Goal: Task Accomplishment & Management: Complete application form

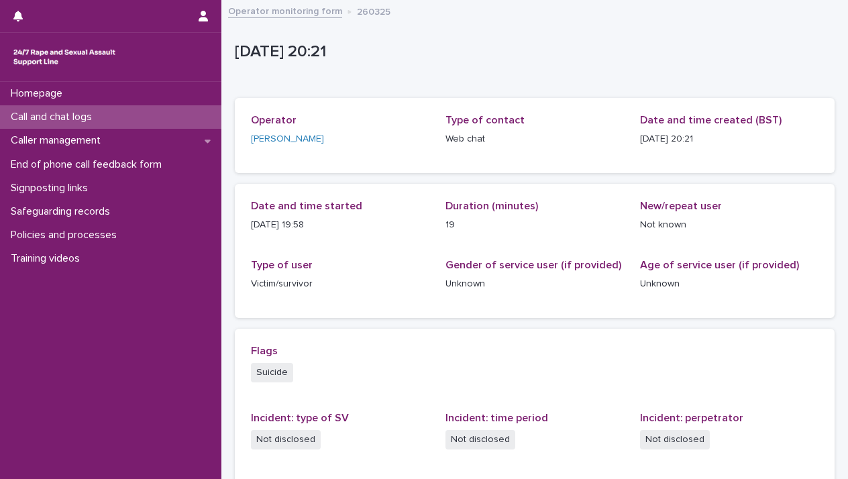
click at [50, 97] on p "Homepage" at bounding box center [39, 93] width 68 height 13
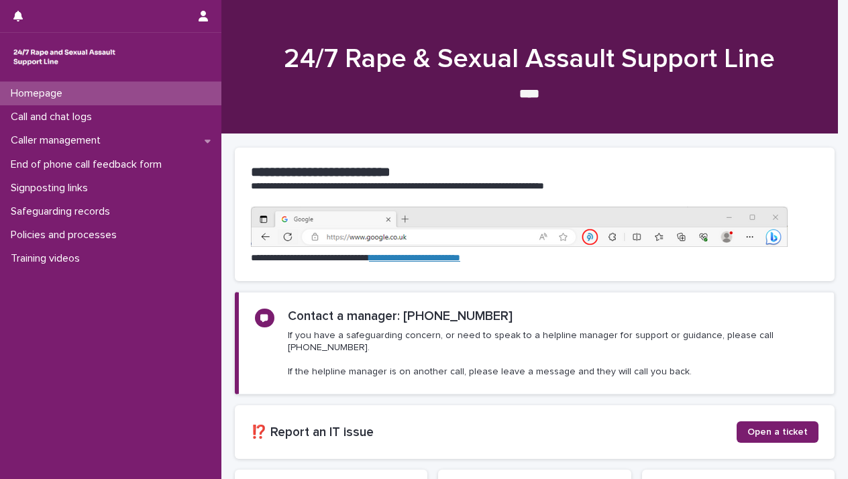
click at [49, 119] on p "Call and chat logs" at bounding box center [53, 117] width 97 height 13
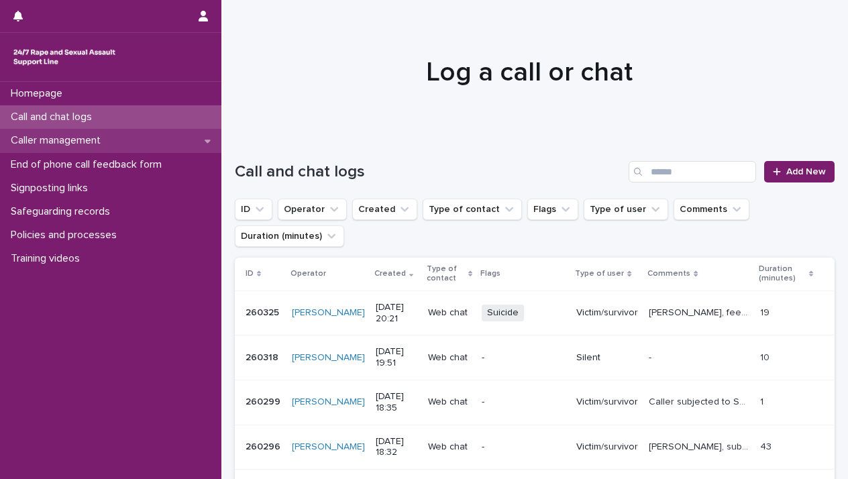
click at [99, 135] on p "Caller management" at bounding box center [58, 140] width 106 height 13
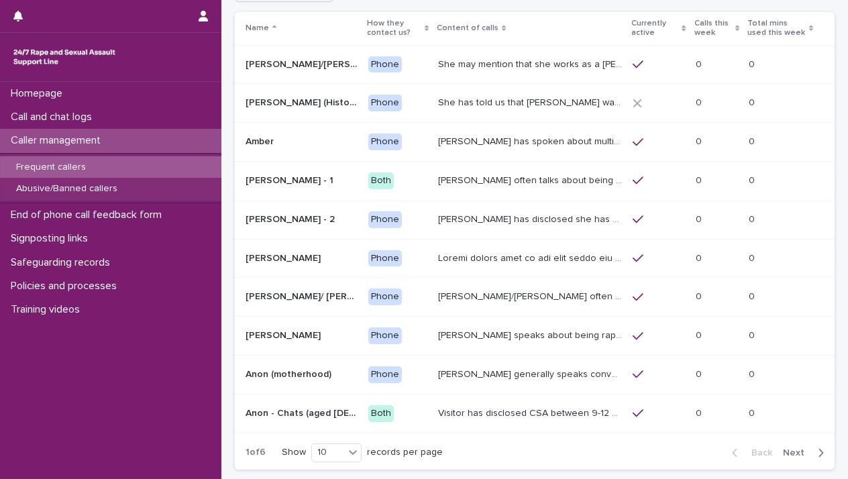
scroll to position [99, 0]
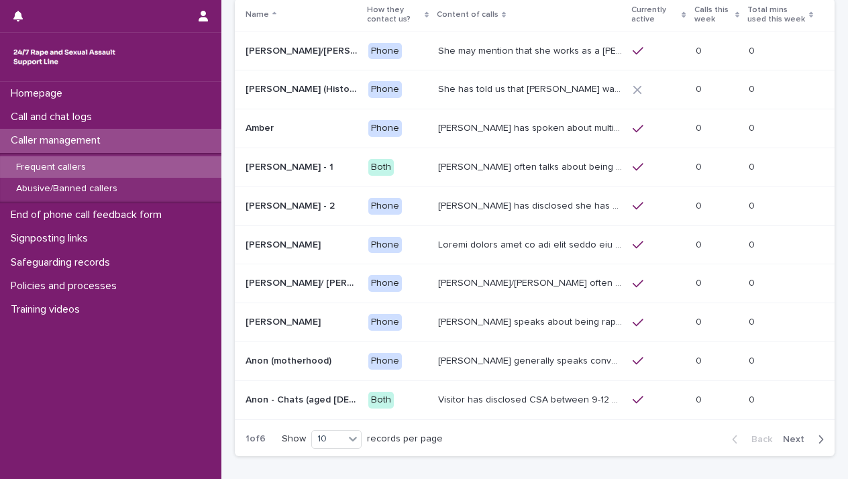
click at [783, 435] on span "Next" at bounding box center [798, 439] width 30 height 9
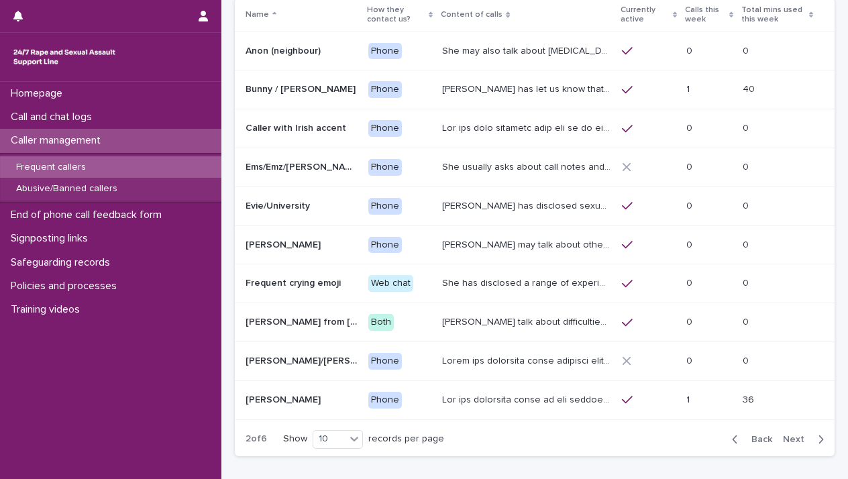
click at [783, 435] on span "Next" at bounding box center [798, 439] width 30 height 9
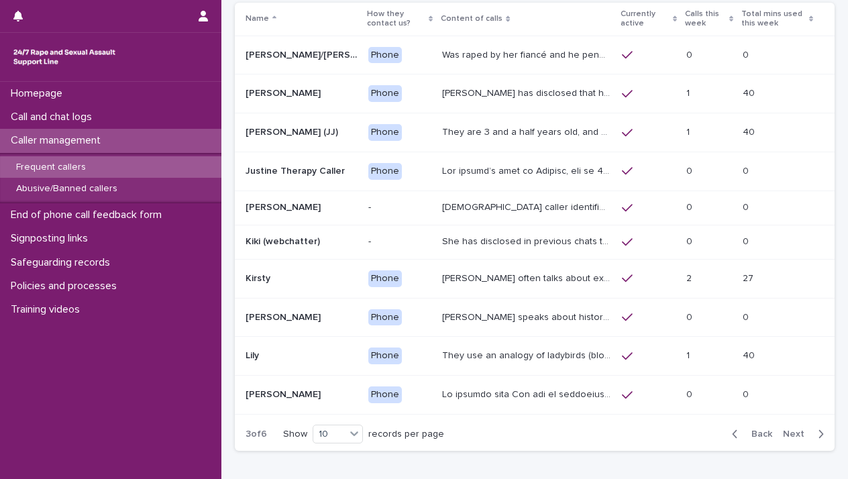
click at [783, 434] on span "Next" at bounding box center [798, 433] width 30 height 9
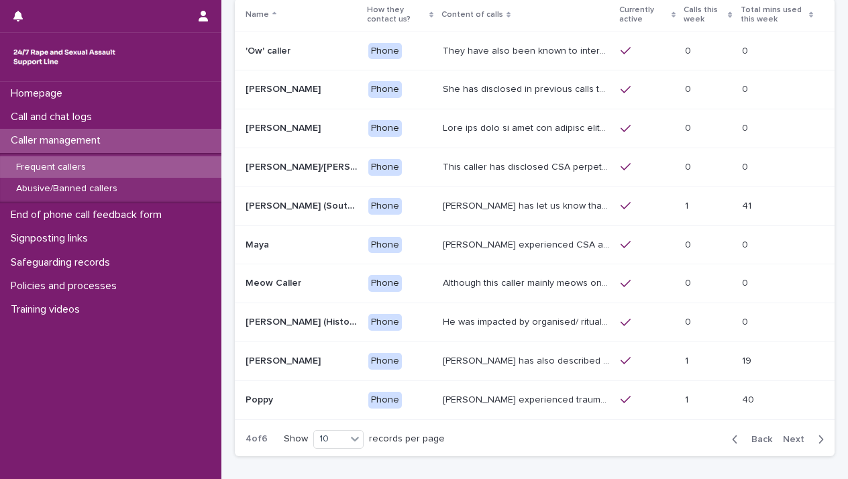
click at [783, 435] on span "Next" at bounding box center [798, 439] width 30 height 9
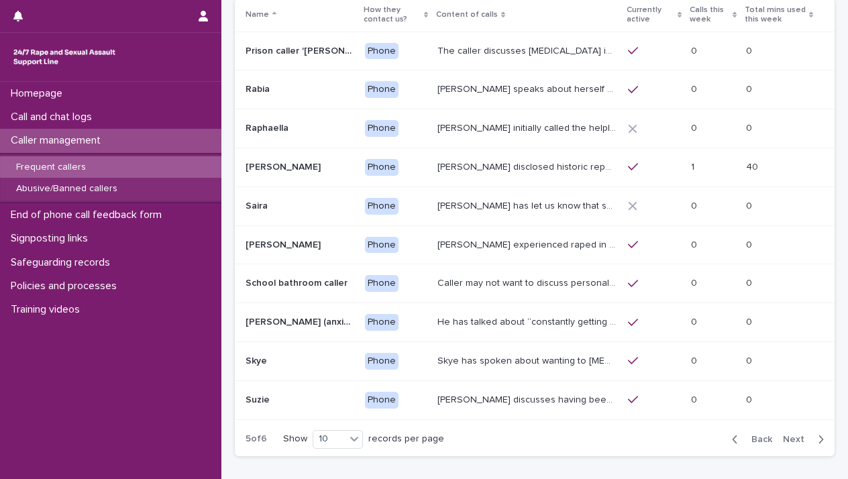
click at [783, 435] on span "Next" at bounding box center [798, 439] width 30 height 9
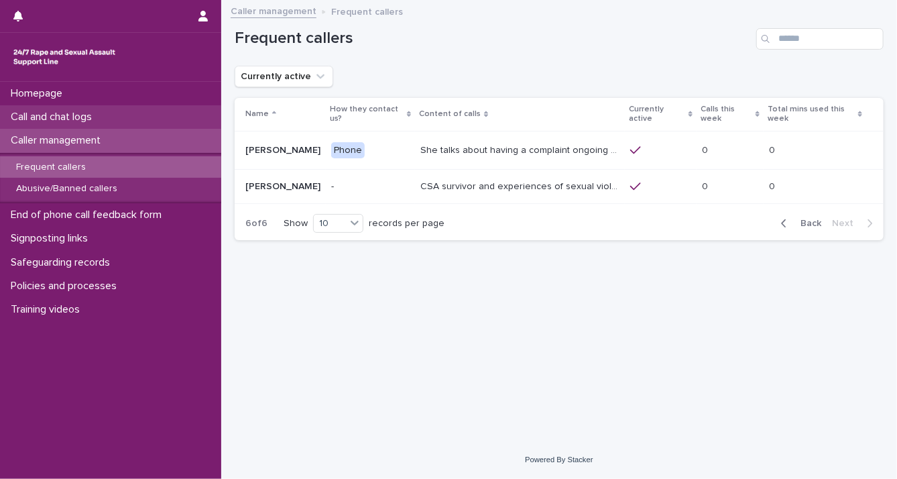
click at [85, 114] on p "Call and chat logs" at bounding box center [53, 117] width 97 height 13
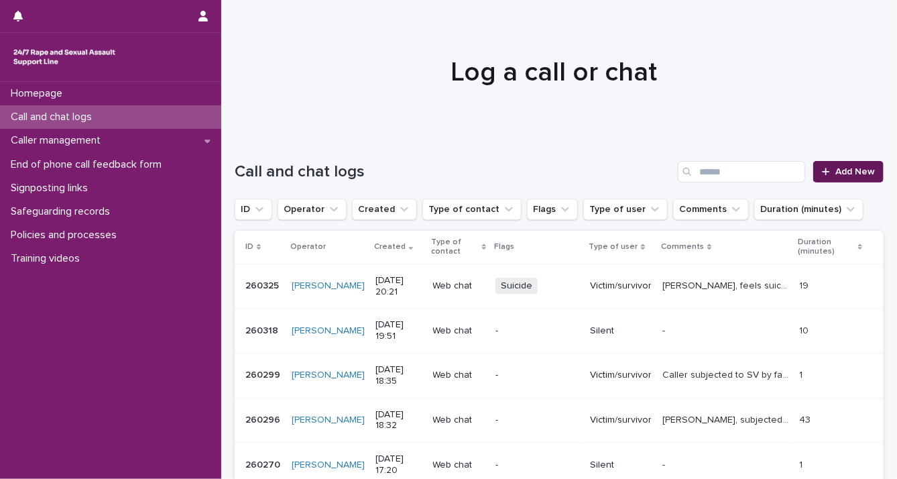
click at [822, 173] on icon at bounding box center [825, 171] width 7 height 7
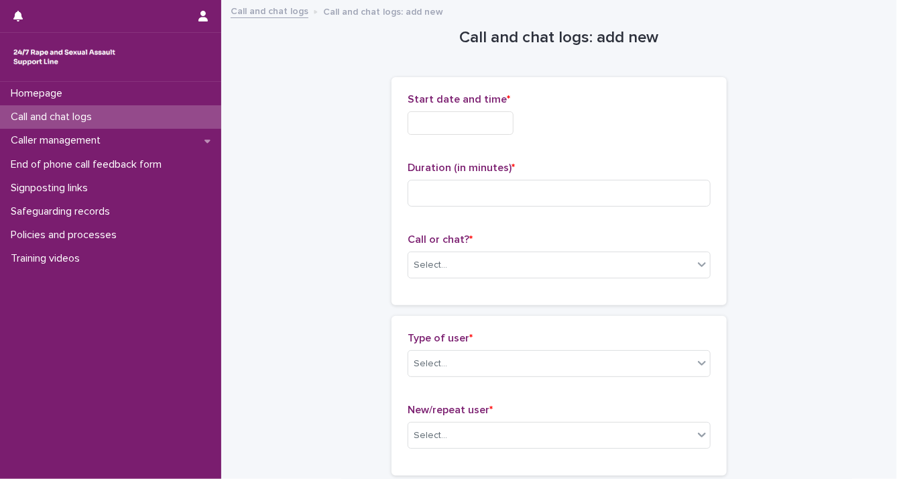
drag, startPoint x: 423, startPoint y: 127, endPoint x: 417, endPoint y: 131, distance: 7.3
click at [423, 127] on input "text" at bounding box center [461, 122] width 106 height 23
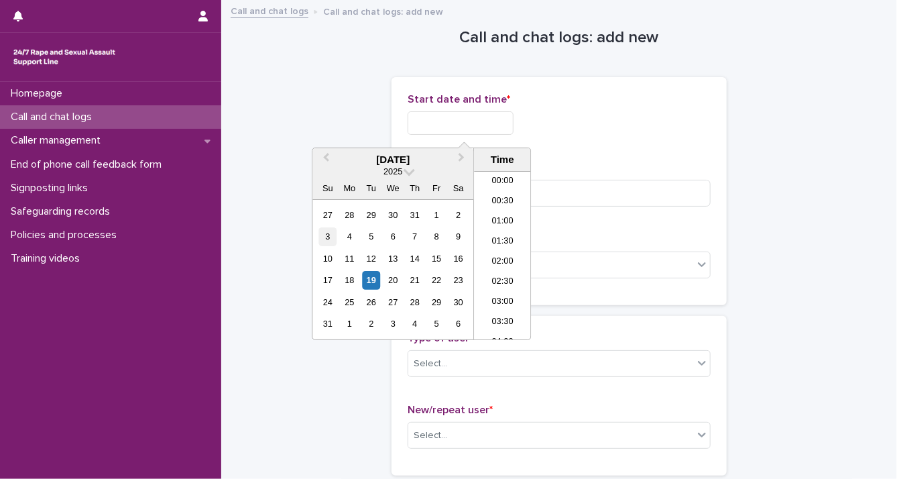
scroll to position [791, 0]
click at [370, 280] on div "19" at bounding box center [371, 280] width 18 height 18
drag, startPoint x: 455, startPoint y: 123, endPoint x: 563, endPoint y: 137, distance: 109.6
click at [563, 137] on div "**********" at bounding box center [559, 119] width 303 height 52
type input "**********"
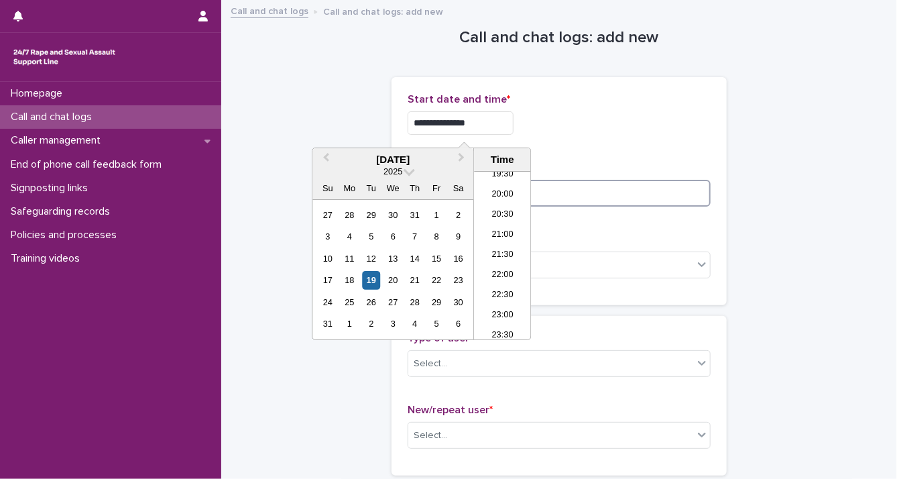
click at [570, 198] on input at bounding box center [559, 193] width 303 height 27
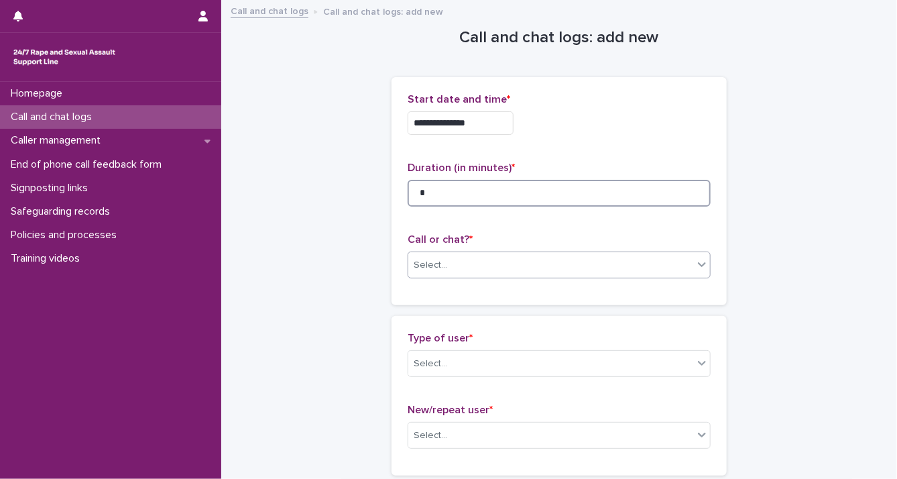
type input "*"
click at [696, 266] on icon at bounding box center [702, 264] width 13 height 13
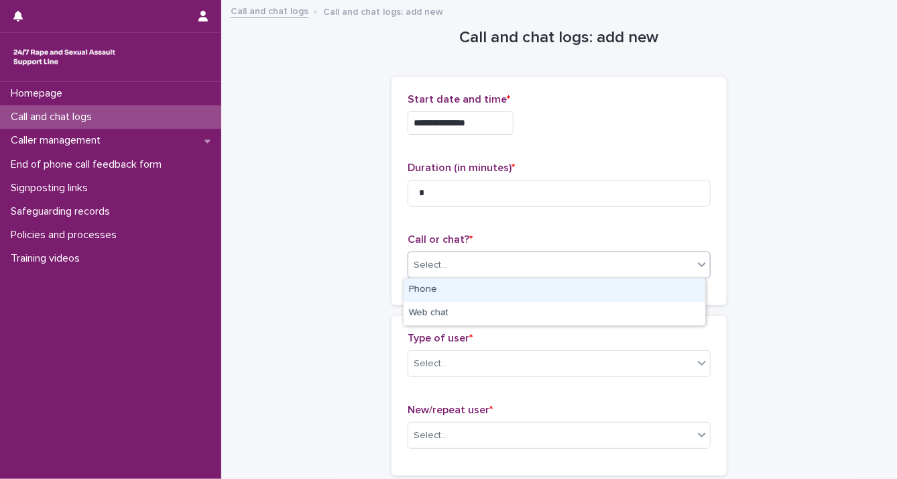
click at [669, 294] on div "Phone" at bounding box center [555, 289] width 302 height 23
click at [700, 367] on icon at bounding box center [702, 362] width 13 height 13
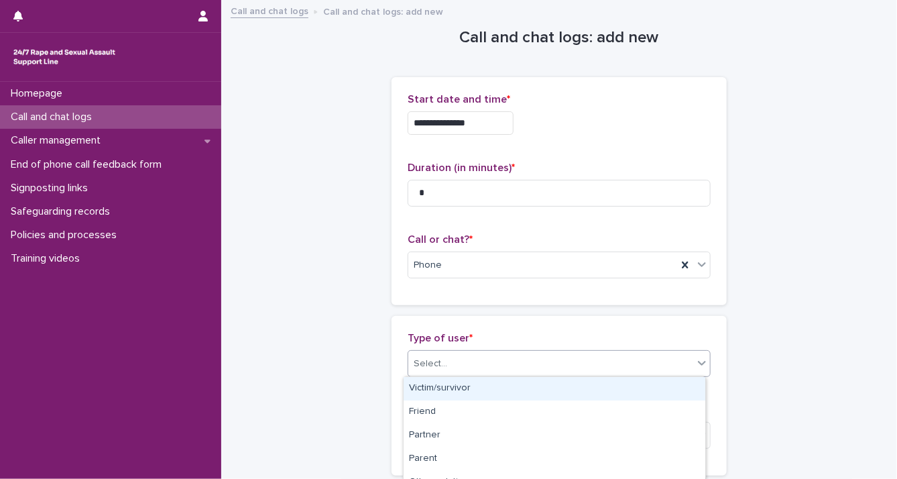
click at [681, 388] on div "Victim/survivor" at bounding box center [555, 388] width 302 height 23
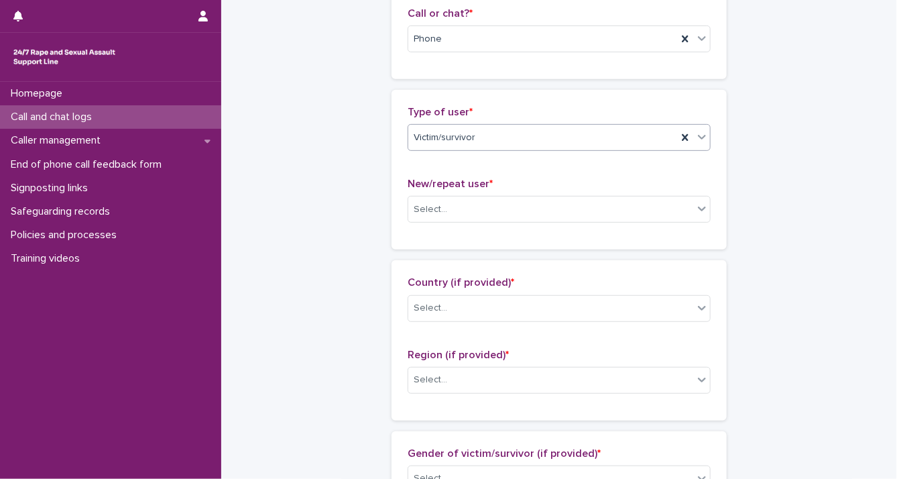
scroll to position [239, 0]
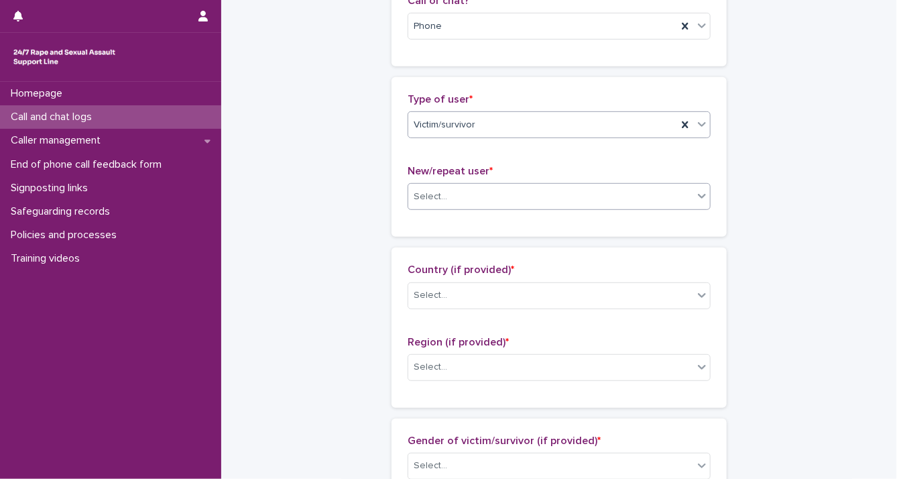
click at [696, 189] on icon at bounding box center [702, 195] width 13 height 13
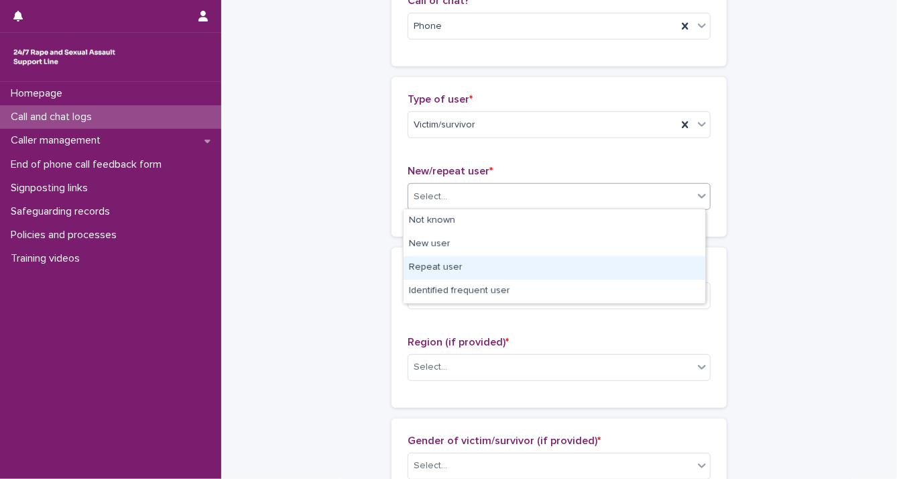
click at [663, 264] on div "Repeat user" at bounding box center [555, 267] width 302 height 23
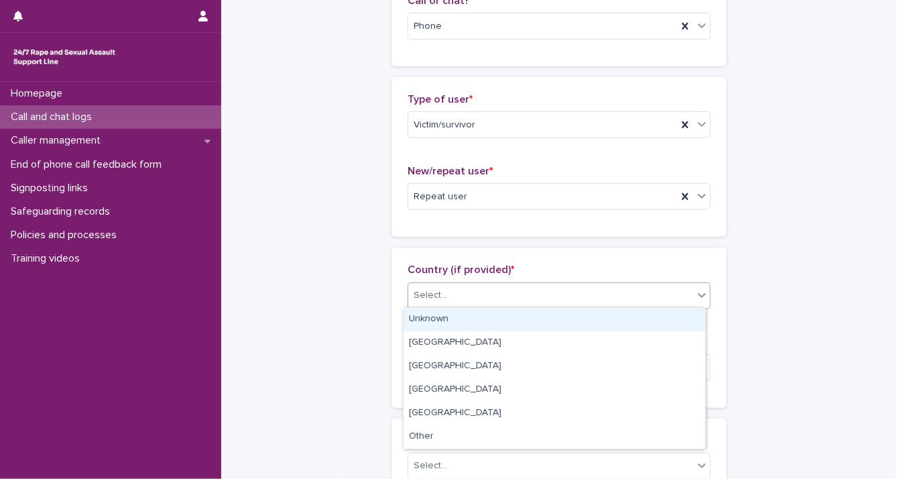
click at [686, 294] on div "Select..." at bounding box center [550, 295] width 285 height 22
click at [675, 323] on div "Unknown" at bounding box center [555, 319] width 302 height 23
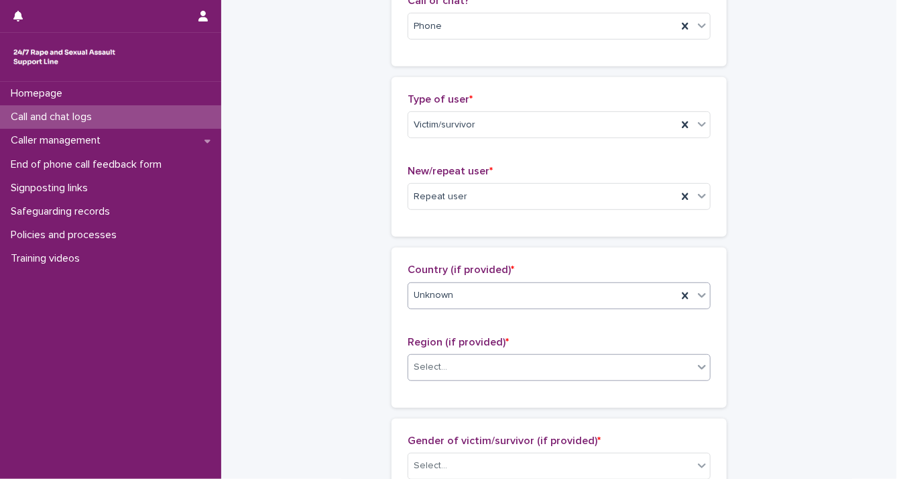
click at [682, 366] on div "Select..." at bounding box center [550, 367] width 285 height 22
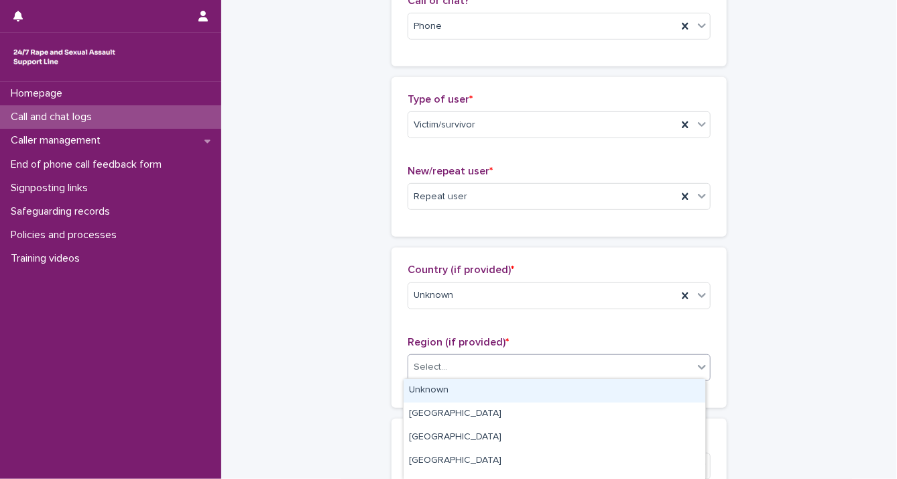
click at [658, 395] on div "Unknown" at bounding box center [555, 390] width 302 height 23
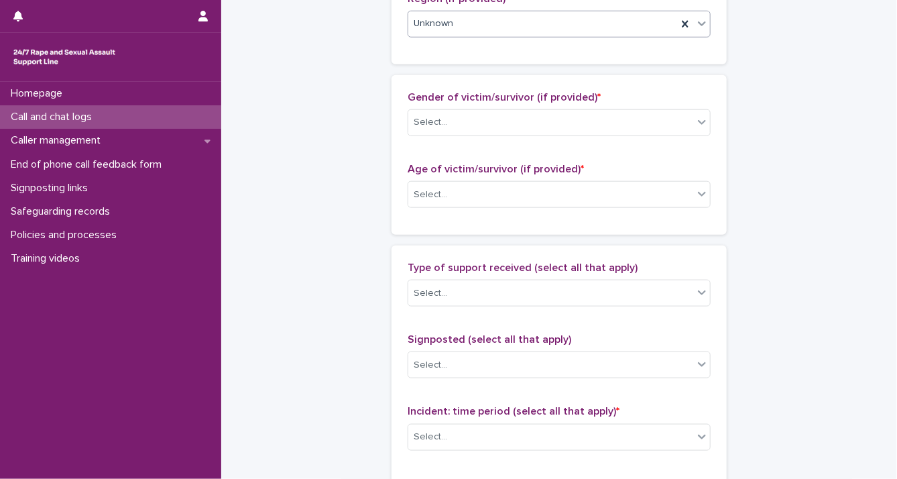
scroll to position [610, 0]
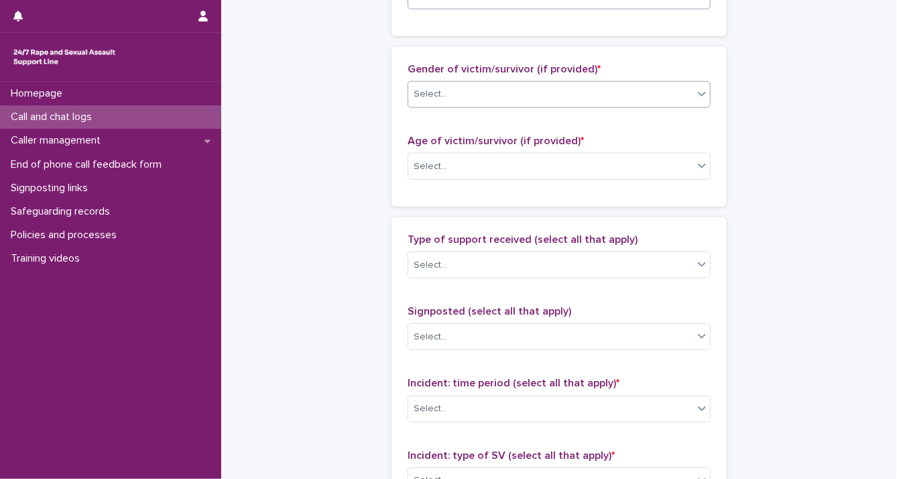
click at [673, 89] on div "Select..." at bounding box center [550, 94] width 285 height 22
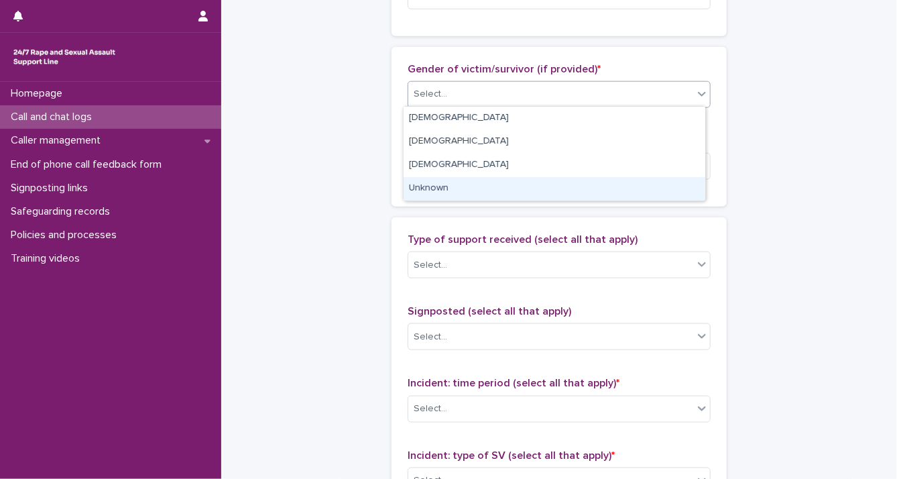
click at [661, 190] on div "Unknown" at bounding box center [555, 188] width 302 height 23
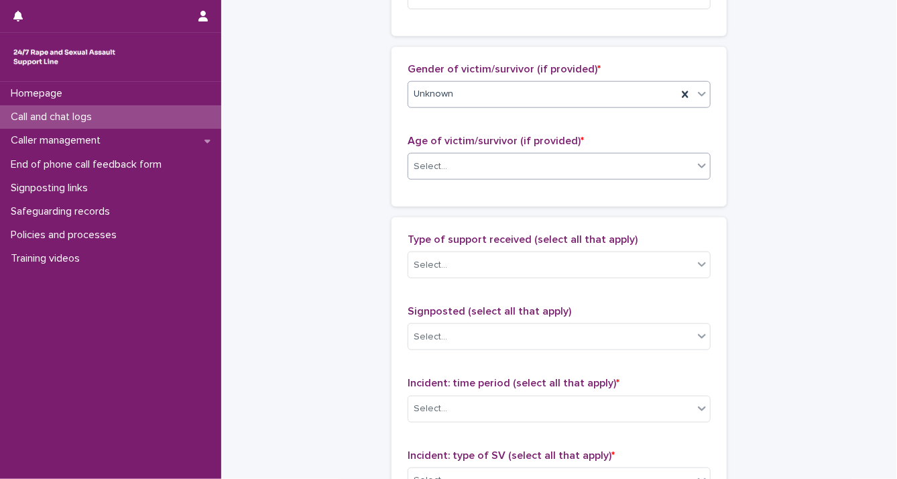
click at [698, 164] on icon at bounding box center [702, 166] width 8 height 5
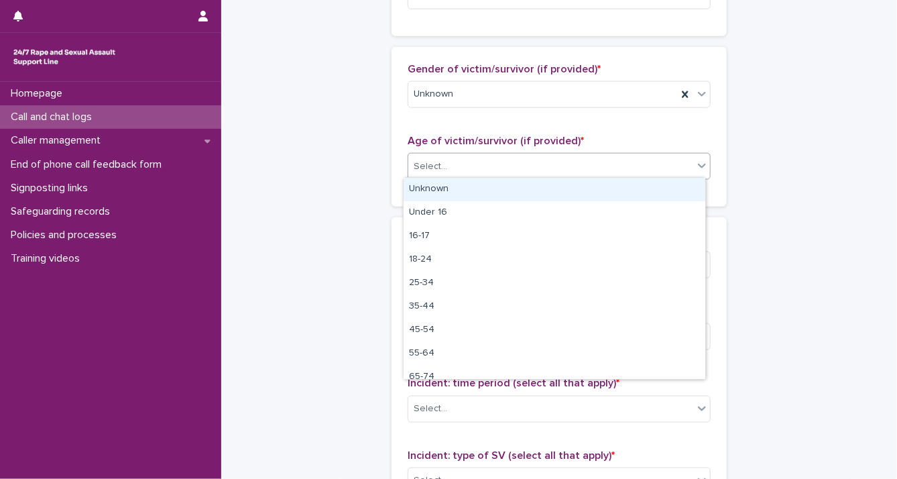
click at [683, 194] on div "Unknown" at bounding box center [555, 189] width 302 height 23
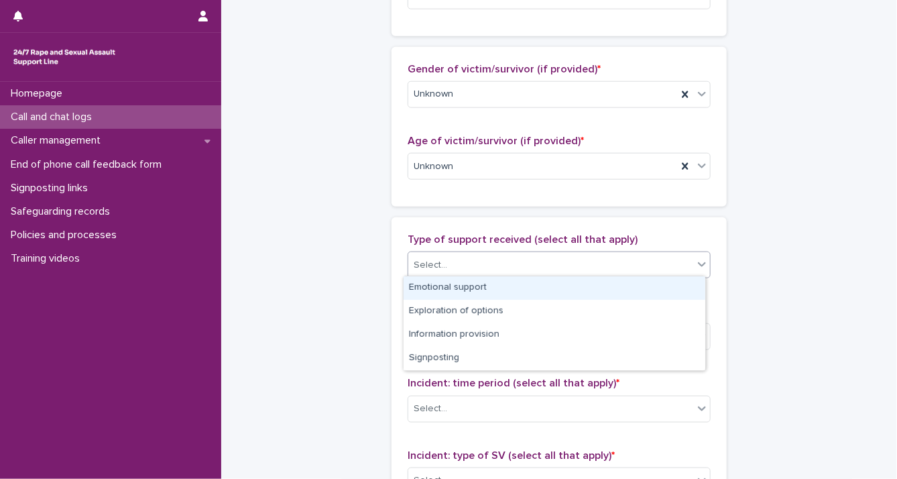
click at [696, 265] on icon at bounding box center [702, 264] width 13 height 13
click at [681, 284] on div "Emotional support" at bounding box center [555, 287] width 302 height 23
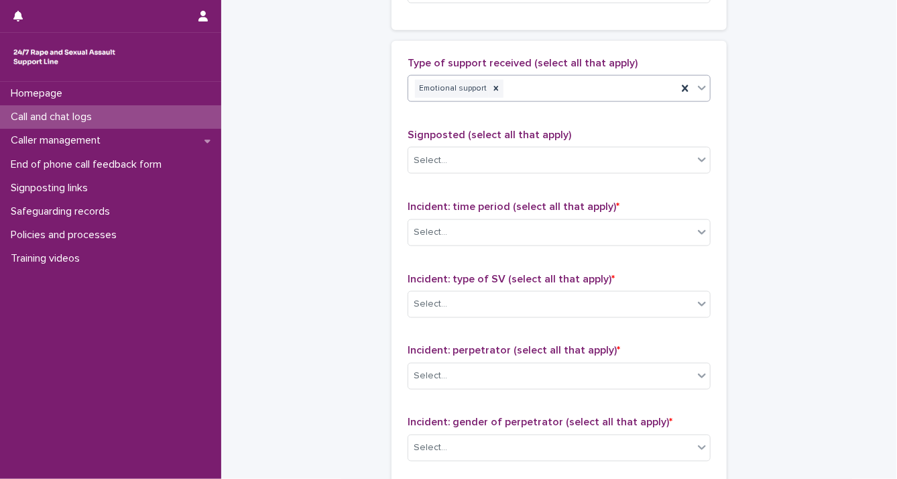
scroll to position [833, 0]
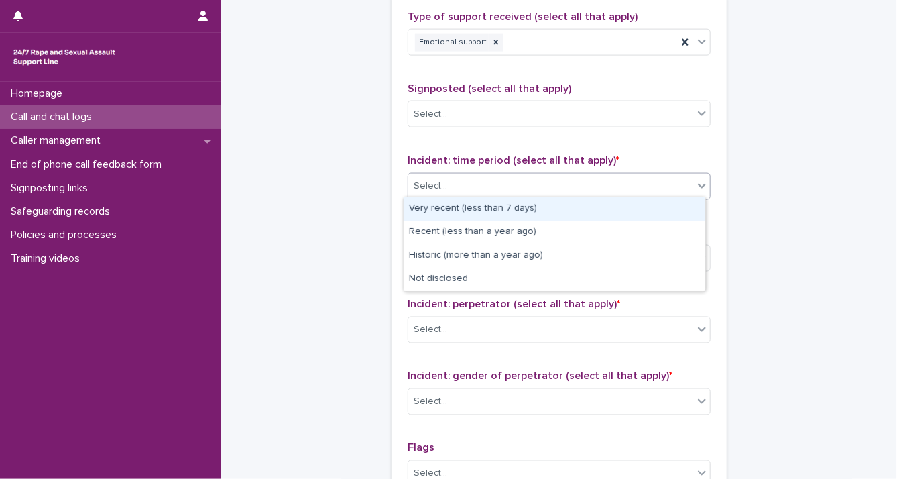
click at [696, 188] on icon at bounding box center [702, 185] width 13 height 13
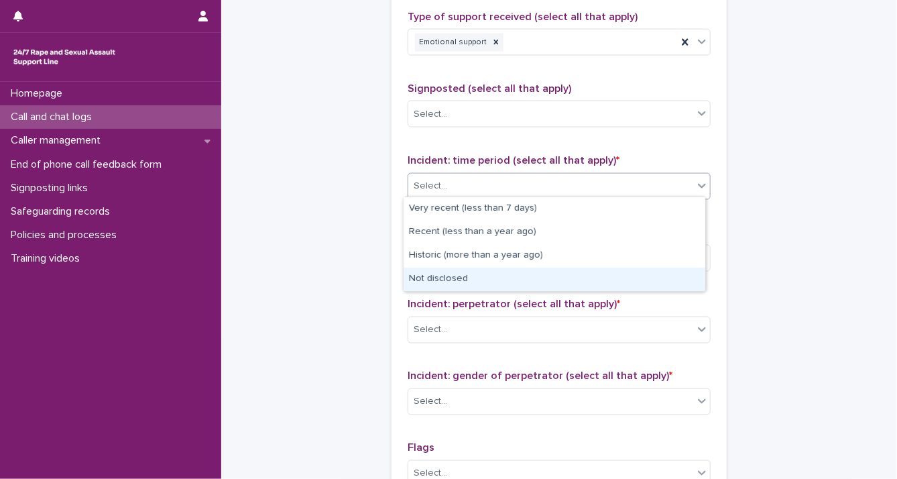
click at [674, 276] on div "Not disclosed" at bounding box center [555, 279] width 302 height 23
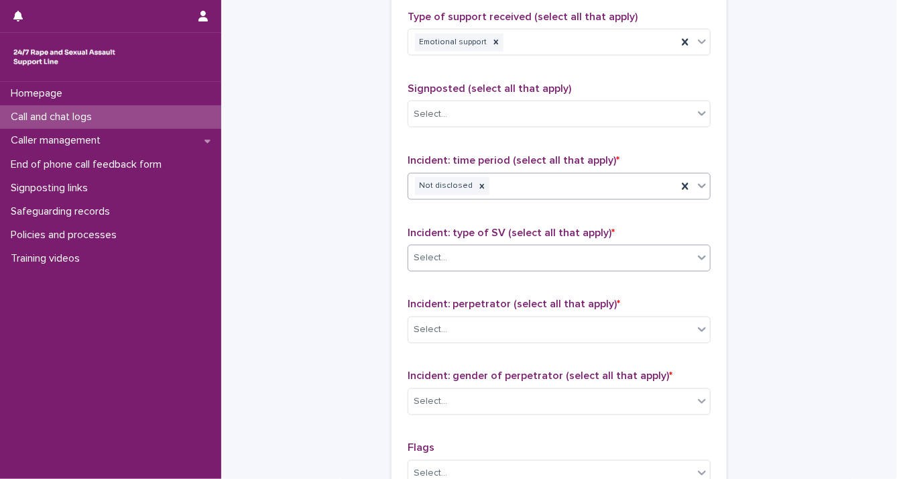
click at [698, 258] on icon at bounding box center [702, 257] width 13 height 13
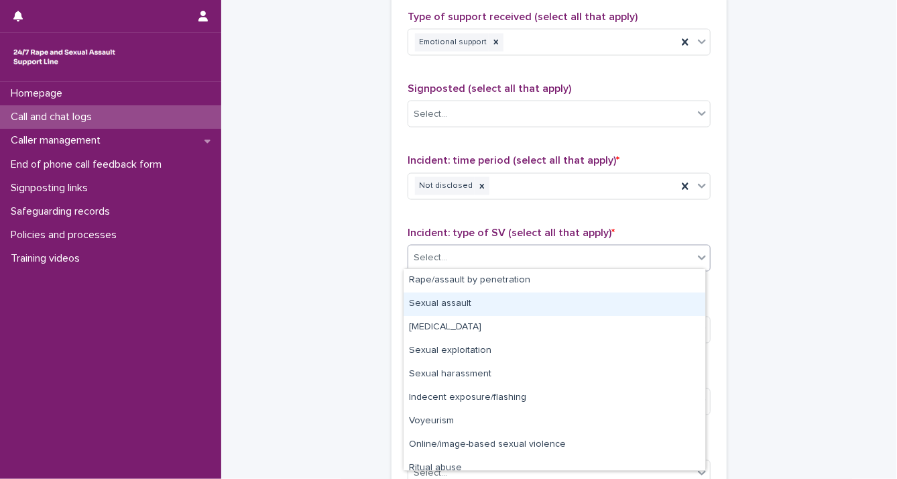
scroll to position [34, 0]
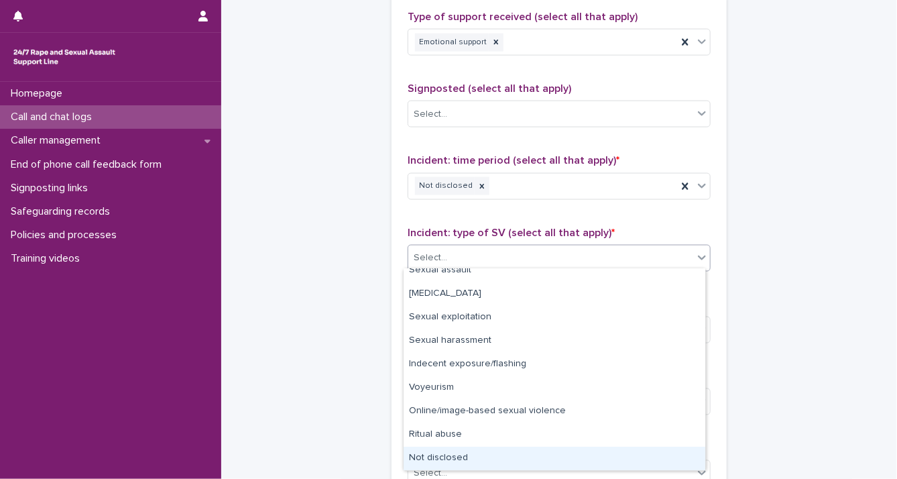
click at [651, 453] on div "Not disclosed" at bounding box center [555, 458] width 302 height 23
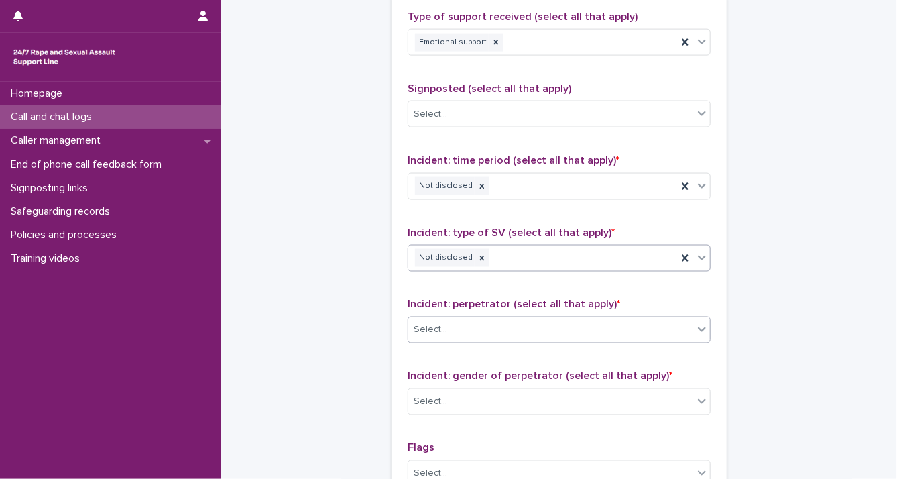
click at [698, 323] on icon at bounding box center [702, 329] width 13 height 13
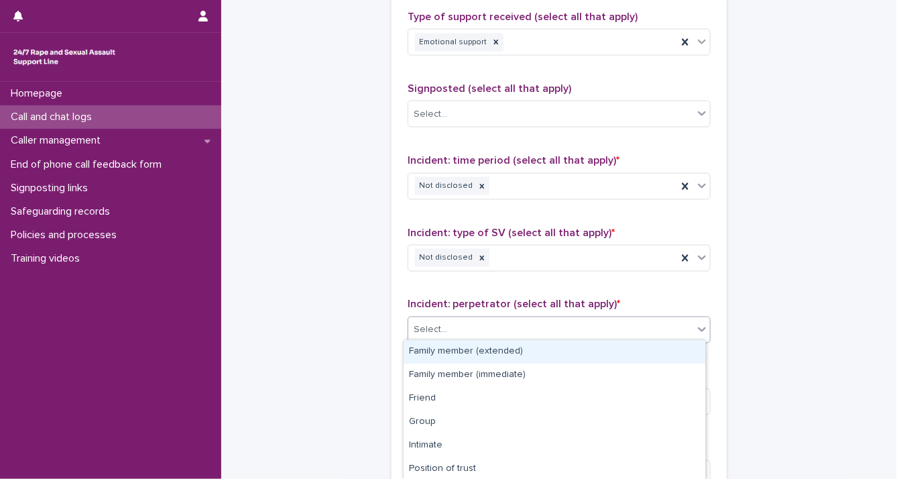
scroll to position [118, 0]
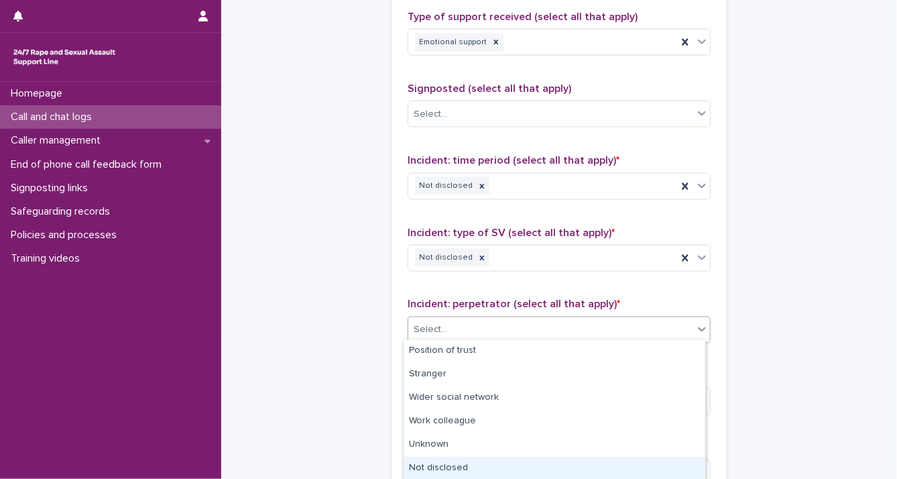
click at [660, 459] on div "Not disclosed" at bounding box center [555, 468] width 302 height 23
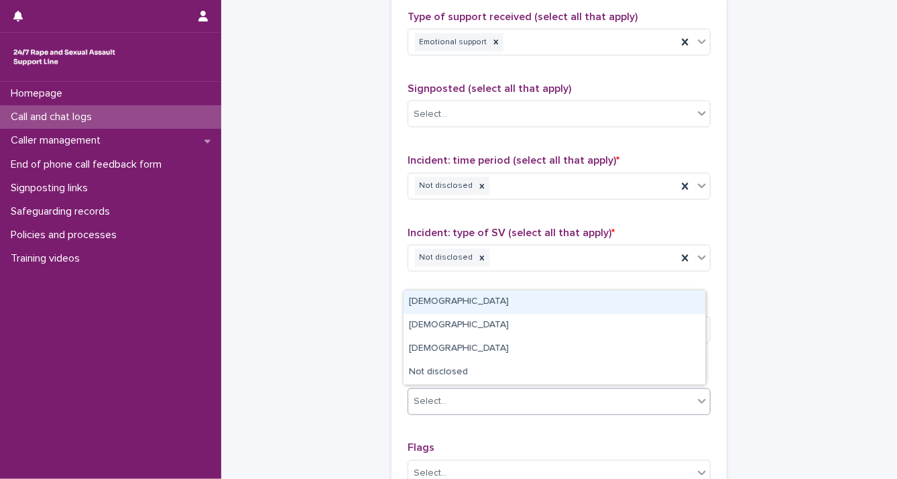
click at [696, 398] on icon at bounding box center [702, 400] width 13 height 13
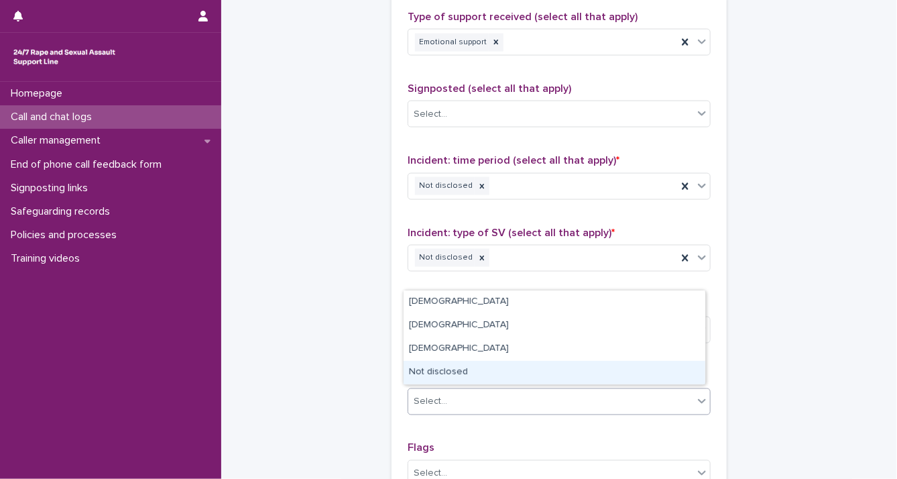
click at [668, 366] on div "Not disclosed" at bounding box center [555, 372] width 302 height 23
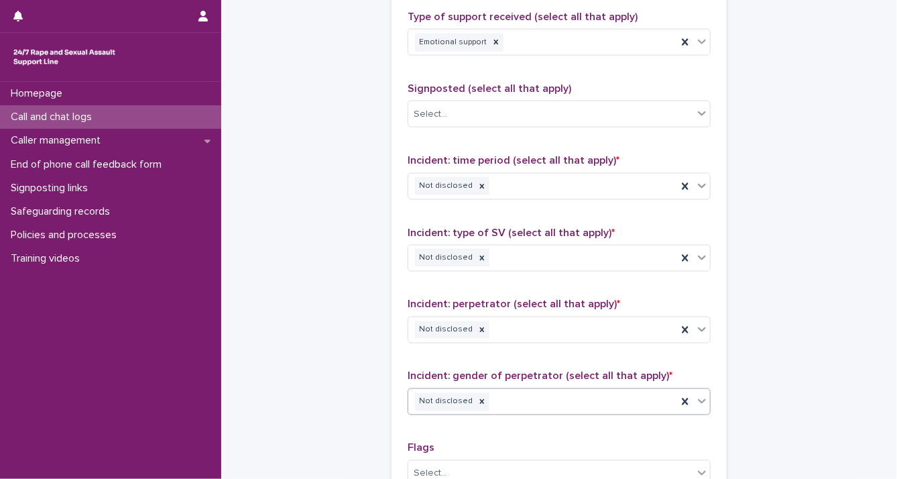
scroll to position [1011, 0]
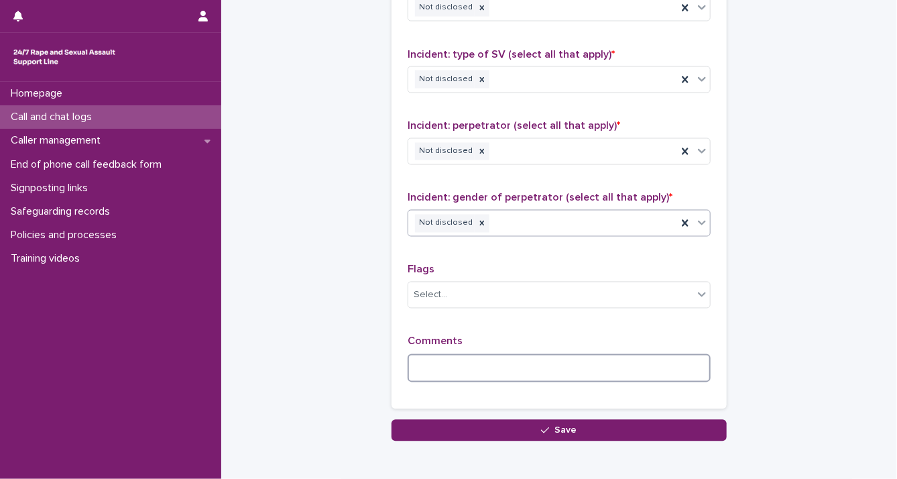
click at [494, 359] on textarea at bounding box center [559, 368] width 303 height 29
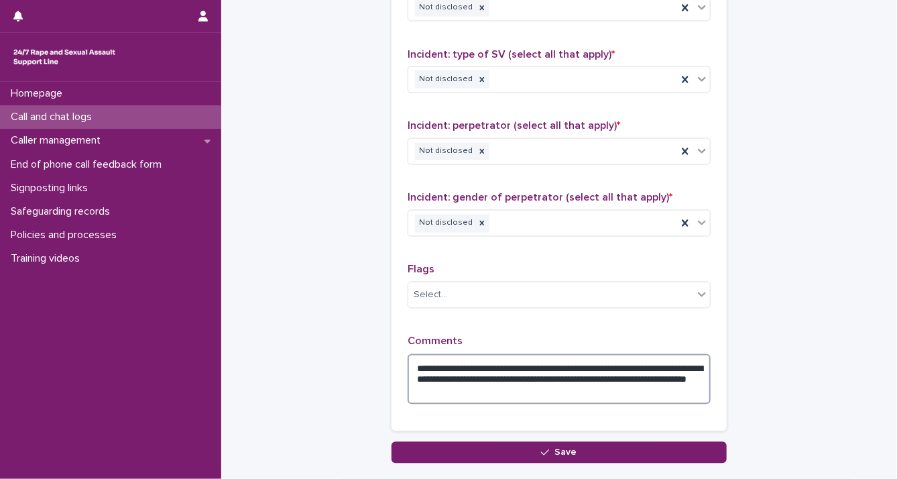
click at [679, 363] on textarea "**********" at bounding box center [559, 379] width 303 height 51
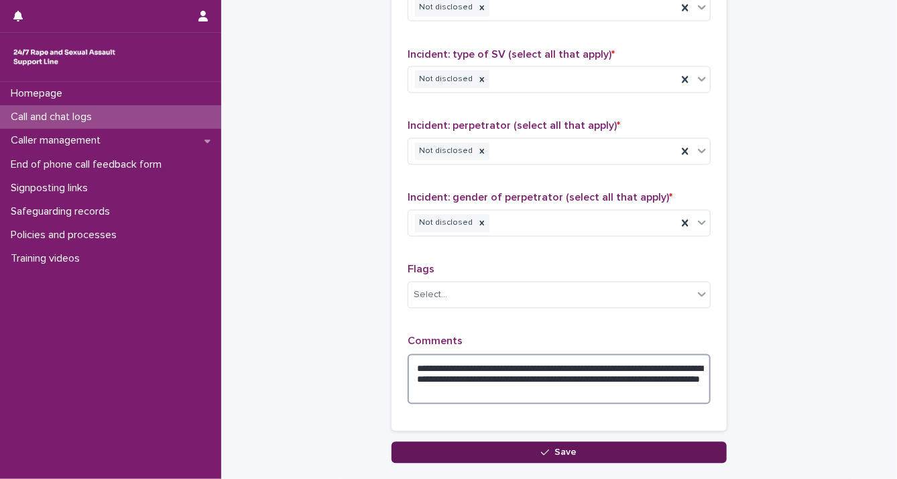
type textarea "**********"
click at [614, 452] on button "Save" at bounding box center [559, 452] width 335 height 21
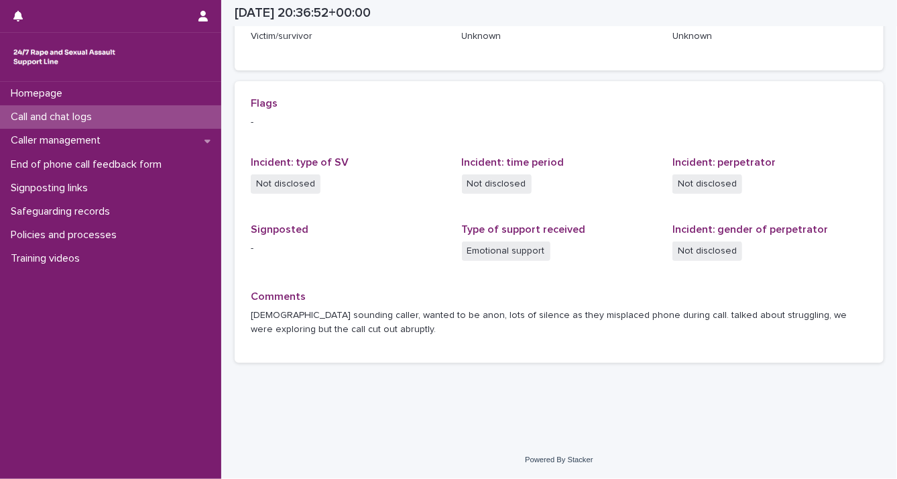
scroll to position [247, 0]
click at [131, 99] on div "Homepage" at bounding box center [110, 93] width 221 height 23
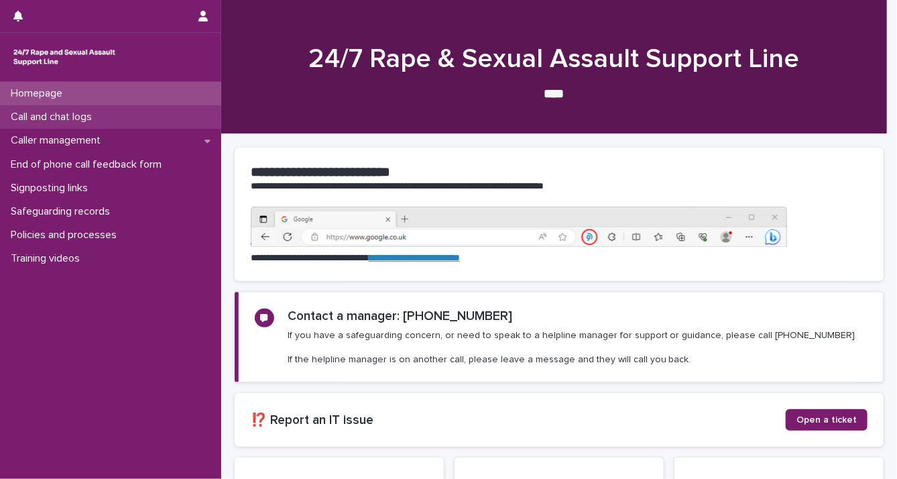
click at [129, 107] on div "Call and chat logs" at bounding box center [110, 116] width 221 height 23
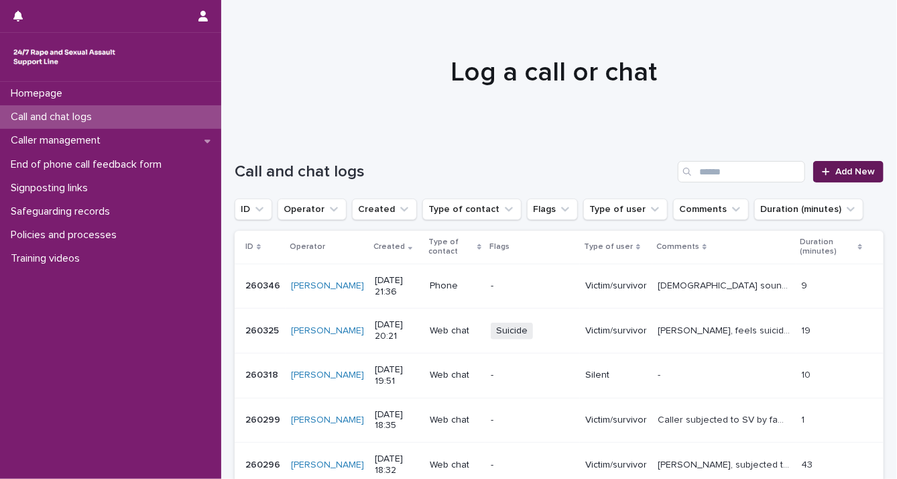
click at [836, 175] on span "Add New" at bounding box center [856, 171] width 40 height 9
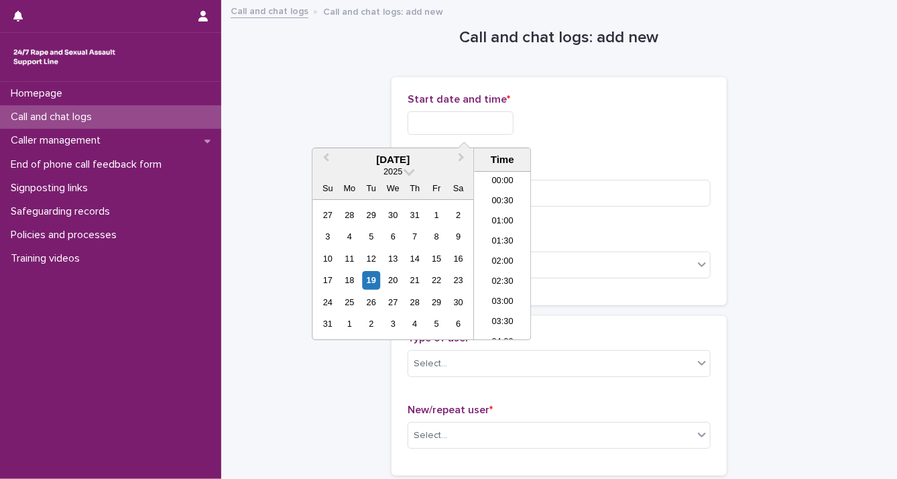
click at [418, 113] on input "text" at bounding box center [461, 122] width 106 height 23
click at [372, 285] on div "19" at bounding box center [371, 280] width 18 height 18
drag, startPoint x: 454, startPoint y: 120, endPoint x: 604, endPoint y: 119, distance: 150.2
click at [604, 119] on div "**********" at bounding box center [559, 122] width 303 height 23
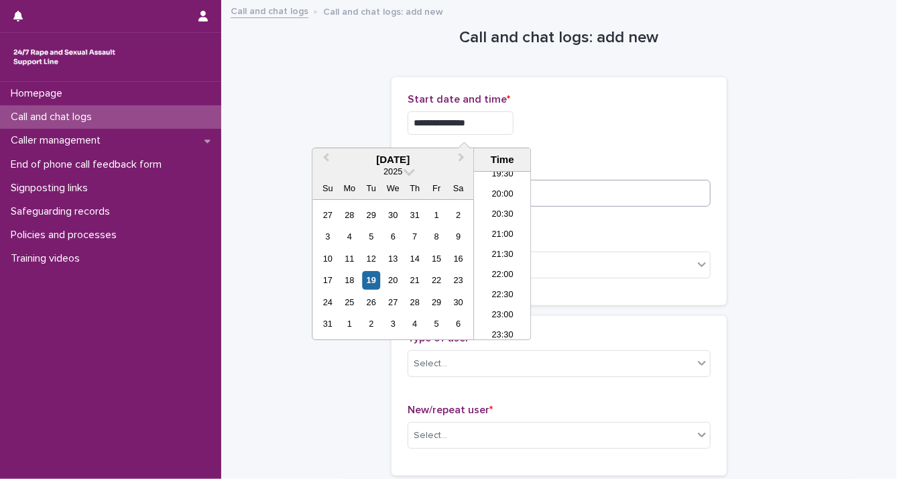
type input "**********"
click at [601, 194] on input at bounding box center [559, 193] width 303 height 27
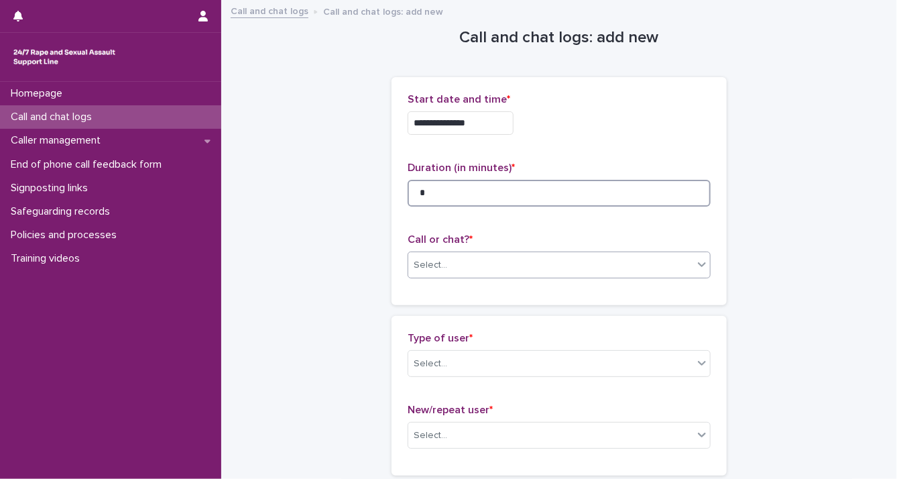
type input "*"
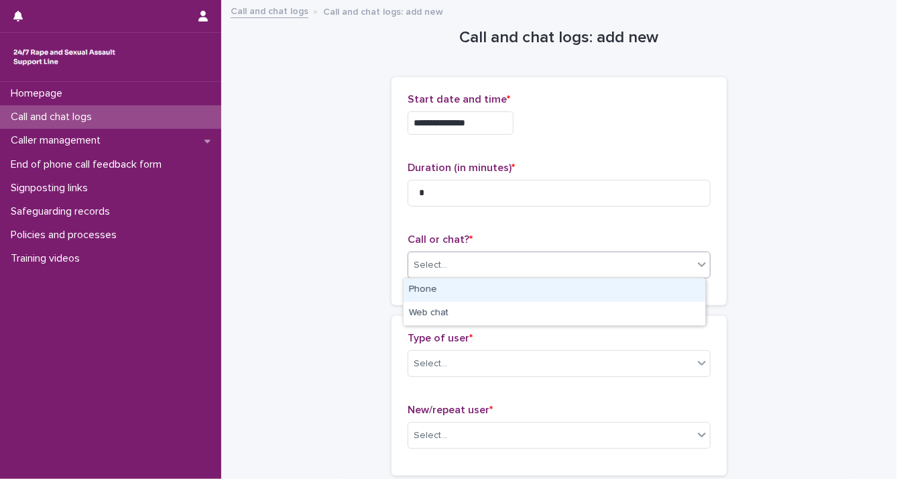
click at [694, 266] on div at bounding box center [702, 264] width 16 height 24
click at [671, 294] on div "Phone" at bounding box center [555, 289] width 302 height 23
click at [696, 361] on icon at bounding box center [702, 362] width 13 height 13
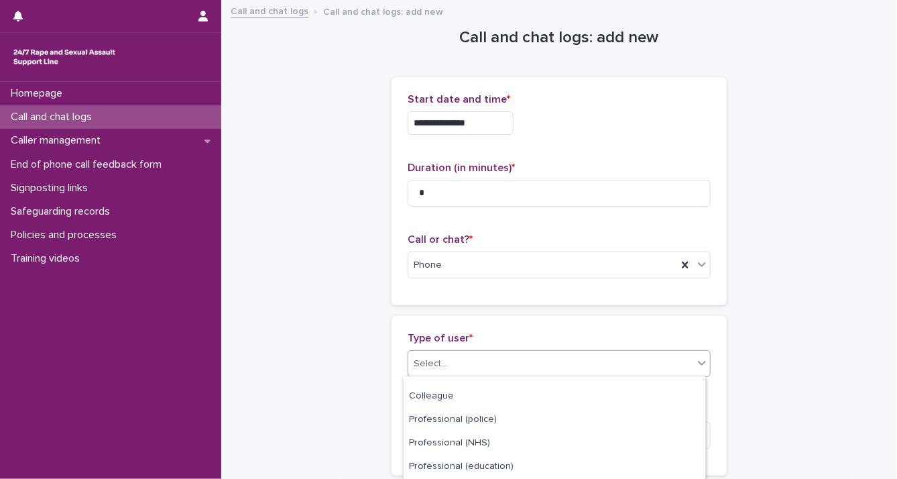
scroll to position [249, 0]
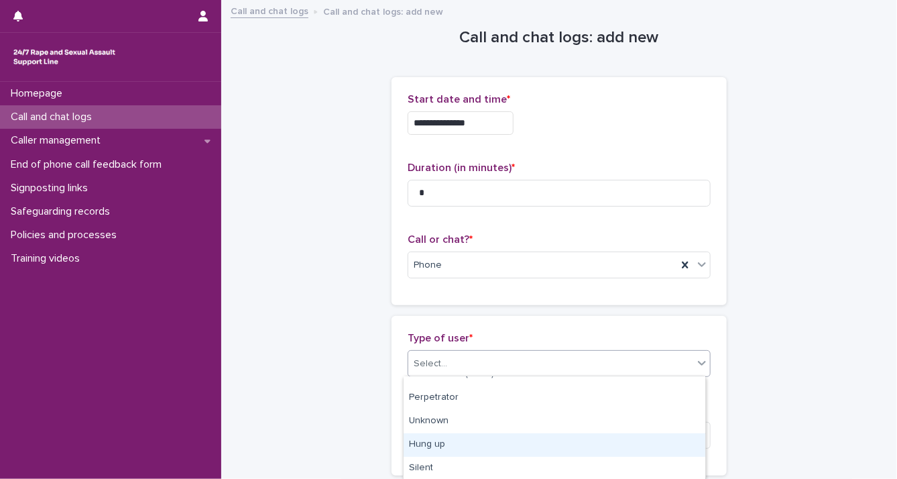
click at [655, 446] on div "Hung up" at bounding box center [555, 444] width 302 height 23
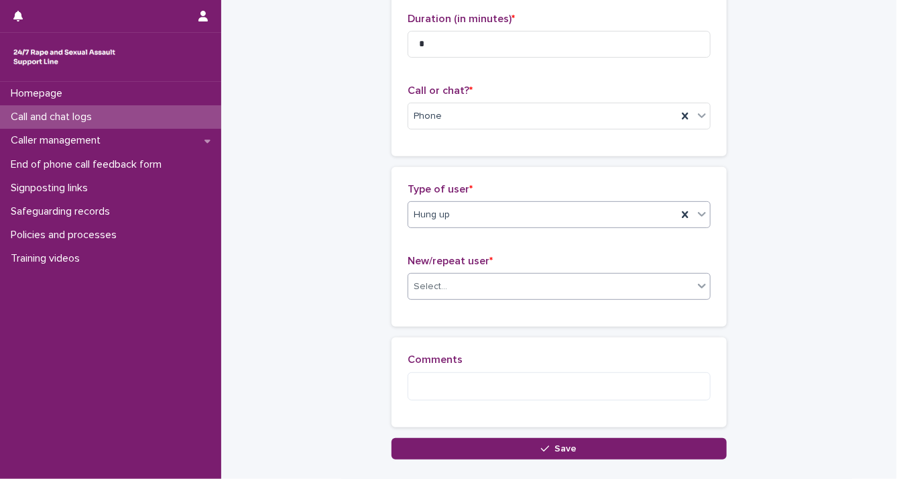
scroll to position [160, 0]
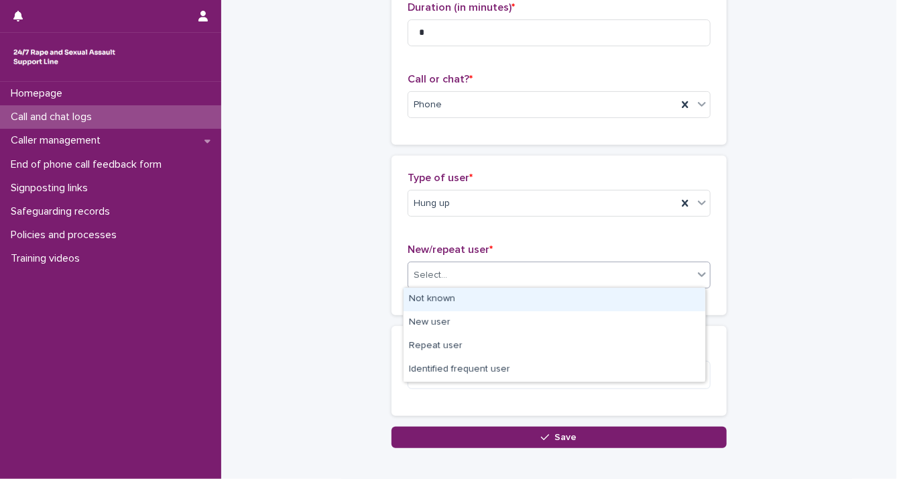
click at [665, 278] on div "Select..." at bounding box center [550, 275] width 285 height 22
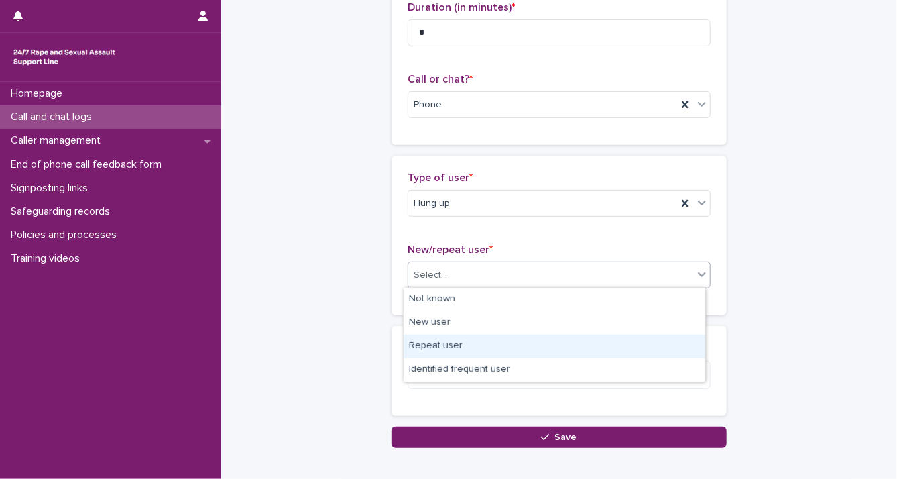
click at [628, 341] on div "Repeat user" at bounding box center [555, 346] width 302 height 23
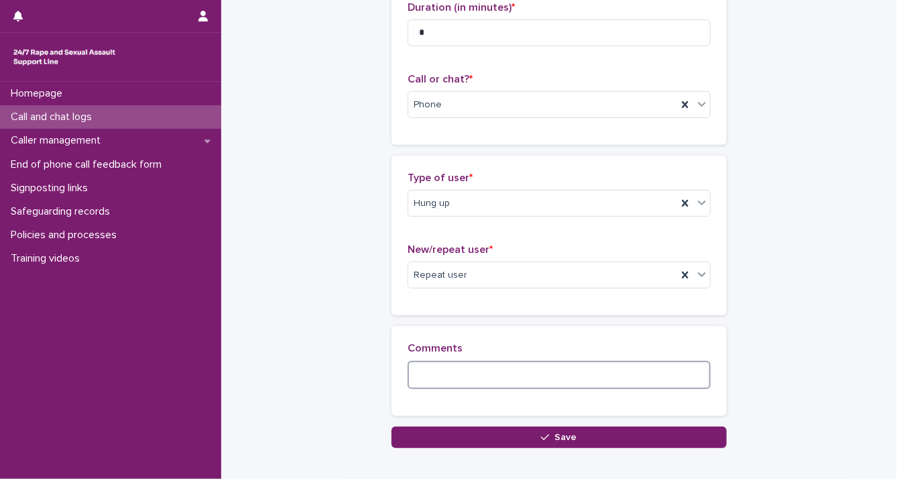
click at [598, 373] on textarea at bounding box center [559, 375] width 303 height 29
click at [622, 374] on textarea "**********" at bounding box center [559, 375] width 303 height 29
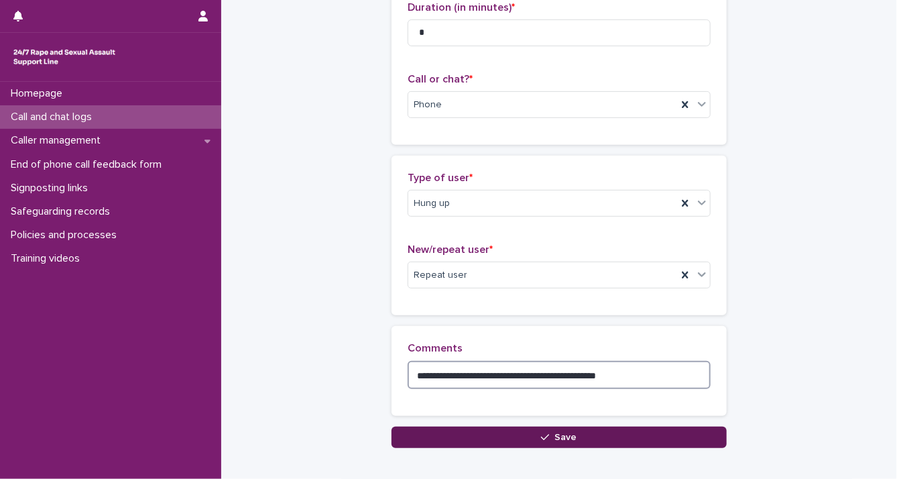
type textarea "**********"
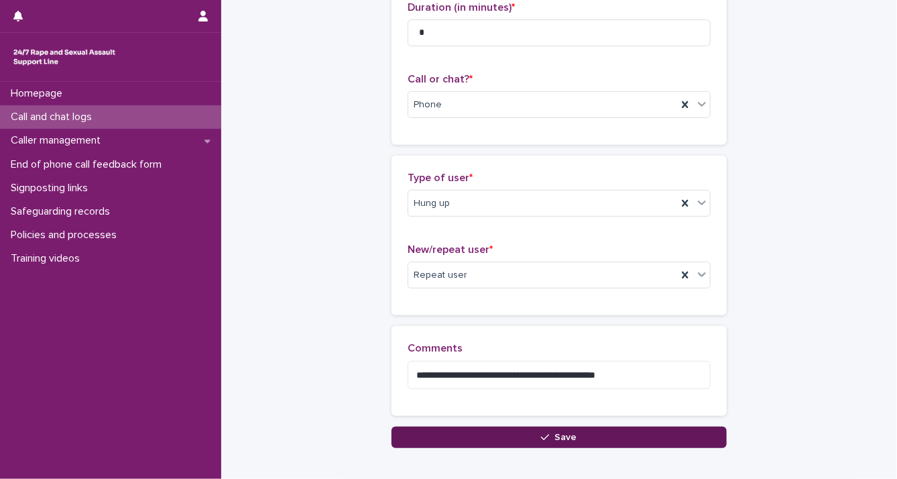
click at [606, 435] on button "Save" at bounding box center [559, 437] width 335 height 21
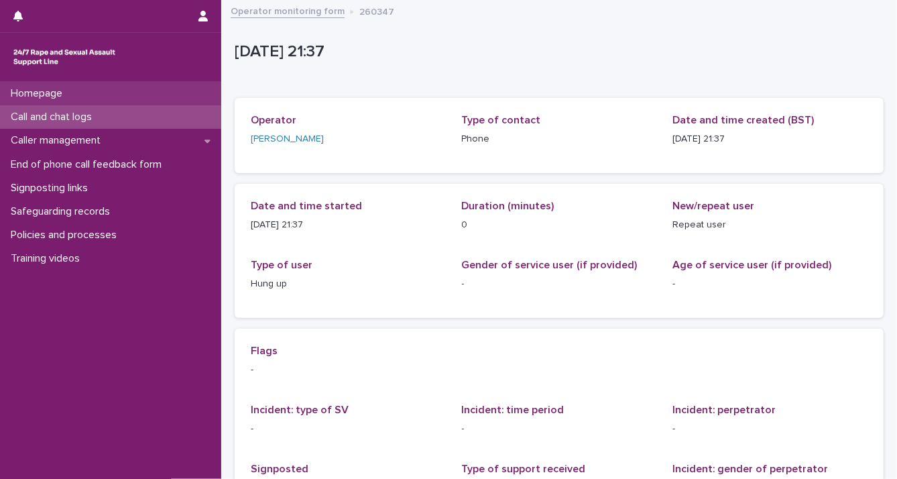
click at [155, 93] on div "Homepage" at bounding box center [110, 93] width 221 height 23
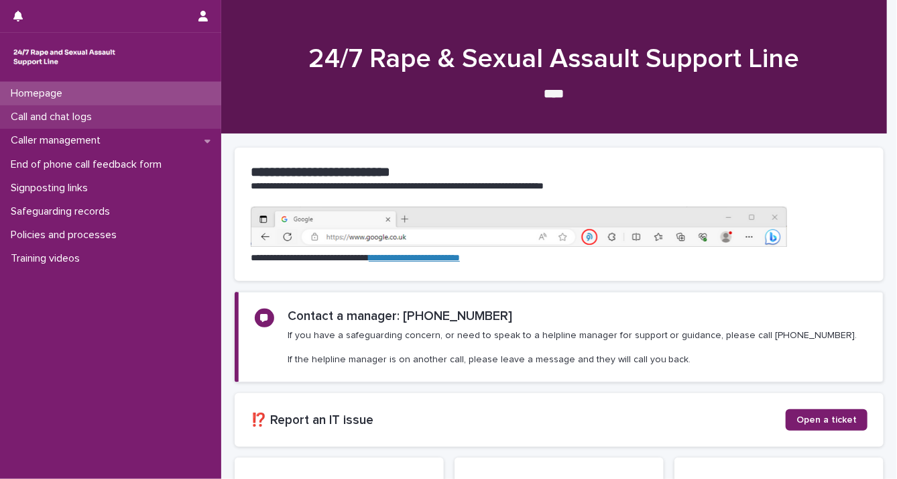
click at [150, 111] on div "Call and chat logs" at bounding box center [110, 116] width 221 height 23
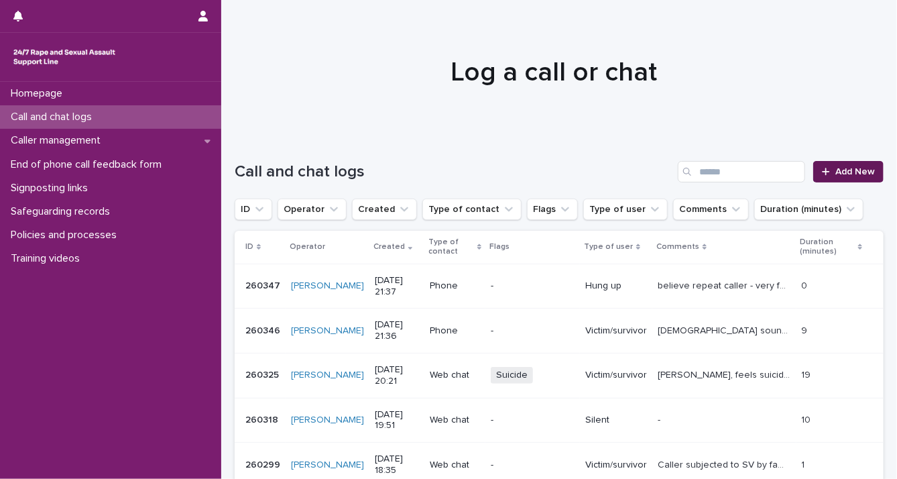
click at [847, 170] on span "Add New" at bounding box center [856, 171] width 40 height 9
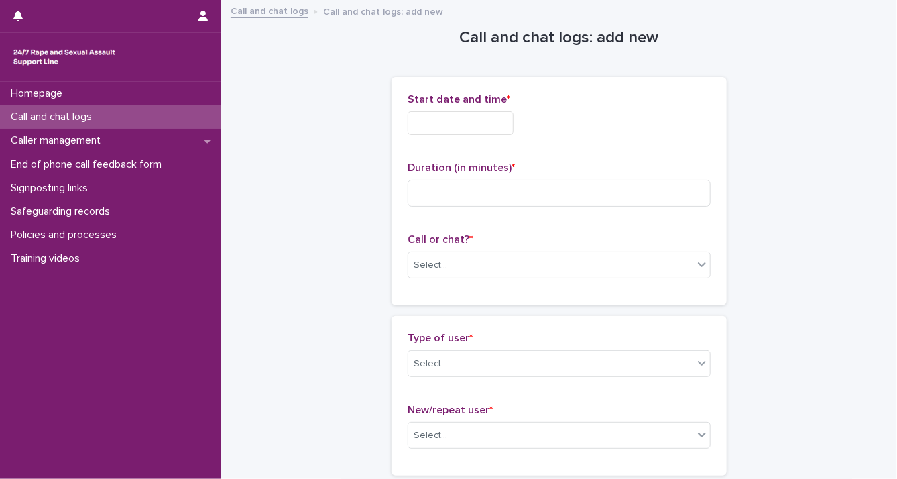
click at [463, 127] on input "text" at bounding box center [461, 122] width 106 height 23
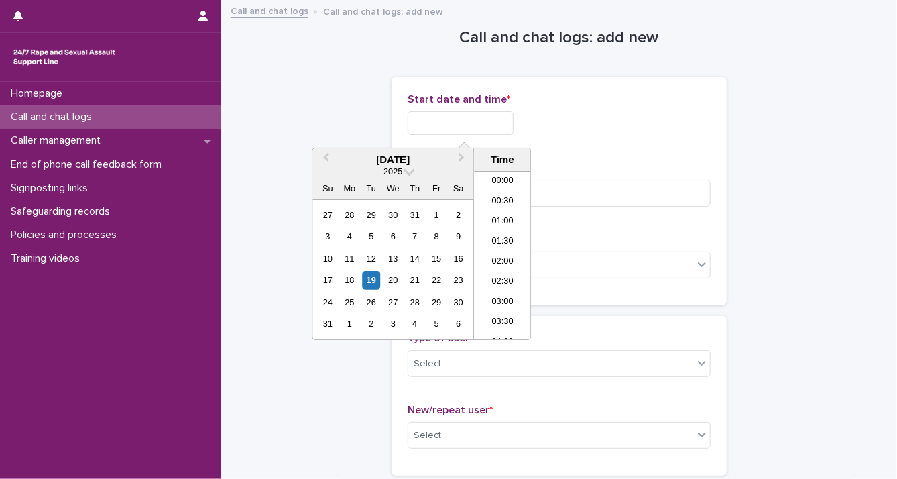
scroll to position [791, 0]
click at [369, 279] on div "19" at bounding box center [371, 280] width 18 height 18
drag, startPoint x: 453, startPoint y: 120, endPoint x: 673, endPoint y: 125, distance: 219.4
click at [673, 125] on div "**********" at bounding box center [559, 122] width 303 height 23
type input "**********"
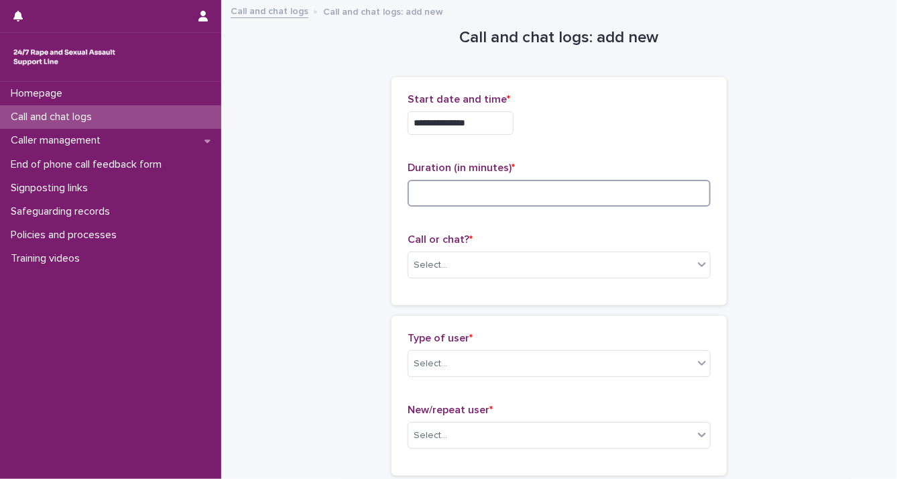
click at [675, 193] on input at bounding box center [559, 193] width 303 height 27
type input "*"
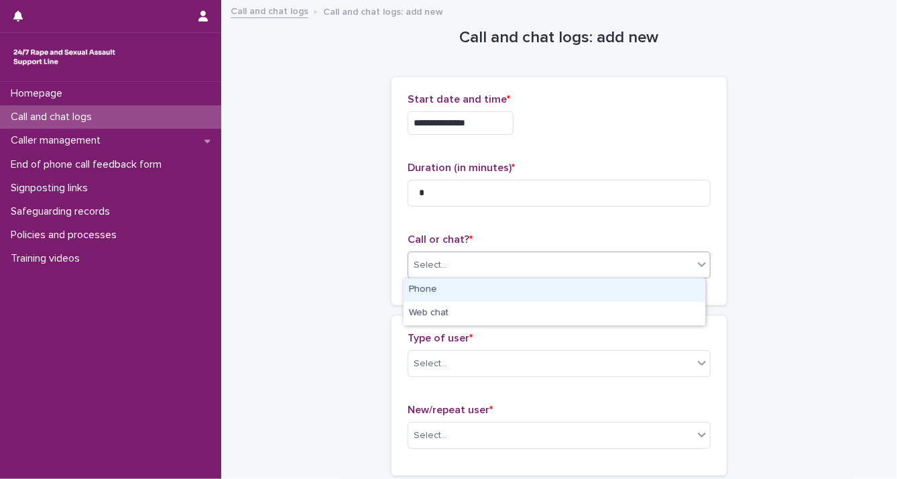
click at [675, 269] on div "Select..." at bounding box center [550, 265] width 285 height 22
click at [647, 294] on div "Phone" at bounding box center [555, 289] width 302 height 23
click at [687, 366] on div "Select..." at bounding box center [550, 364] width 285 height 22
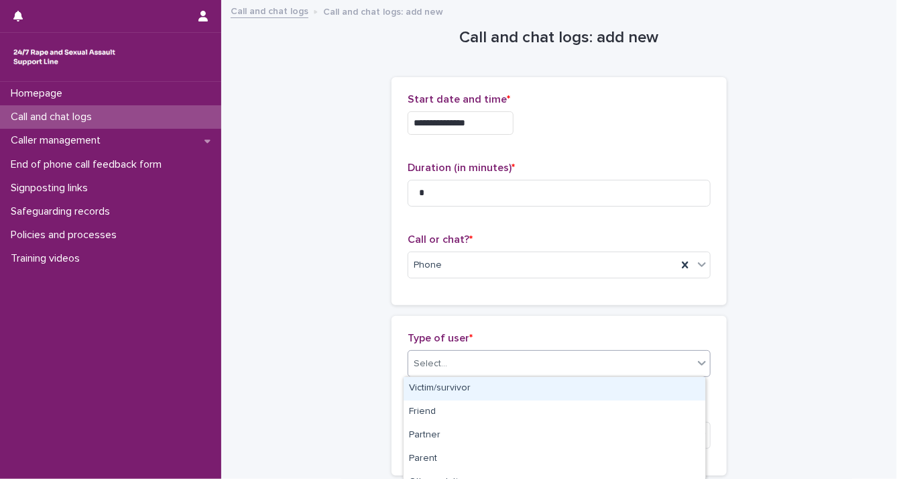
click at [663, 386] on div "Victim/survivor" at bounding box center [555, 388] width 302 height 23
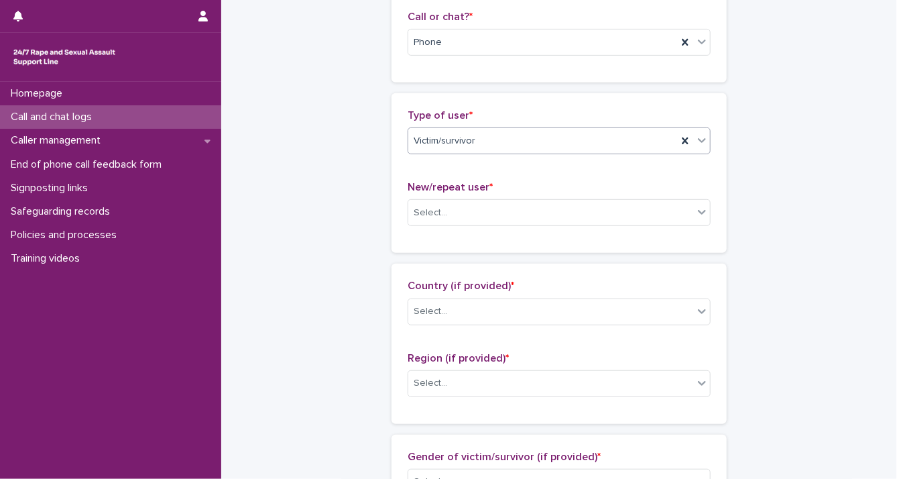
scroll to position [297, 0]
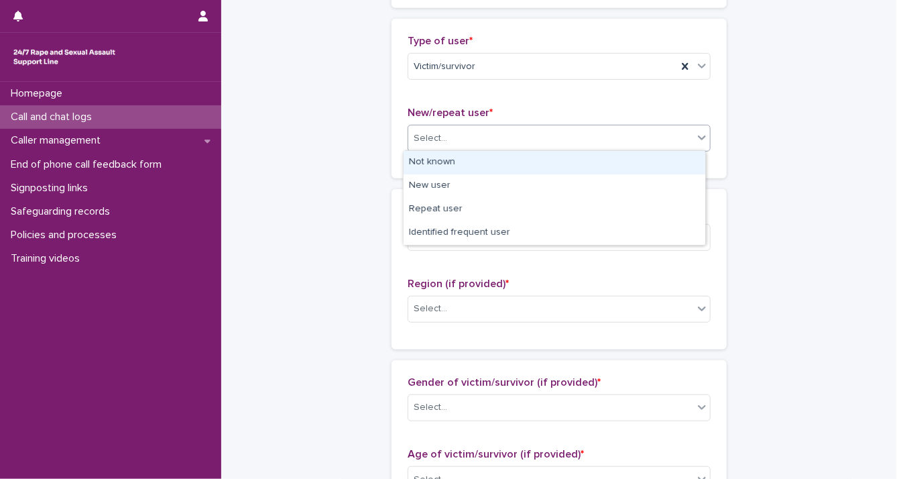
click at [685, 140] on div "Select..." at bounding box center [550, 138] width 285 height 22
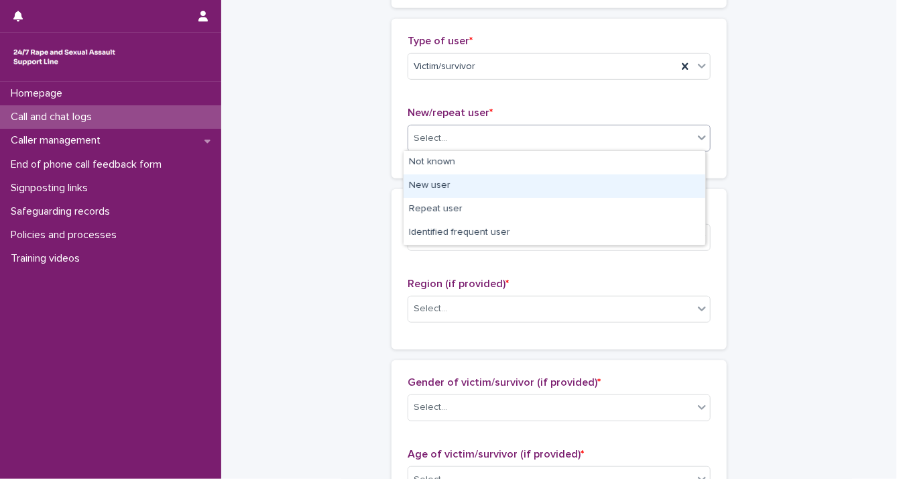
click at [672, 184] on div "New user" at bounding box center [555, 185] width 302 height 23
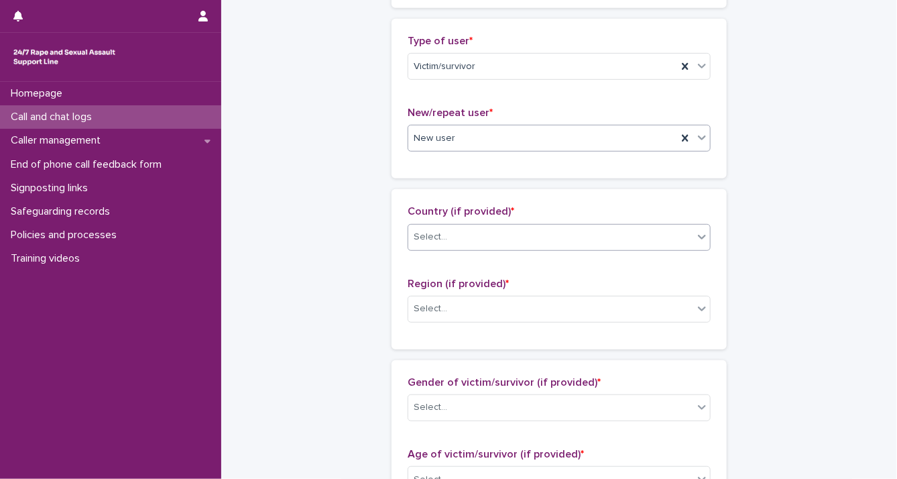
click at [698, 236] on icon at bounding box center [702, 237] width 8 height 5
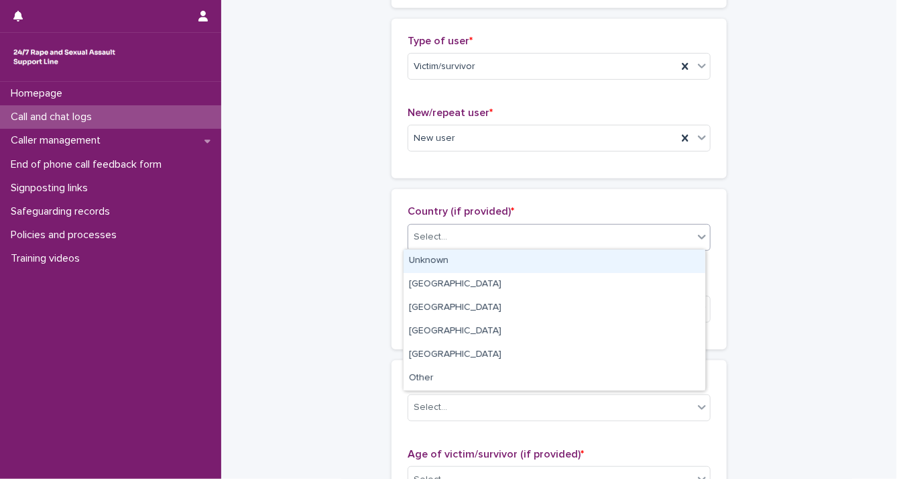
click at [688, 260] on div "Unknown" at bounding box center [555, 260] width 302 height 23
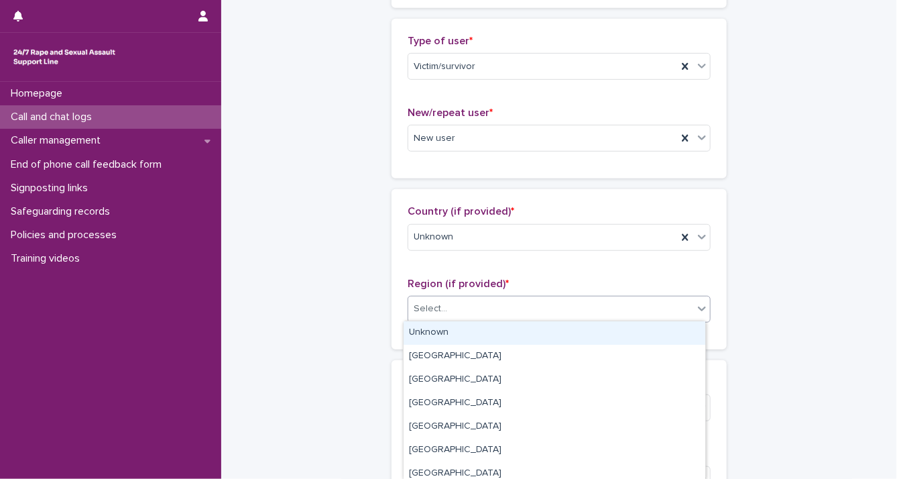
click at [697, 311] on icon at bounding box center [702, 308] width 13 height 13
click at [678, 335] on div "Unknown" at bounding box center [555, 332] width 302 height 23
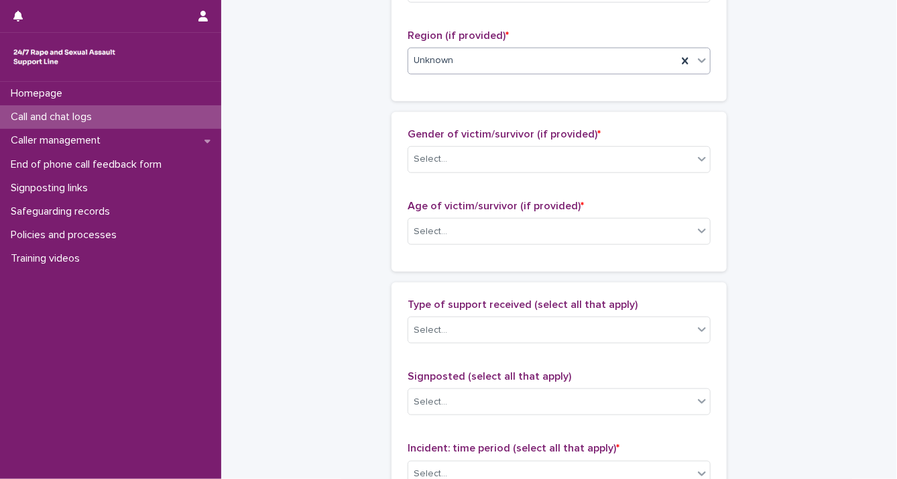
scroll to position [592, 0]
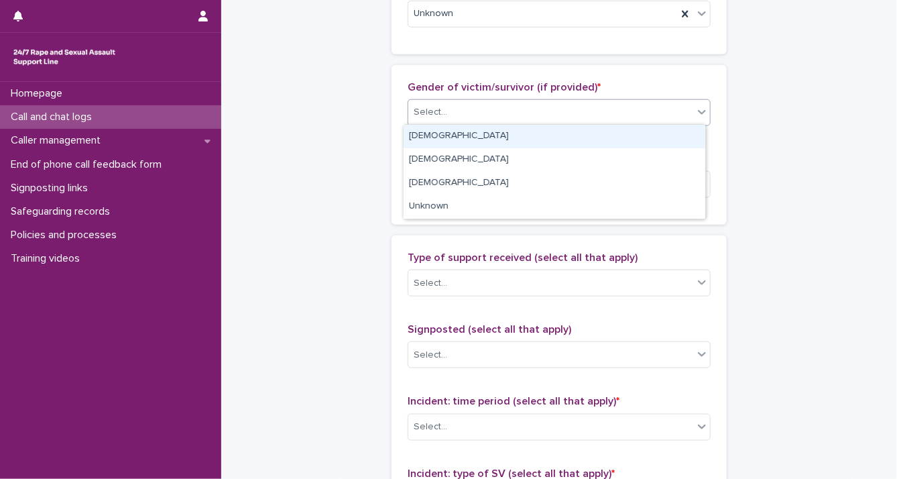
click at [651, 116] on div "Select..." at bounding box center [550, 112] width 285 height 22
click at [639, 143] on div "[DEMOGRAPHIC_DATA]" at bounding box center [555, 136] width 302 height 23
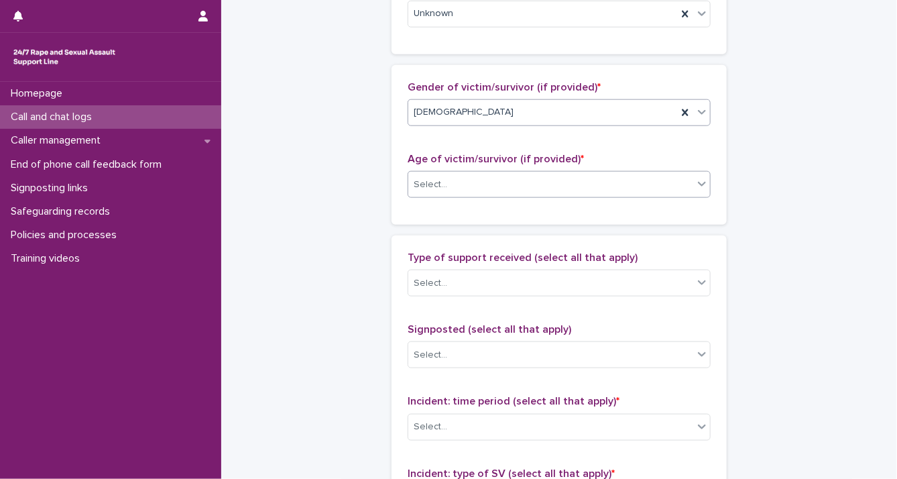
click at [687, 182] on div "Select..." at bounding box center [550, 185] width 285 height 22
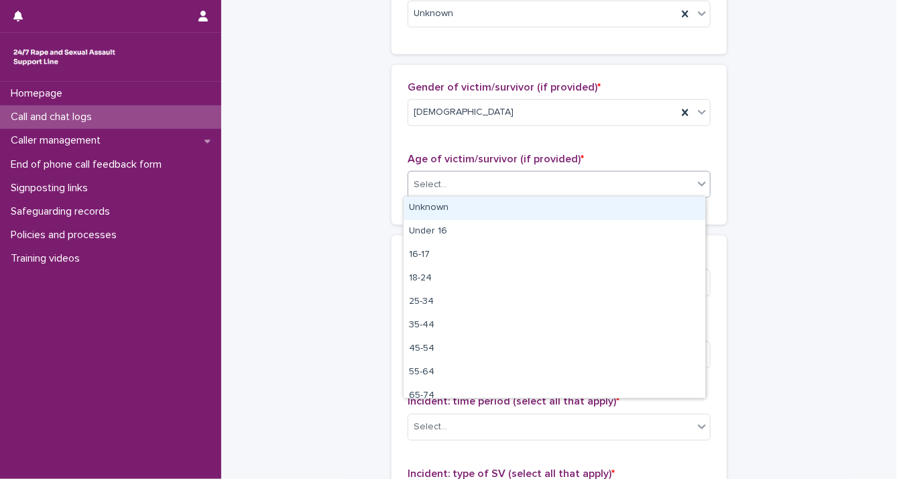
click at [672, 203] on div "Unknown" at bounding box center [555, 208] width 302 height 23
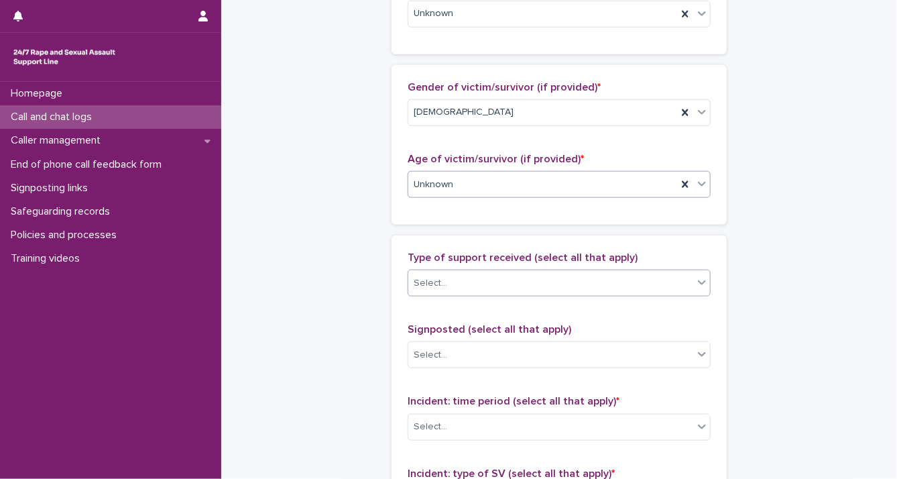
click at [696, 282] on icon at bounding box center [702, 282] width 13 height 13
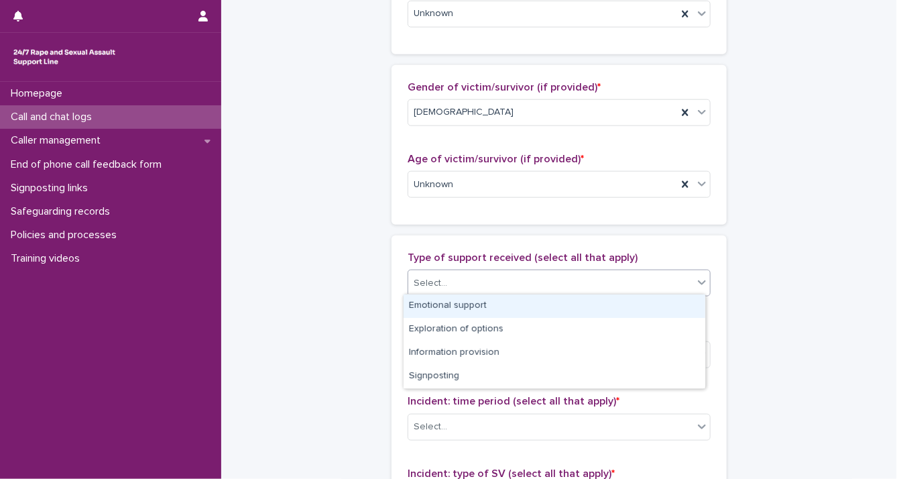
click at [674, 301] on div "Emotional support" at bounding box center [555, 305] width 302 height 23
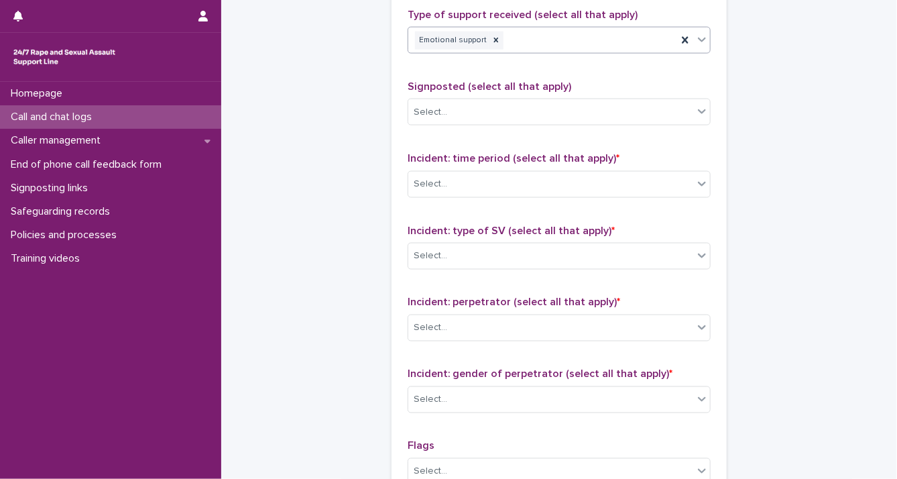
scroll to position [883, 0]
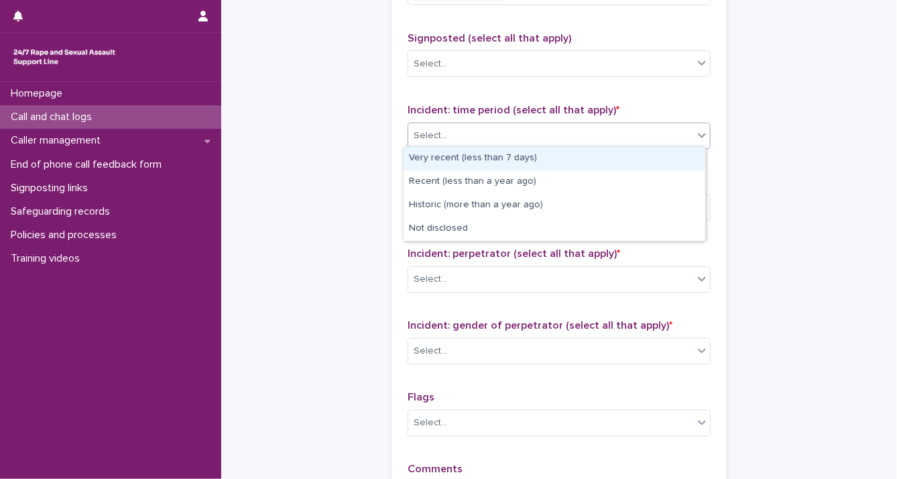
click at [686, 125] on div "Select..." at bounding box center [550, 136] width 285 height 22
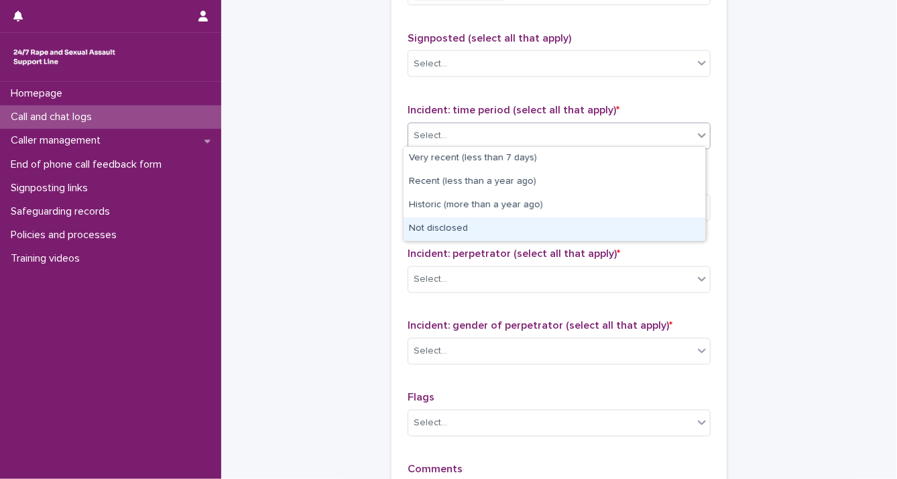
click at [663, 231] on div "Not disclosed" at bounding box center [555, 228] width 302 height 23
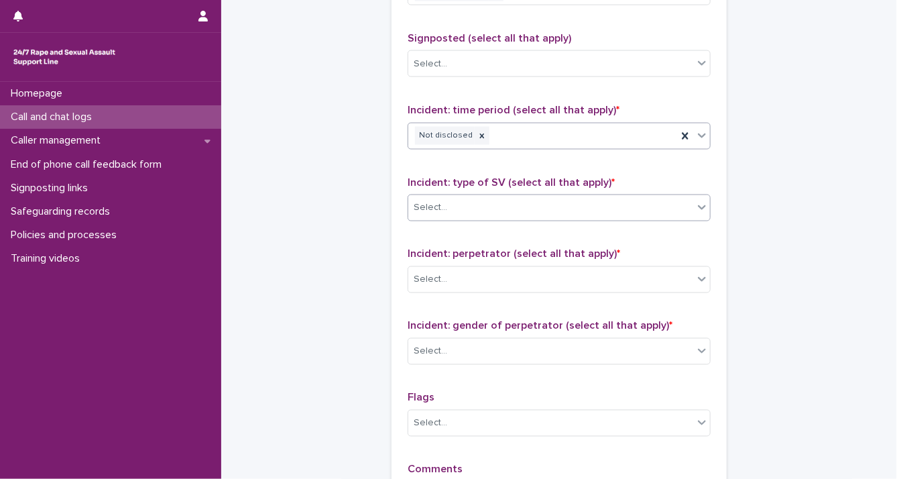
click at [696, 203] on icon at bounding box center [702, 207] width 13 height 13
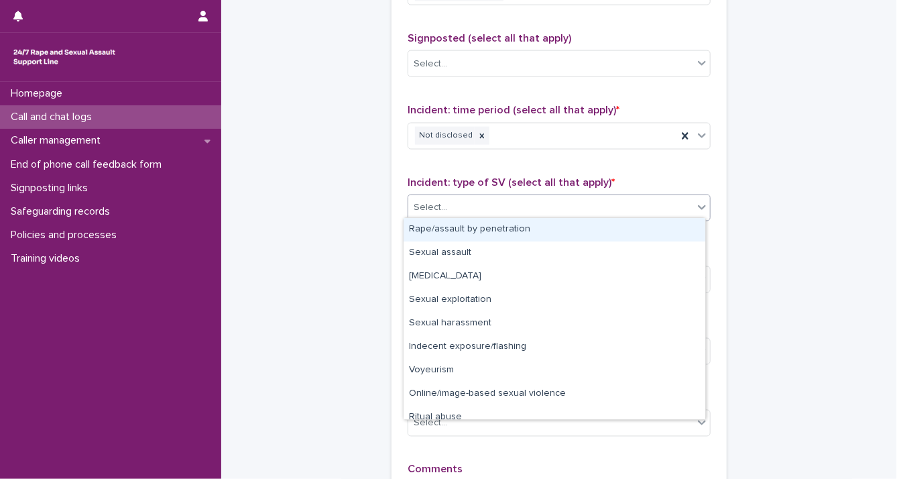
click at [678, 237] on div "Rape/assault by penetration" at bounding box center [555, 229] width 302 height 23
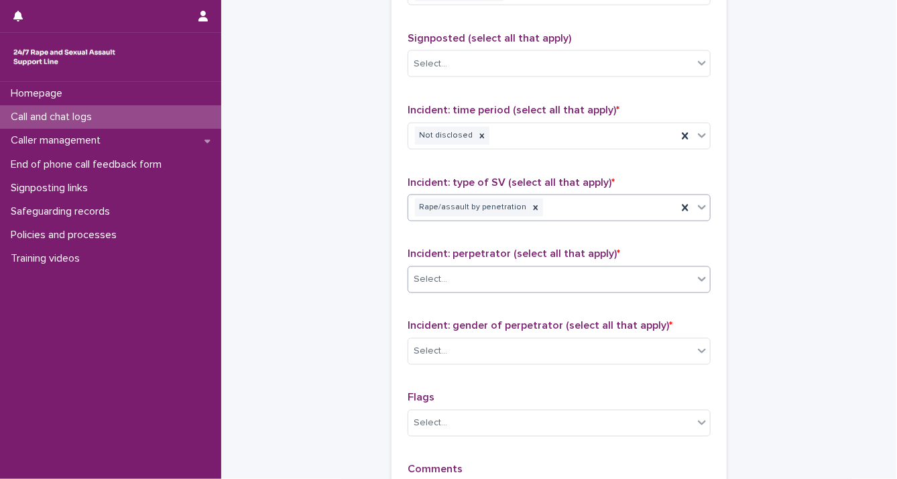
click at [697, 282] on icon at bounding box center [702, 278] width 13 height 13
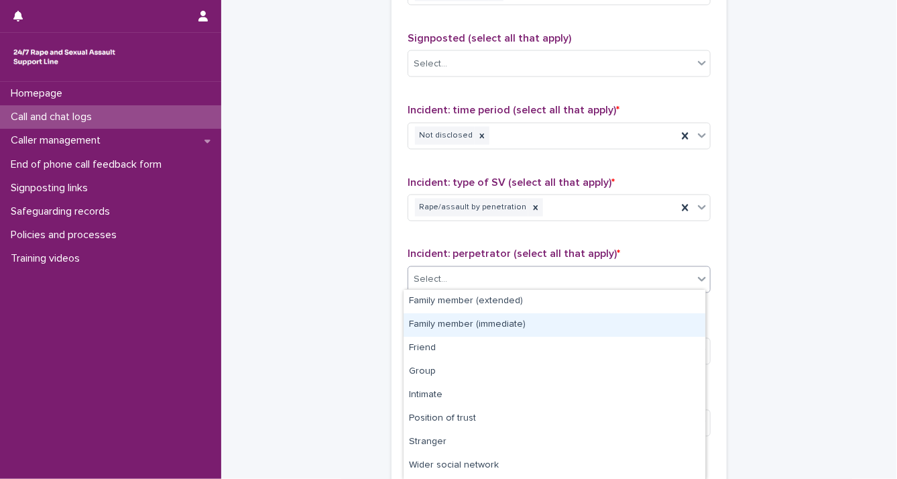
scroll to position [68, 0]
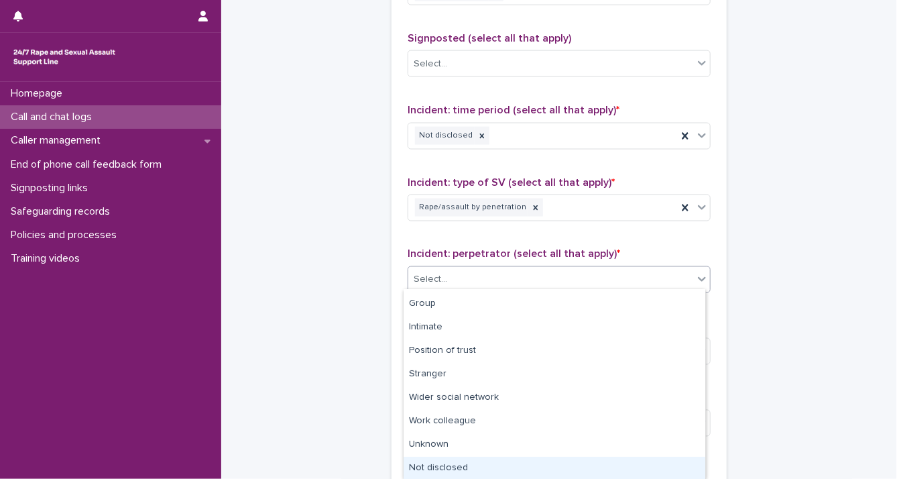
click at [671, 462] on div "Not disclosed" at bounding box center [555, 468] width 302 height 23
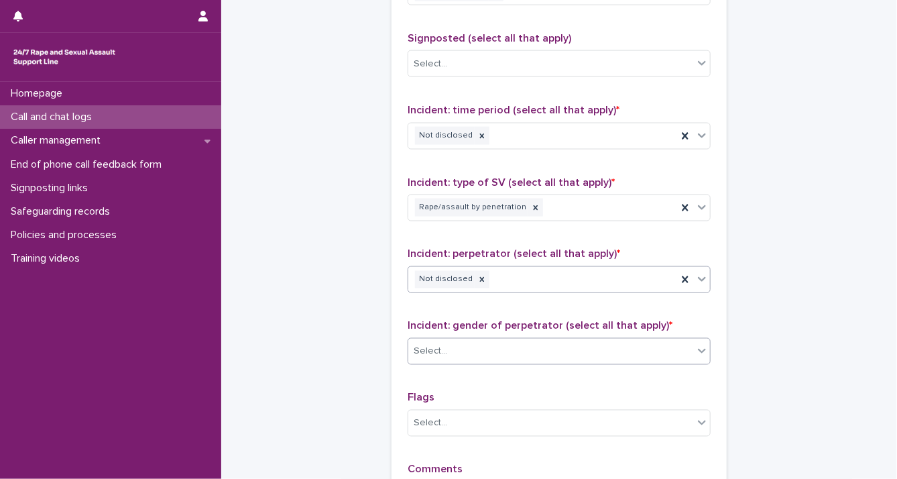
click at [696, 344] on icon at bounding box center [702, 350] width 13 height 13
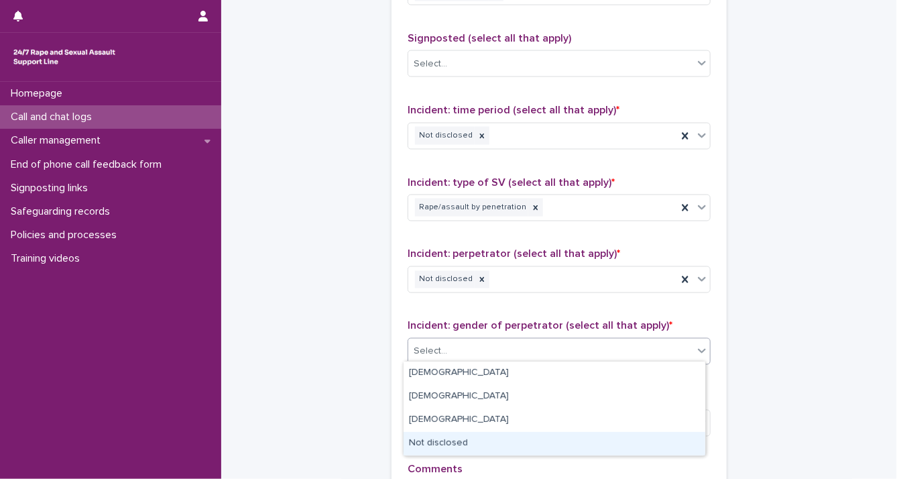
click at [676, 434] on div "Not disclosed" at bounding box center [555, 443] width 302 height 23
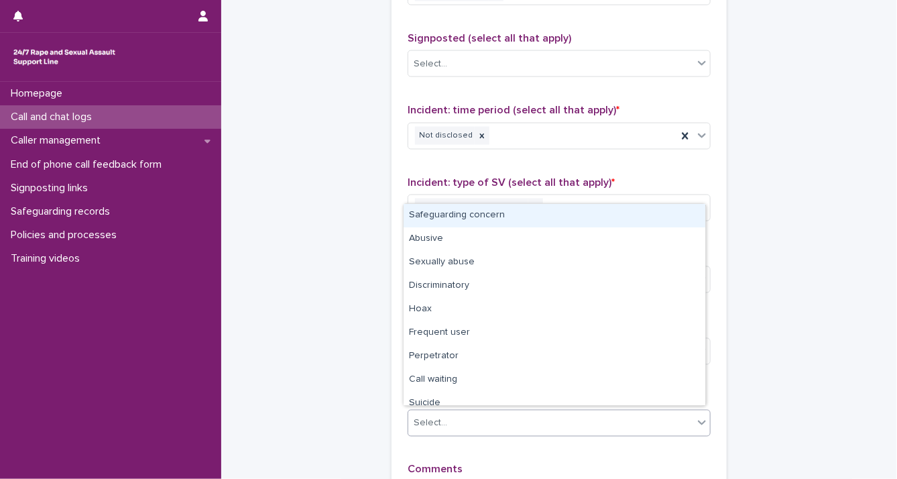
click at [698, 421] on icon at bounding box center [702, 423] width 8 height 5
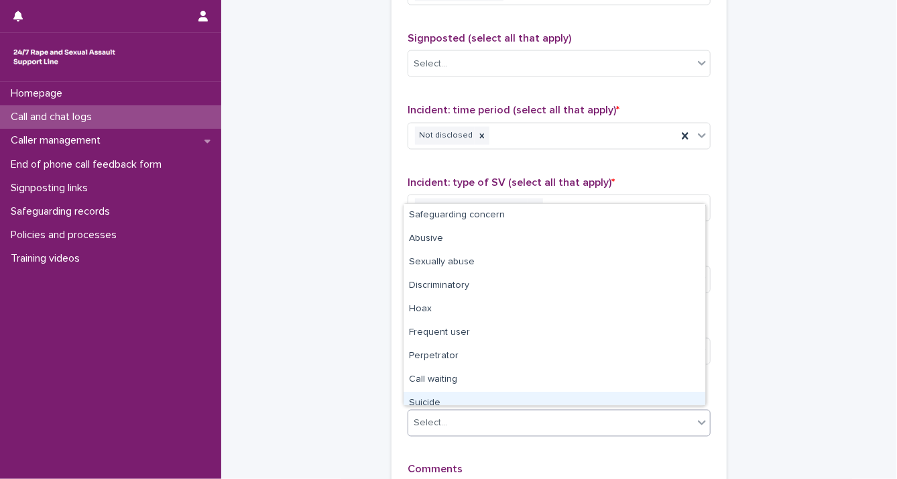
click at [624, 398] on div "Suicide" at bounding box center [555, 403] width 302 height 23
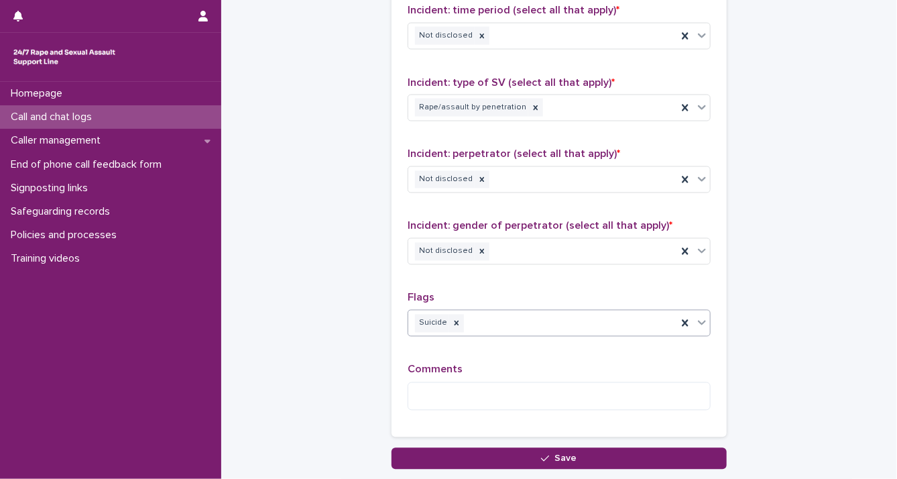
scroll to position [1074, 0]
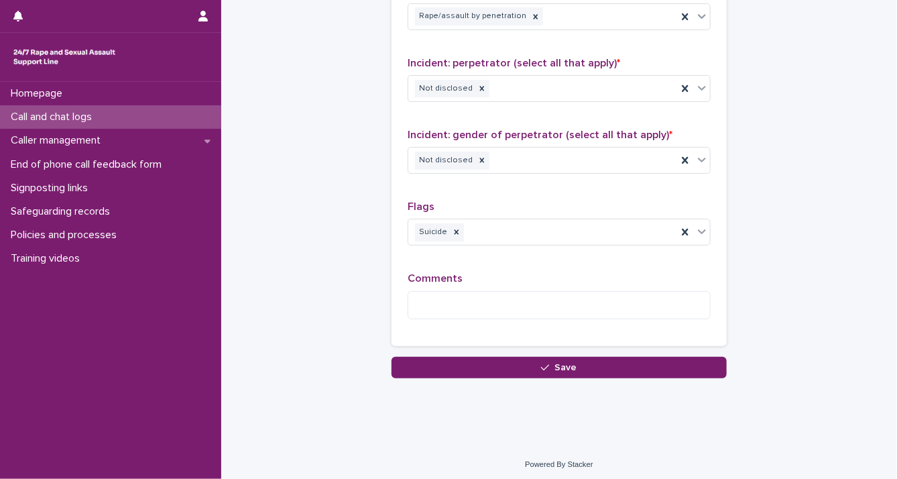
click at [562, 315] on div "Comments" at bounding box center [559, 301] width 303 height 58
click at [602, 301] on textarea at bounding box center [559, 305] width 303 height 29
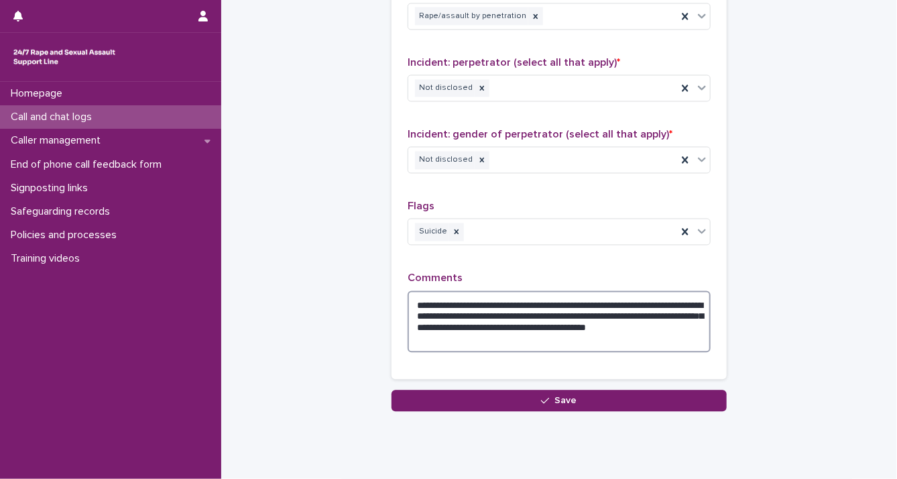
click at [581, 301] on textarea "**********" at bounding box center [559, 322] width 303 height 62
drag, startPoint x: 408, startPoint y: 298, endPoint x: 606, endPoint y: 337, distance: 202.3
click at [606, 337] on textarea "**********" at bounding box center [559, 322] width 303 height 62
click at [668, 339] on textarea "**********" at bounding box center [559, 322] width 303 height 62
click at [570, 309] on textarea "**********" at bounding box center [559, 322] width 303 height 62
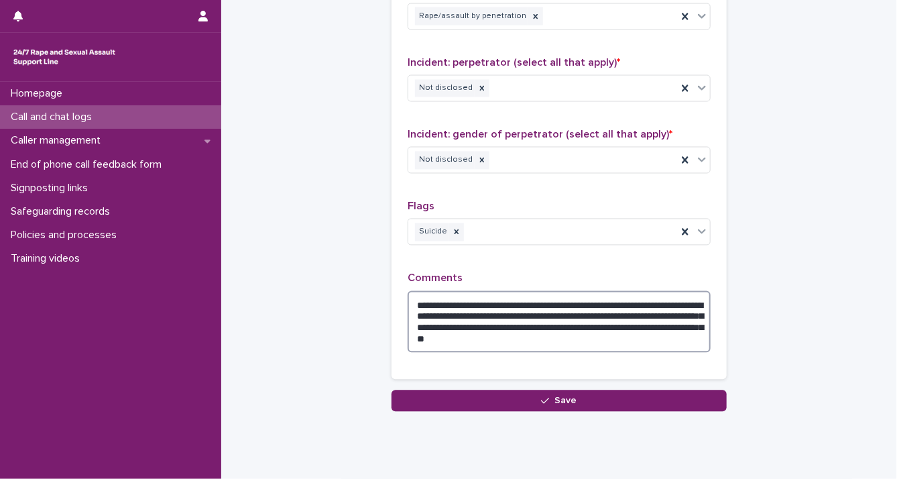
click at [466, 323] on textarea "**********" at bounding box center [559, 322] width 303 height 62
click at [638, 310] on textarea "**********" at bounding box center [559, 322] width 303 height 62
click at [689, 314] on textarea "**********" at bounding box center [559, 322] width 303 height 62
drag, startPoint x: 410, startPoint y: 298, endPoint x: 644, endPoint y: 335, distance: 236.2
click at [644, 335] on textarea "**********" at bounding box center [559, 322] width 303 height 62
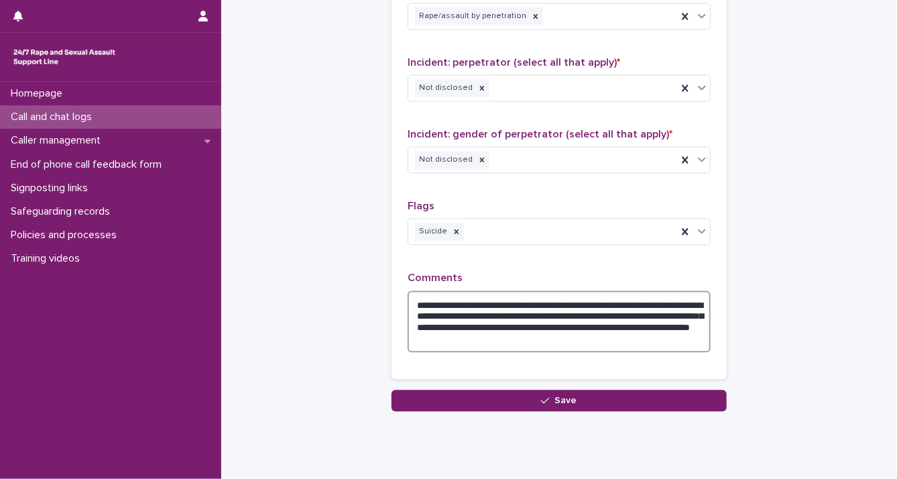
click at [579, 331] on textarea "**********" at bounding box center [559, 322] width 303 height 62
click at [567, 309] on textarea "**********" at bounding box center [559, 322] width 303 height 62
drag, startPoint x: 410, startPoint y: 298, endPoint x: 618, endPoint y: 337, distance: 210.9
click at [618, 337] on textarea "**********" at bounding box center [559, 322] width 303 height 62
type textarea "**********"
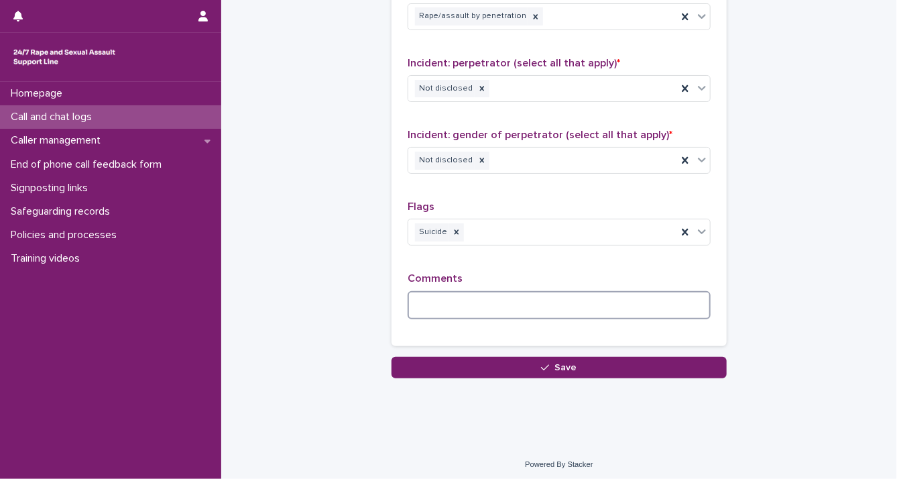
paste textarea "**********"
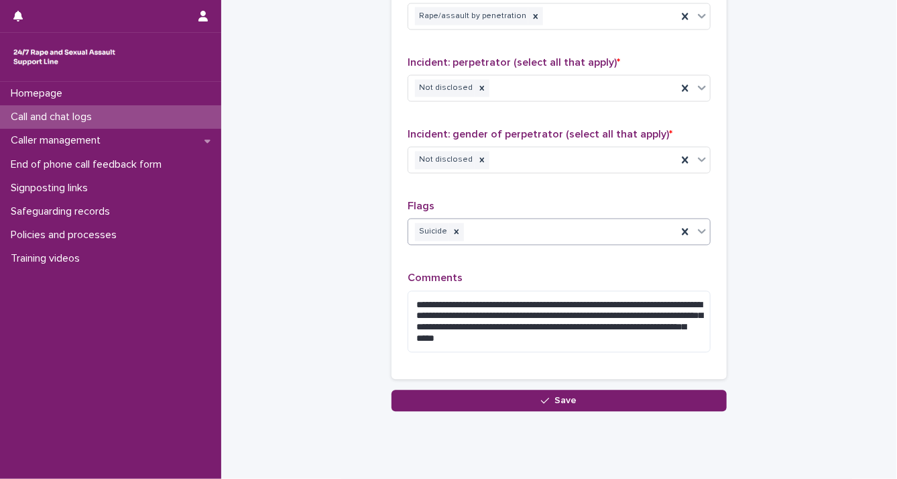
click at [696, 231] on icon at bounding box center [702, 231] width 13 height 13
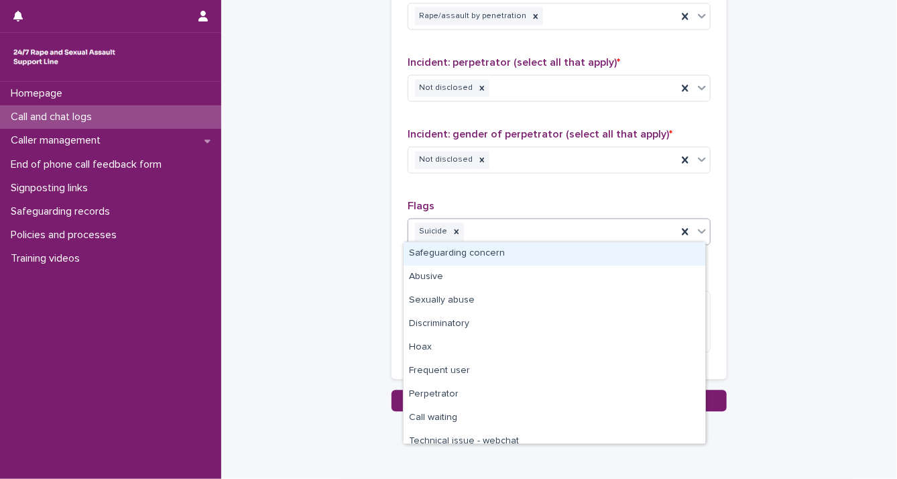
click at [628, 260] on div "Safeguarding concern" at bounding box center [555, 253] width 302 height 23
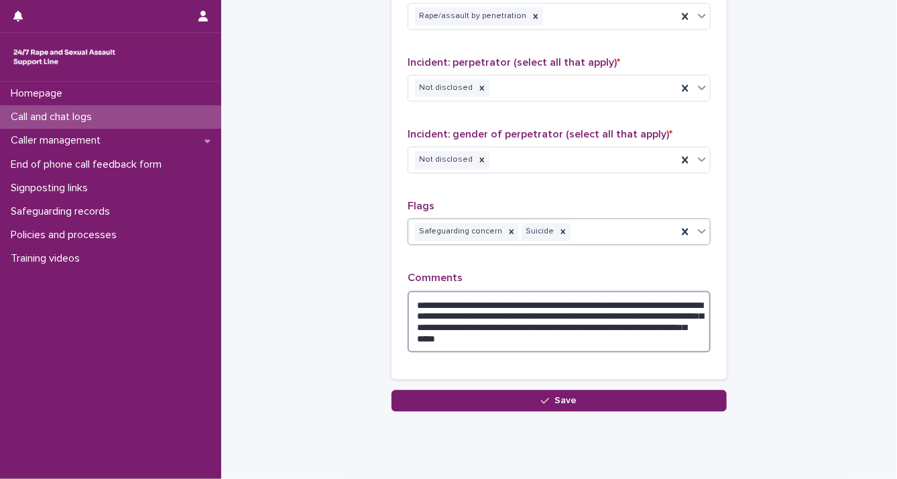
click at [650, 342] on textarea "**********" at bounding box center [559, 322] width 303 height 62
click at [510, 230] on icon at bounding box center [512, 232] width 5 height 5
type textarea "**********"
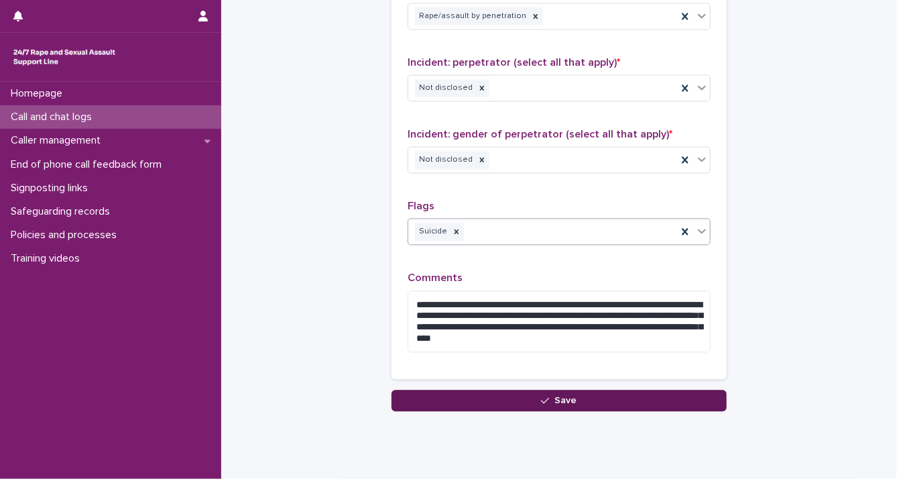
click at [528, 401] on button "Save" at bounding box center [559, 400] width 335 height 21
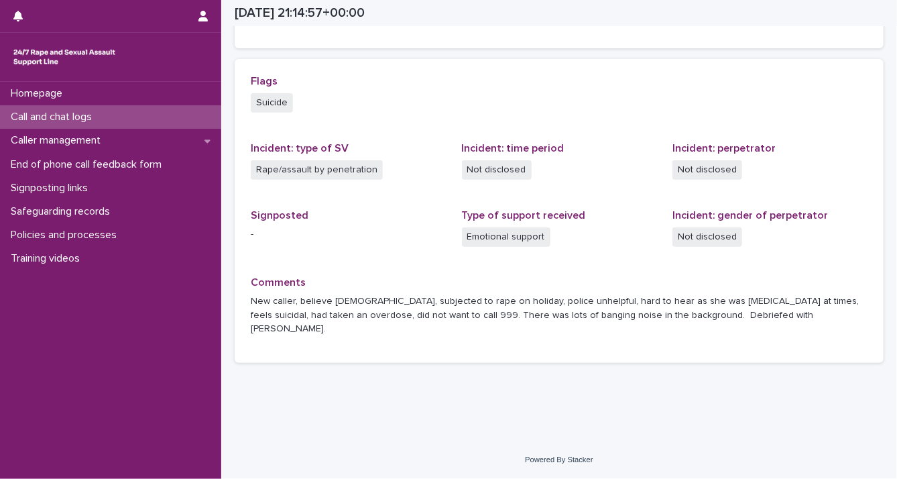
scroll to position [255, 0]
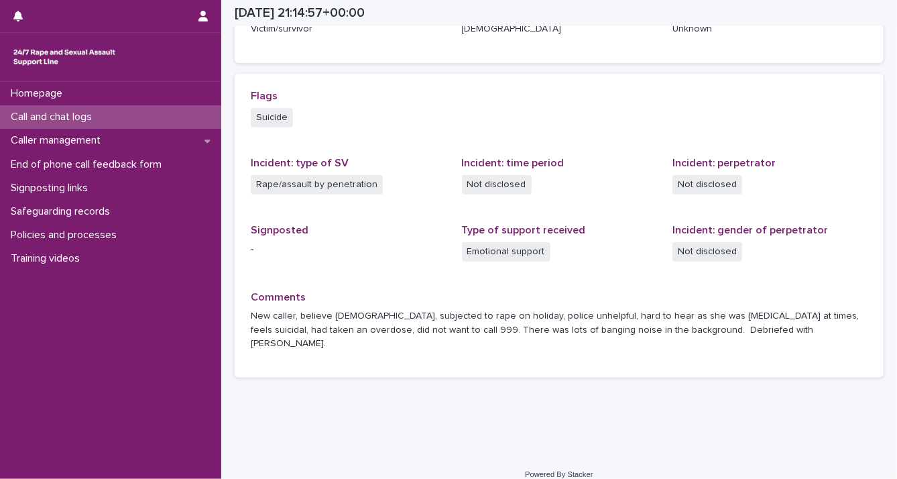
click at [36, 125] on div "Call and chat logs" at bounding box center [110, 116] width 221 height 23
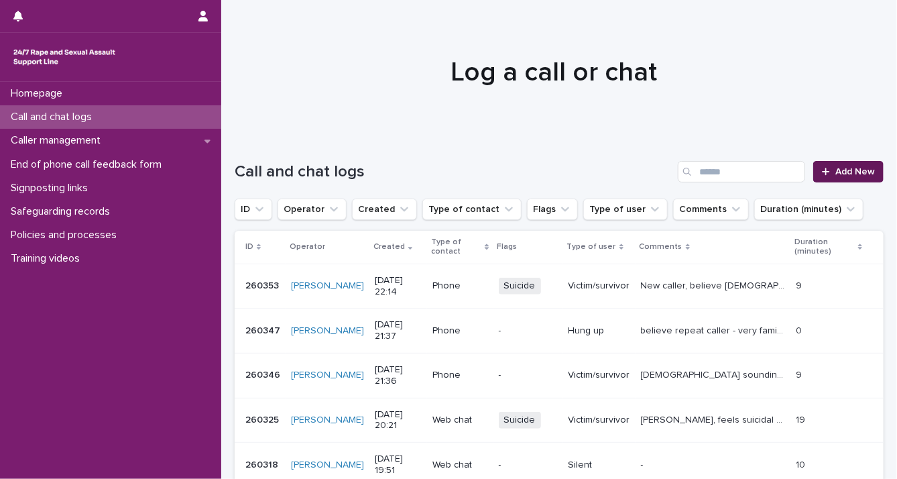
click at [828, 180] on link "Add New" at bounding box center [849, 171] width 70 height 21
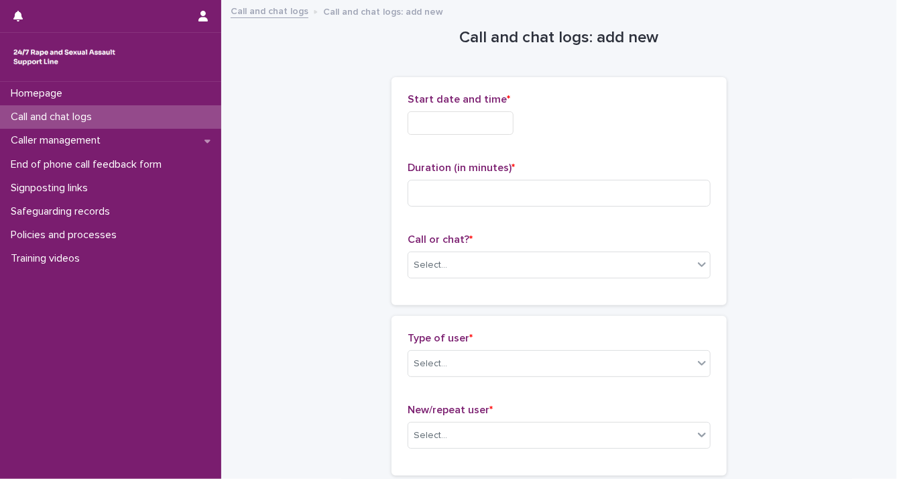
click at [431, 124] on input "text" at bounding box center [461, 122] width 106 height 23
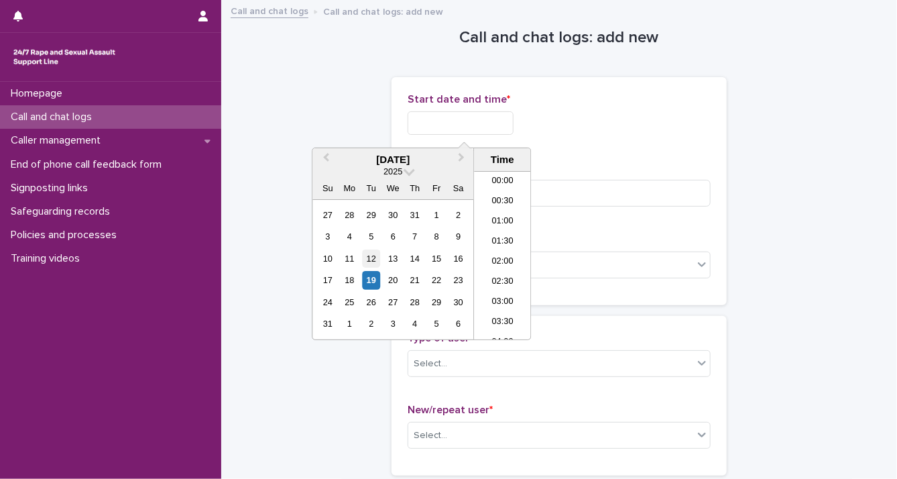
scroll to position [797, 0]
click at [372, 278] on div "19" at bounding box center [371, 280] width 18 height 18
drag, startPoint x: 453, startPoint y: 119, endPoint x: 662, endPoint y: 125, distance: 208.7
click at [662, 125] on div "**********" at bounding box center [559, 122] width 303 height 23
type input "**********"
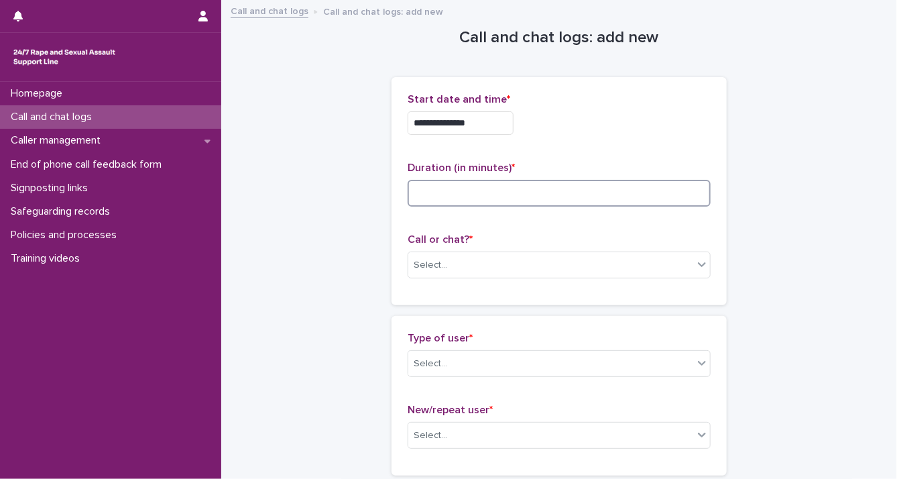
click at [659, 194] on input at bounding box center [559, 193] width 303 height 27
type input "*"
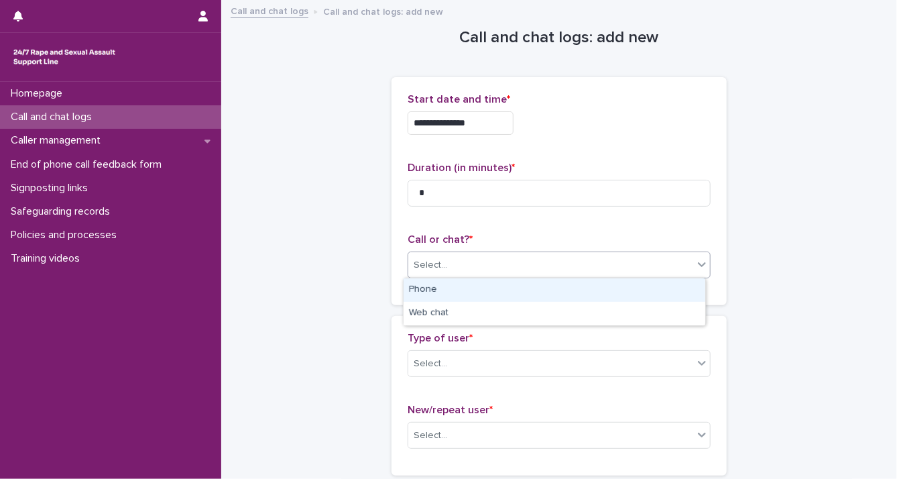
click at [696, 258] on icon at bounding box center [702, 264] width 13 height 13
click at [660, 297] on div "Phone" at bounding box center [555, 289] width 302 height 23
click at [696, 363] on icon at bounding box center [702, 362] width 13 height 13
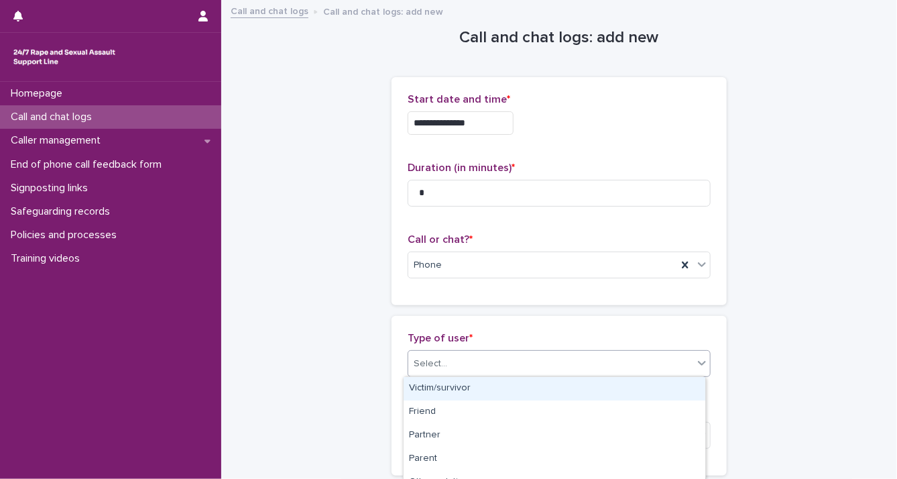
click at [681, 387] on div "Victim/survivor" at bounding box center [555, 388] width 302 height 23
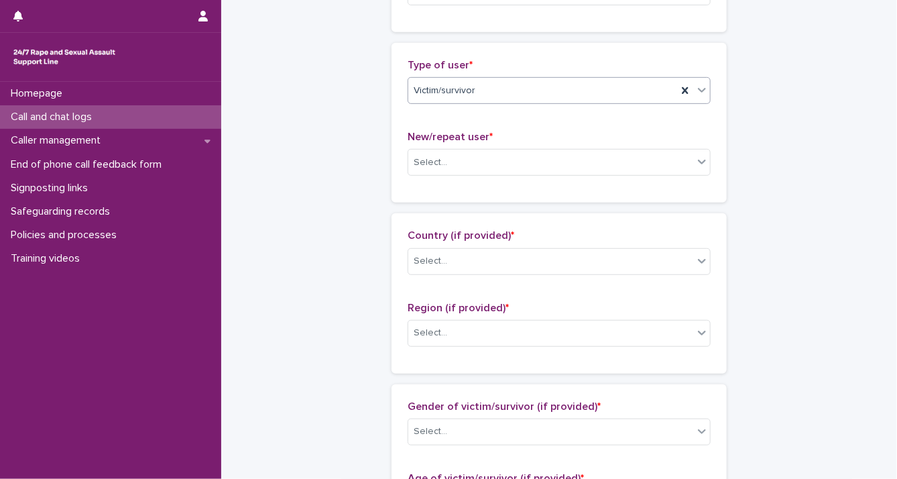
scroll to position [323, 0]
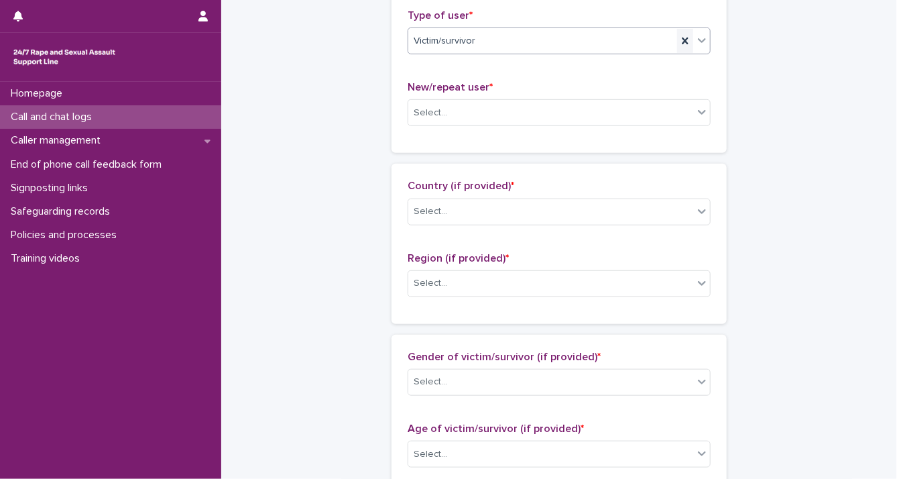
click at [682, 40] on icon at bounding box center [685, 41] width 6 height 7
click at [696, 42] on icon at bounding box center [702, 40] width 13 height 13
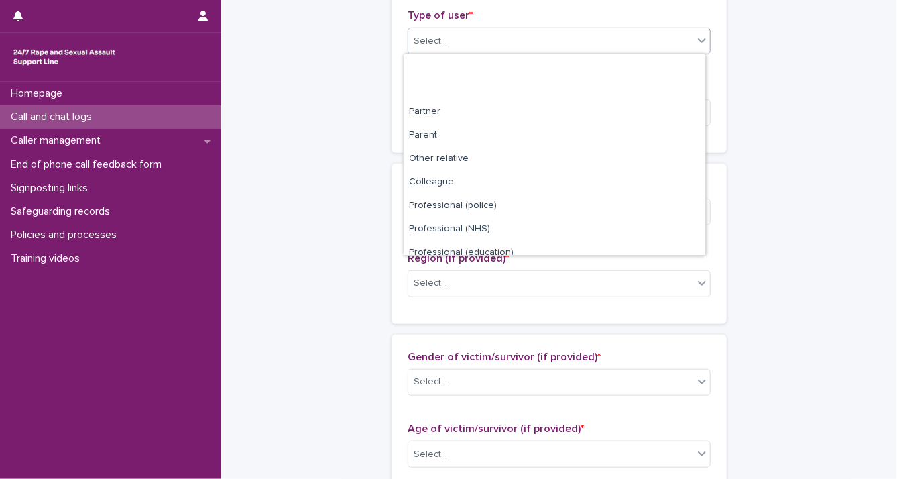
scroll to position [150, 0]
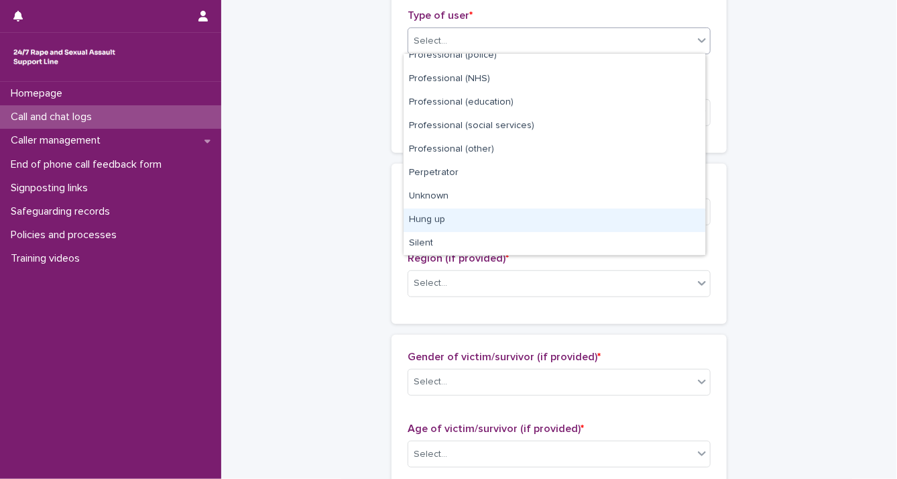
click at [663, 218] on div "Hung up" at bounding box center [555, 220] width 302 height 23
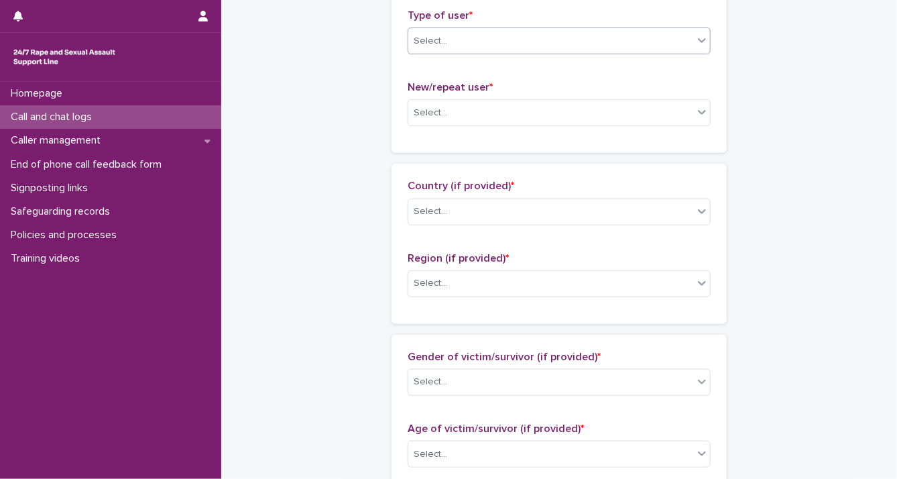
scroll to position [0, 0]
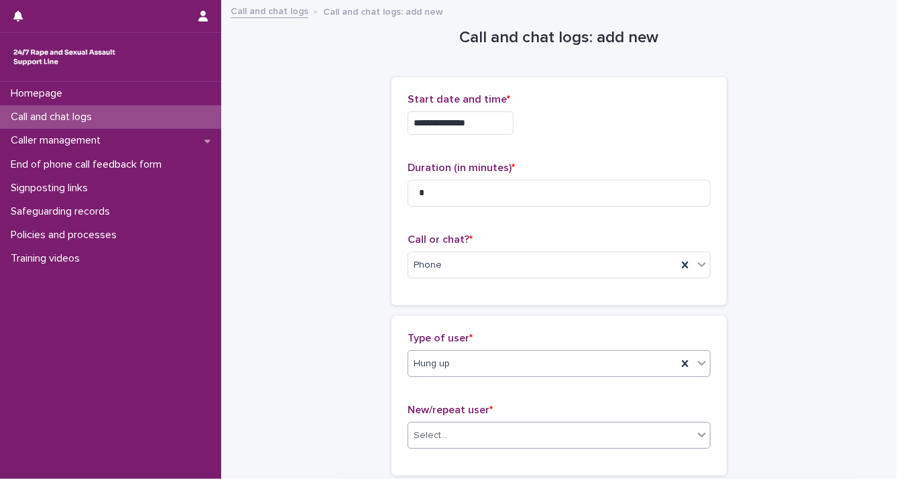
click at [702, 430] on icon at bounding box center [702, 434] width 13 height 13
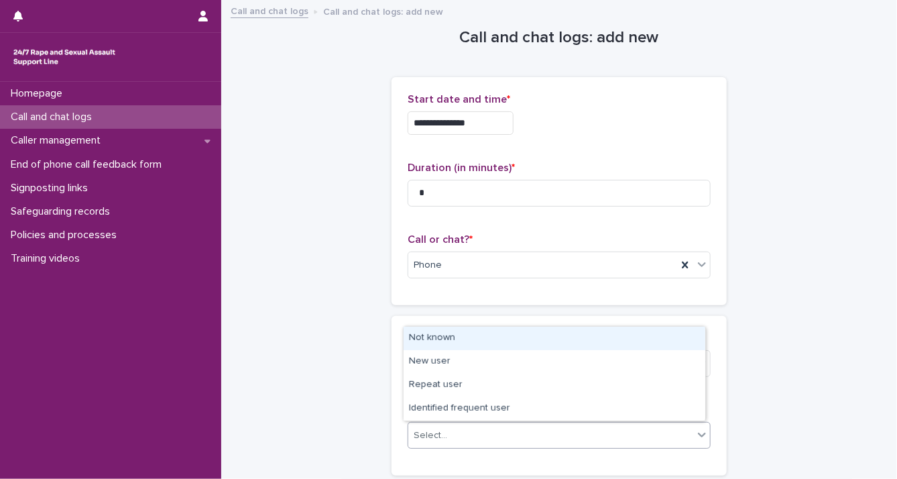
drag, startPoint x: 622, startPoint y: 375, endPoint x: 618, endPoint y: 343, distance: 32.5
click at [618, 343] on div "Not known" at bounding box center [555, 338] width 302 height 23
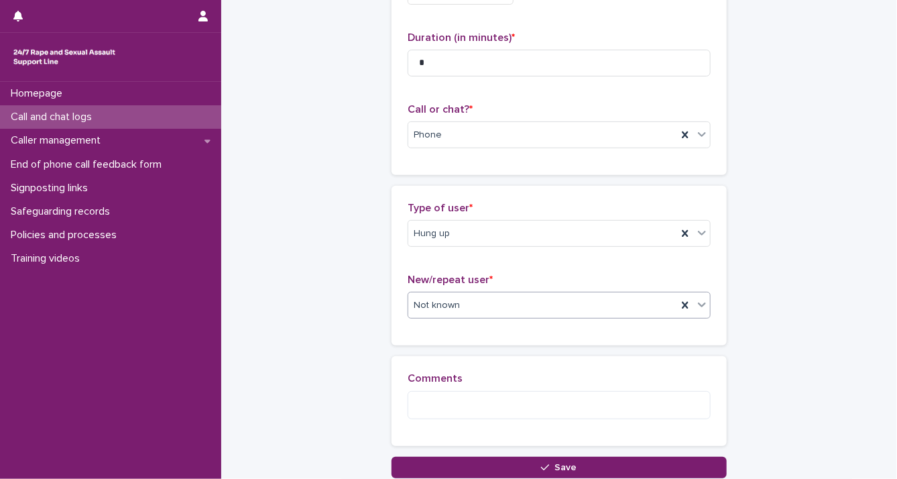
scroll to position [176, 0]
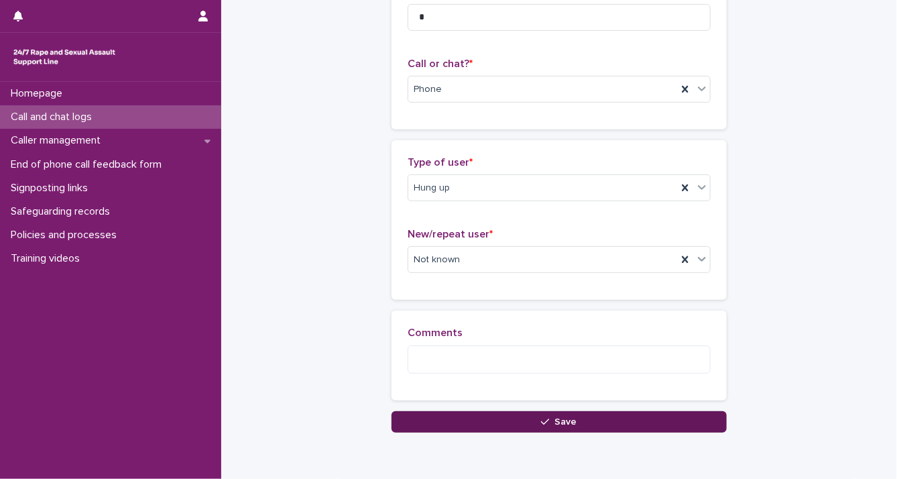
click at [610, 424] on button "Save" at bounding box center [559, 421] width 335 height 21
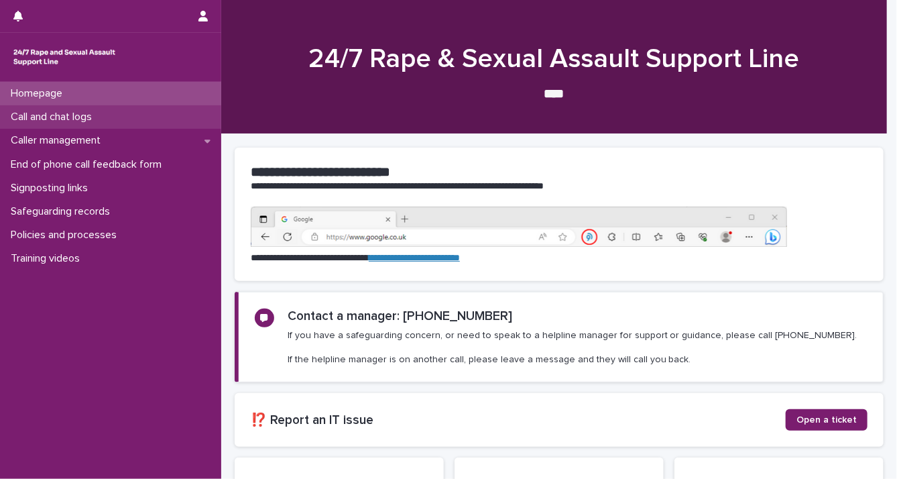
click at [115, 117] on div "Call and chat logs" at bounding box center [110, 116] width 221 height 23
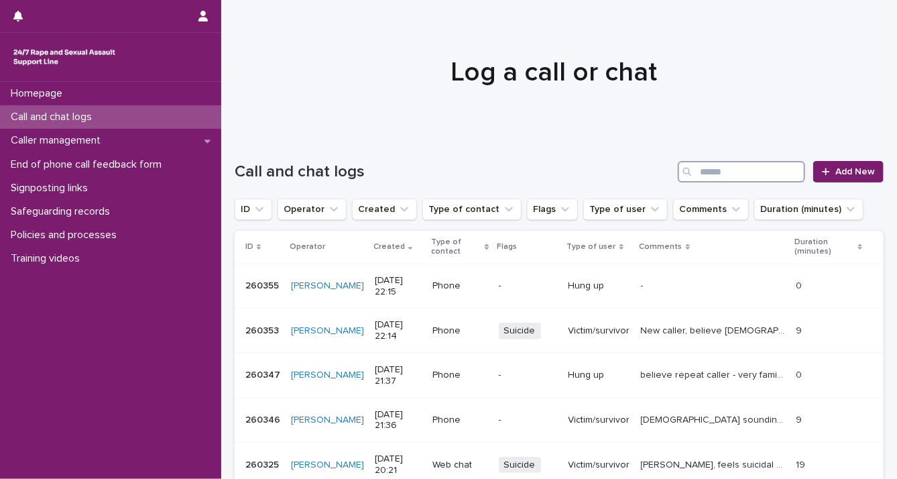
click at [739, 170] on input "Search" at bounding box center [741, 171] width 127 height 21
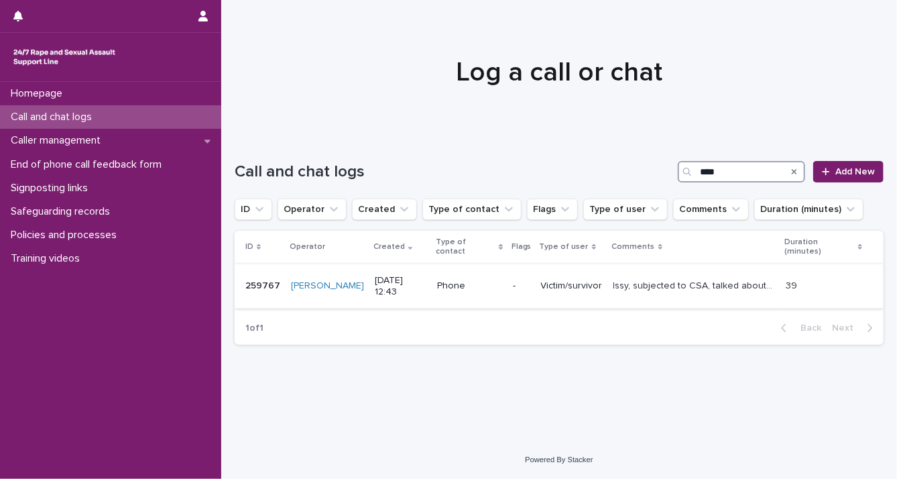
type input "****"
click at [689, 278] on p "Issy, subjected to CSA, talked about a number of issues that have been impactfu…" at bounding box center [696, 285] width 164 height 14
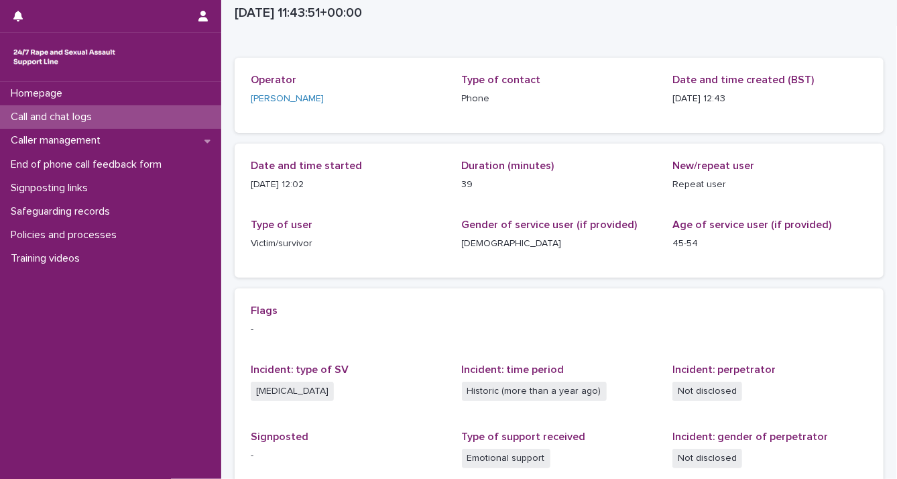
scroll to position [36, 0]
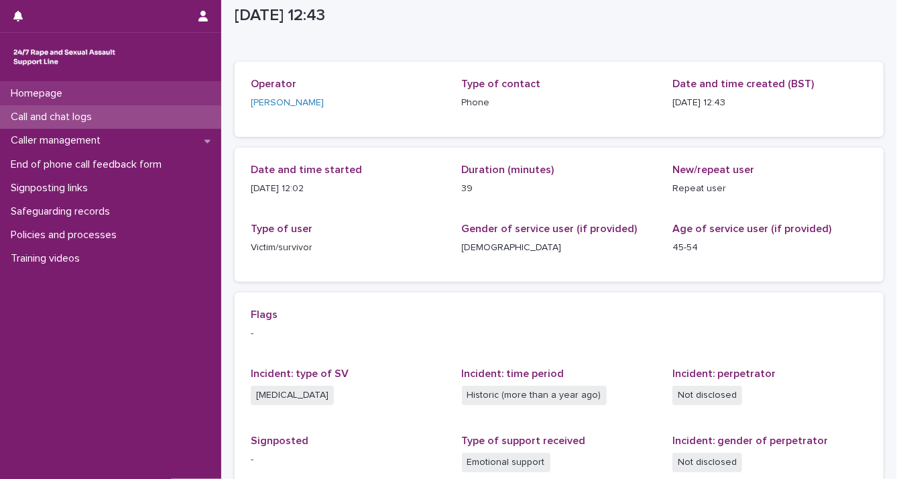
click at [18, 95] on p "Homepage" at bounding box center [39, 93] width 68 height 13
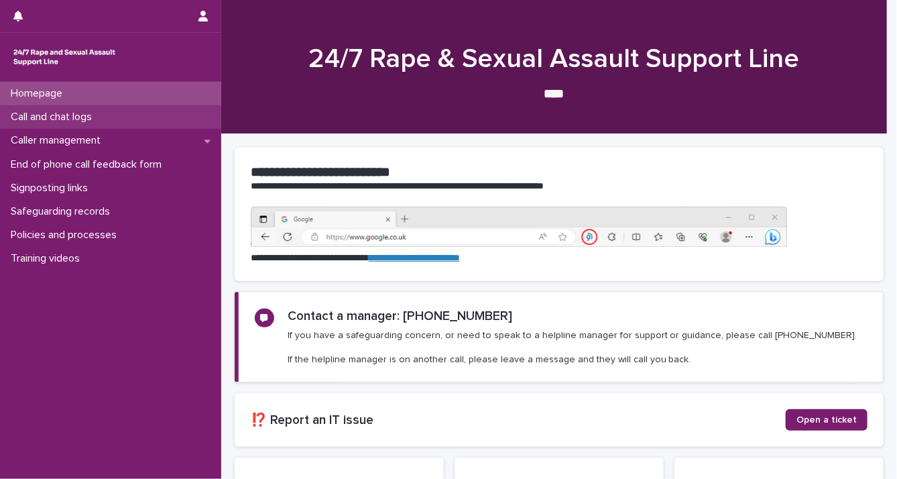
click at [20, 120] on p "Call and chat logs" at bounding box center [53, 117] width 97 height 13
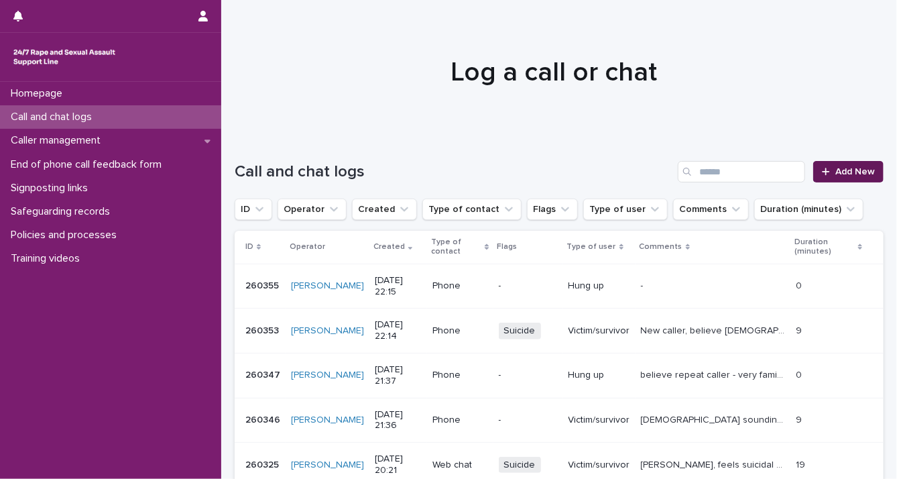
click at [822, 175] on div at bounding box center [828, 171] width 13 height 9
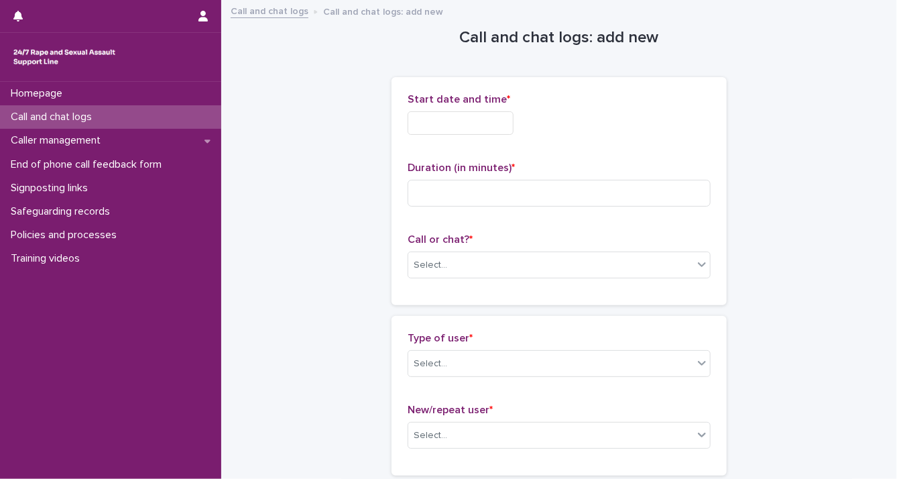
click at [408, 119] on input "text" at bounding box center [461, 122] width 106 height 23
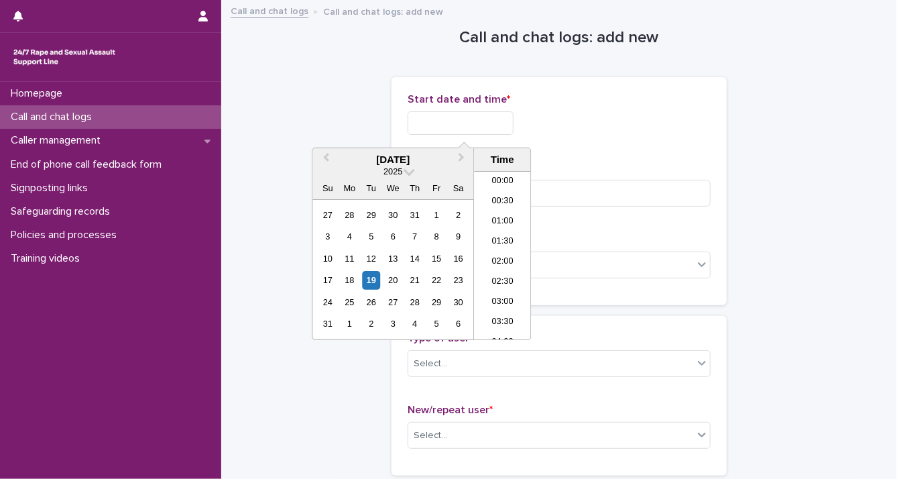
scroll to position [797, 0]
click at [375, 276] on div "19" at bounding box center [371, 280] width 18 height 18
drag, startPoint x: 453, startPoint y: 123, endPoint x: 583, endPoint y: 124, distance: 129.4
click at [582, 125] on div "**********" at bounding box center [559, 122] width 303 height 23
type input "**********"
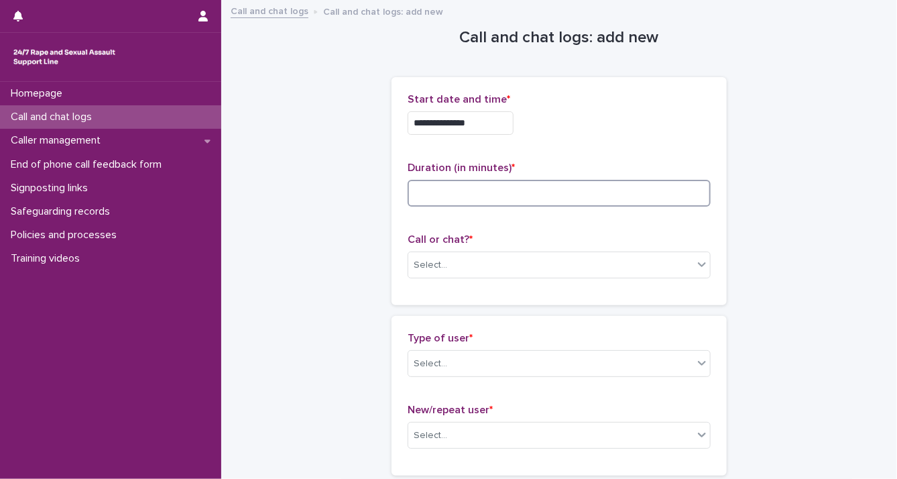
click at [594, 196] on input at bounding box center [559, 193] width 303 height 27
type input "**"
click at [702, 266] on icon at bounding box center [702, 264] width 13 height 13
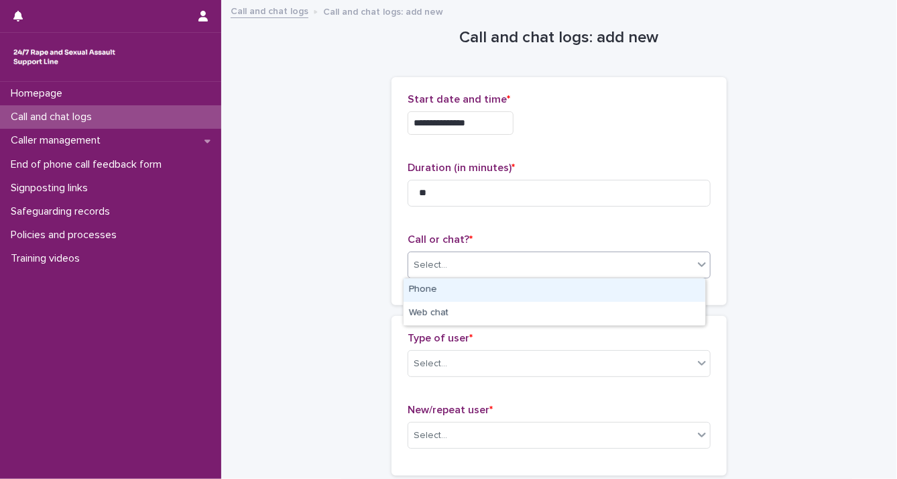
click at [647, 288] on div "Phone" at bounding box center [555, 289] width 302 height 23
click at [696, 366] on icon at bounding box center [702, 362] width 13 height 13
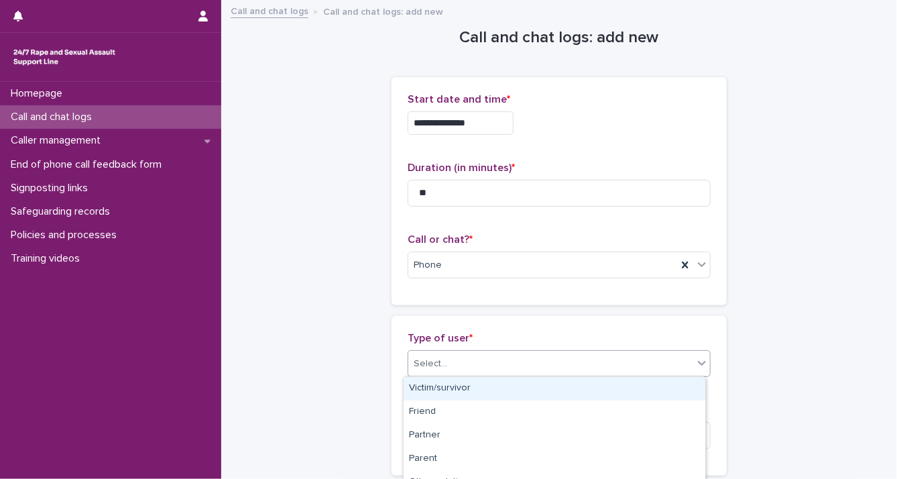
click at [671, 384] on div "Victim/survivor" at bounding box center [555, 388] width 302 height 23
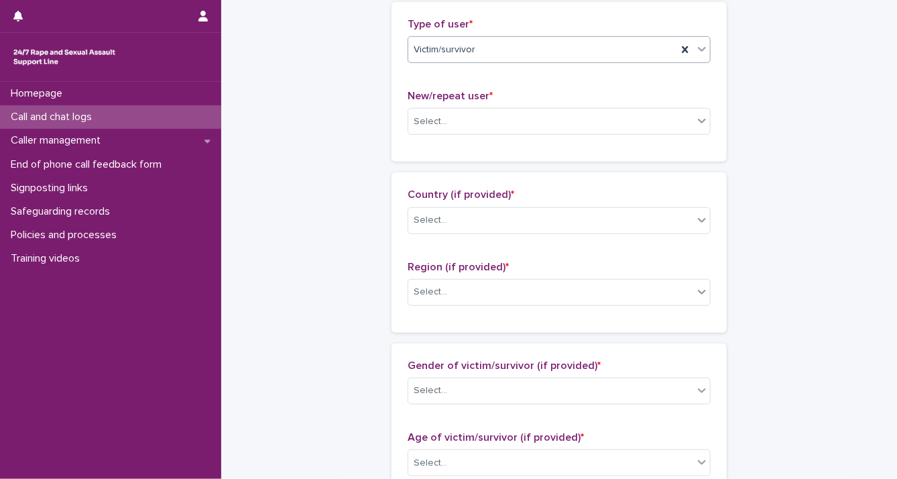
scroll to position [321, 0]
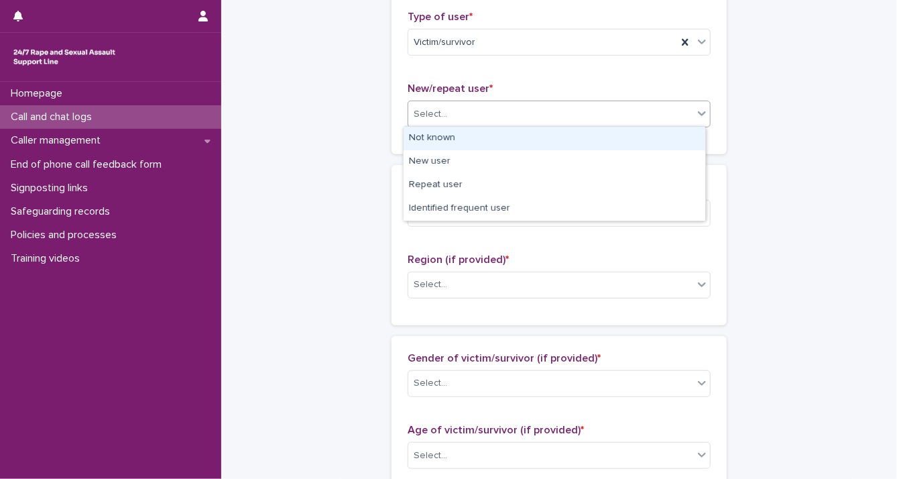
click at [700, 113] on icon at bounding box center [702, 113] width 13 height 13
click at [676, 138] on div "Not known" at bounding box center [555, 138] width 302 height 23
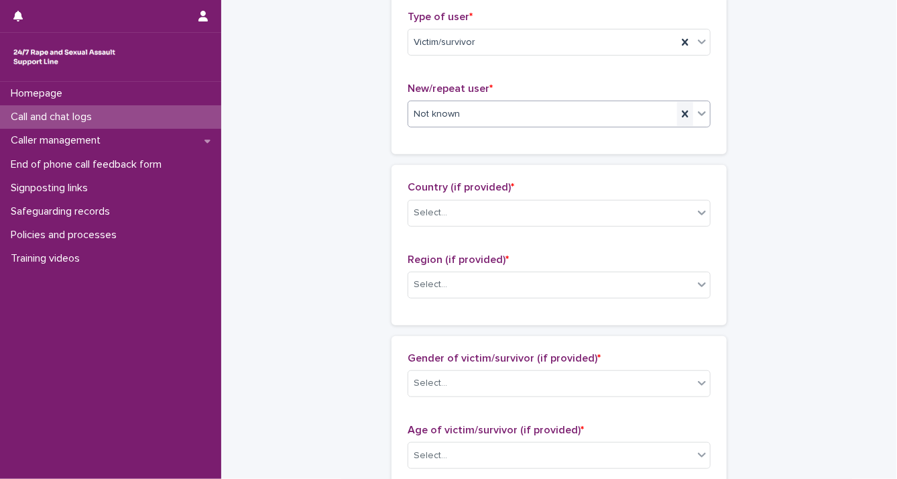
click at [682, 113] on icon at bounding box center [685, 114] width 6 height 7
click at [698, 111] on icon at bounding box center [702, 113] width 13 height 13
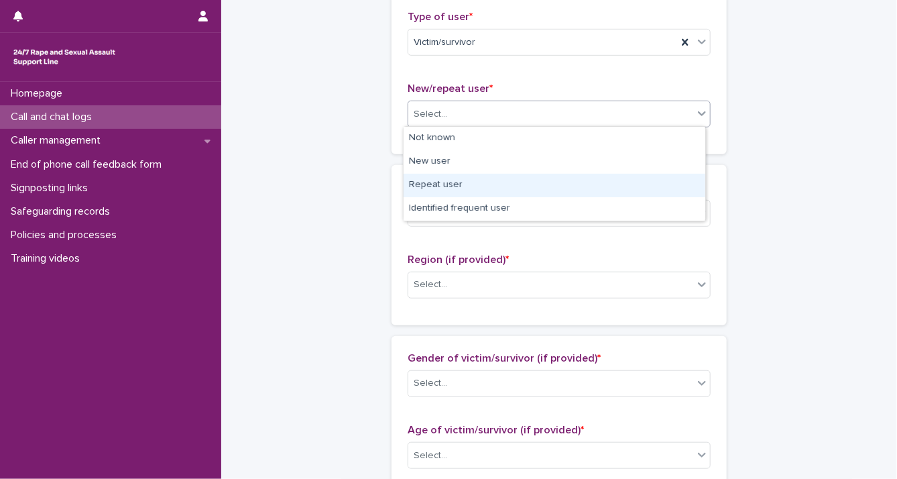
click at [677, 180] on div "Repeat user" at bounding box center [555, 185] width 302 height 23
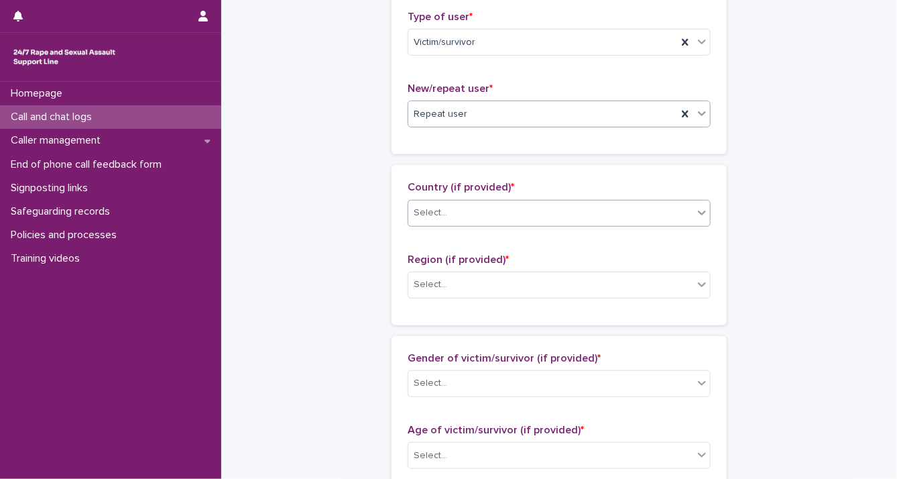
click at [696, 215] on icon at bounding box center [702, 212] width 13 height 13
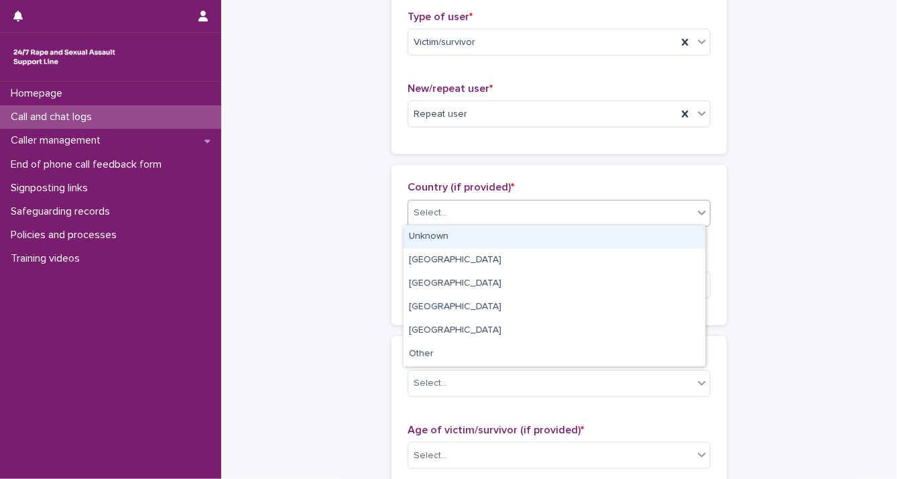
click at [689, 240] on div "Unknown" at bounding box center [555, 236] width 302 height 23
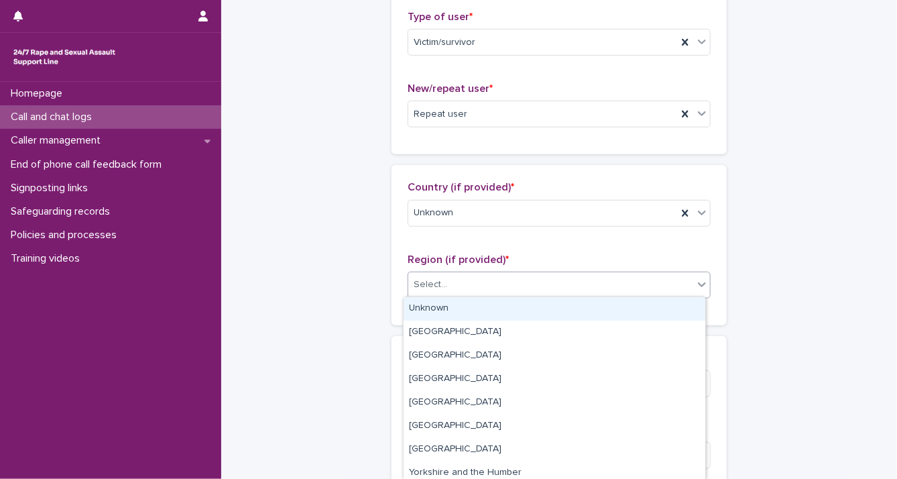
click at [696, 289] on div at bounding box center [702, 284] width 16 height 24
click at [686, 313] on div "Unknown" at bounding box center [555, 308] width 302 height 23
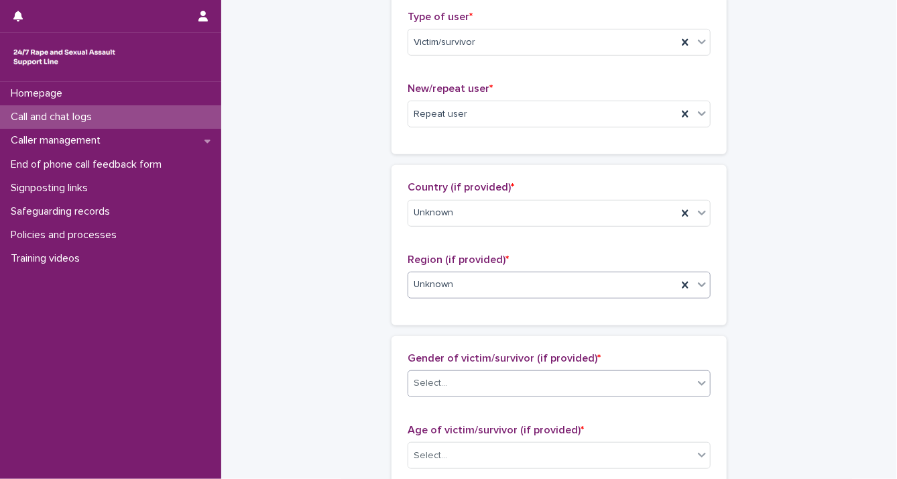
click at [696, 378] on icon at bounding box center [702, 382] width 13 height 13
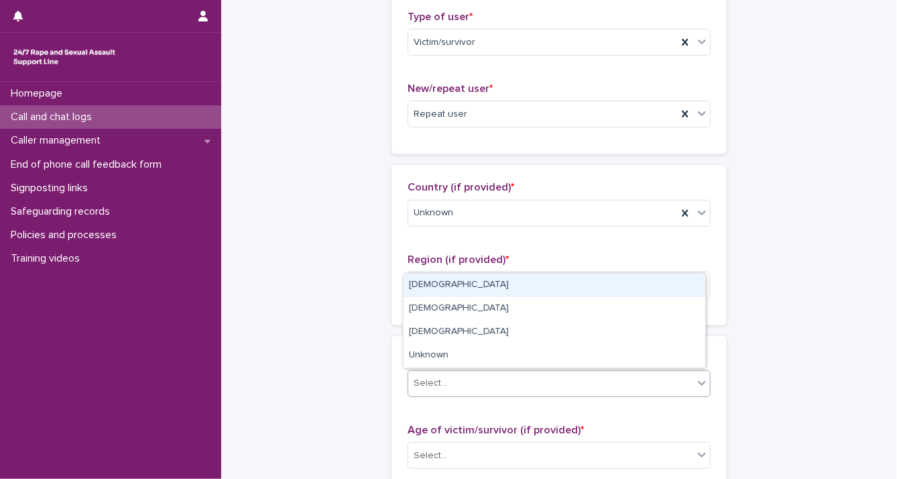
click at [606, 283] on div "[DEMOGRAPHIC_DATA]" at bounding box center [555, 285] width 302 height 23
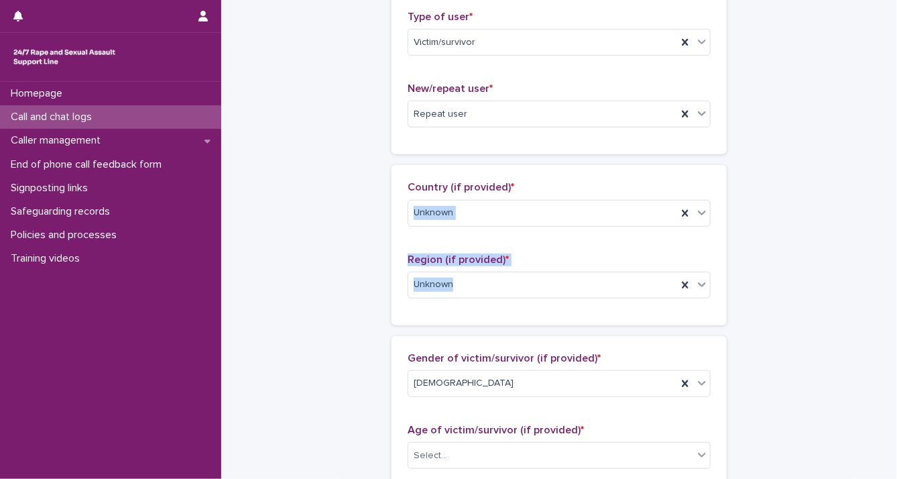
drag, startPoint x: 885, startPoint y: 194, endPoint x: 891, endPoint y: 311, distance: 117.5
click at [847, 311] on div "**********" at bounding box center [448, 239] width 897 height 479
drag, startPoint x: 891, startPoint y: 311, endPoint x: 767, endPoint y: 227, distance: 149.2
click at [767, 227] on div "**********" at bounding box center [559, 405] width 649 height 1451
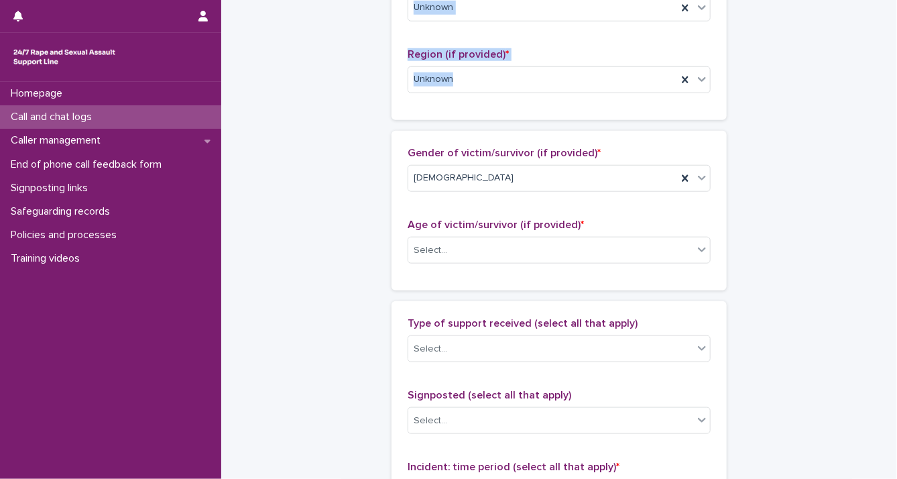
scroll to position [577, 0]
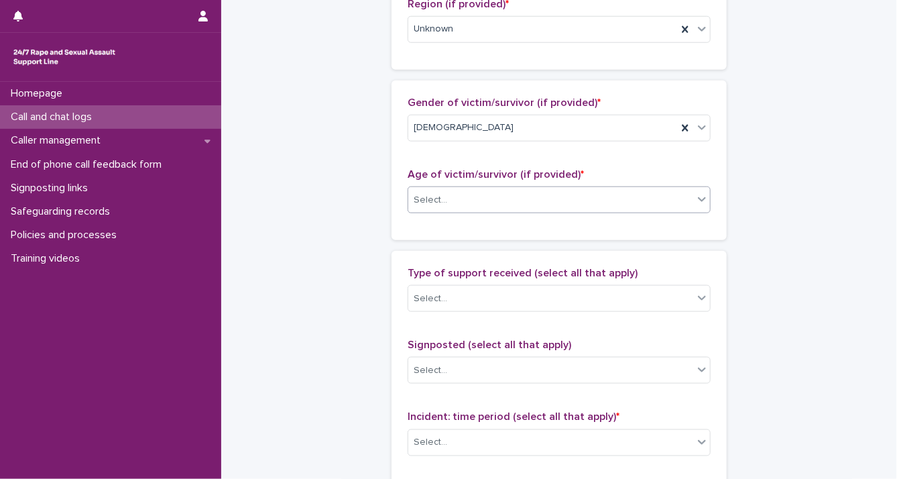
click at [702, 196] on icon at bounding box center [702, 198] width 13 height 13
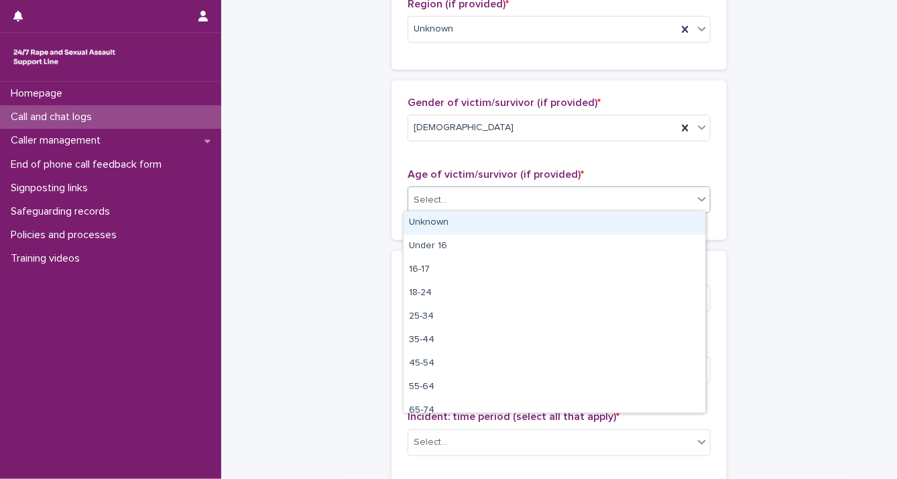
click at [651, 227] on div "Unknown" at bounding box center [555, 222] width 302 height 23
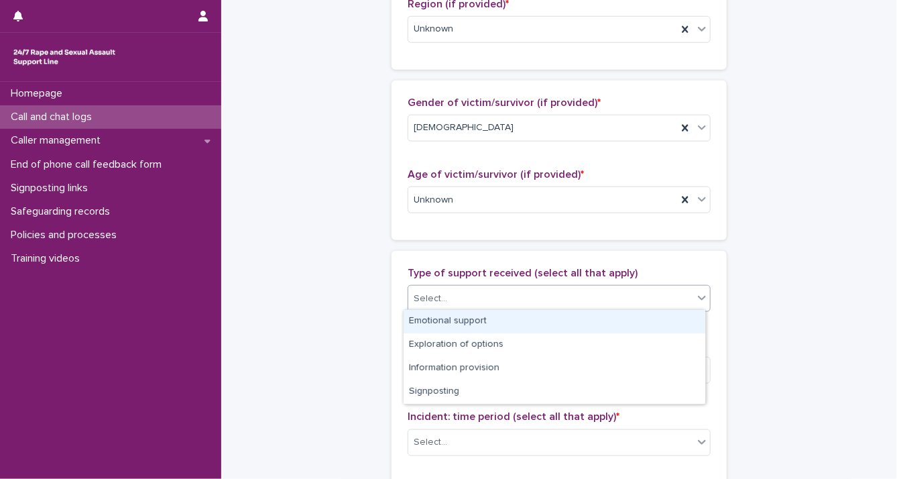
click at [685, 298] on div "Select..." at bounding box center [550, 299] width 285 height 22
click at [679, 312] on div "Emotional support" at bounding box center [555, 321] width 302 height 23
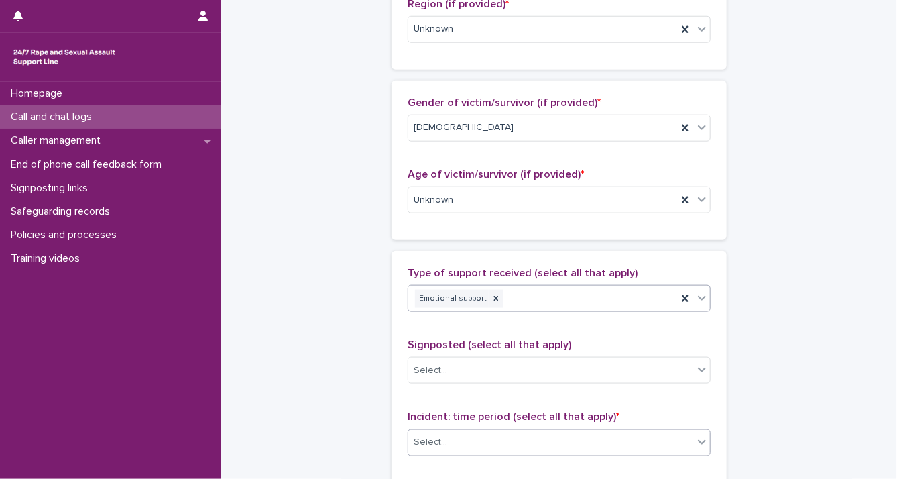
click at [698, 442] on icon at bounding box center [702, 441] width 13 height 13
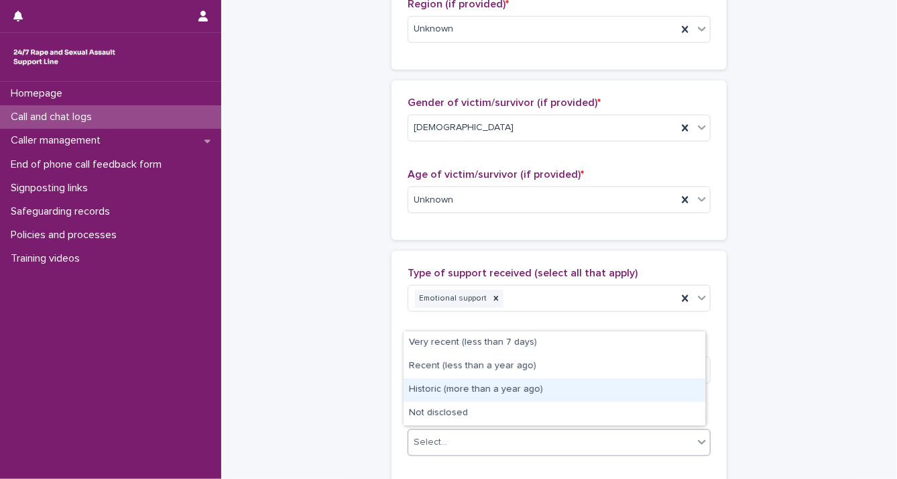
click at [644, 391] on div "Historic (more than a year ago)" at bounding box center [555, 389] width 302 height 23
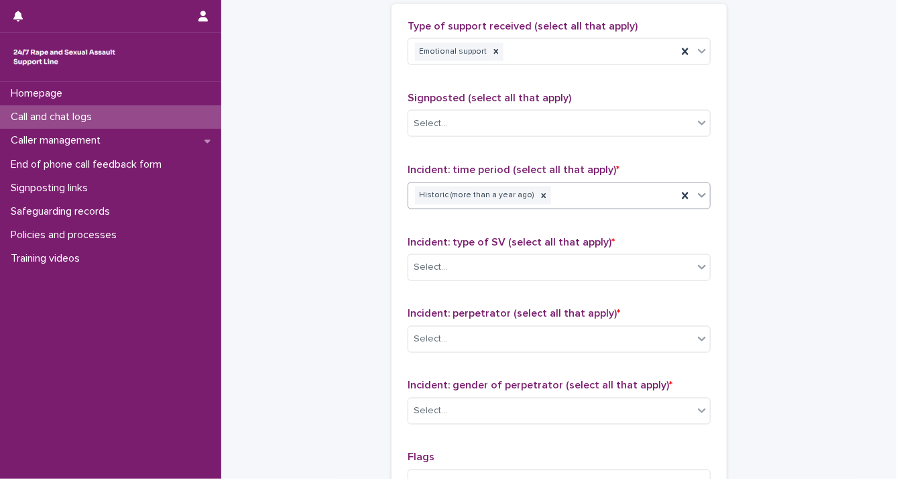
scroll to position [904, 0]
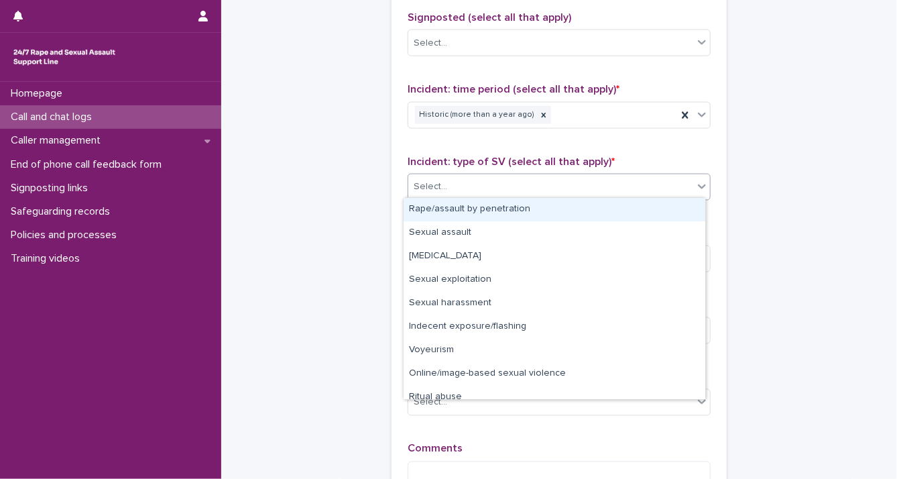
click at [665, 184] on div "Select..." at bounding box center [550, 187] width 285 height 22
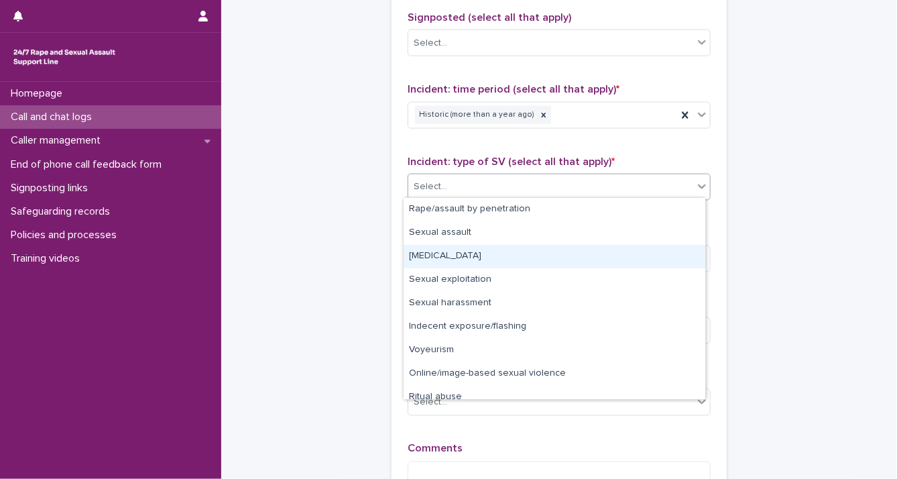
click at [630, 255] on div "[MEDICAL_DATA]" at bounding box center [555, 256] width 302 height 23
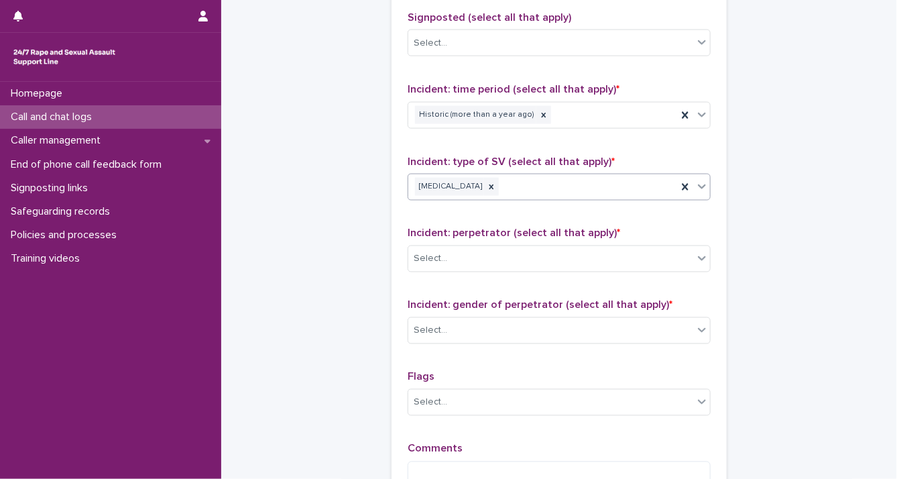
click at [696, 184] on icon at bounding box center [702, 186] width 13 height 13
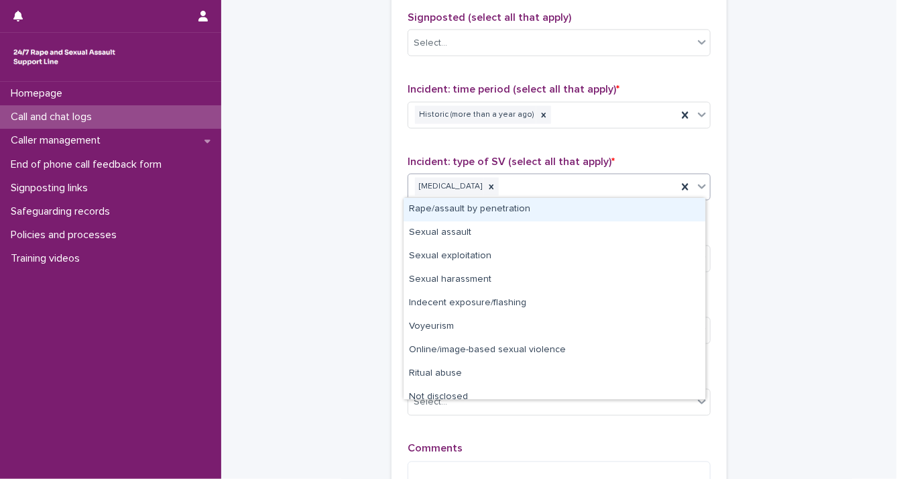
scroll to position [10, 0]
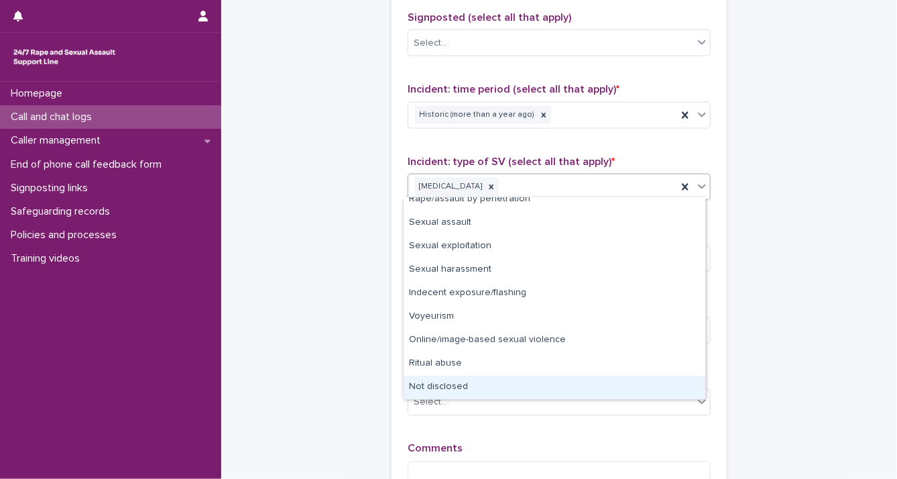
click at [647, 384] on div "Not disclosed" at bounding box center [555, 387] width 302 height 23
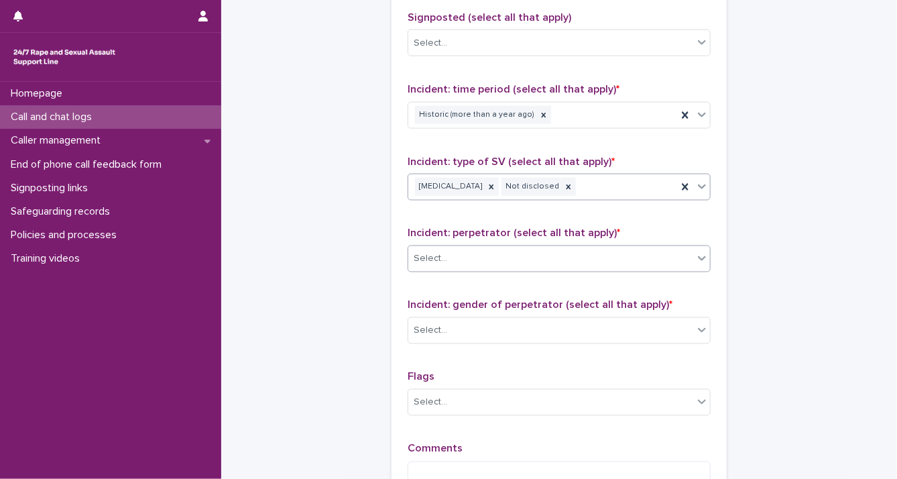
click at [698, 261] on icon at bounding box center [702, 258] width 13 height 13
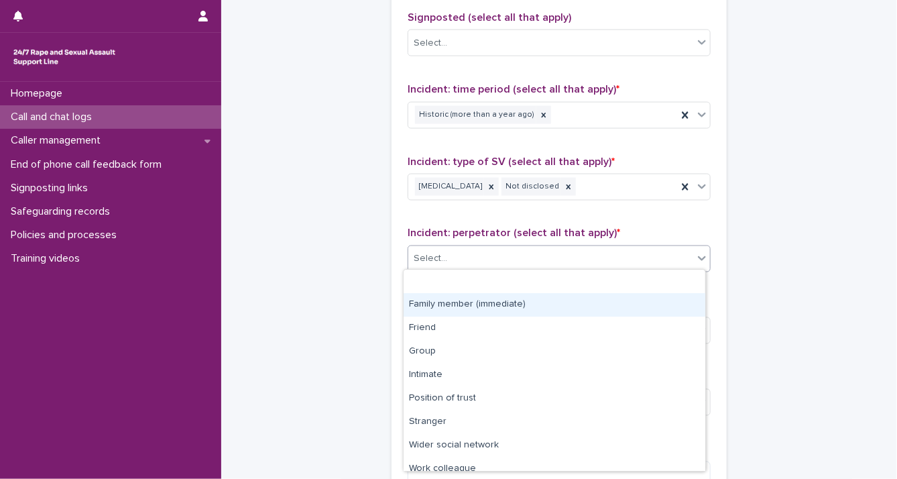
scroll to position [56, 0]
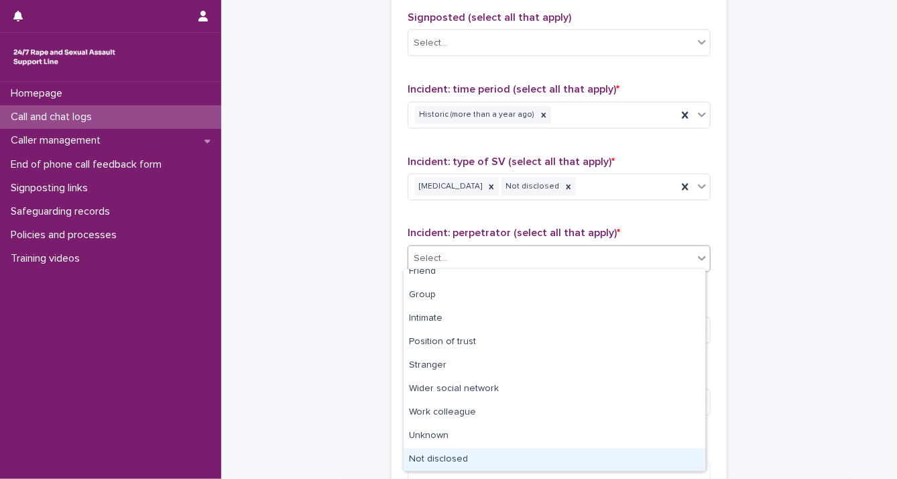
click at [672, 457] on div "Not disclosed" at bounding box center [555, 459] width 302 height 23
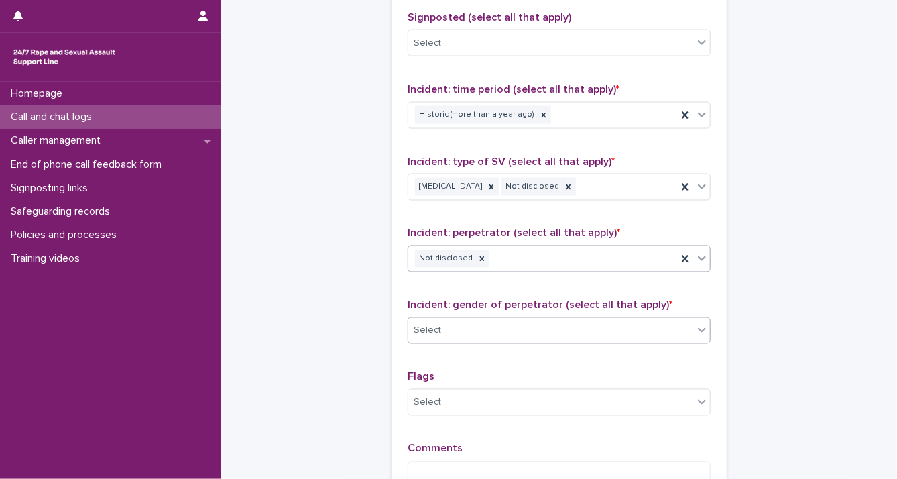
click at [702, 328] on icon at bounding box center [702, 329] width 13 height 13
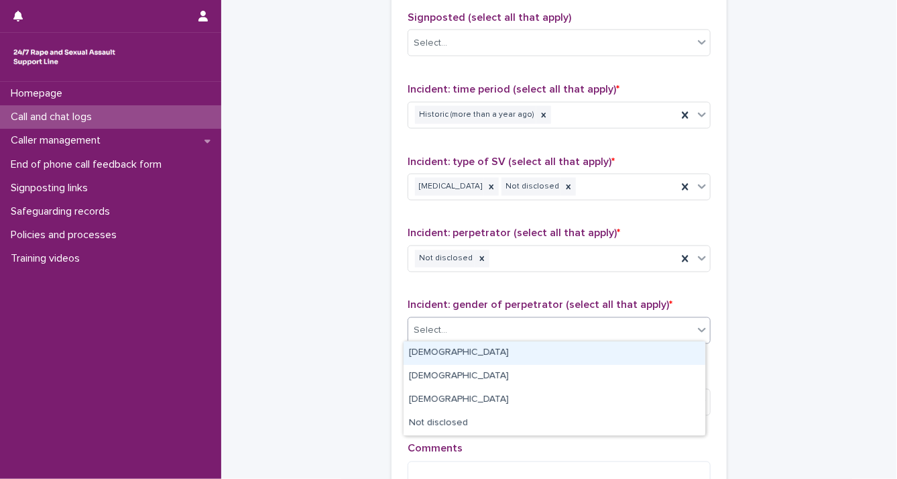
click at [673, 347] on div "[DEMOGRAPHIC_DATA]" at bounding box center [555, 352] width 302 height 23
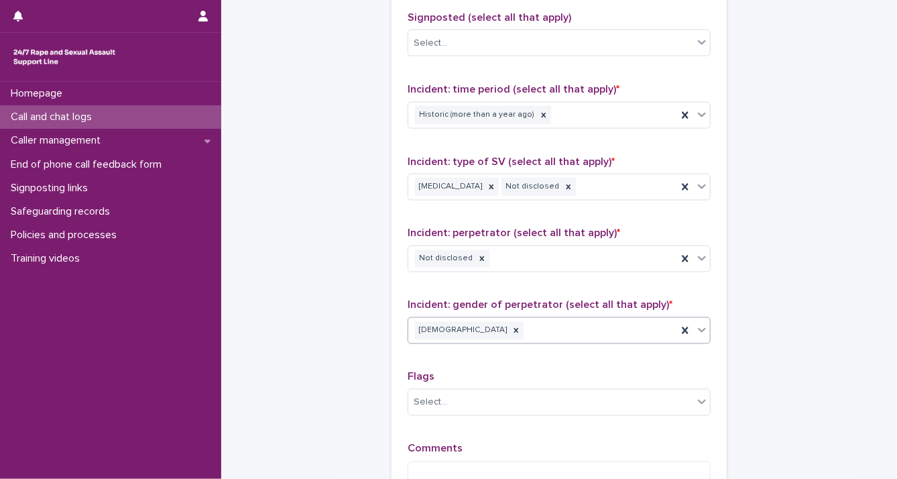
scroll to position [1074, 0]
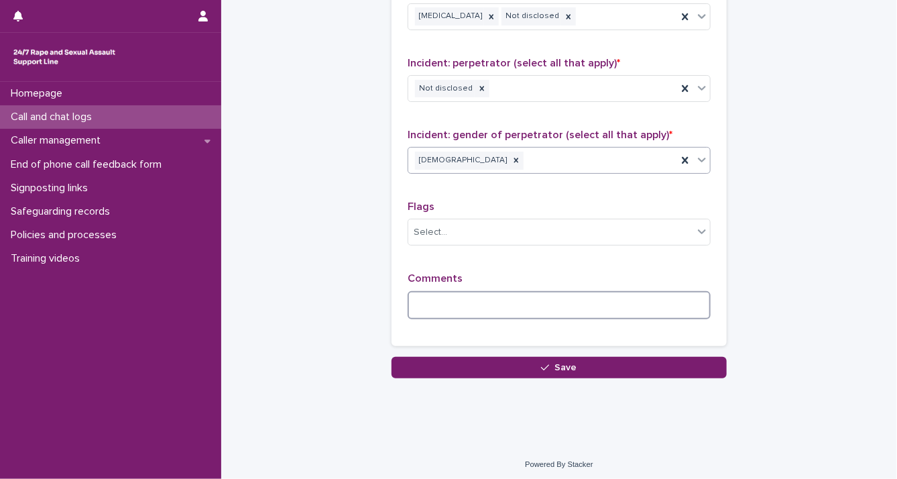
click at [539, 292] on textarea at bounding box center [559, 305] width 303 height 29
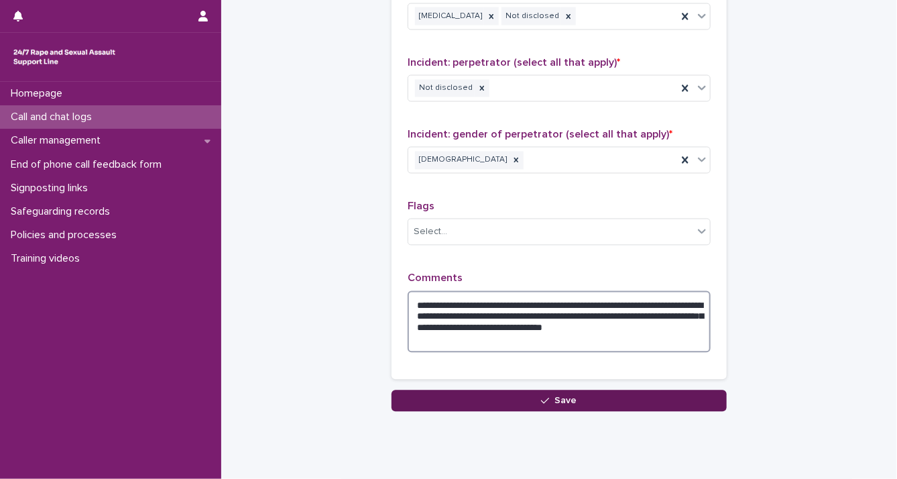
type textarea "**********"
click at [572, 395] on button "Save" at bounding box center [559, 400] width 335 height 21
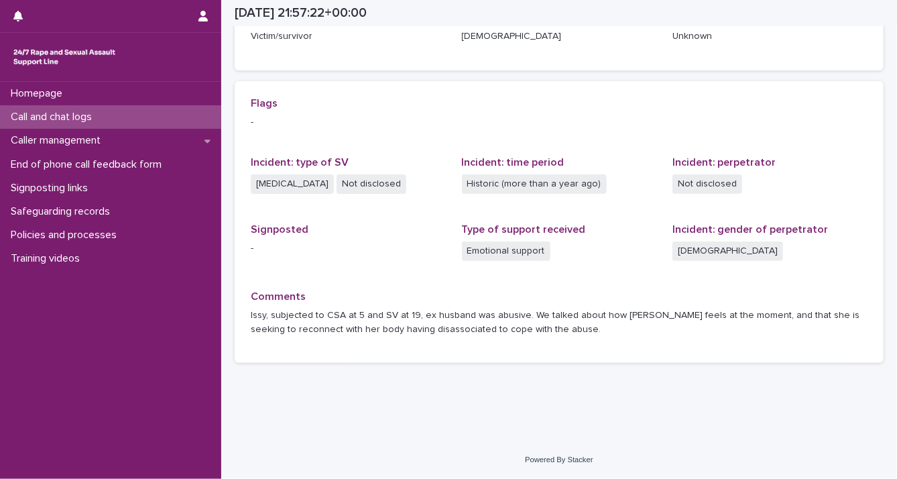
scroll to position [247, 0]
click at [110, 138] on p "Caller management" at bounding box center [58, 140] width 106 height 13
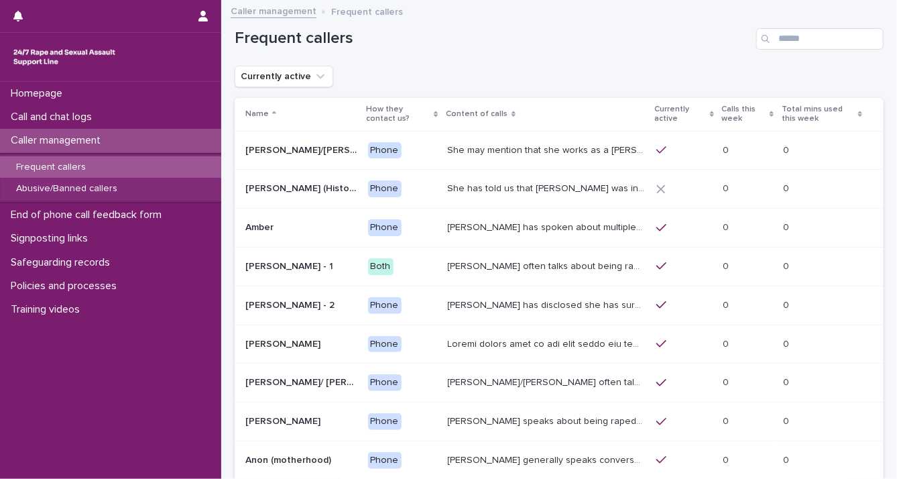
click at [469, 298] on p "[PERSON_NAME] has disclosed she has survived two rapes, one in the [GEOGRAPHIC_…" at bounding box center [548, 304] width 201 height 14
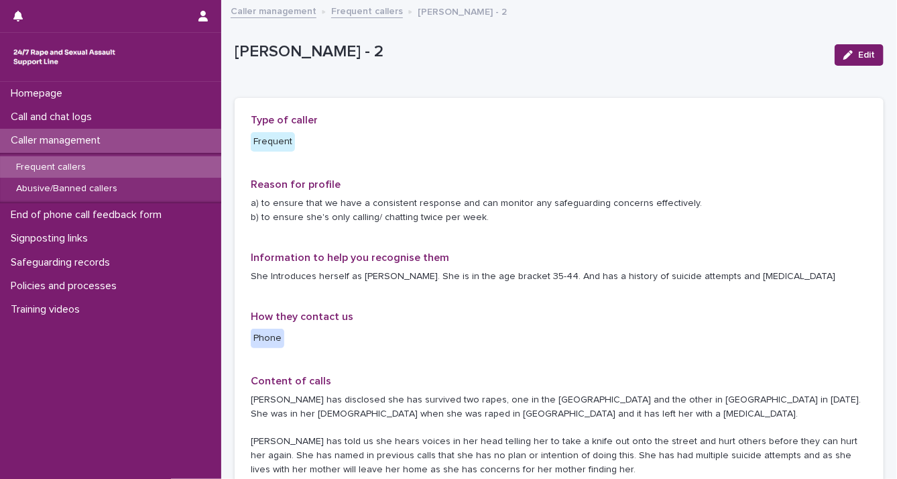
click at [19, 166] on p "Frequent callers" at bounding box center [50, 167] width 91 height 11
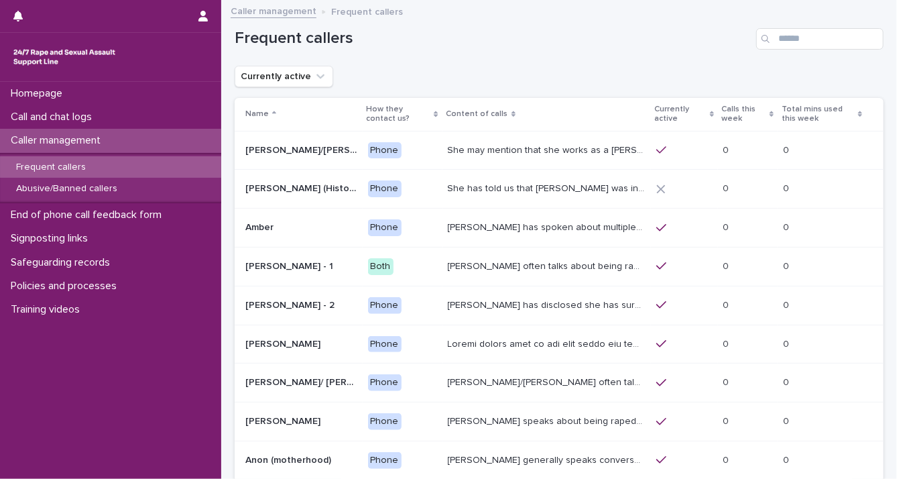
click at [486, 260] on p "[PERSON_NAME] often talks about being raped a night before or [DATE] or a month…" at bounding box center [548, 265] width 201 height 14
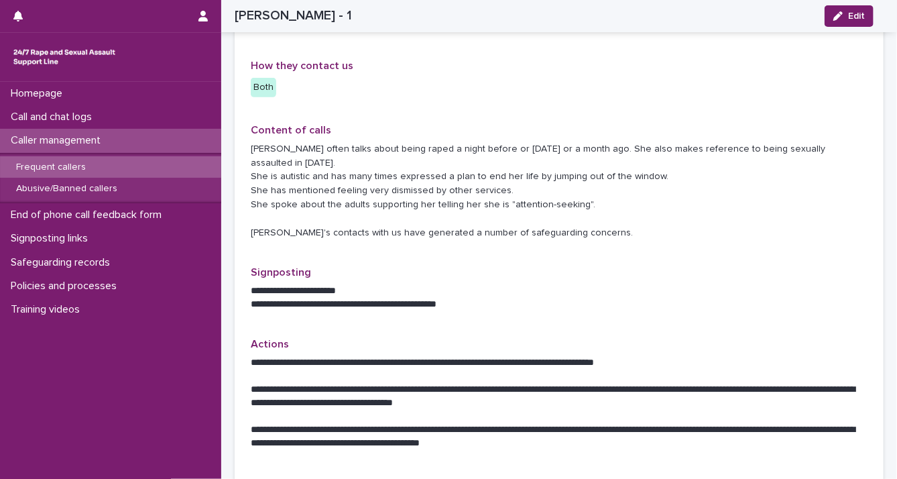
scroll to position [292, 0]
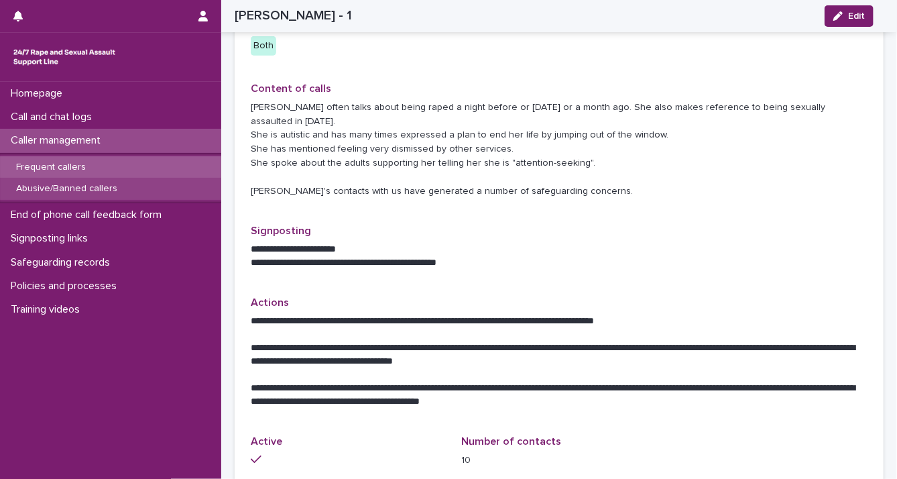
click at [43, 194] on div "Abusive/Banned callers" at bounding box center [110, 189] width 221 height 22
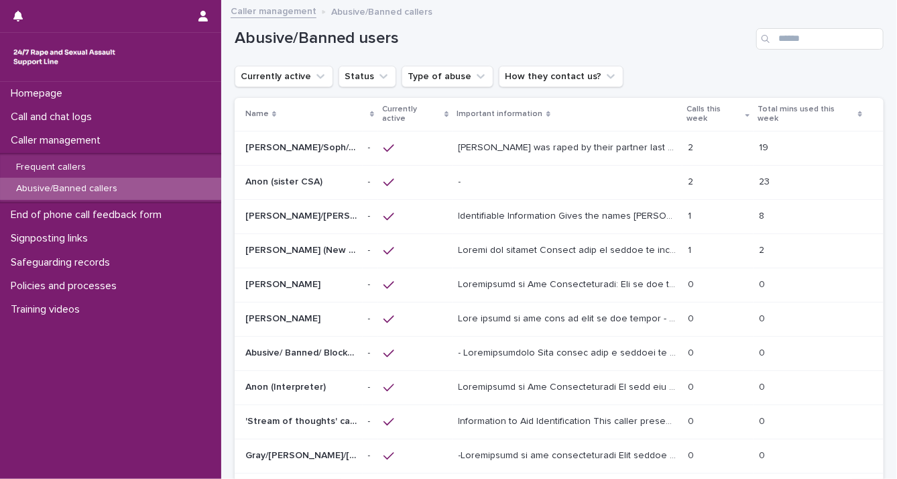
click at [507, 246] on p at bounding box center [569, 249] width 221 height 14
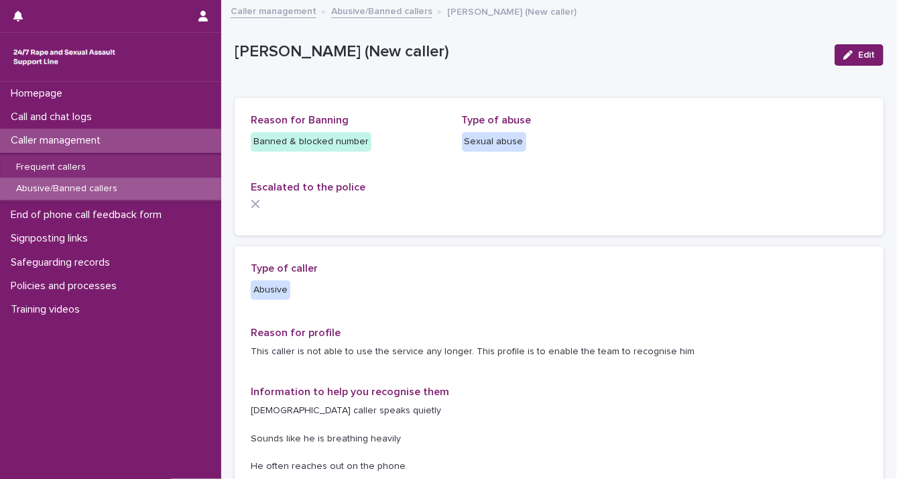
click at [21, 138] on p "Caller management" at bounding box center [58, 140] width 106 height 13
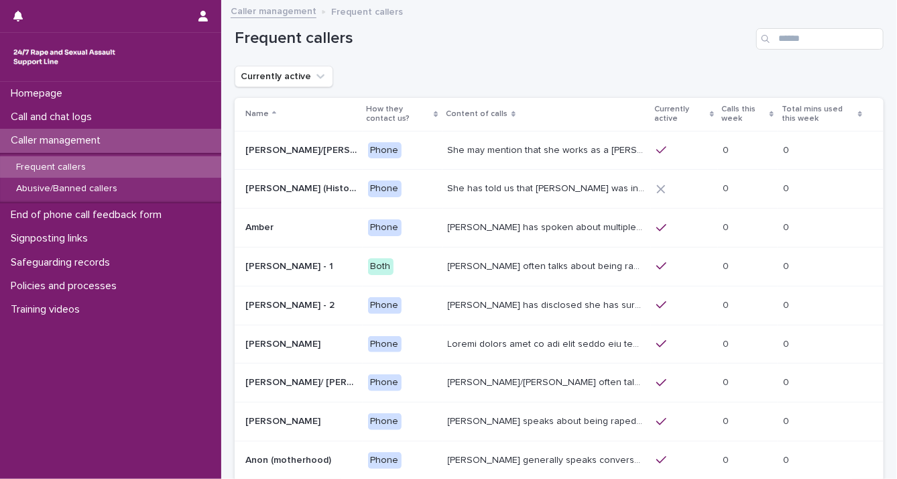
click at [482, 265] on p "[PERSON_NAME] often talks about being raped a night before or [DATE] or a month…" at bounding box center [548, 265] width 201 height 14
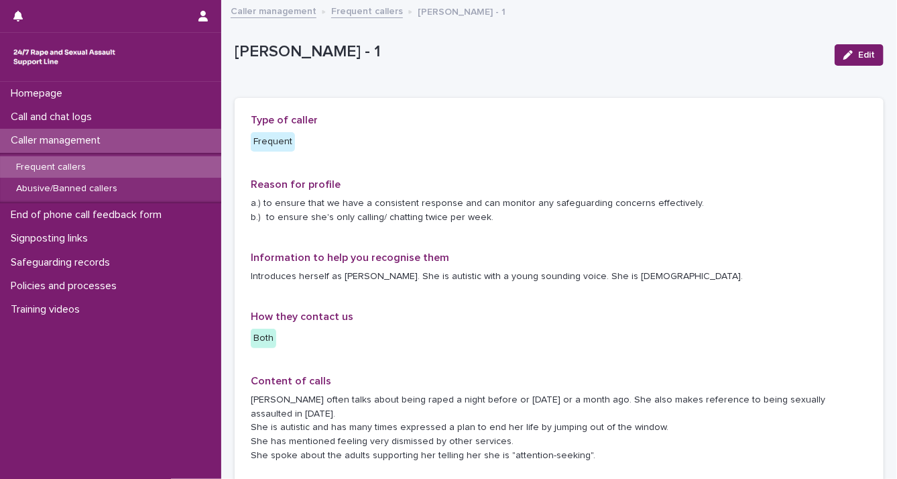
drag, startPoint x: 649, startPoint y: 119, endPoint x: 637, endPoint y: 119, distance: 11.4
click at [649, 119] on div "**********" at bounding box center [559, 442] width 617 height 657
click at [127, 111] on div "Call and chat logs" at bounding box center [110, 116] width 221 height 23
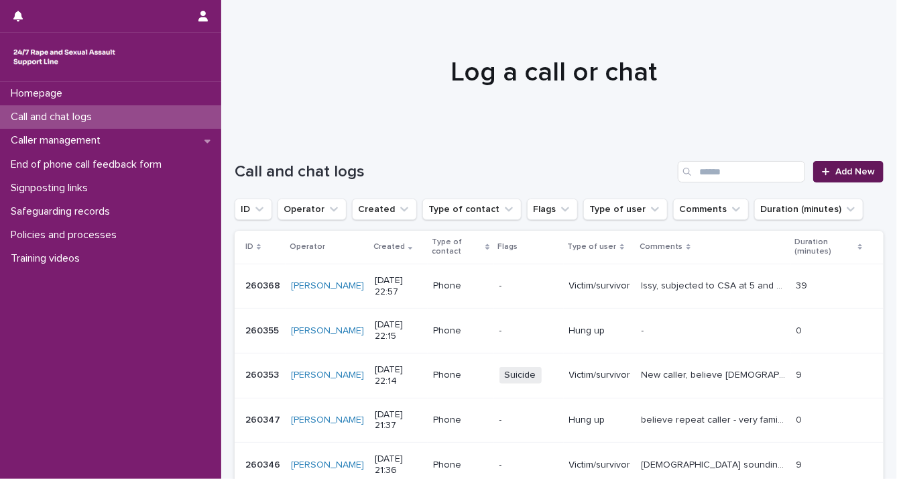
click at [822, 171] on icon at bounding box center [825, 171] width 7 height 7
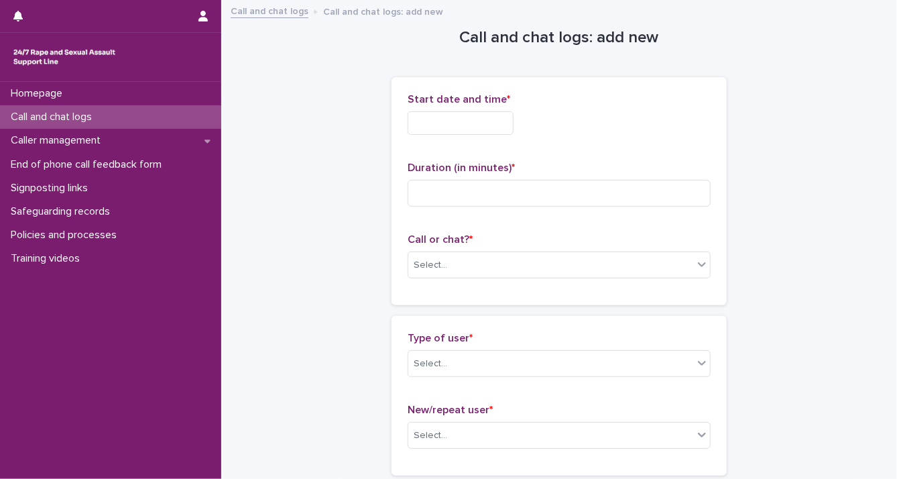
click at [421, 125] on input "text" at bounding box center [461, 122] width 106 height 23
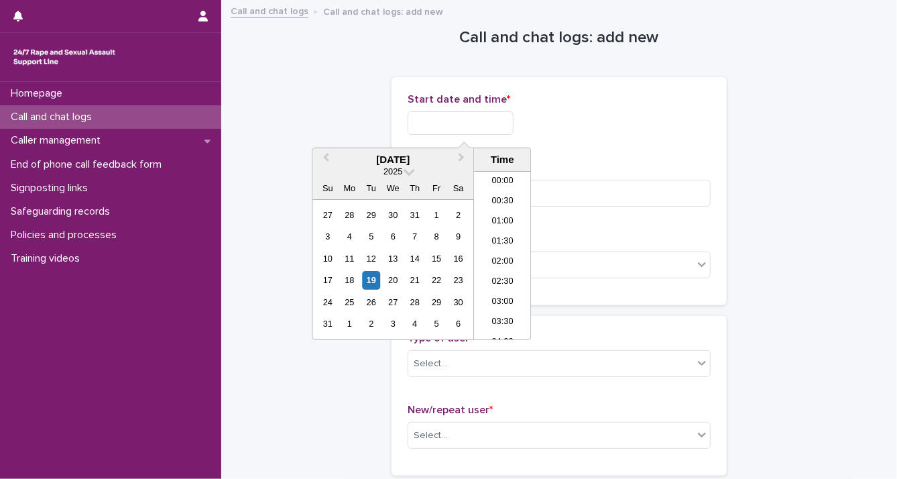
scroll to position [797, 0]
click at [376, 281] on div "19" at bounding box center [371, 280] width 18 height 18
drag, startPoint x: 455, startPoint y: 121, endPoint x: 587, endPoint y: 135, distance: 132.2
click at [587, 135] on div "**********" at bounding box center [559, 119] width 303 height 52
type input "**********"
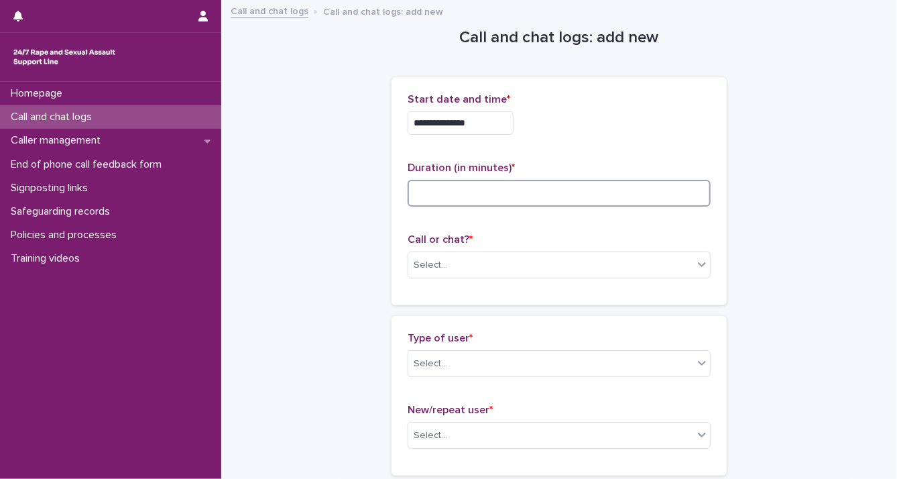
click at [618, 196] on input at bounding box center [559, 193] width 303 height 27
type input "**"
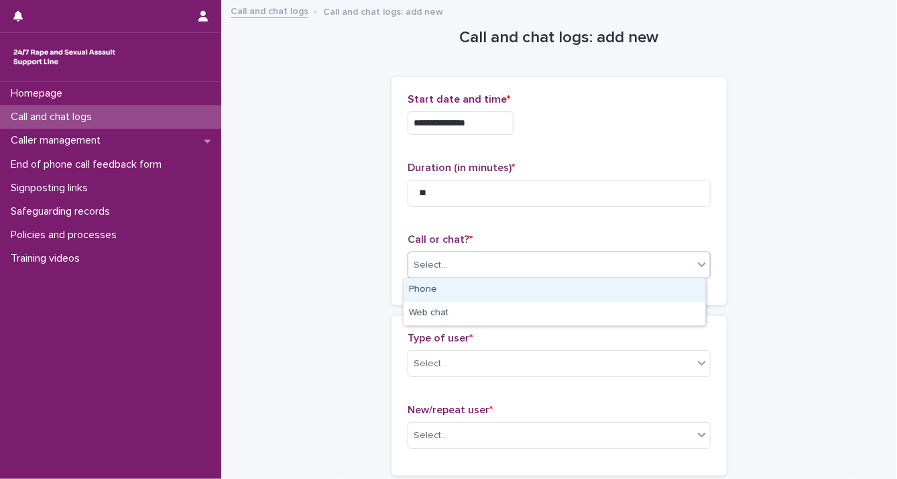
click at [687, 270] on div "Select..." at bounding box center [550, 265] width 285 height 22
click at [667, 294] on div "Phone" at bounding box center [555, 289] width 302 height 23
click at [698, 364] on icon at bounding box center [702, 363] width 8 height 5
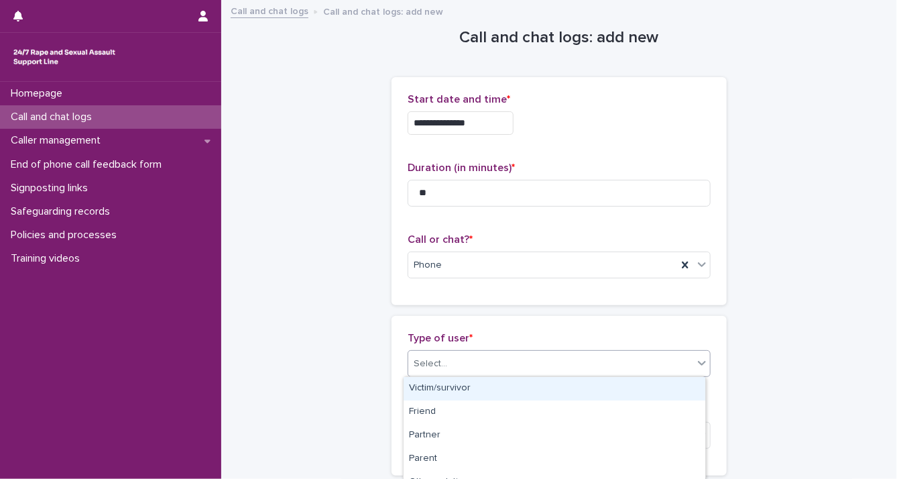
click at [666, 396] on div "Victim/survivor" at bounding box center [555, 388] width 302 height 23
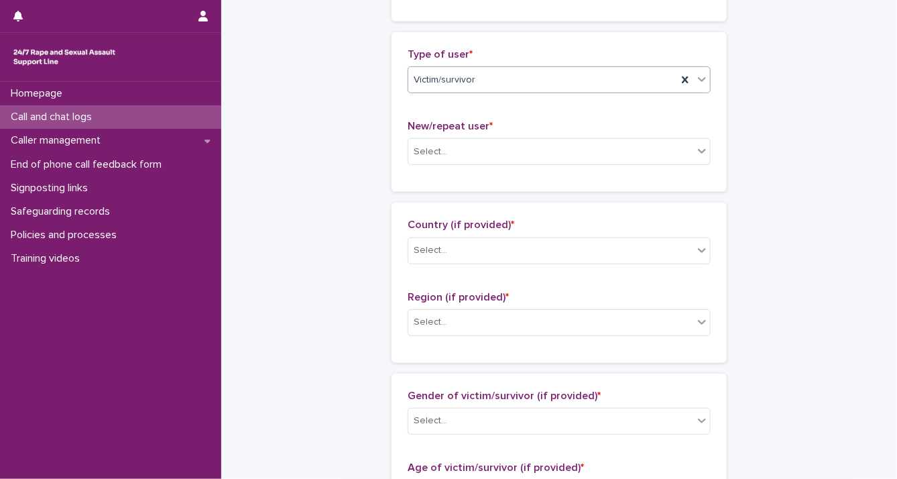
scroll to position [327, 0]
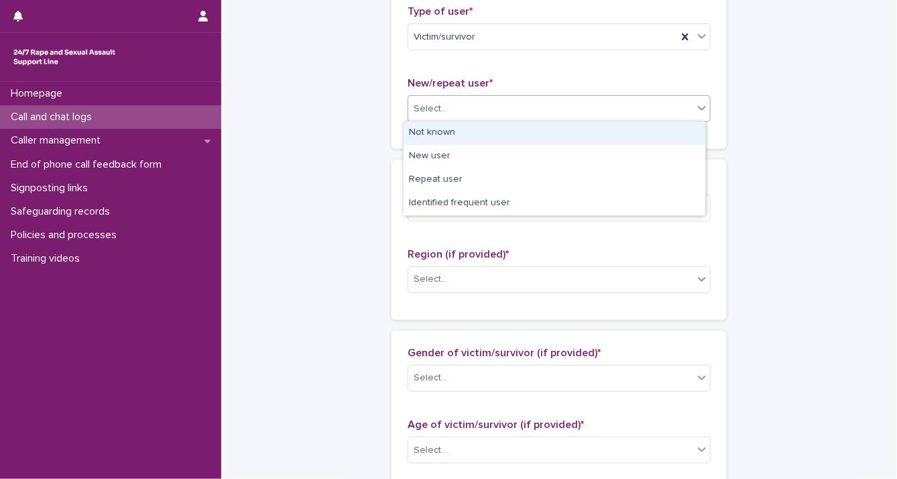
click at [698, 108] on icon at bounding box center [702, 109] width 8 height 5
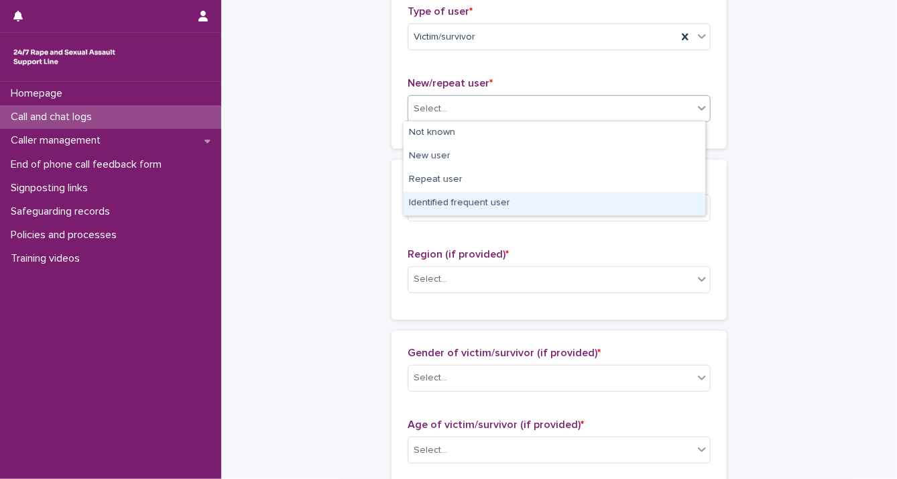
click at [657, 203] on div "Identified frequent user" at bounding box center [555, 203] width 302 height 23
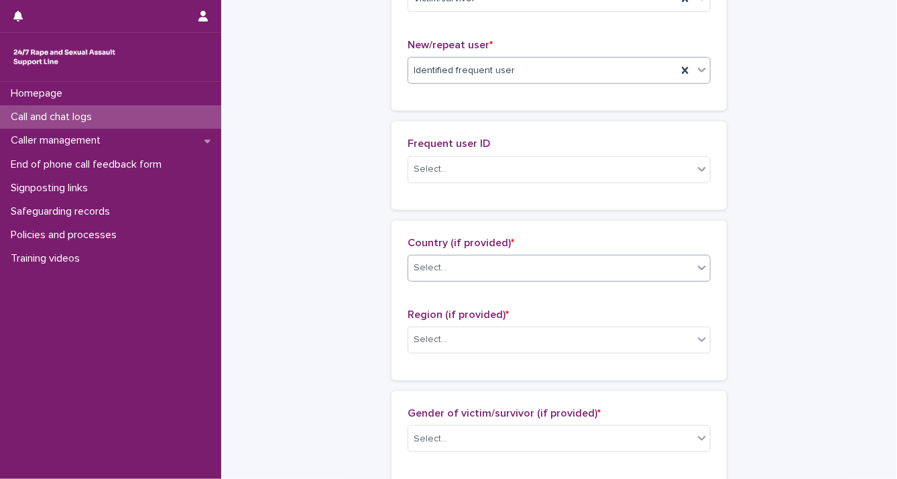
scroll to position [376, 0]
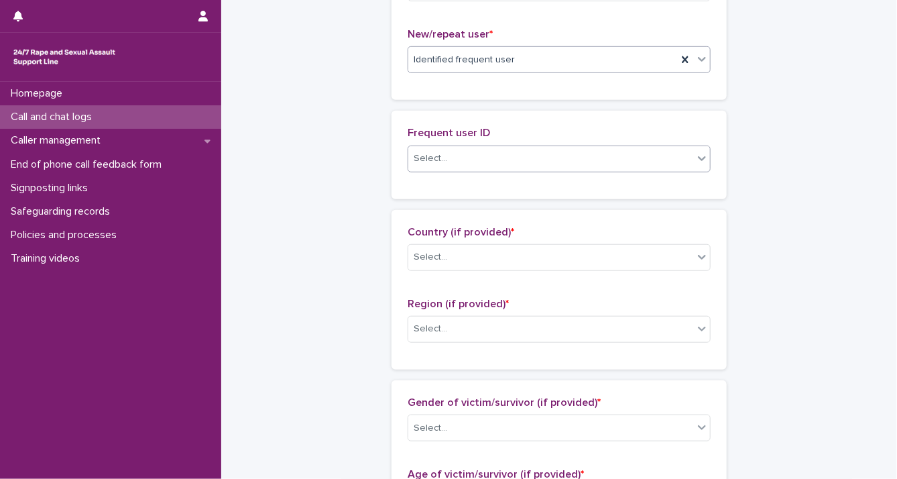
click at [696, 156] on icon at bounding box center [702, 158] width 13 height 13
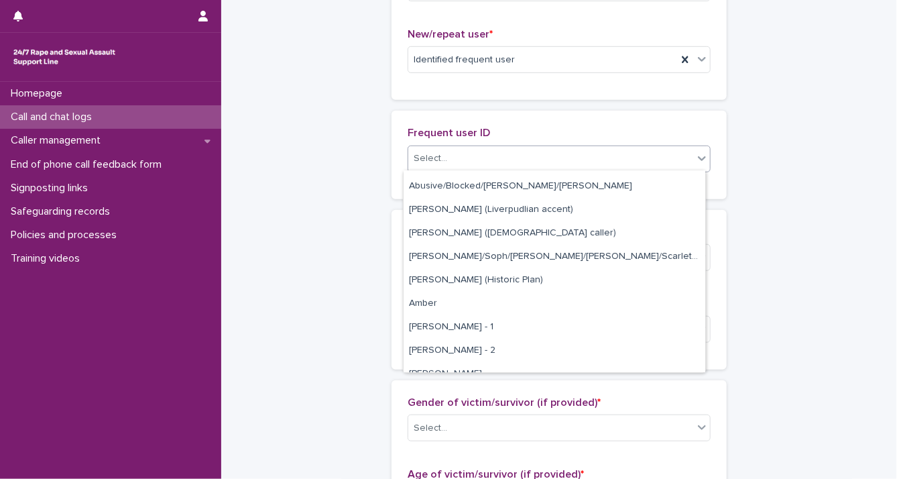
scroll to position [161, 0]
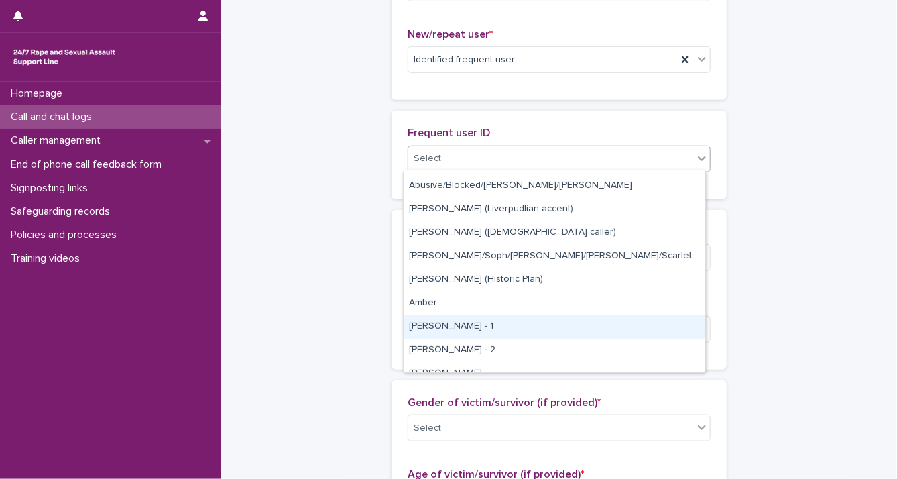
click at [631, 334] on div "[PERSON_NAME] - 1" at bounding box center [555, 326] width 302 height 23
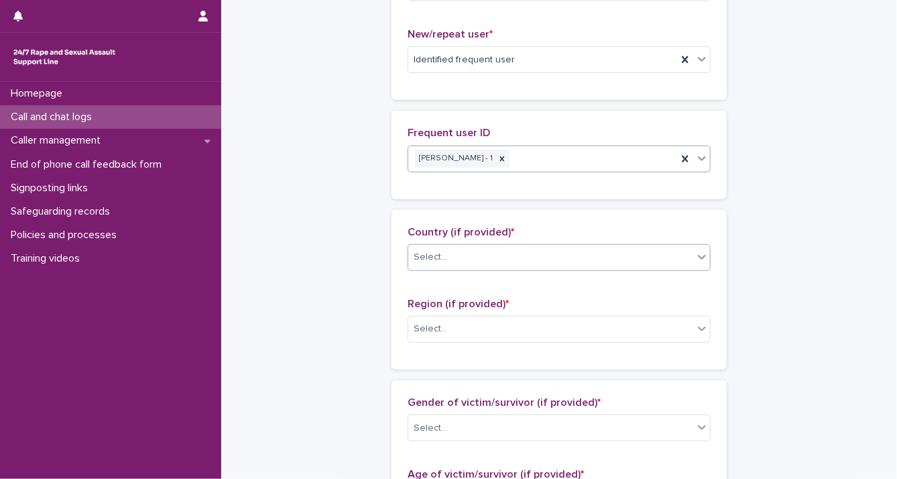
click at [696, 258] on icon at bounding box center [702, 256] width 13 height 13
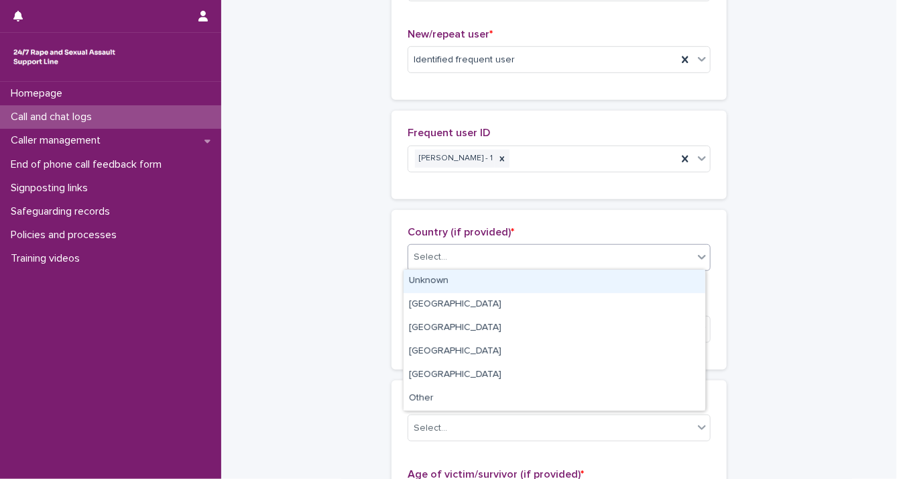
click at [660, 286] on div "Unknown" at bounding box center [555, 281] width 302 height 23
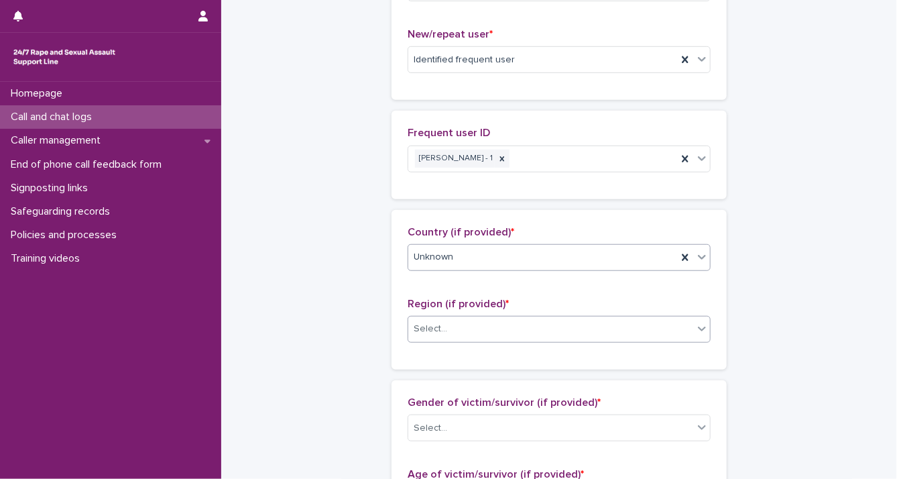
click at [705, 331] on div at bounding box center [702, 329] width 16 height 24
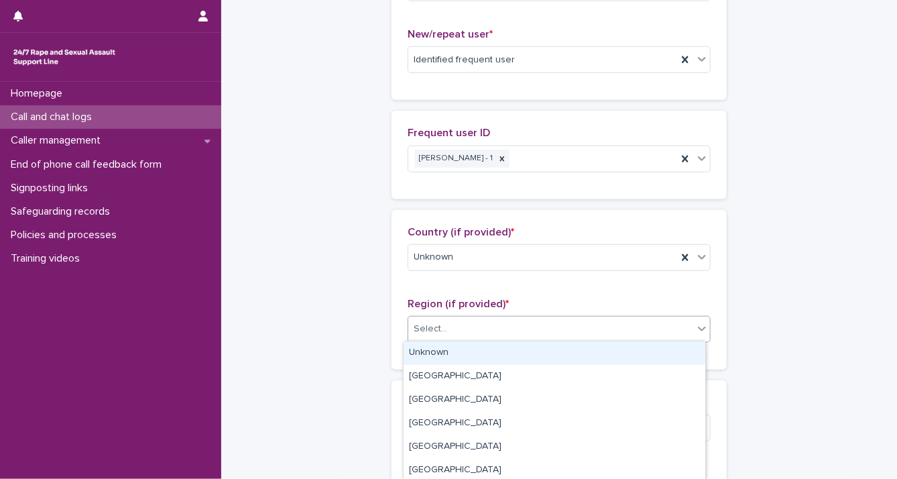
click at [687, 348] on div "Unknown" at bounding box center [555, 352] width 302 height 23
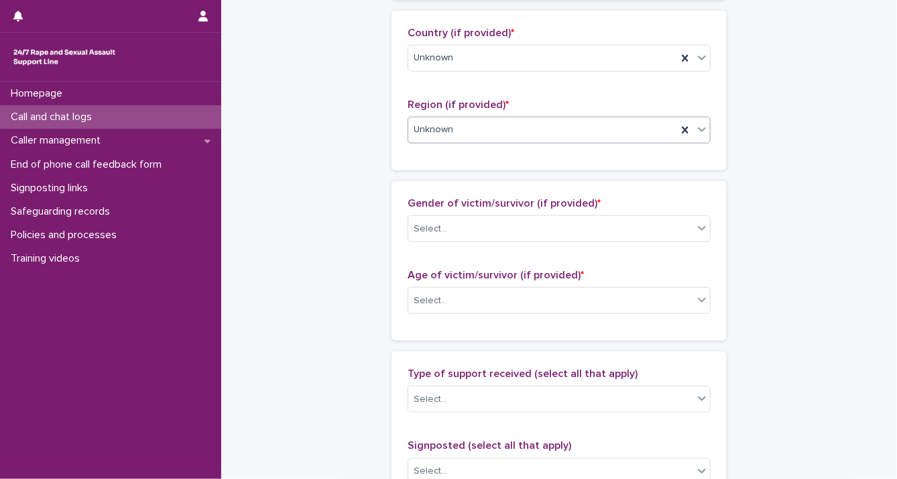
scroll to position [660, 0]
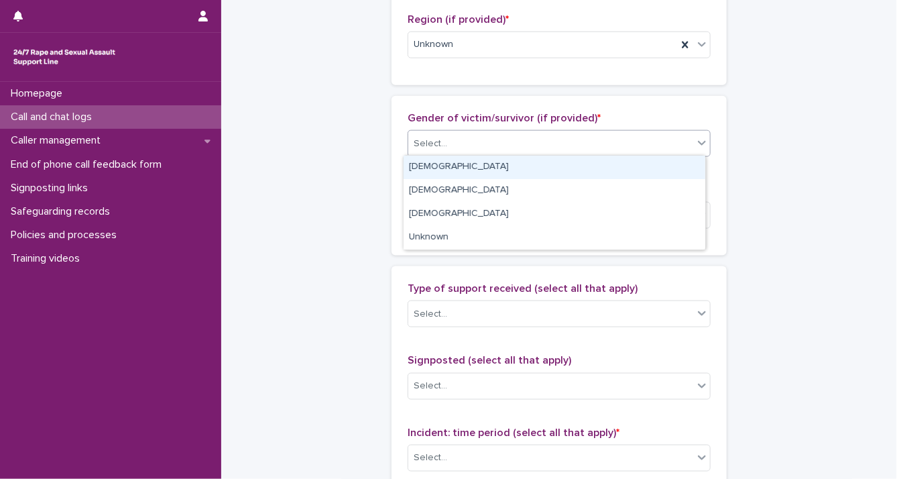
click at [663, 151] on div "Select..." at bounding box center [550, 144] width 285 height 22
click at [655, 172] on div "[DEMOGRAPHIC_DATA]" at bounding box center [555, 167] width 302 height 23
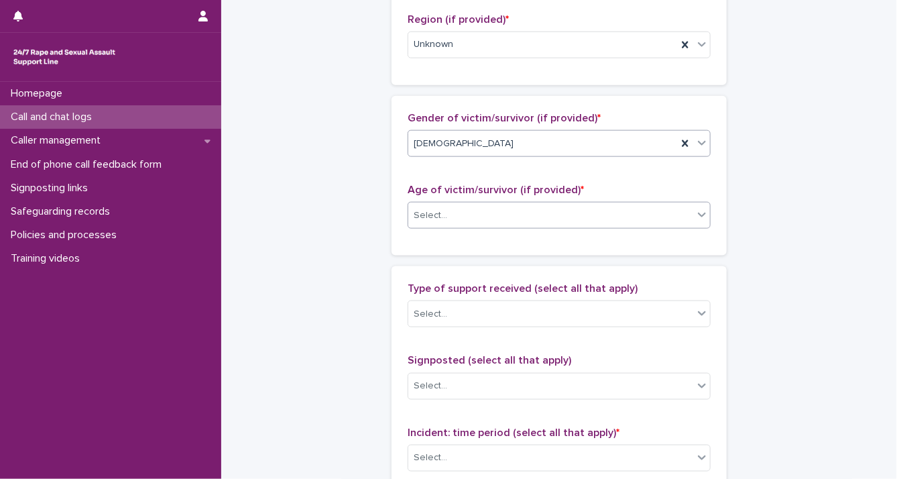
click at [684, 215] on div "Select..." at bounding box center [550, 216] width 285 height 22
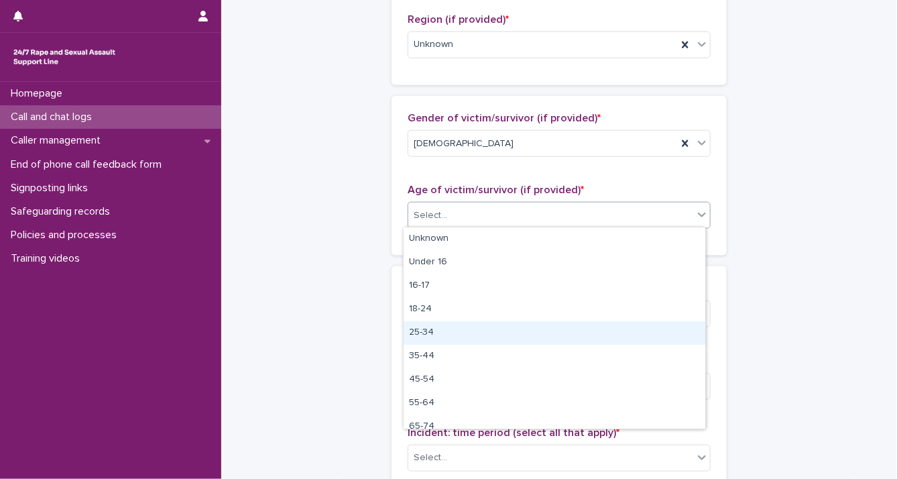
click at [671, 324] on div "25-34" at bounding box center [555, 332] width 302 height 23
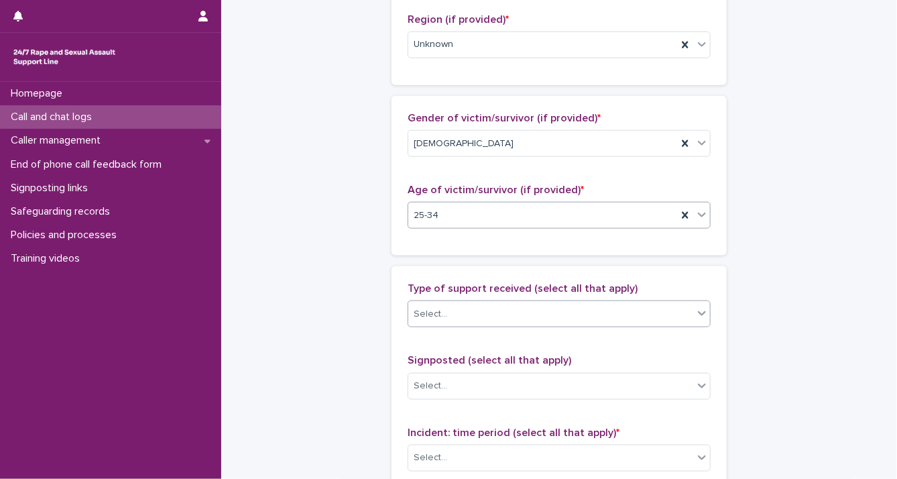
click at [698, 311] on icon at bounding box center [702, 313] width 13 height 13
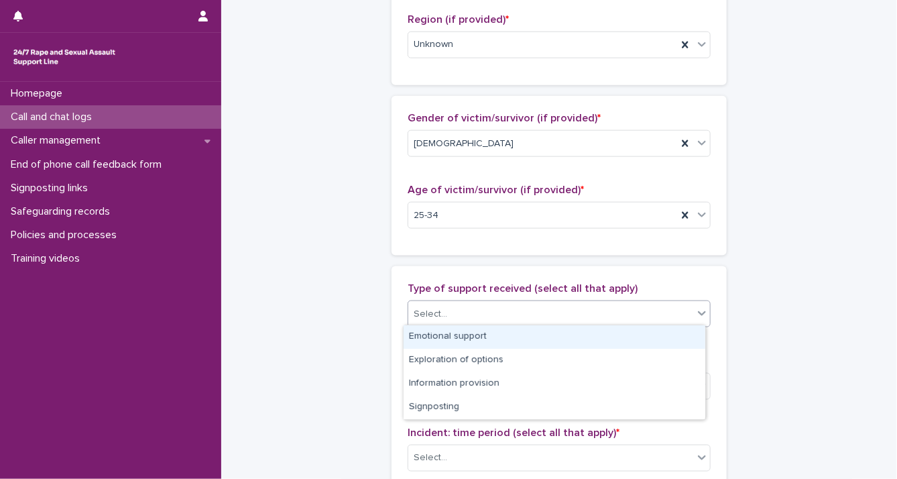
click at [675, 329] on div "Emotional support" at bounding box center [555, 336] width 302 height 23
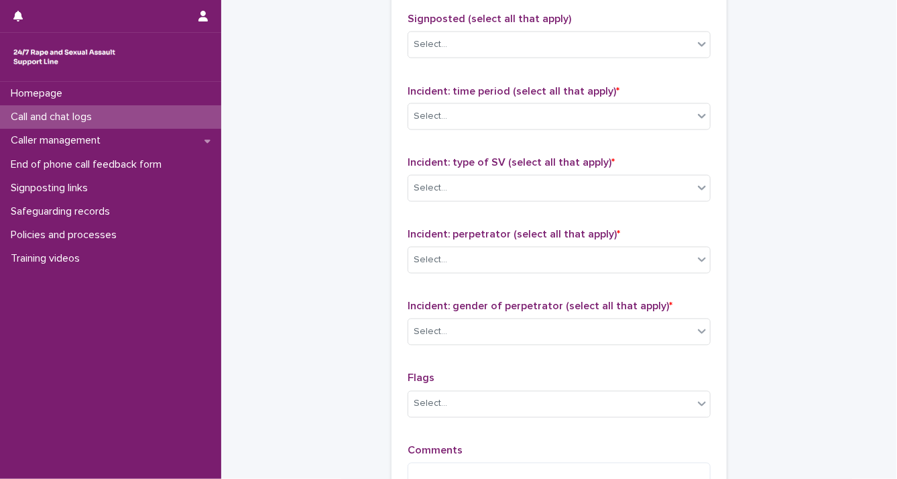
scroll to position [1007, 0]
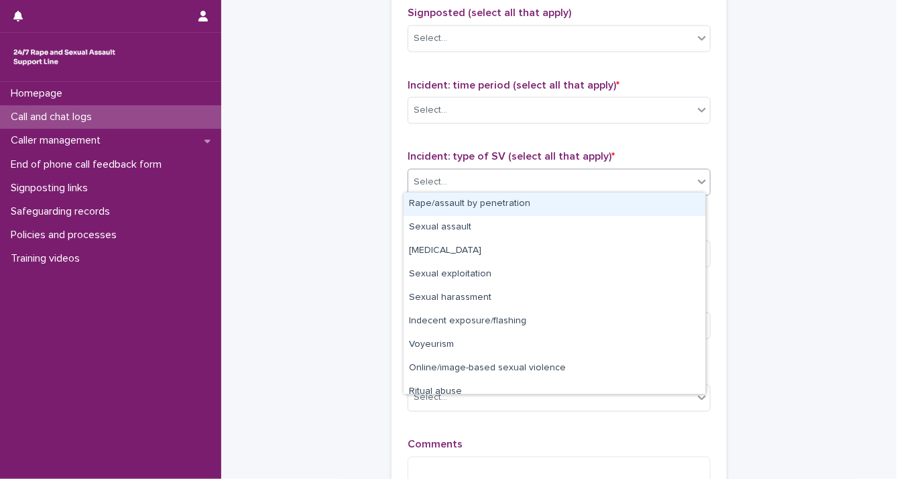
click at [694, 188] on div at bounding box center [702, 182] width 16 height 24
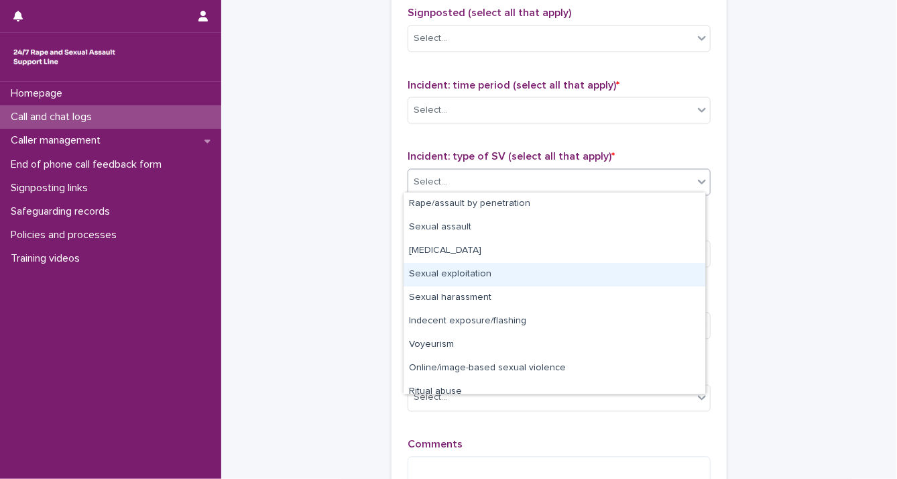
scroll to position [34, 0]
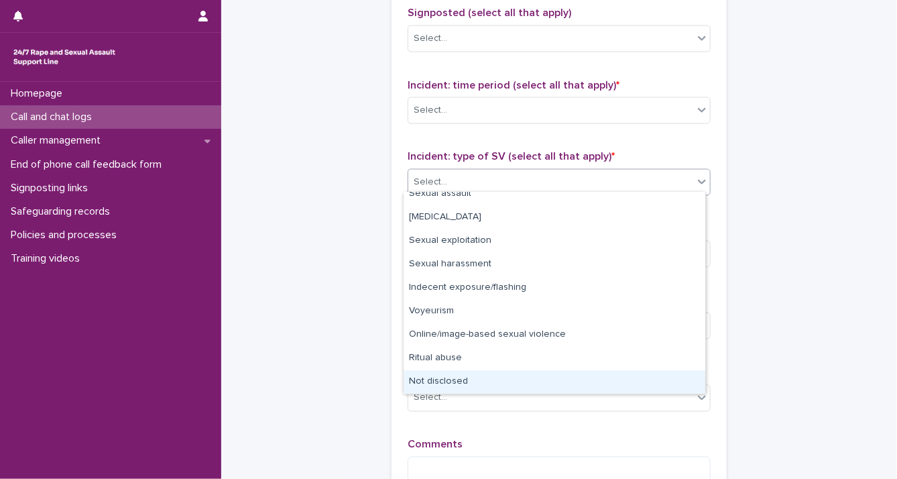
click at [670, 375] on div "Not disclosed" at bounding box center [555, 381] width 302 height 23
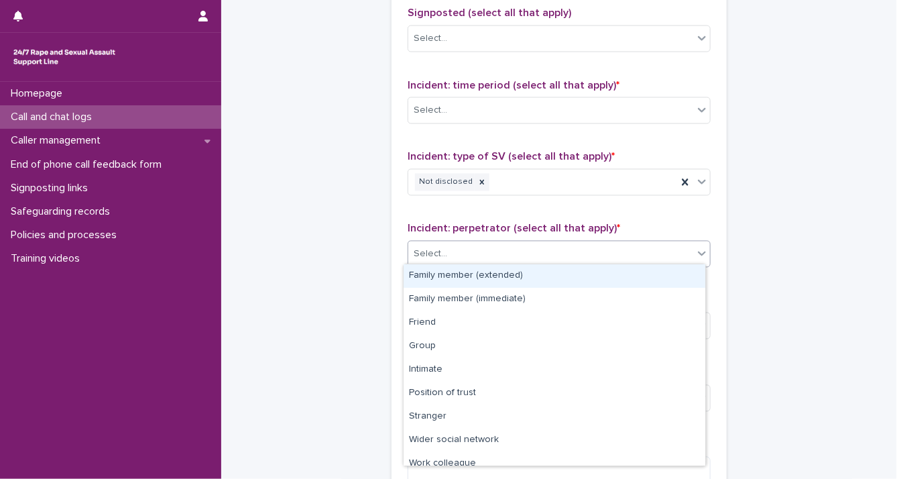
click at [696, 253] on icon at bounding box center [702, 253] width 13 height 13
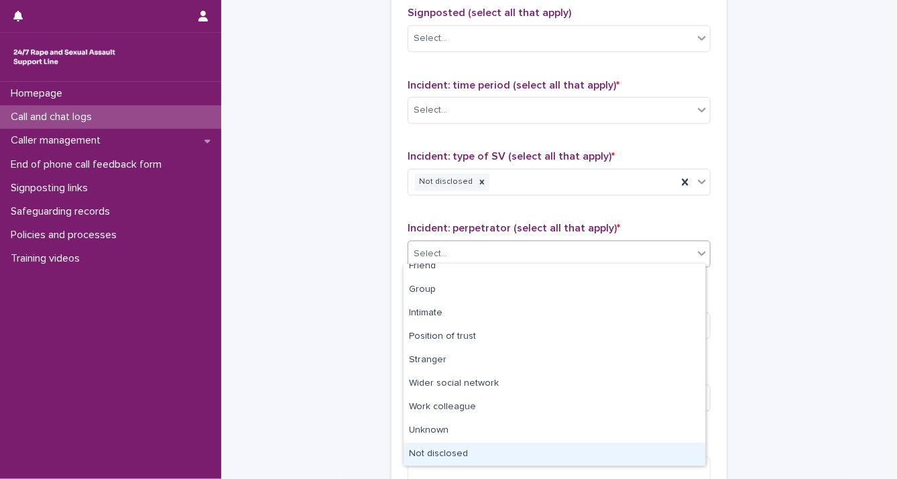
click at [661, 455] on div "Not disclosed" at bounding box center [555, 454] width 302 height 23
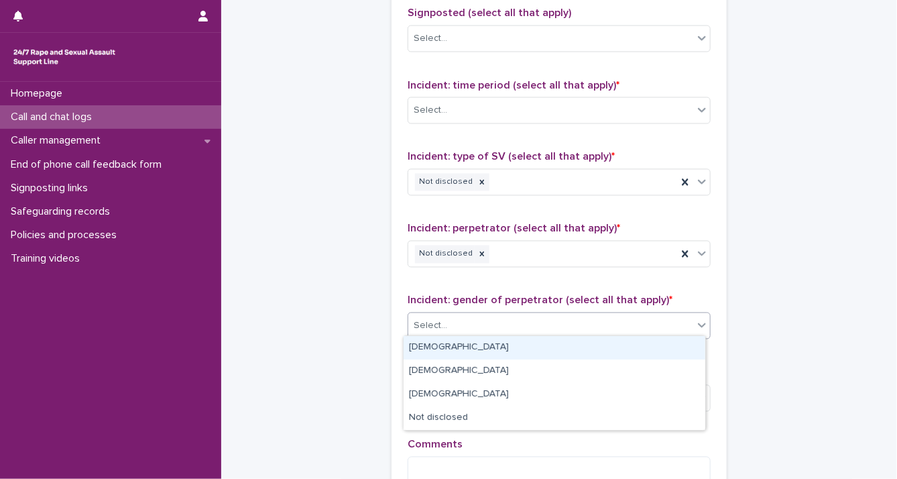
click at [696, 323] on icon at bounding box center [702, 325] width 13 height 13
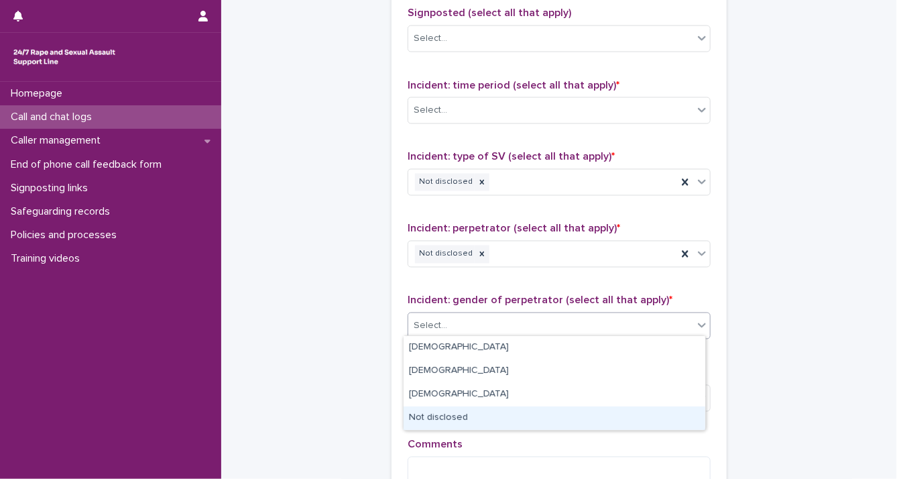
click at [641, 419] on div "Not disclosed" at bounding box center [555, 417] width 302 height 23
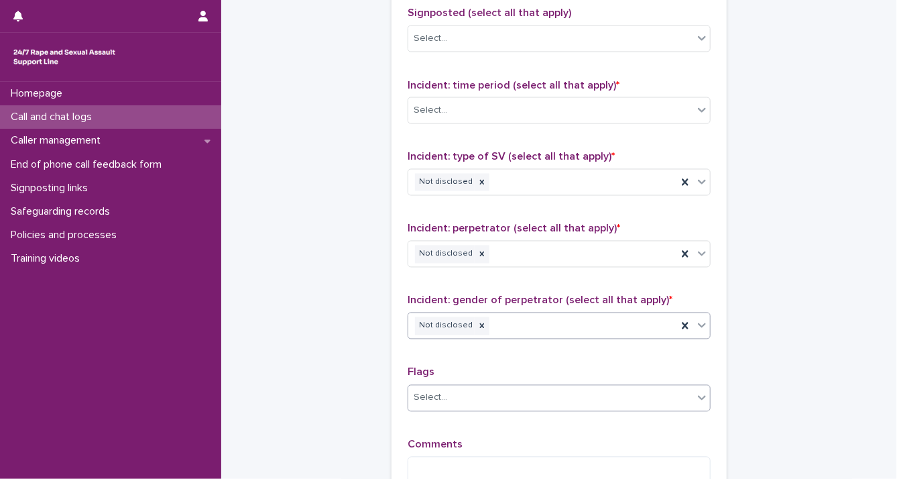
click at [680, 390] on div "Select..." at bounding box center [550, 398] width 285 height 22
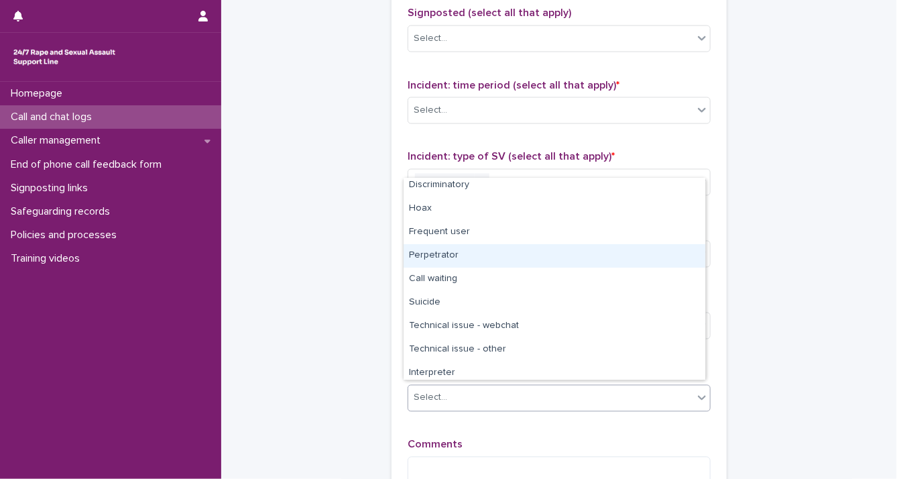
scroll to position [80, 0]
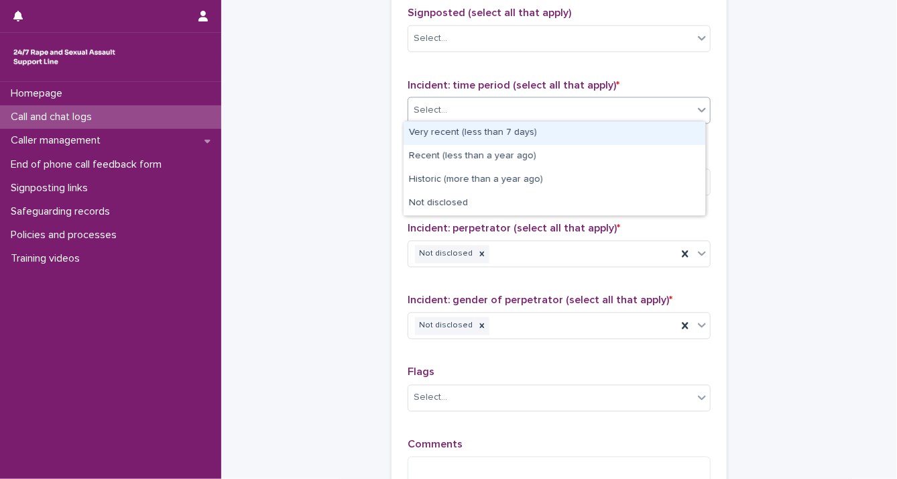
click at [696, 111] on icon at bounding box center [702, 109] width 13 height 13
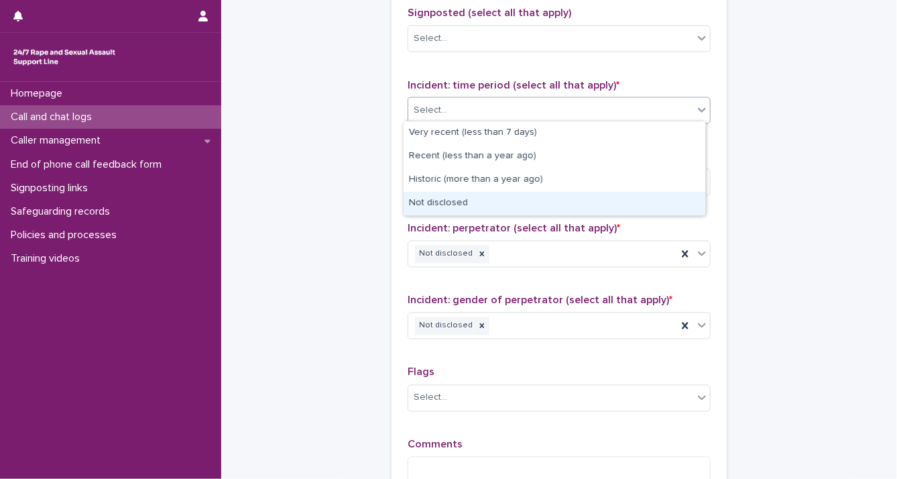
click at [677, 200] on div "Not disclosed" at bounding box center [555, 203] width 302 height 23
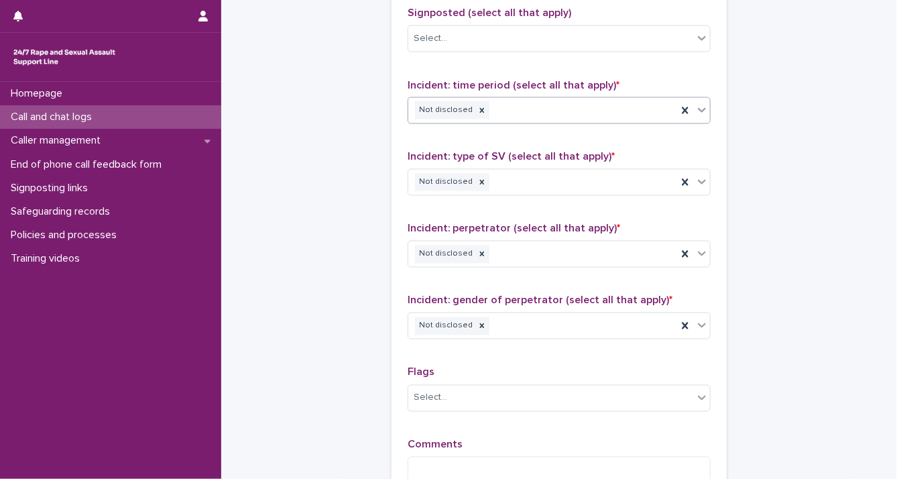
scroll to position [1173, 0]
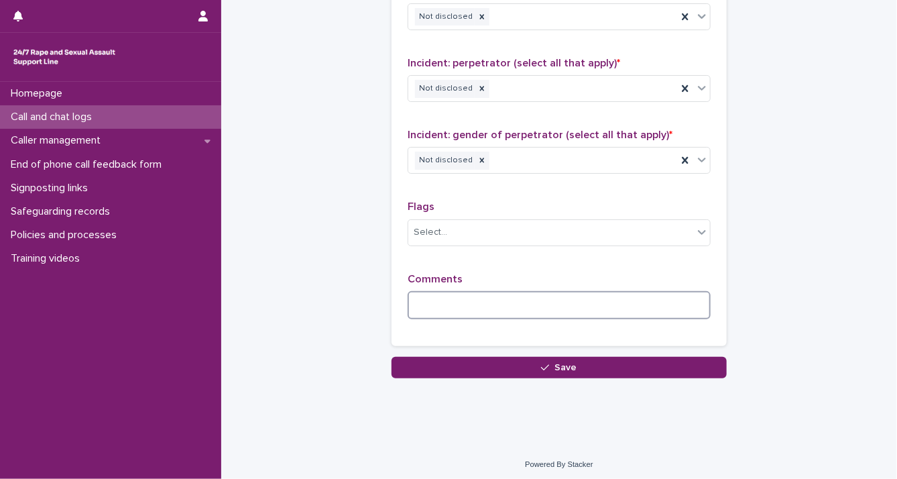
click at [507, 305] on textarea at bounding box center [559, 305] width 303 height 29
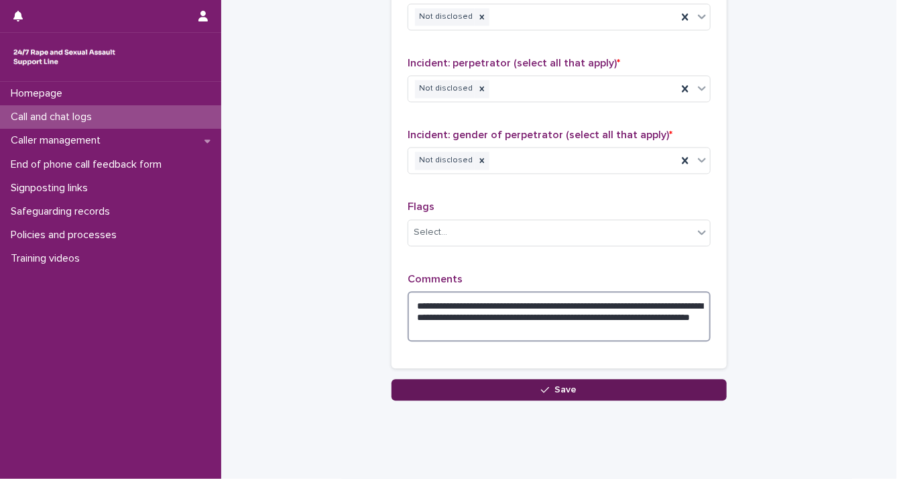
type textarea "**********"
click at [549, 387] on div "button" at bounding box center [547, 389] width 13 height 9
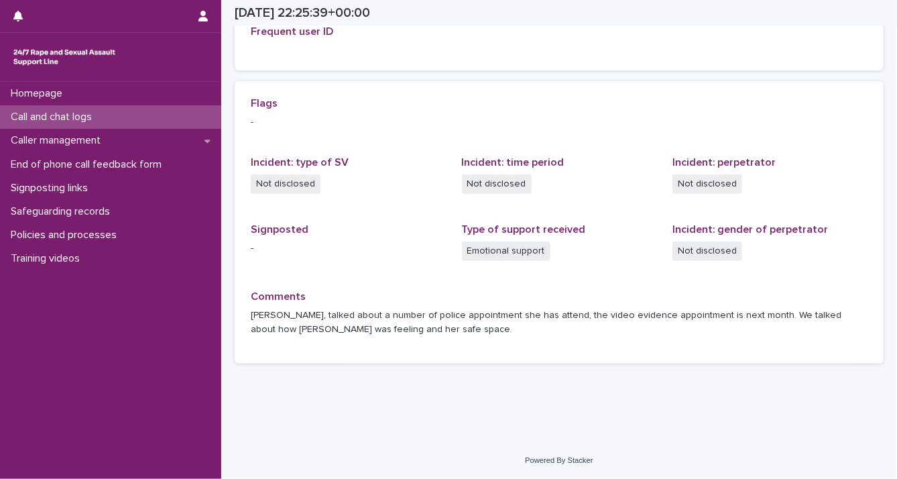
scroll to position [341, 0]
click at [91, 95] on div "Homepage" at bounding box center [110, 93] width 221 height 23
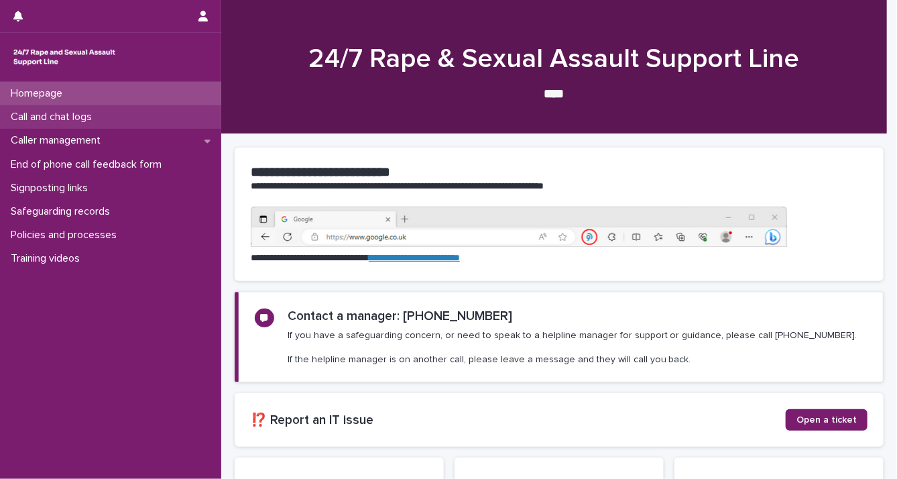
click at [87, 116] on p "Call and chat logs" at bounding box center [53, 117] width 97 height 13
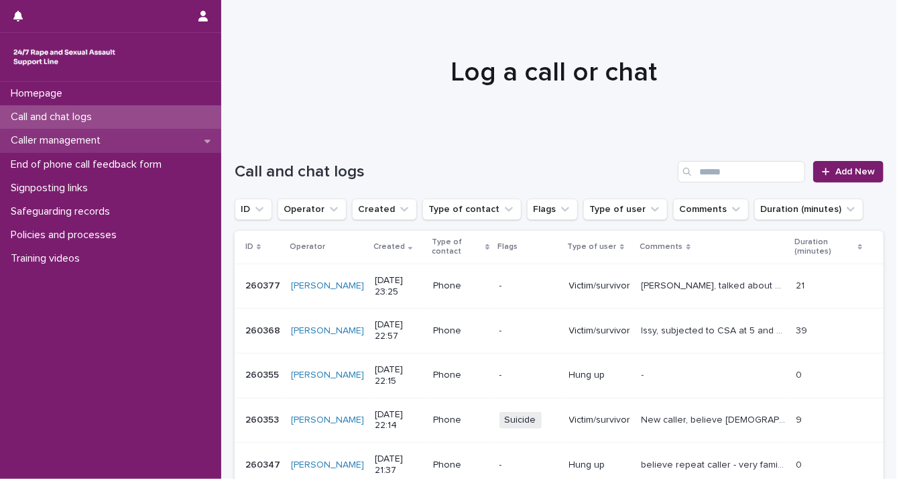
click at [82, 139] on p "Caller management" at bounding box center [58, 140] width 106 height 13
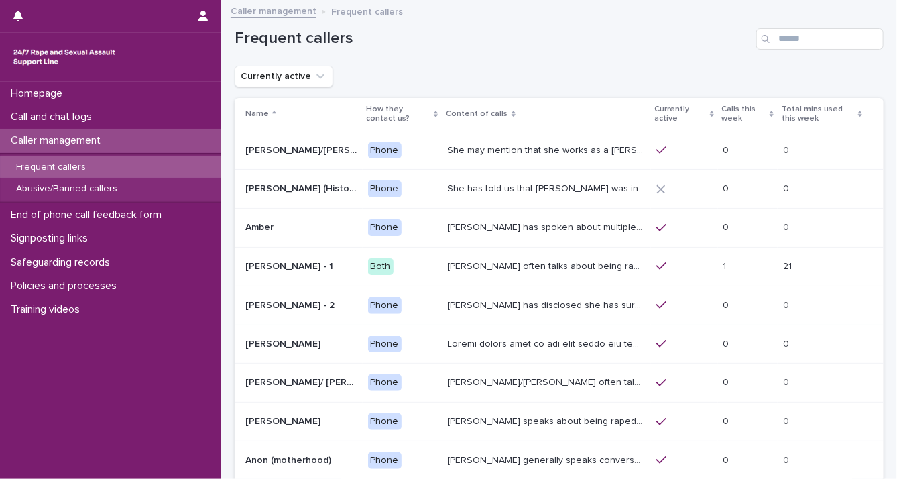
click at [528, 264] on p "[PERSON_NAME] often talks about being raped a night before or [DATE] or a month…" at bounding box center [548, 265] width 201 height 14
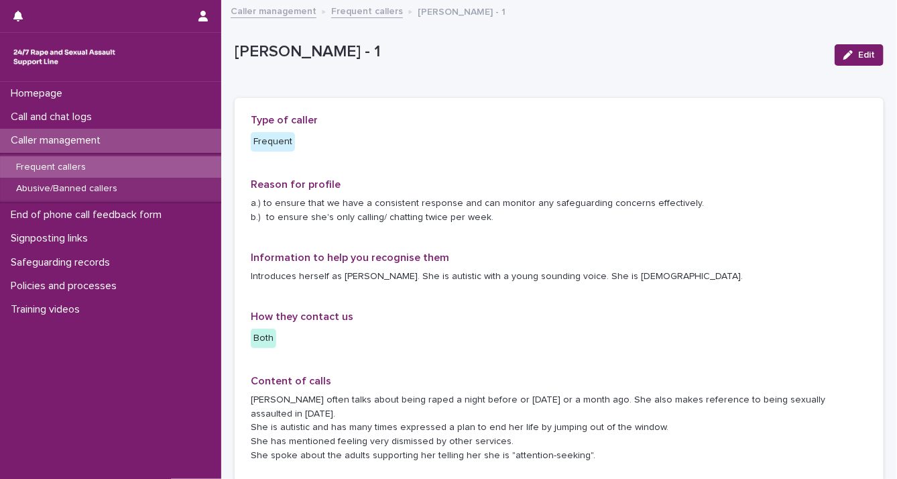
click at [844, 54] on icon "button" at bounding box center [848, 54] width 9 height 9
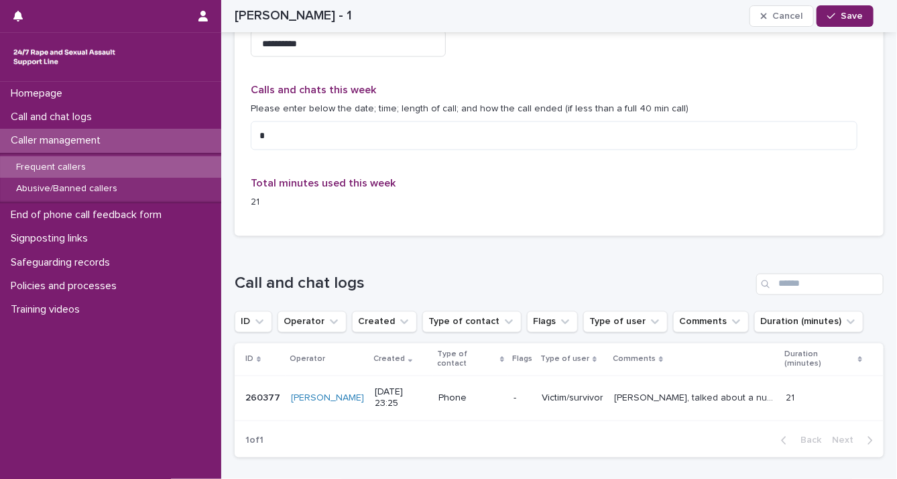
scroll to position [848, 0]
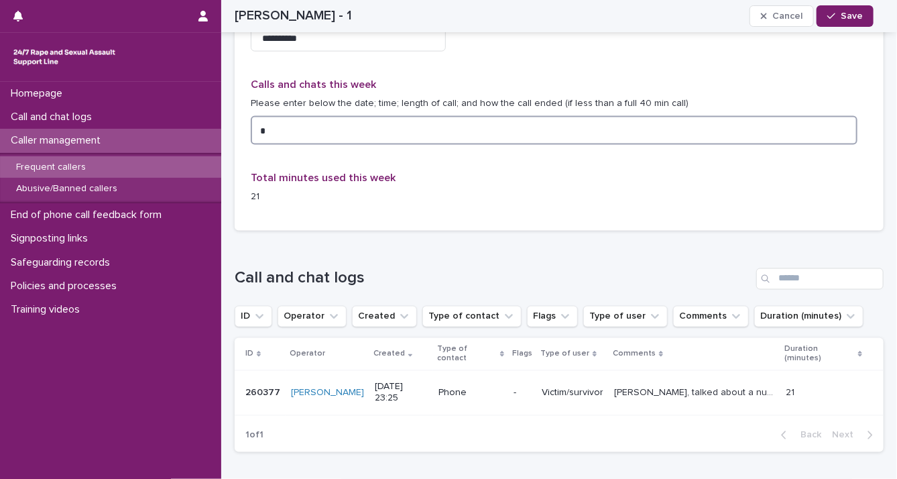
click at [343, 123] on textarea at bounding box center [554, 130] width 607 height 29
type textarea "**********"
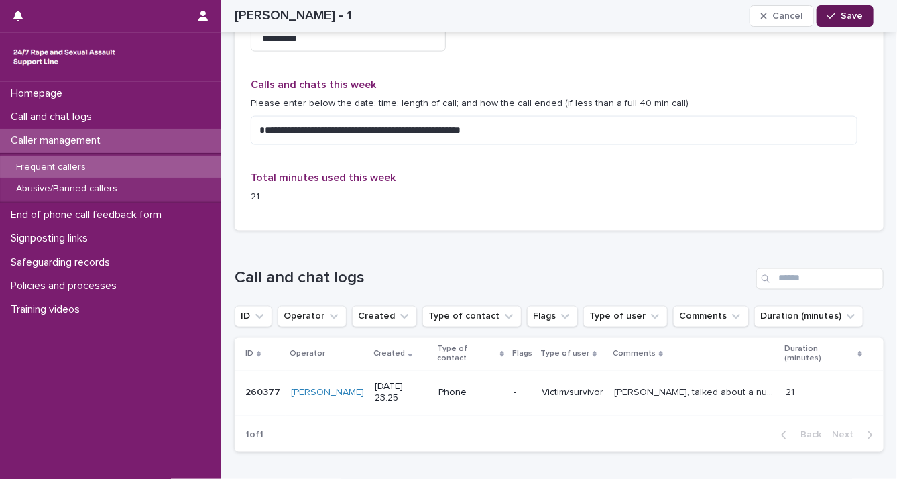
click at [832, 16] on icon "button" at bounding box center [832, 15] width 8 height 9
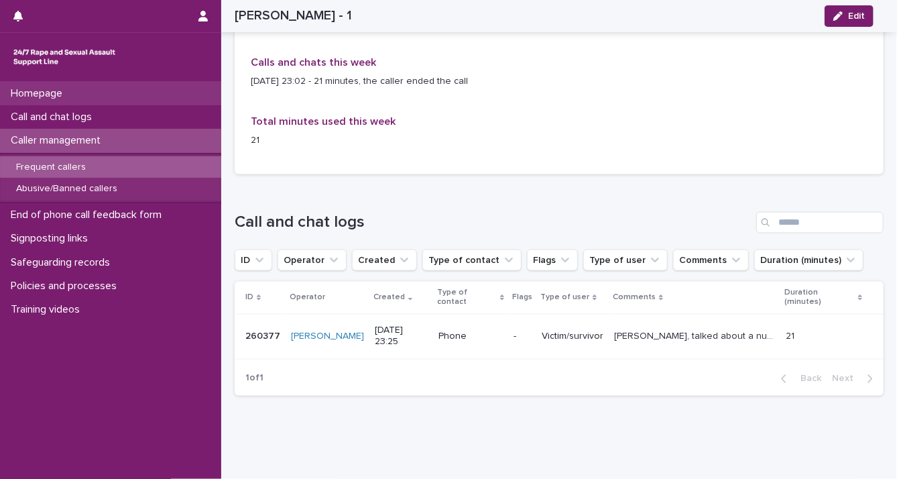
click at [32, 91] on p "Homepage" at bounding box center [39, 93] width 68 height 13
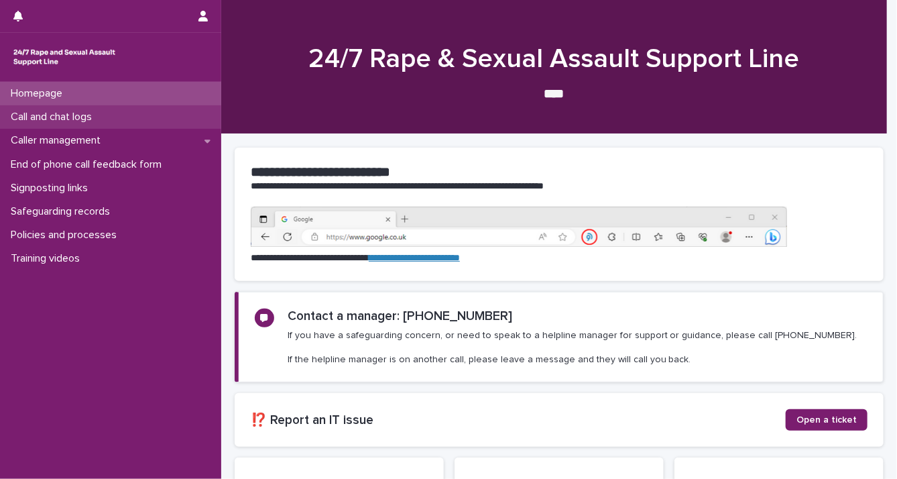
click at [34, 116] on p "Call and chat logs" at bounding box center [53, 117] width 97 height 13
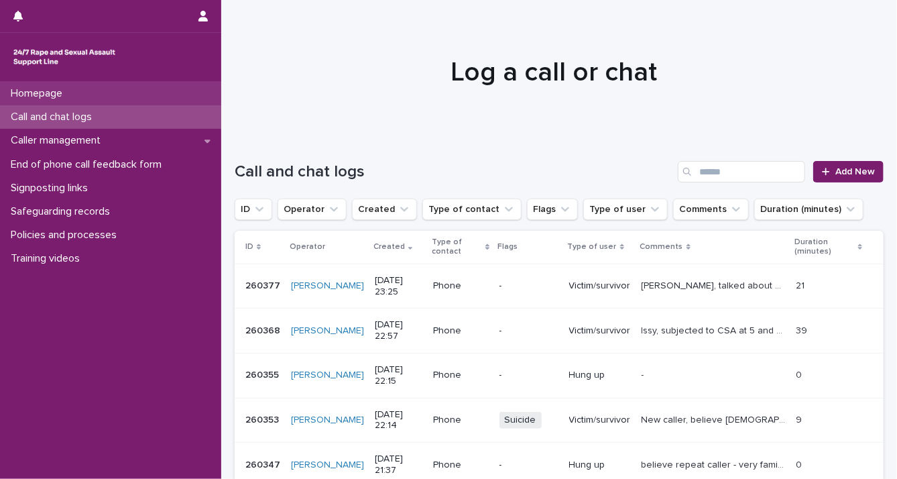
click at [82, 95] on div "Homepage" at bounding box center [110, 93] width 221 height 23
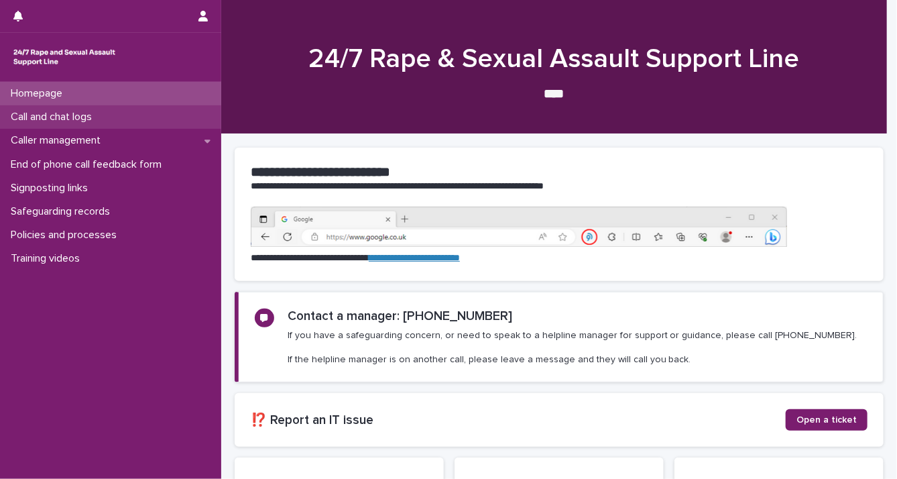
click at [74, 116] on p "Call and chat logs" at bounding box center [53, 117] width 97 height 13
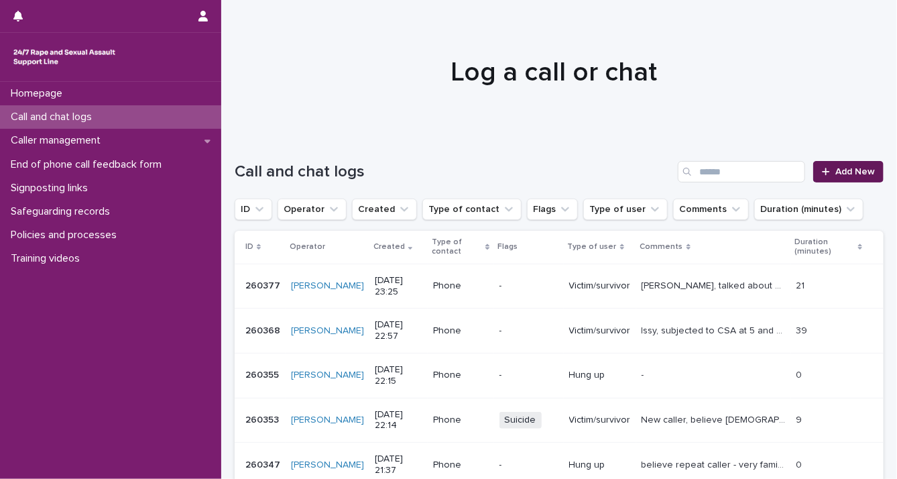
click at [814, 172] on link "Add New" at bounding box center [849, 171] width 70 height 21
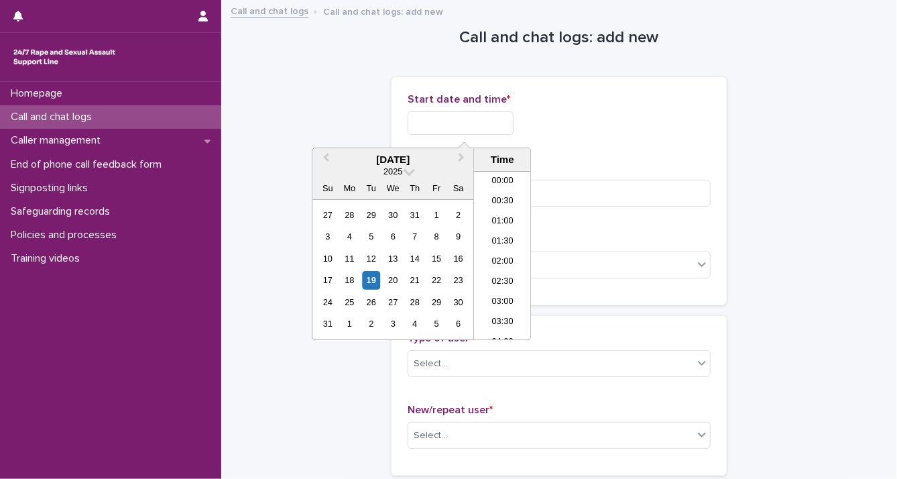
click at [411, 118] on input "text" at bounding box center [461, 122] width 106 height 23
click at [366, 278] on div "19" at bounding box center [371, 280] width 18 height 18
drag, startPoint x: 453, startPoint y: 120, endPoint x: 662, endPoint y: 144, distance: 210.0
click at [662, 144] on div "**********" at bounding box center [559, 119] width 303 height 52
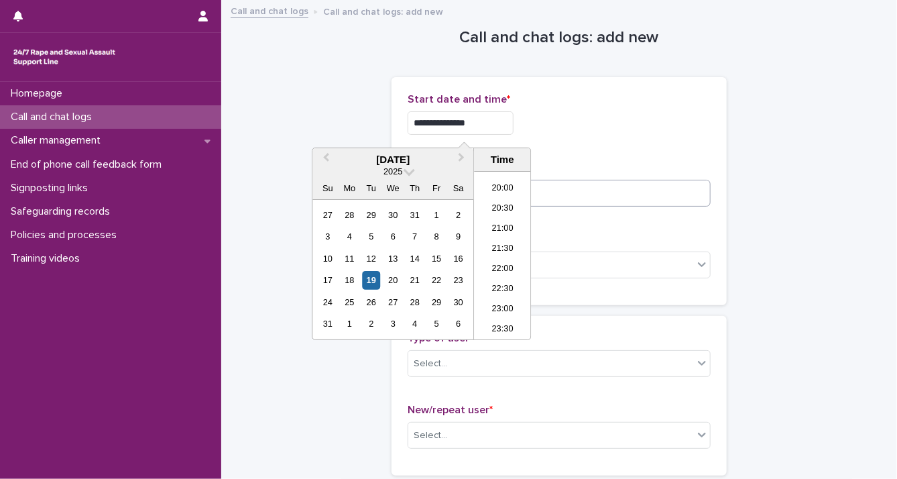
type input "**********"
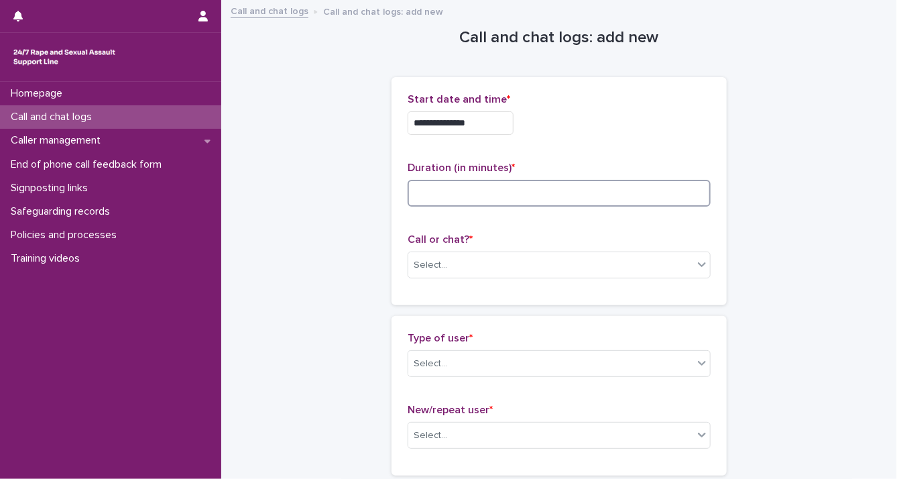
click at [631, 197] on input at bounding box center [559, 193] width 303 height 27
type input "*"
click at [672, 259] on div "Select..." at bounding box center [550, 265] width 285 height 22
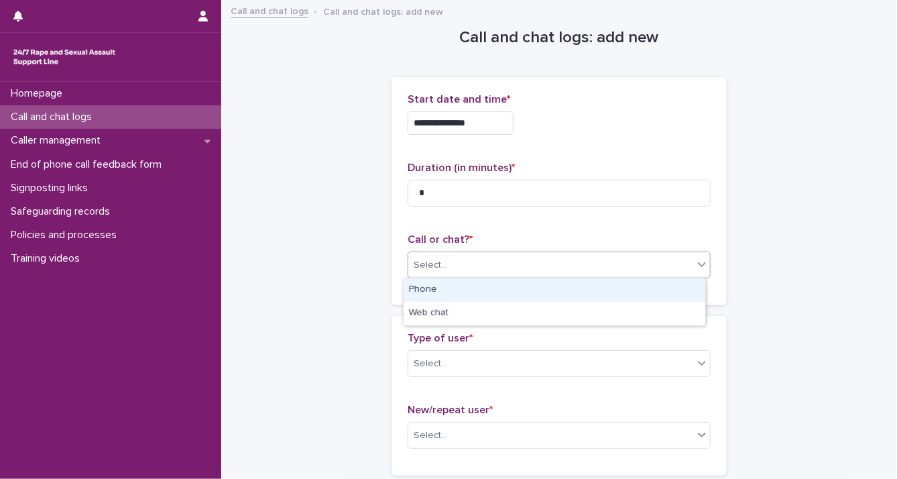
click at [655, 296] on div "Phone" at bounding box center [555, 289] width 302 height 23
click at [699, 366] on icon at bounding box center [702, 362] width 13 height 13
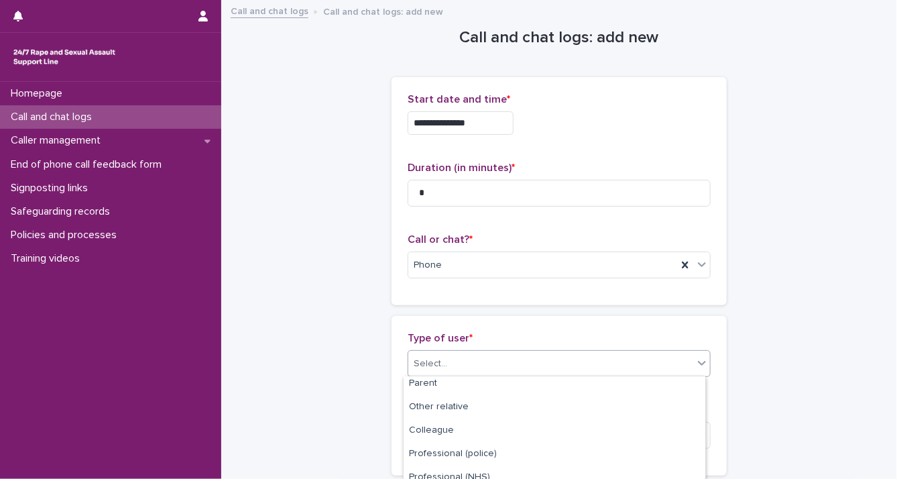
scroll to position [249, 0]
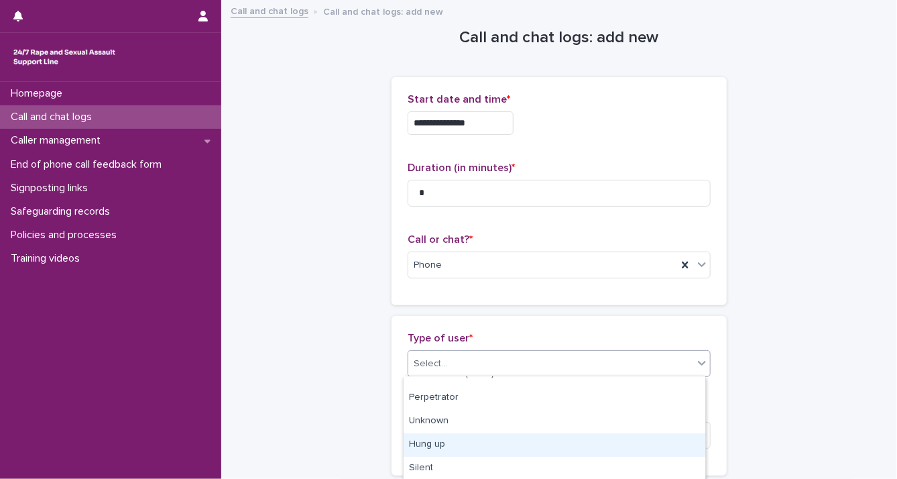
click at [658, 442] on div "Hung up" at bounding box center [555, 444] width 302 height 23
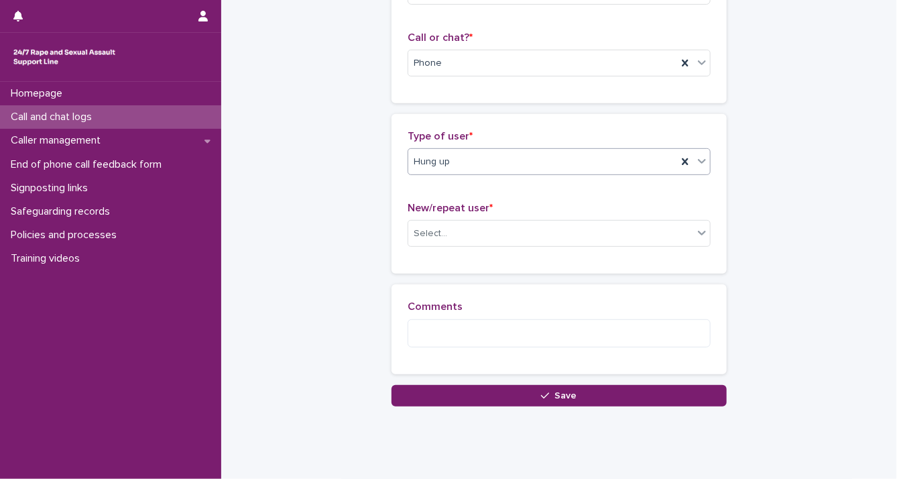
scroll to position [224, 0]
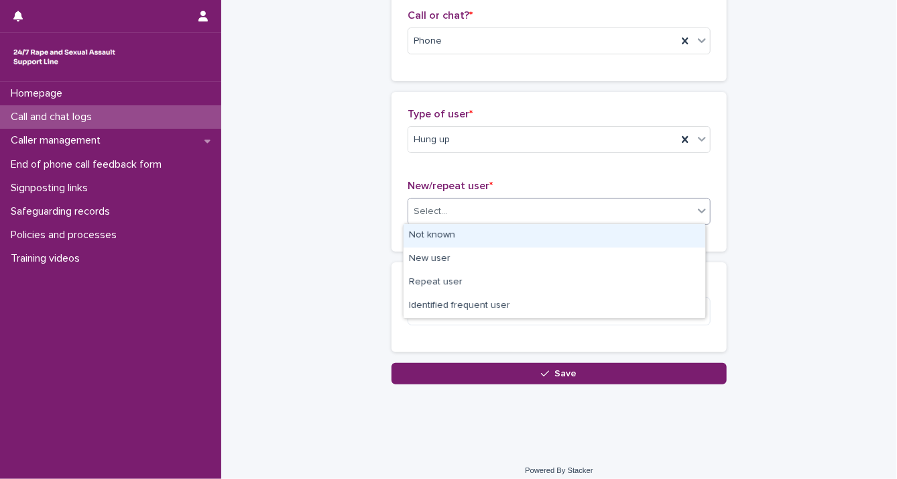
click at [704, 213] on div at bounding box center [702, 211] width 16 height 24
click at [677, 223] on div "Select..." at bounding box center [559, 211] width 303 height 27
click at [687, 212] on div "Select..." at bounding box center [550, 212] width 285 height 22
click at [636, 225] on div "Not known" at bounding box center [555, 235] width 302 height 23
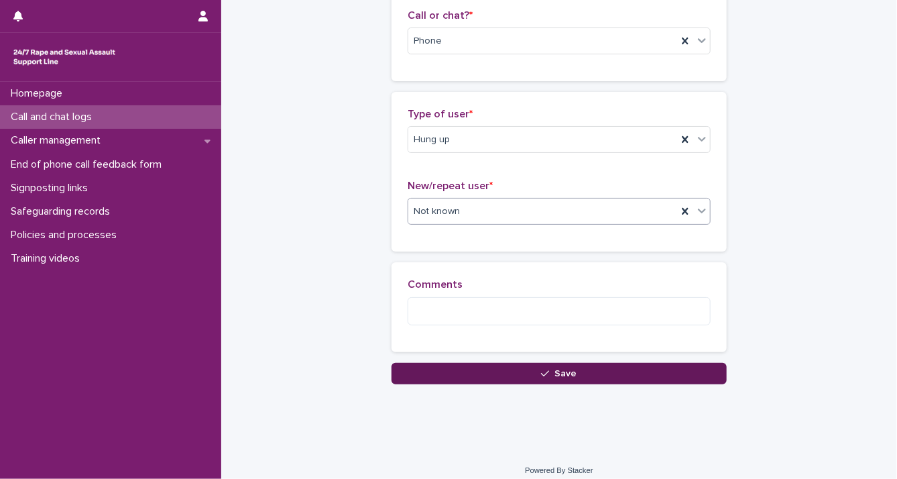
click at [635, 370] on button "Save" at bounding box center [559, 373] width 335 height 21
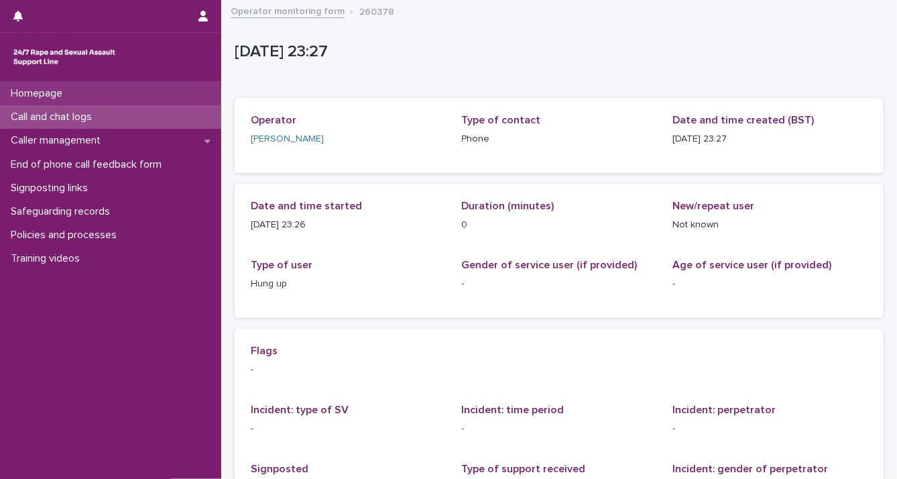
click at [75, 97] on div "Homepage" at bounding box center [110, 93] width 221 height 23
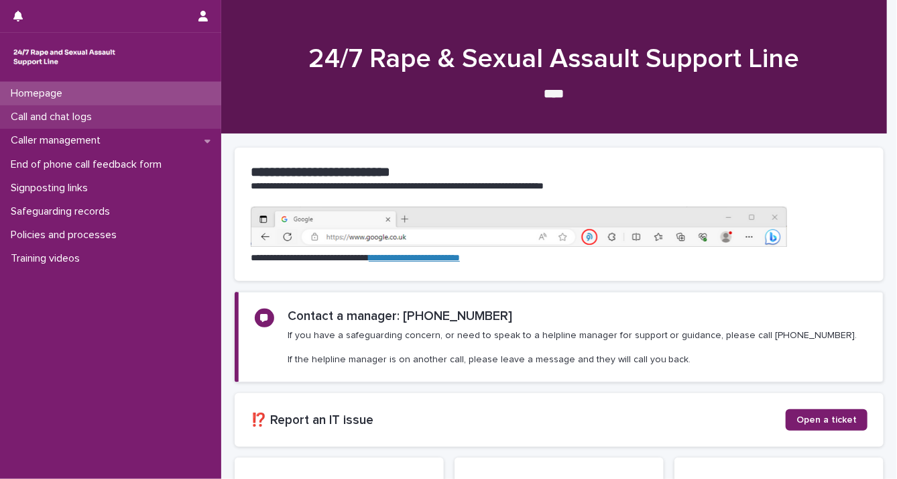
click at [70, 114] on p "Call and chat logs" at bounding box center [53, 117] width 97 height 13
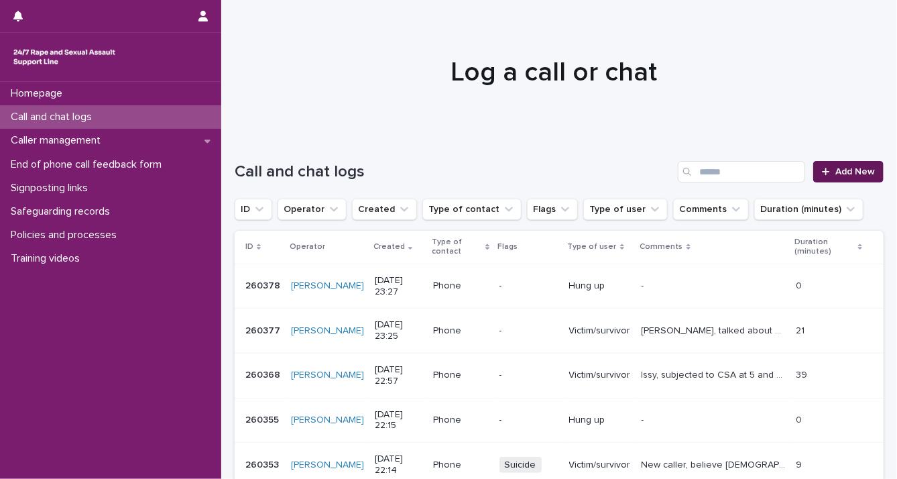
click at [832, 176] on link "Add New" at bounding box center [849, 171] width 70 height 21
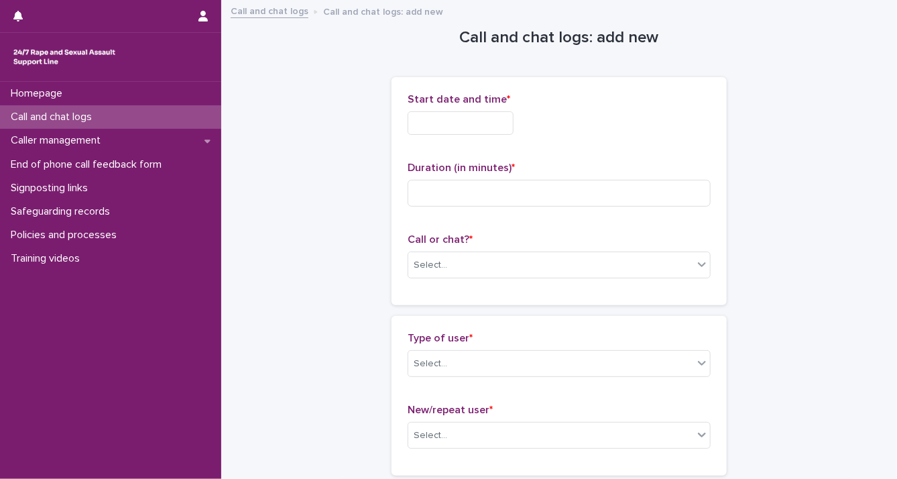
click at [426, 129] on input "text" at bounding box center [461, 122] width 106 height 23
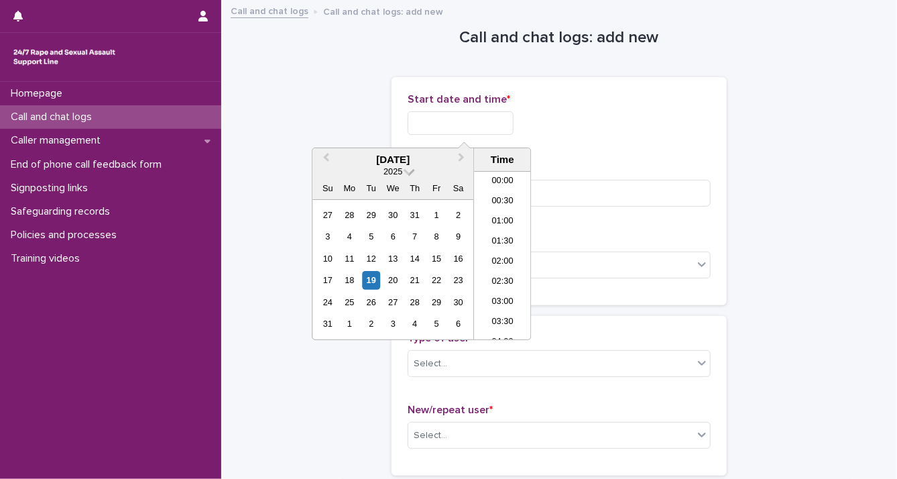
scroll to position [797, 0]
click at [370, 282] on div "19" at bounding box center [371, 280] width 18 height 18
drag, startPoint x: 453, startPoint y: 118, endPoint x: 673, endPoint y: 119, distance: 220.0
click at [661, 119] on div "**********" at bounding box center [559, 122] width 303 height 23
type input "**********"
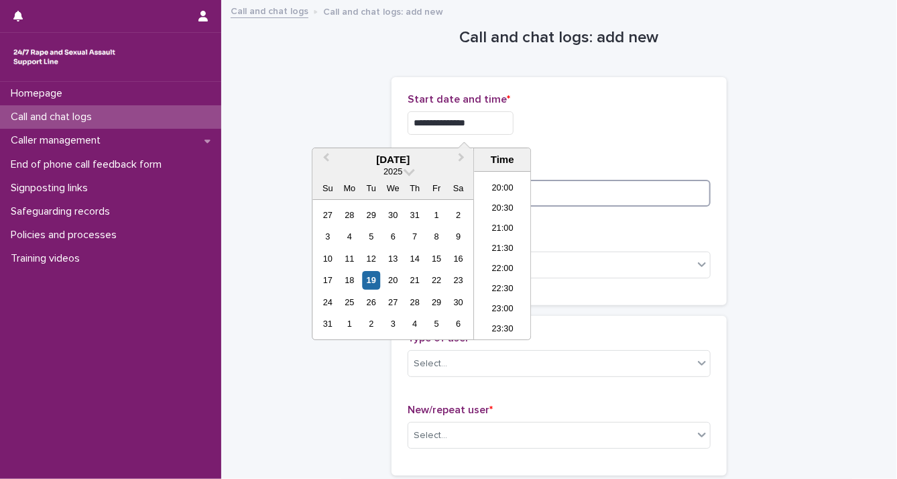
click at [691, 191] on input at bounding box center [559, 193] width 303 height 27
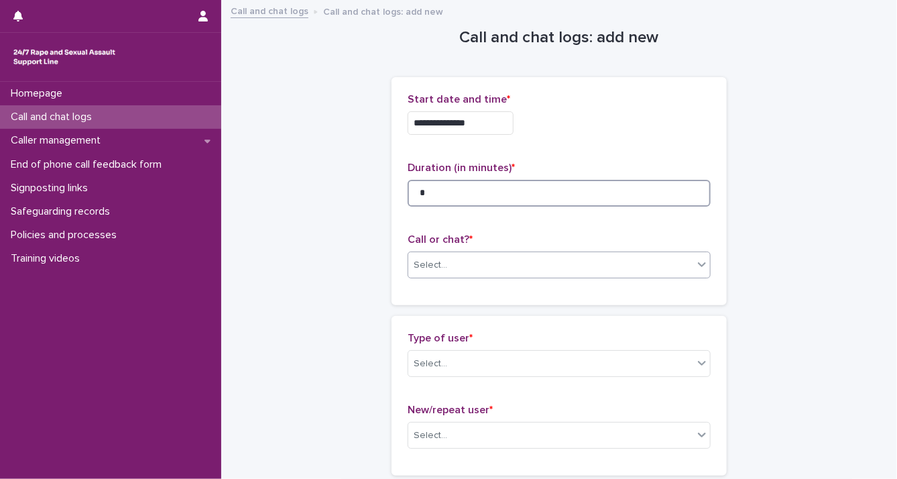
type input "*"
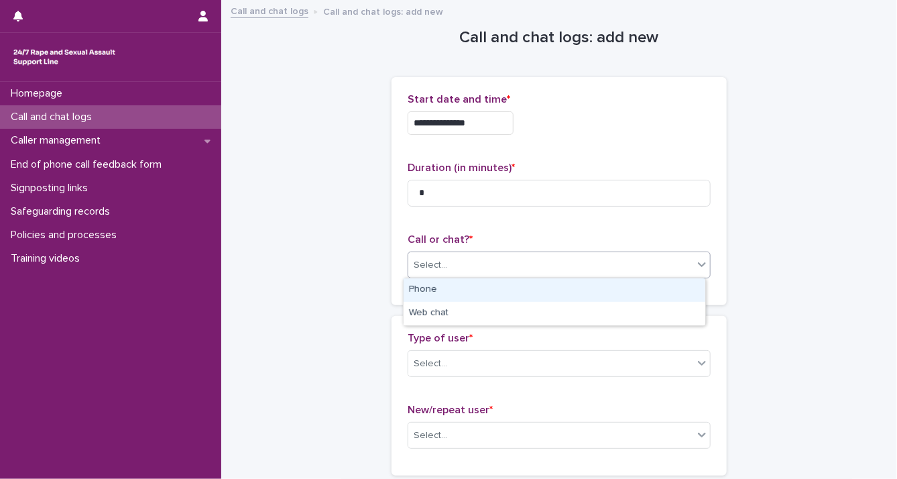
click at [699, 267] on icon at bounding box center [702, 264] width 13 height 13
click at [665, 299] on div "Phone" at bounding box center [555, 289] width 302 height 23
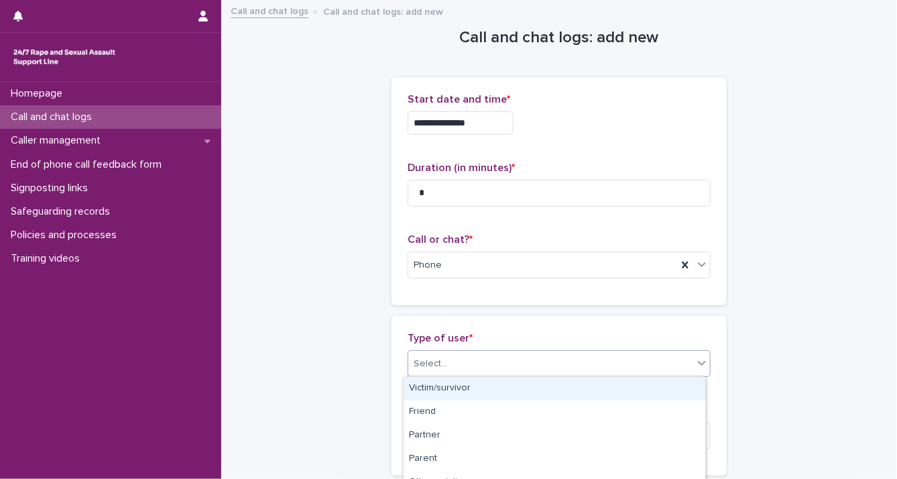
click at [698, 361] on icon at bounding box center [702, 363] width 8 height 5
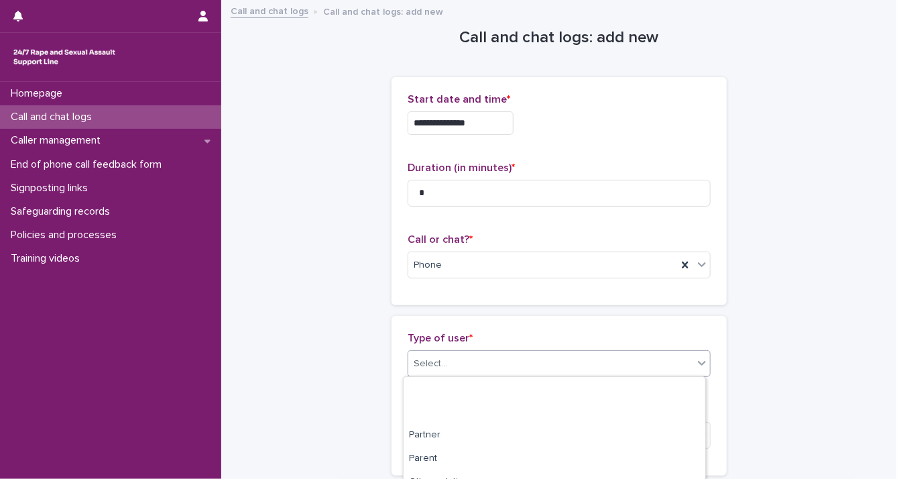
scroll to position [249, 0]
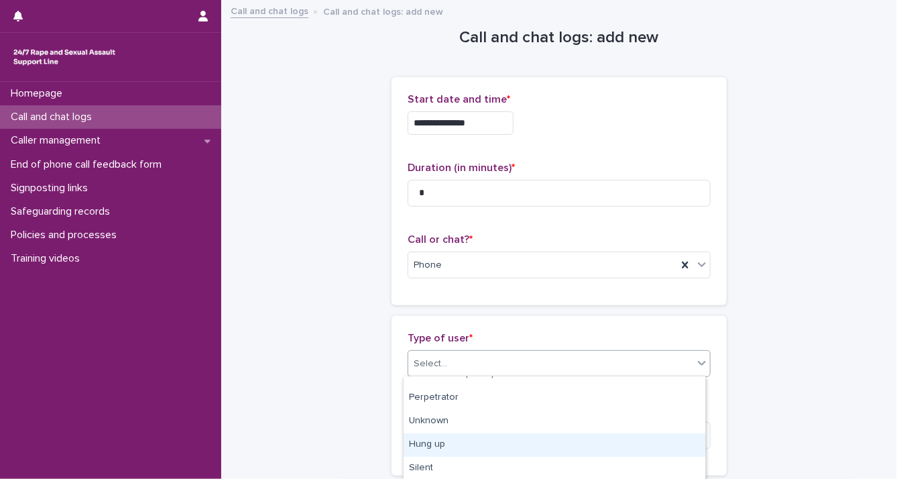
click at [671, 443] on div "Hung up" at bounding box center [555, 444] width 302 height 23
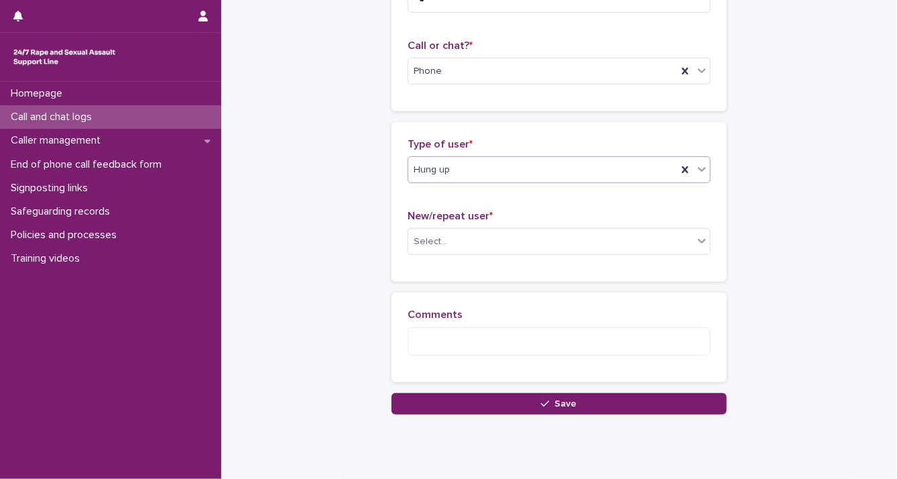
scroll to position [210, 0]
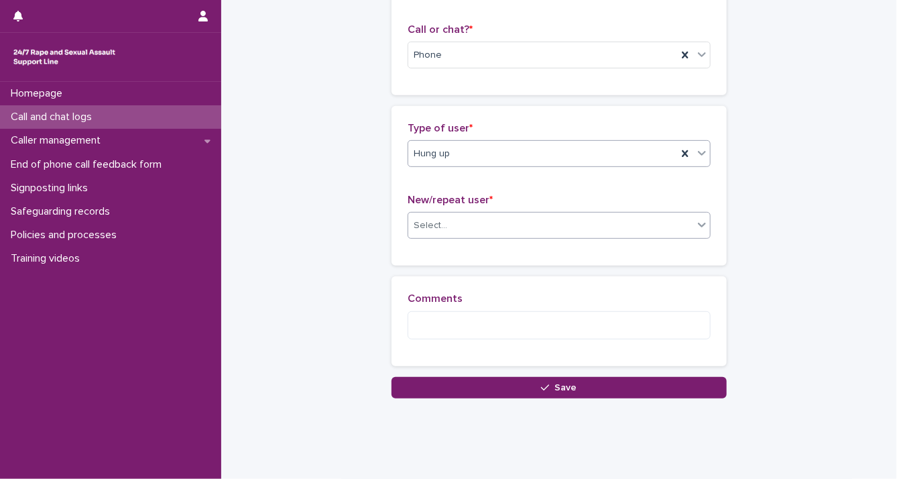
click at [698, 225] on icon at bounding box center [702, 225] width 8 height 5
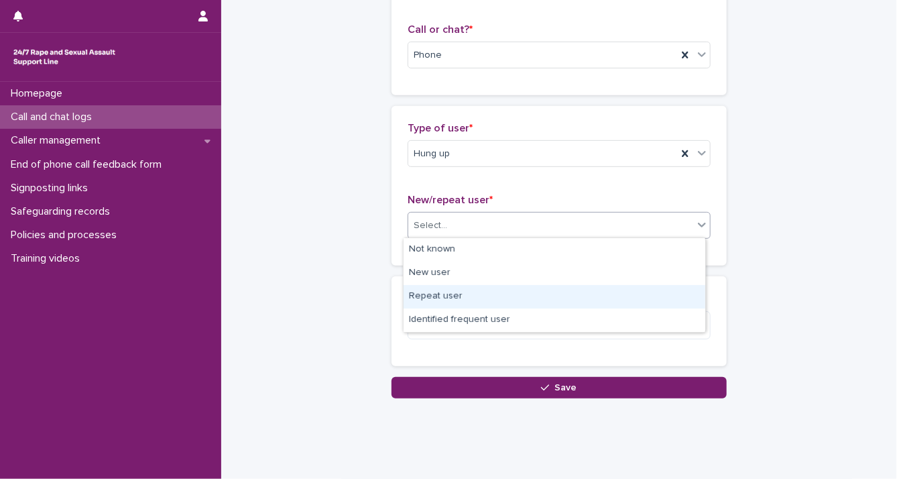
click at [657, 288] on div "Repeat user" at bounding box center [555, 296] width 302 height 23
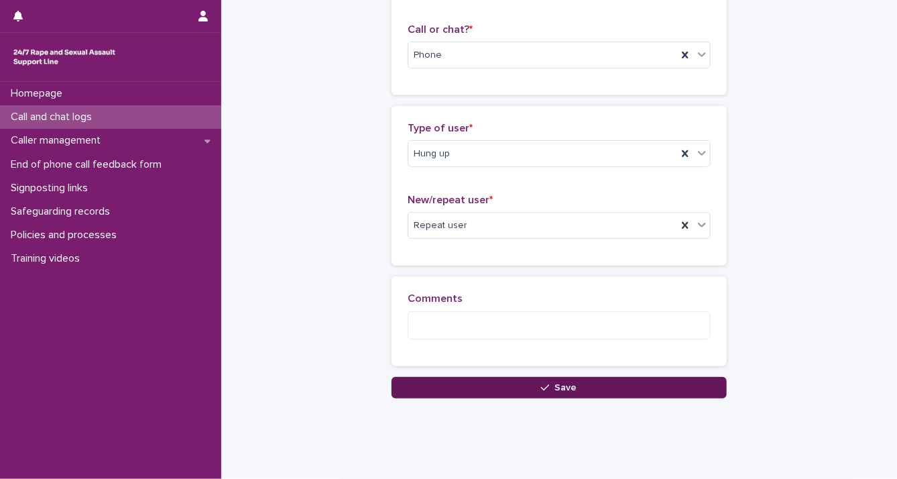
click at [671, 389] on button "Save" at bounding box center [559, 387] width 335 height 21
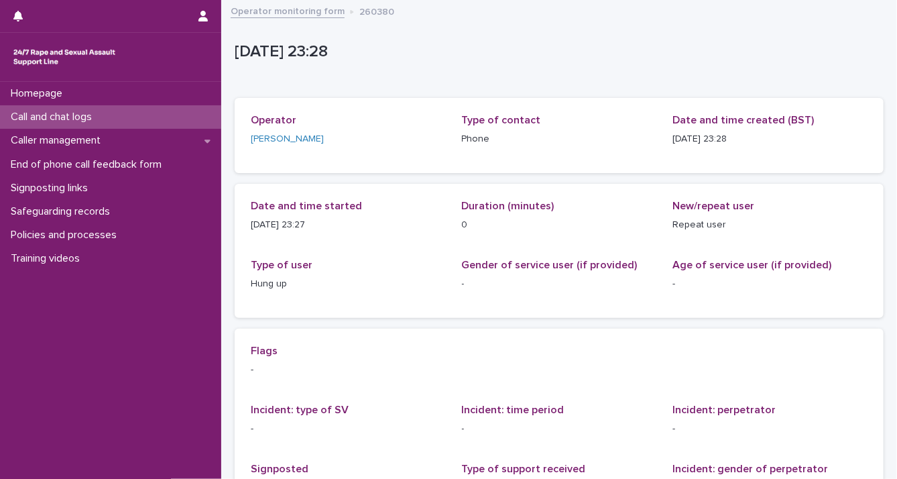
click at [105, 105] on div "Call and chat logs" at bounding box center [110, 116] width 221 height 23
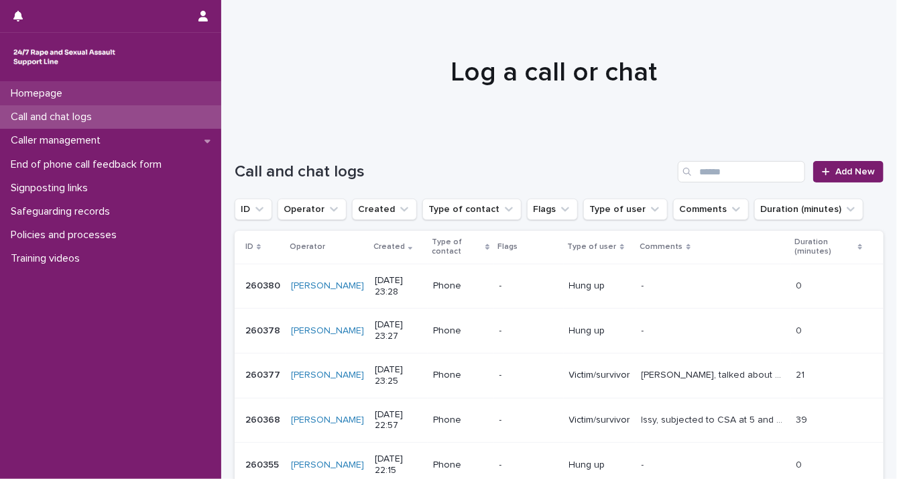
click at [78, 103] on div "Homepage" at bounding box center [110, 93] width 221 height 23
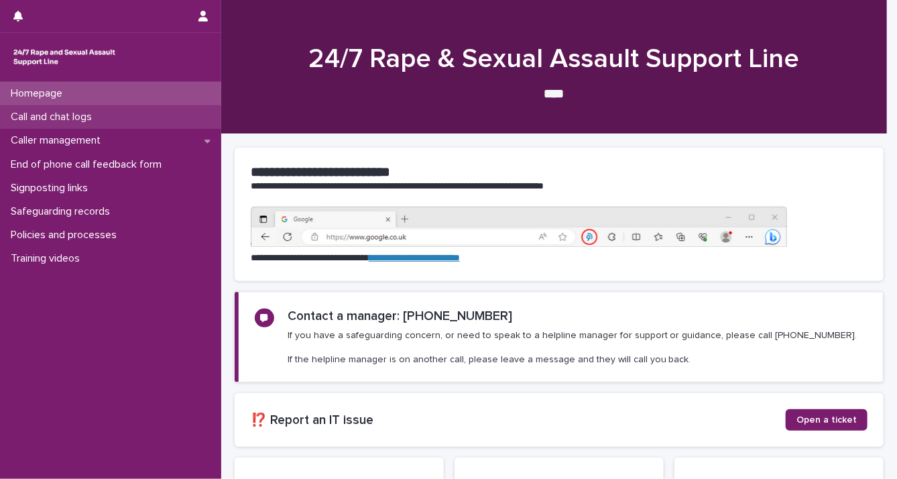
click at [77, 118] on p "Call and chat logs" at bounding box center [53, 117] width 97 height 13
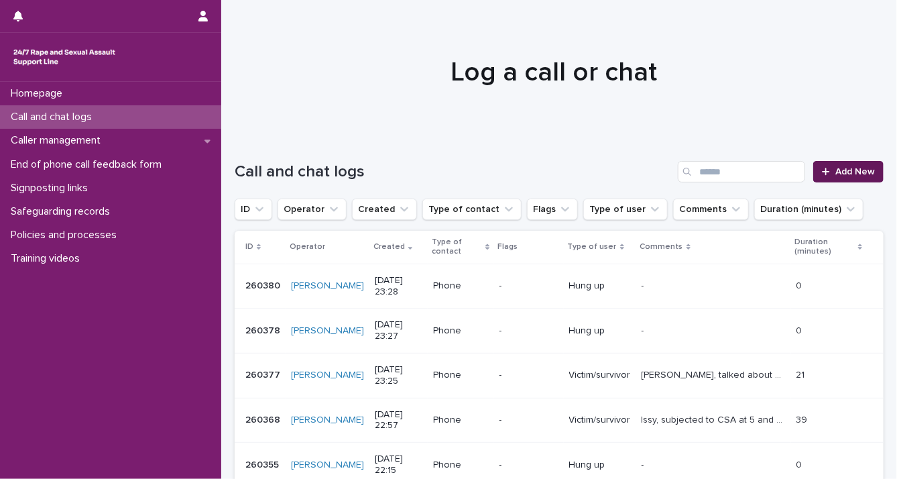
click at [822, 171] on div at bounding box center [828, 171] width 13 height 9
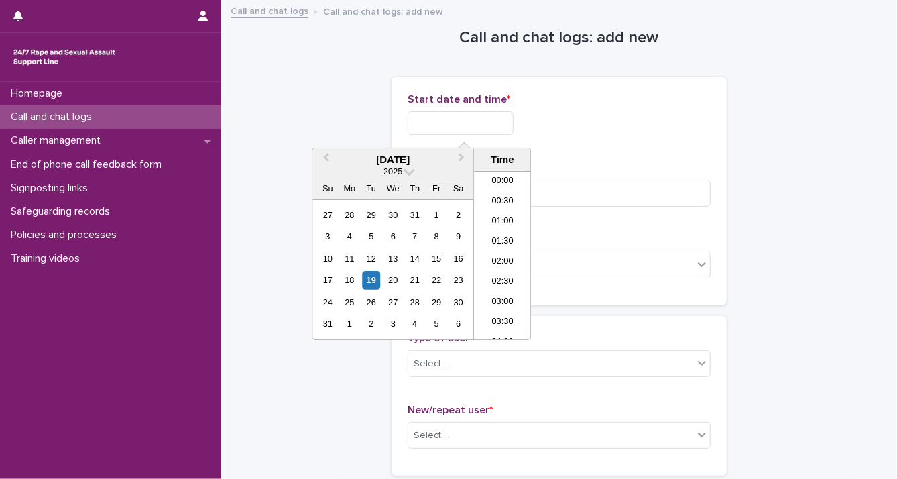
click at [482, 129] on input "text" at bounding box center [461, 122] width 106 height 23
click at [363, 279] on div "19" at bounding box center [371, 280] width 18 height 18
drag, startPoint x: 455, startPoint y: 121, endPoint x: 691, endPoint y: 143, distance: 237.7
click at [691, 143] on div "**********" at bounding box center [559, 119] width 303 height 52
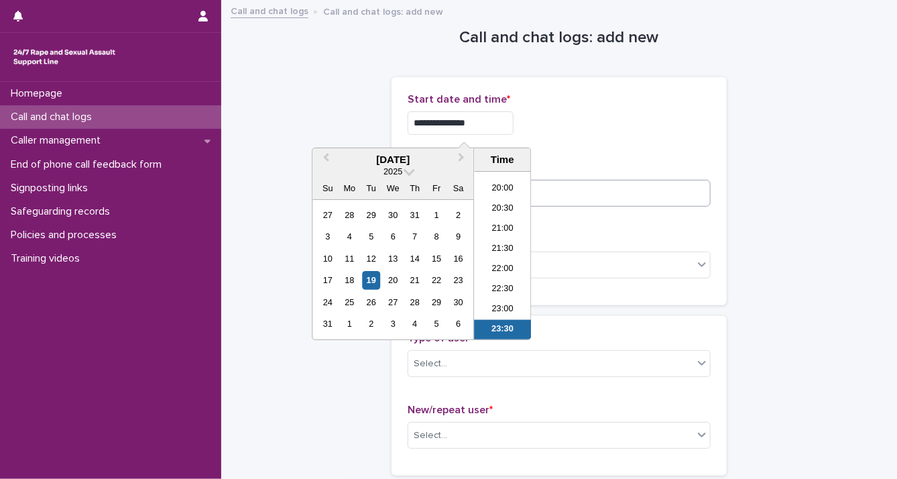
type input "**********"
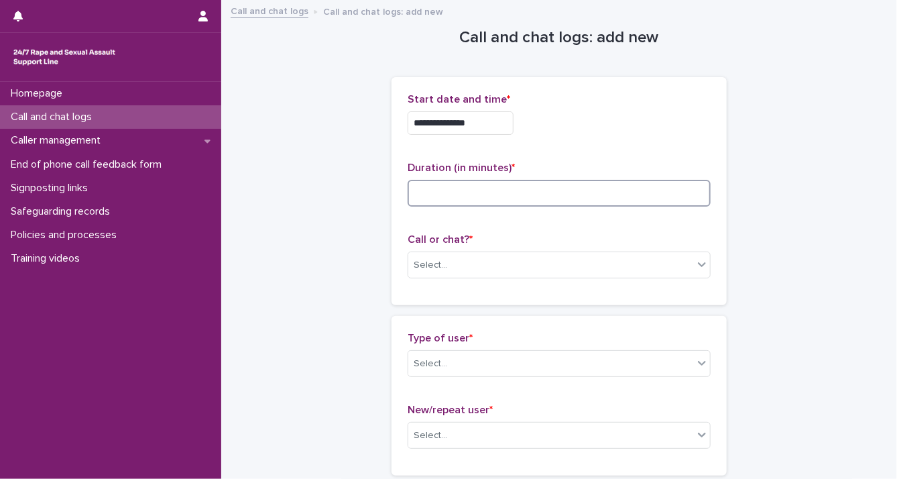
click at [652, 191] on input at bounding box center [559, 193] width 303 height 27
type input "*"
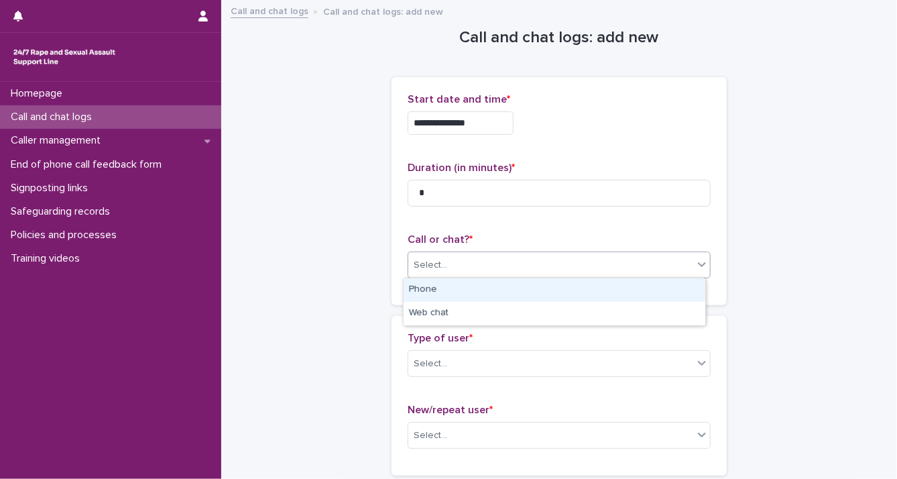
click at [698, 264] on icon at bounding box center [702, 264] width 13 height 13
click at [651, 295] on div "Phone" at bounding box center [555, 289] width 302 height 23
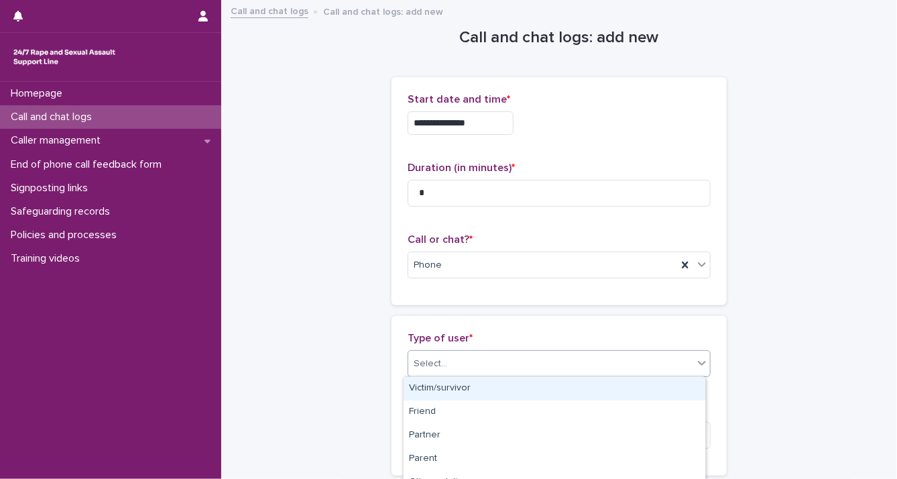
click at [696, 363] on icon at bounding box center [702, 362] width 13 height 13
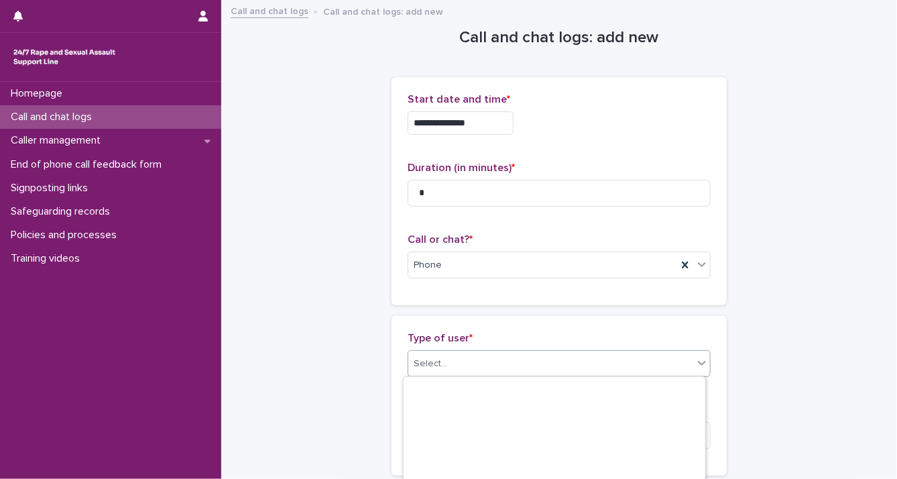
scroll to position [249, 0]
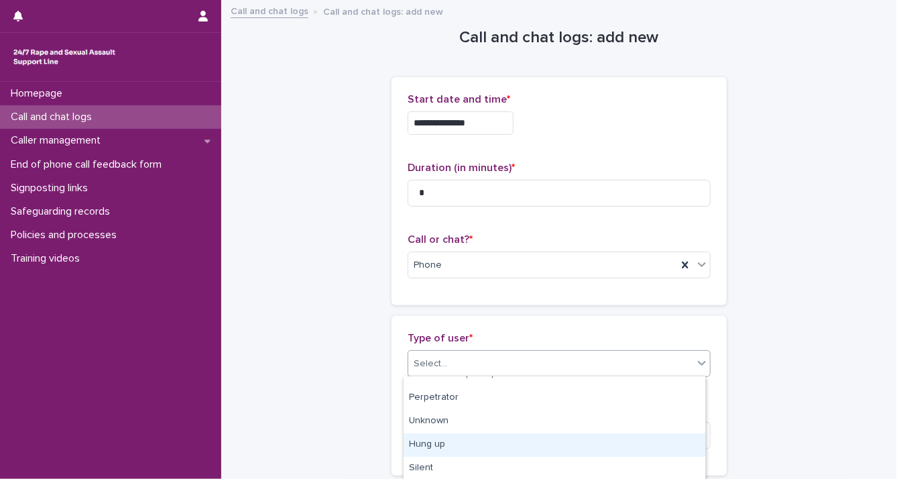
click at [644, 445] on div "Hung up" at bounding box center [555, 444] width 302 height 23
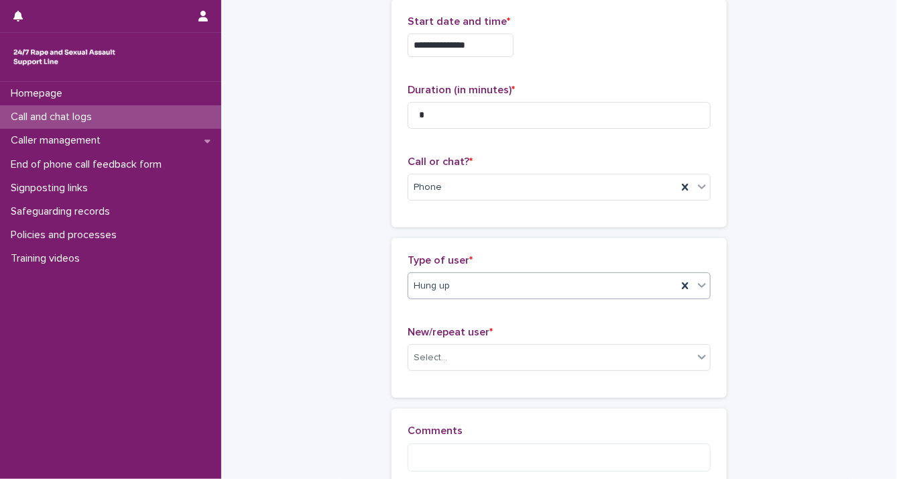
scroll to position [166, 0]
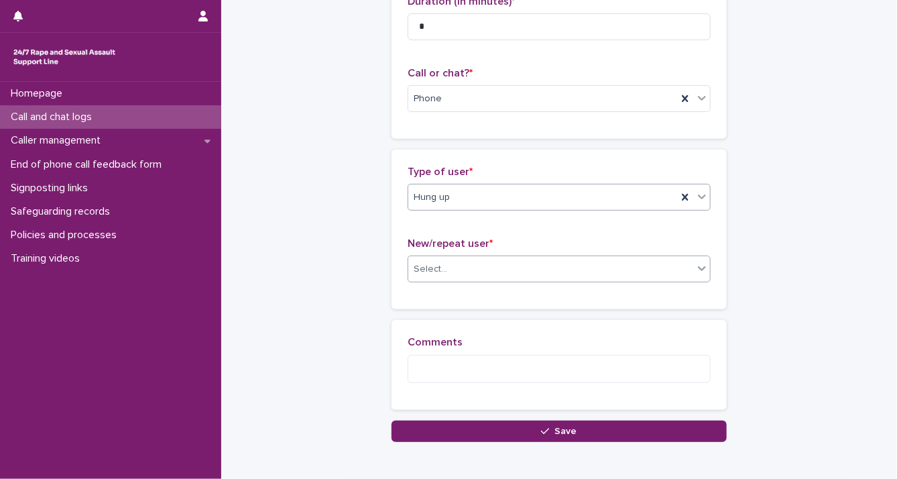
click at [675, 270] on div "Select..." at bounding box center [550, 269] width 285 height 22
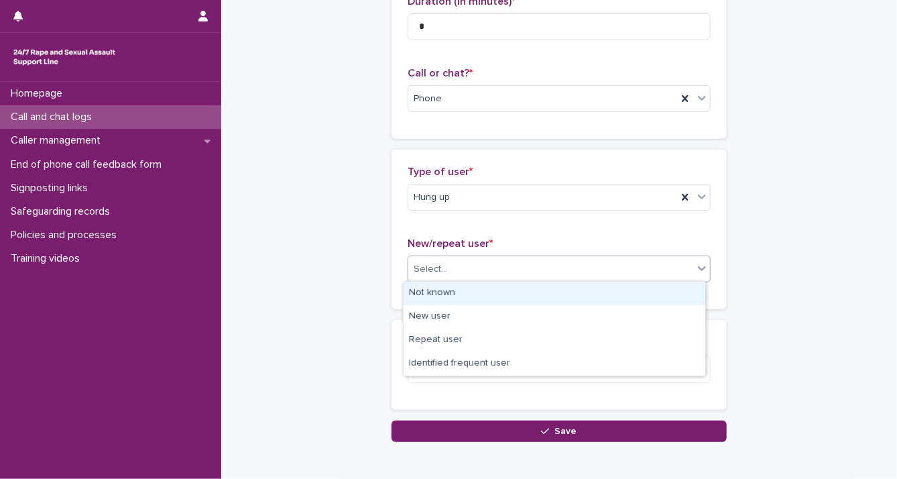
click at [653, 292] on div "Not known" at bounding box center [555, 293] width 302 height 23
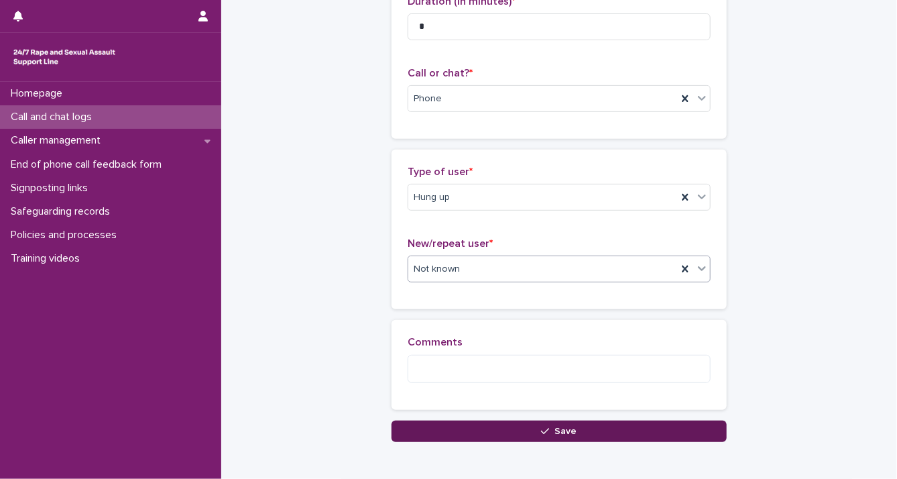
click at [655, 430] on button "Save" at bounding box center [559, 431] width 335 height 21
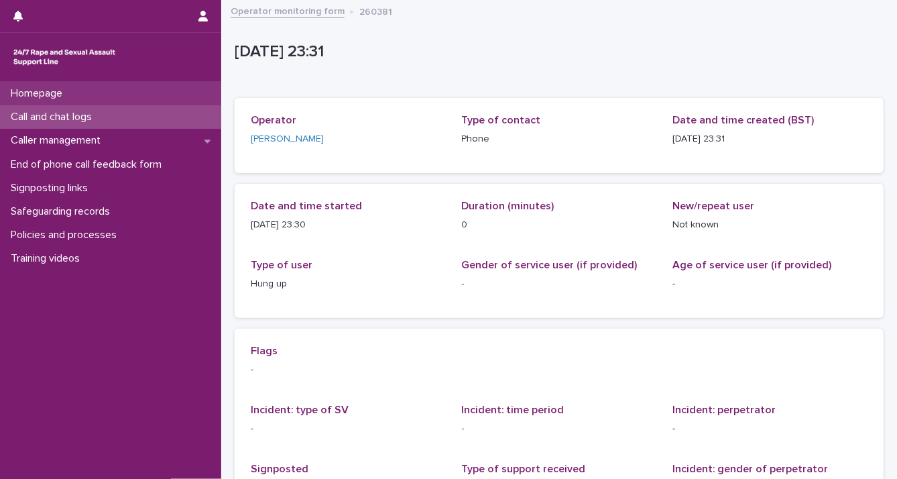
click at [42, 99] on p "Homepage" at bounding box center [39, 93] width 68 height 13
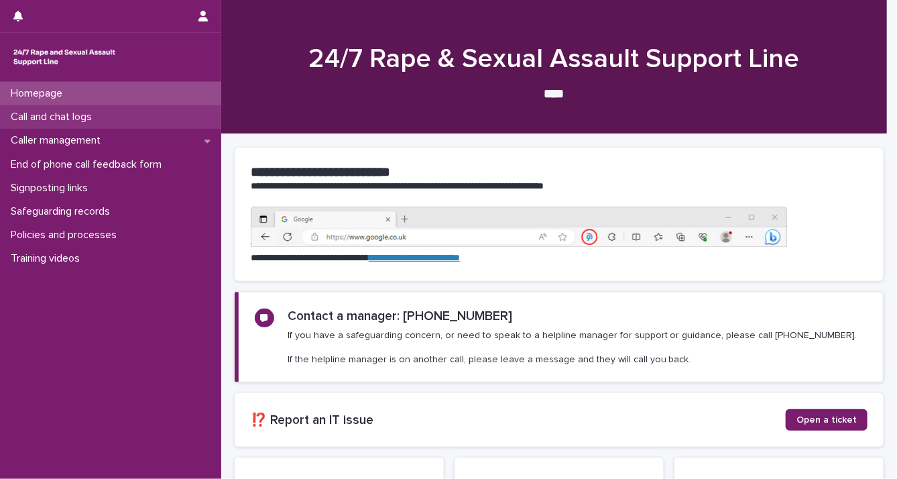
click at [48, 119] on p "Call and chat logs" at bounding box center [53, 117] width 97 height 13
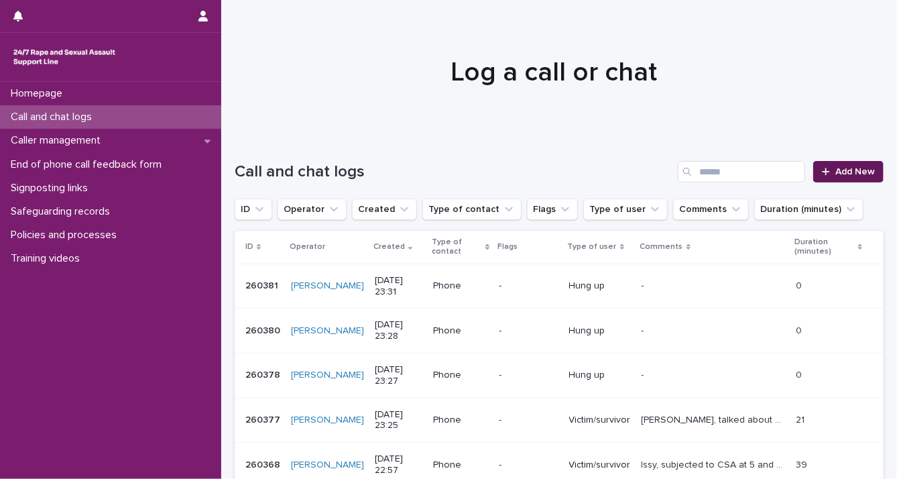
click at [842, 167] on span "Add New" at bounding box center [856, 171] width 40 height 9
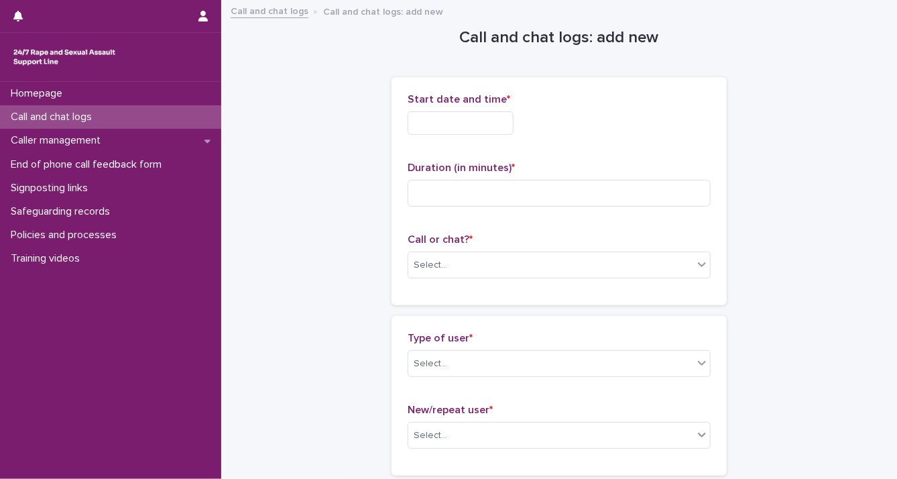
click at [474, 132] on input "text" at bounding box center [461, 122] width 106 height 23
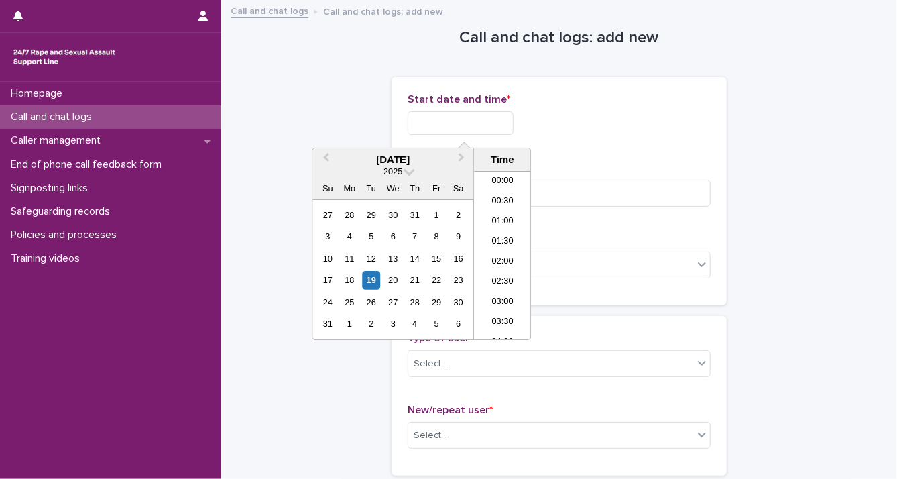
scroll to position [797, 0]
click at [366, 280] on div "19" at bounding box center [371, 280] width 18 height 18
drag, startPoint x: 453, startPoint y: 119, endPoint x: 712, endPoint y: 157, distance: 262.4
click at [711, 158] on div "**********" at bounding box center [559, 191] width 335 height 228
type input "**********"
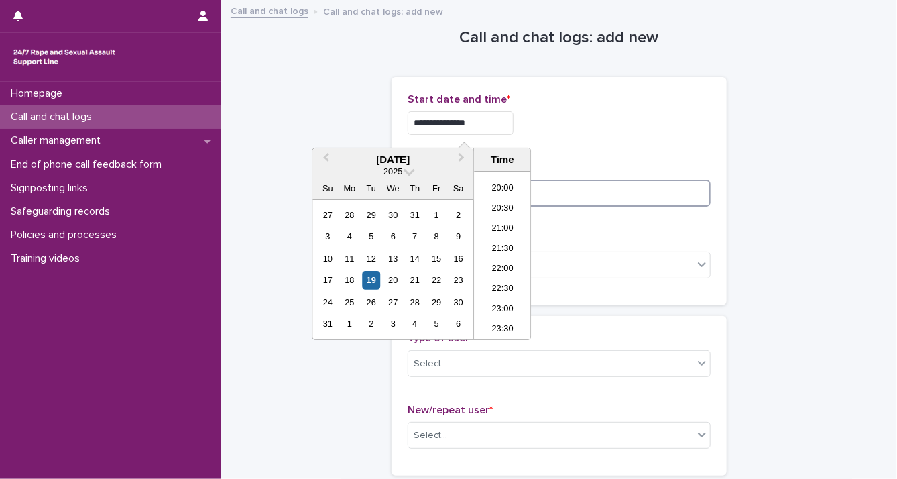
click at [657, 192] on input at bounding box center [559, 193] width 303 height 27
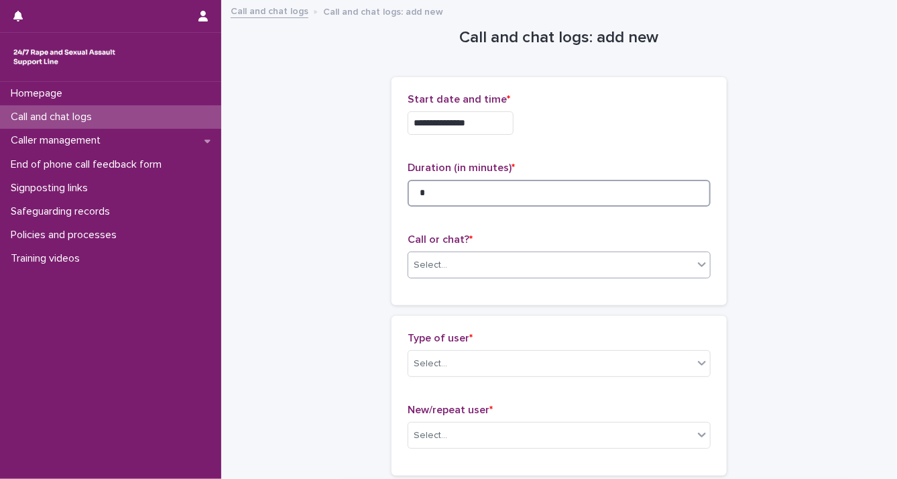
type input "*"
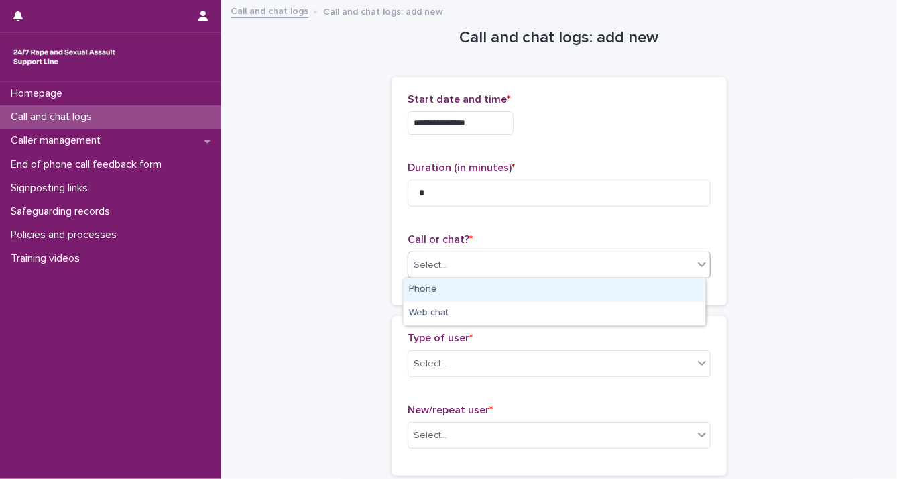
click at [696, 260] on icon at bounding box center [702, 264] width 13 height 13
click at [625, 290] on div "Phone" at bounding box center [555, 289] width 302 height 23
click at [699, 363] on icon at bounding box center [702, 363] width 8 height 5
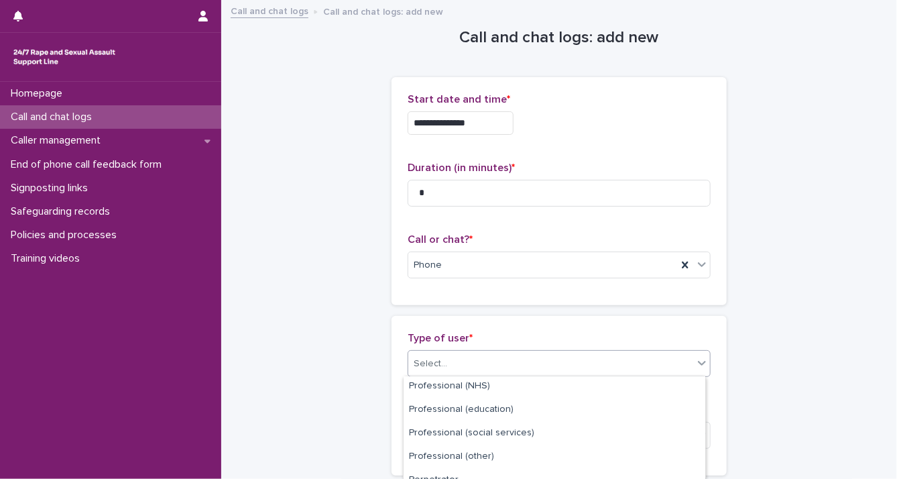
scroll to position [249, 0]
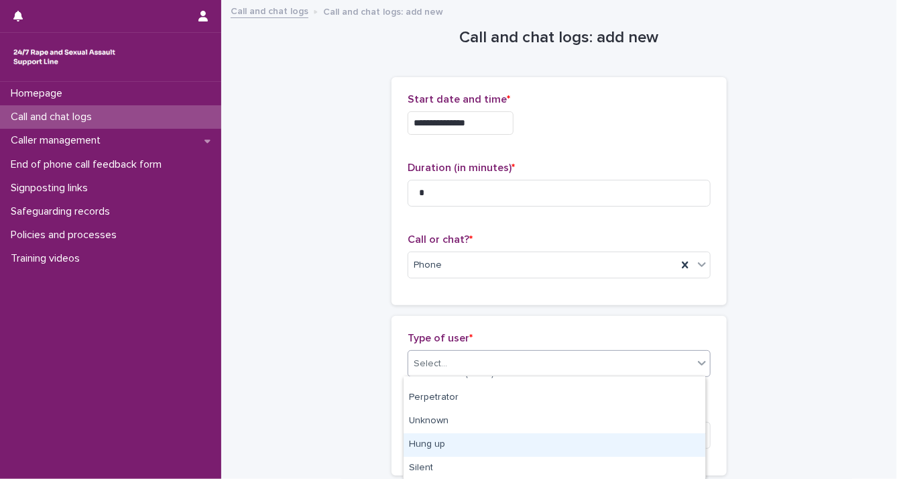
click at [657, 433] on div "Hung up" at bounding box center [555, 444] width 302 height 23
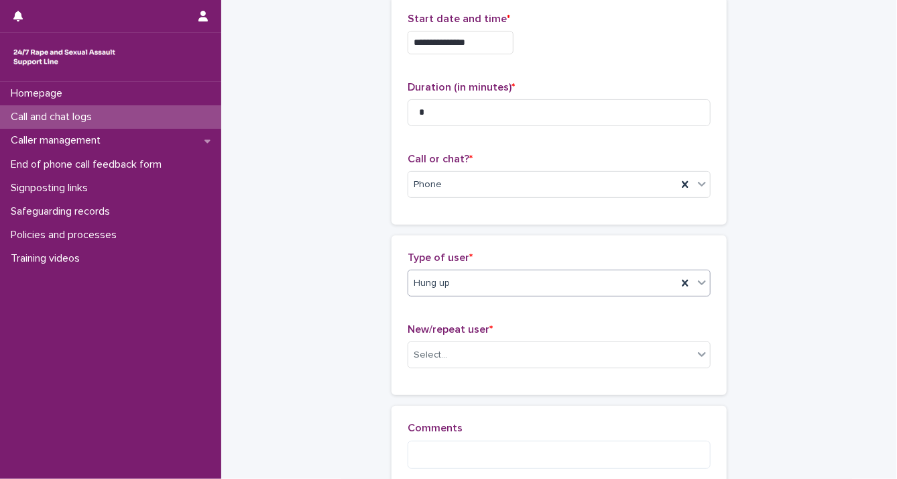
scroll to position [225, 0]
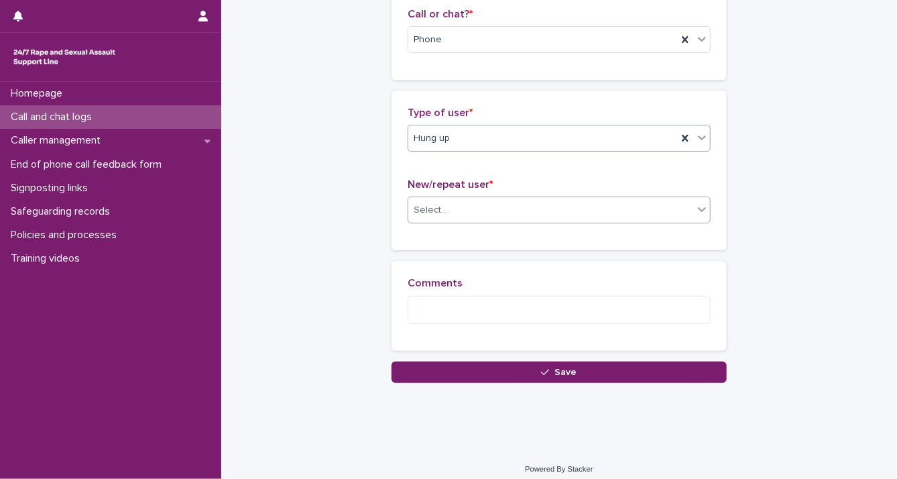
click at [685, 208] on div "Select..." at bounding box center [550, 210] width 285 height 22
click at [675, 219] on div "Select..." at bounding box center [550, 210] width 285 height 22
click at [696, 210] on icon at bounding box center [702, 209] width 13 height 13
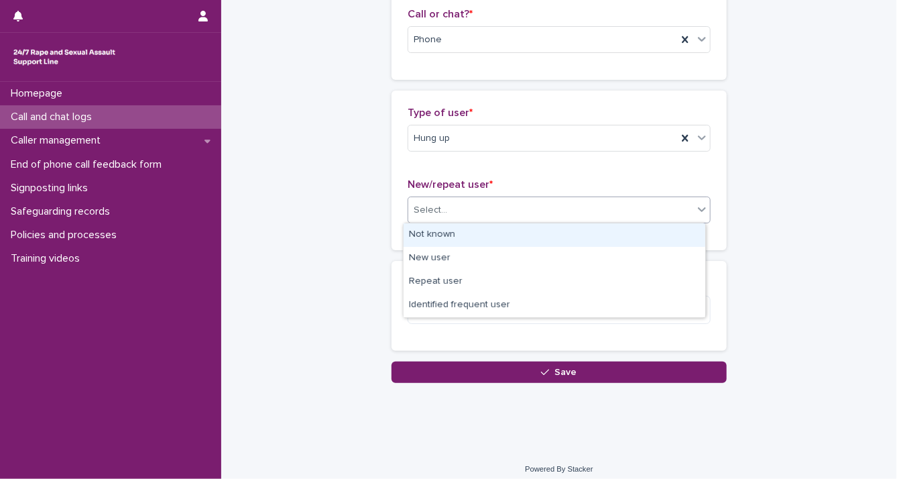
click at [645, 233] on div "Not known" at bounding box center [555, 234] width 302 height 23
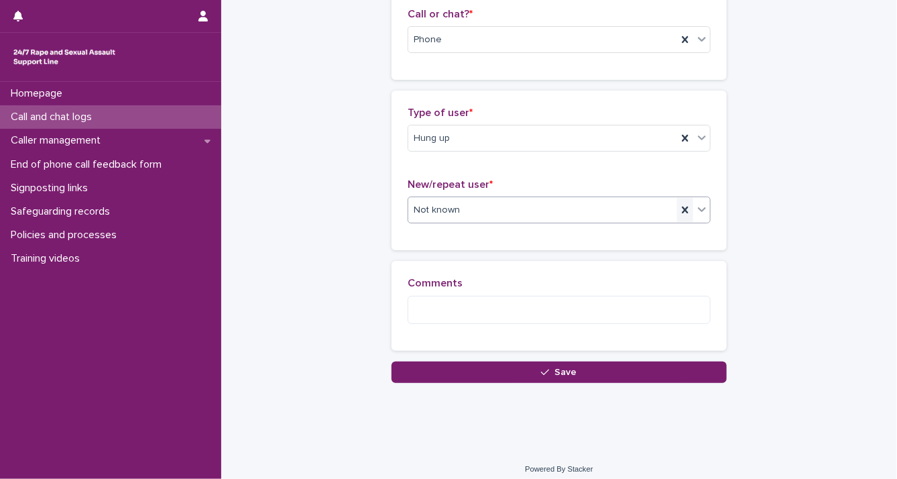
click at [682, 207] on icon at bounding box center [685, 210] width 6 height 7
click at [696, 208] on icon at bounding box center [702, 209] width 13 height 13
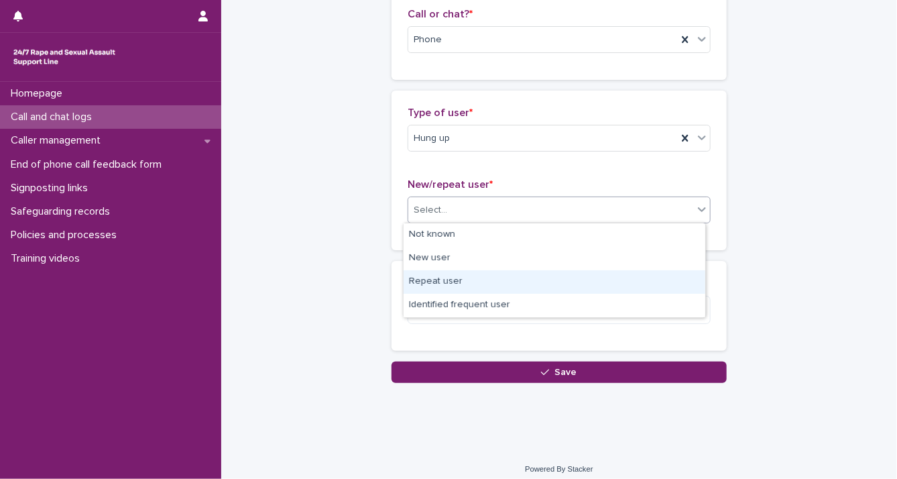
click at [630, 277] on div "Repeat user" at bounding box center [555, 281] width 302 height 23
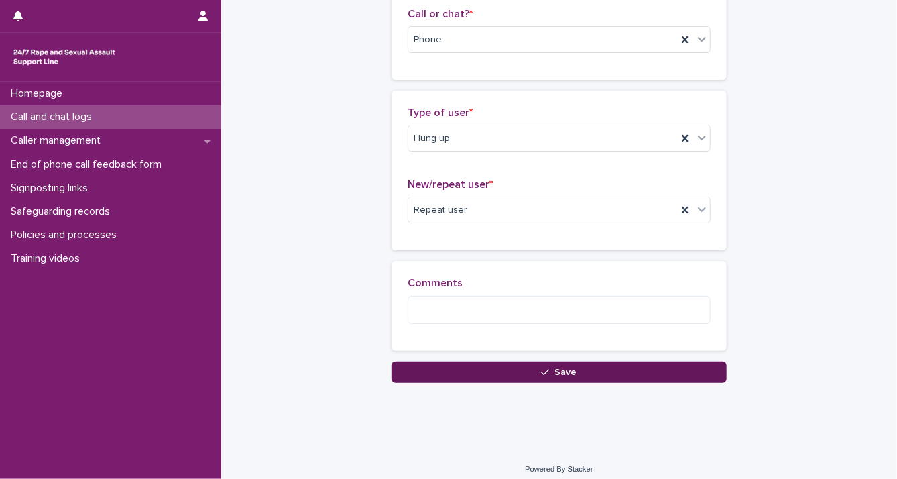
click at [630, 377] on button "Save" at bounding box center [559, 371] width 335 height 21
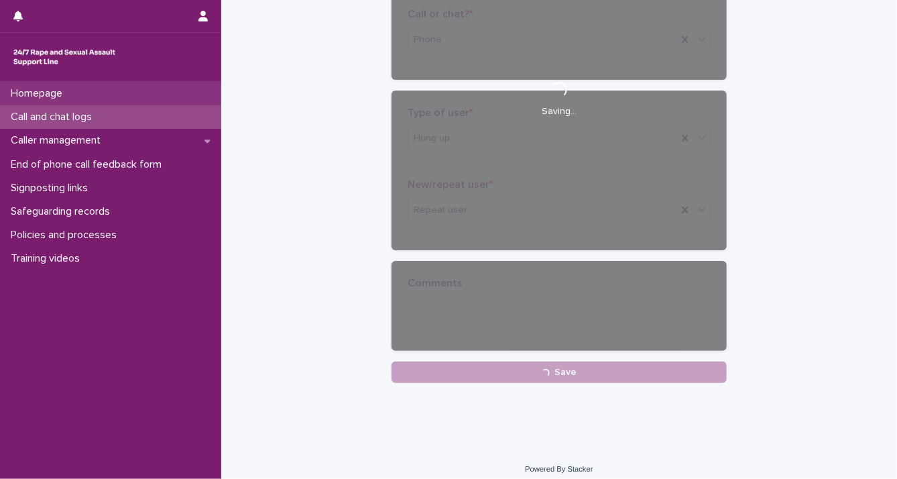
click at [148, 97] on div "Homepage" at bounding box center [110, 93] width 221 height 23
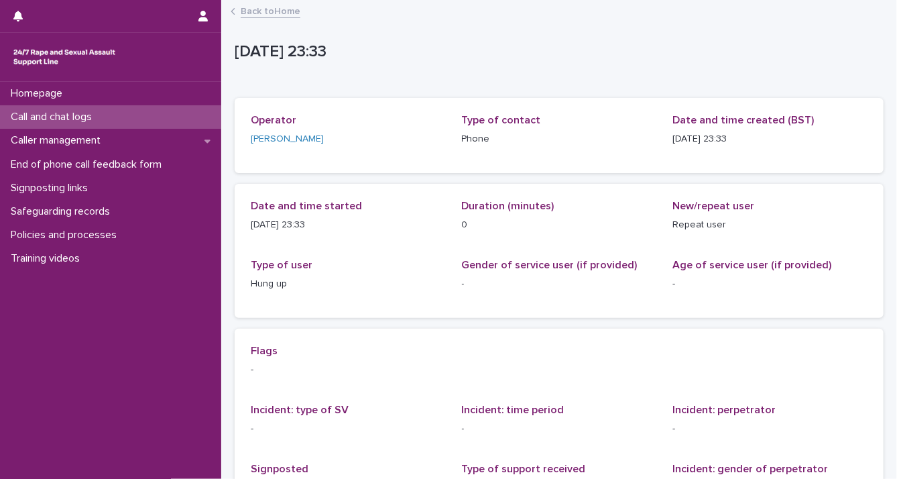
click at [108, 107] on div "Call and chat logs" at bounding box center [110, 116] width 221 height 23
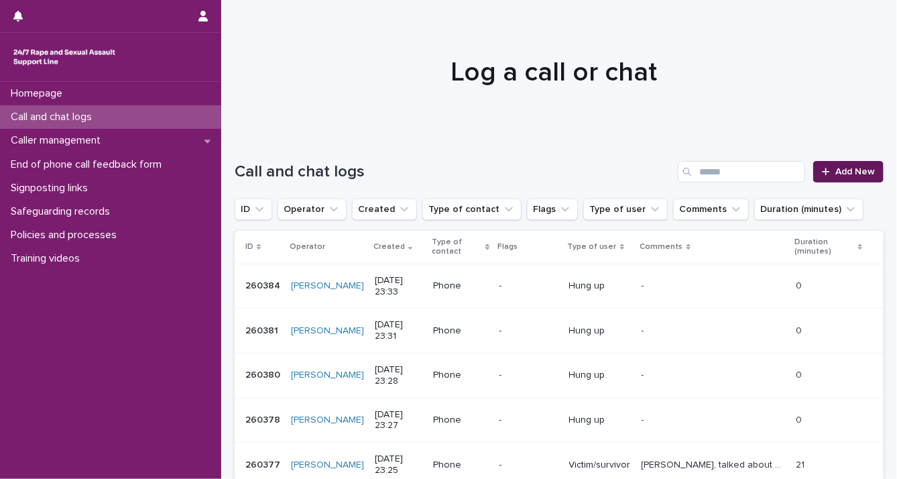
click at [814, 174] on link "Add New" at bounding box center [849, 171] width 70 height 21
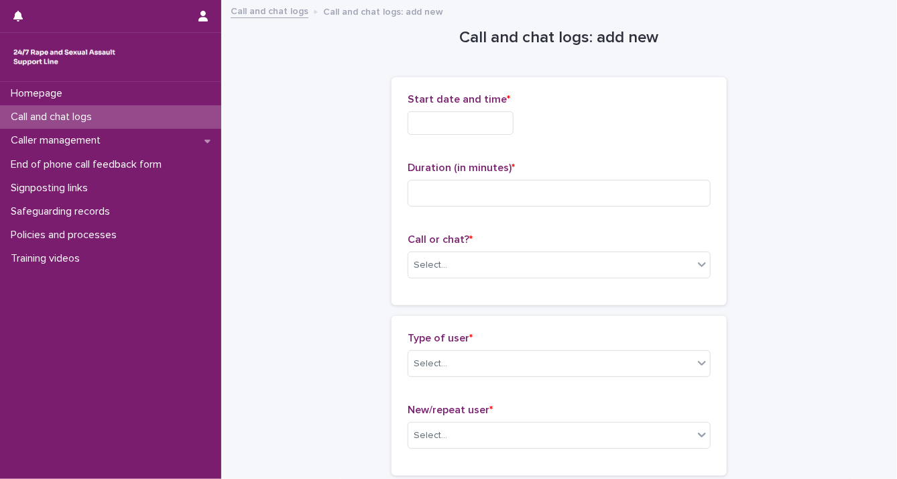
click at [469, 121] on input "text" at bounding box center [461, 122] width 106 height 23
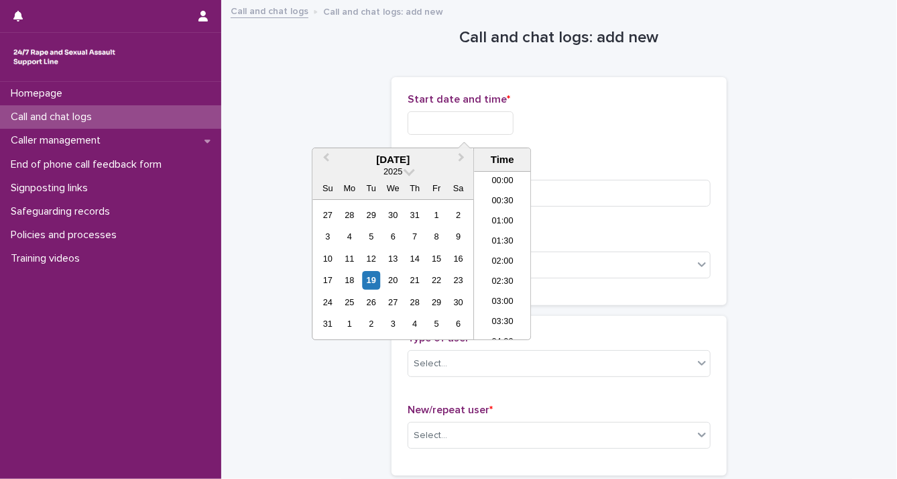
scroll to position [797, 0]
click at [376, 284] on div "19" at bounding box center [371, 280] width 18 height 18
drag, startPoint x: 455, startPoint y: 121, endPoint x: 668, endPoint y: 127, distance: 213.3
click at [655, 129] on div "**********" at bounding box center [559, 122] width 303 height 23
type input "**********"
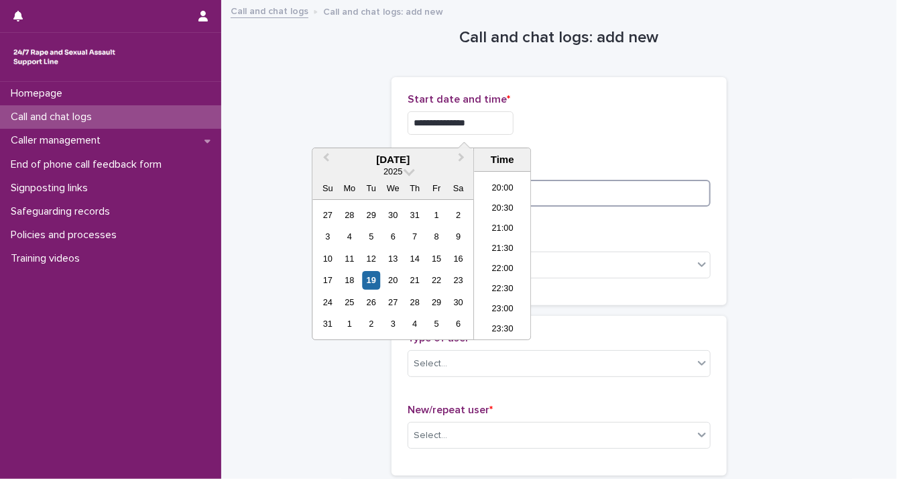
click at [638, 194] on input at bounding box center [559, 193] width 303 height 27
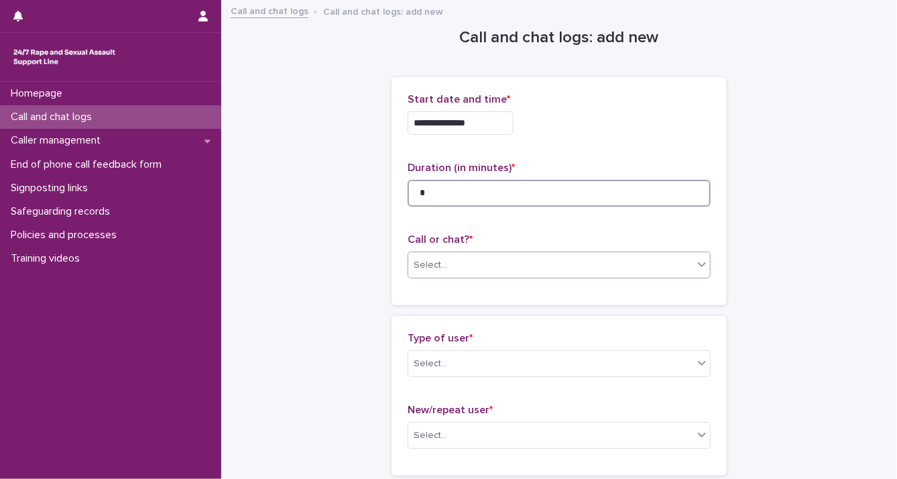
type input "*"
click at [700, 270] on icon at bounding box center [702, 264] width 13 height 13
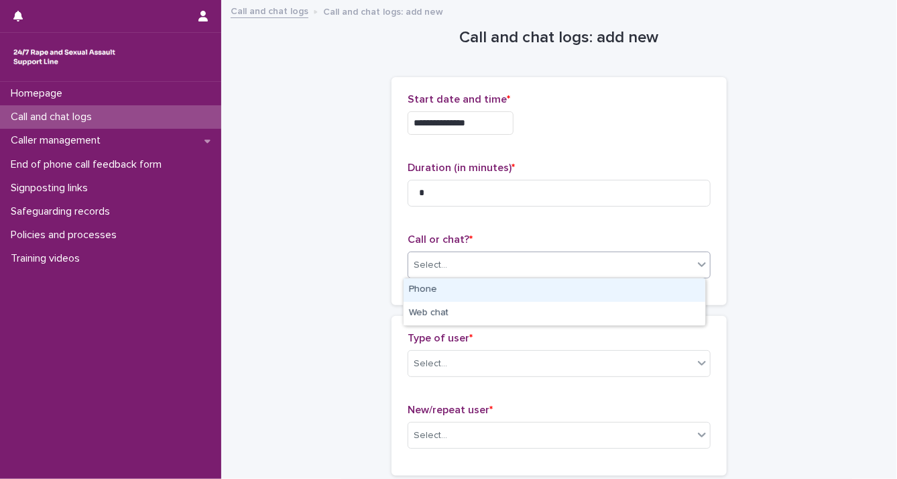
click at [676, 292] on div "Phone" at bounding box center [555, 289] width 302 height 23
click at [700, 360] on icon at bounding box center [702, 362] width 13 height 13
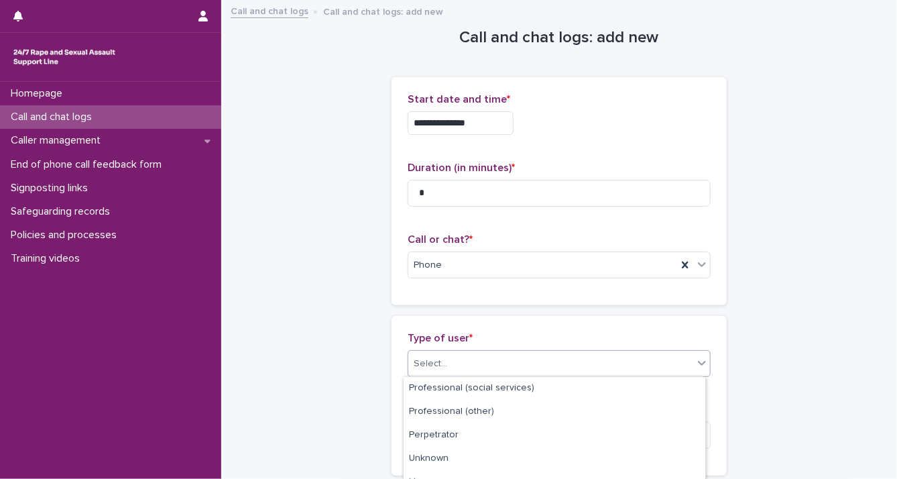
scroll to position [249, 0]
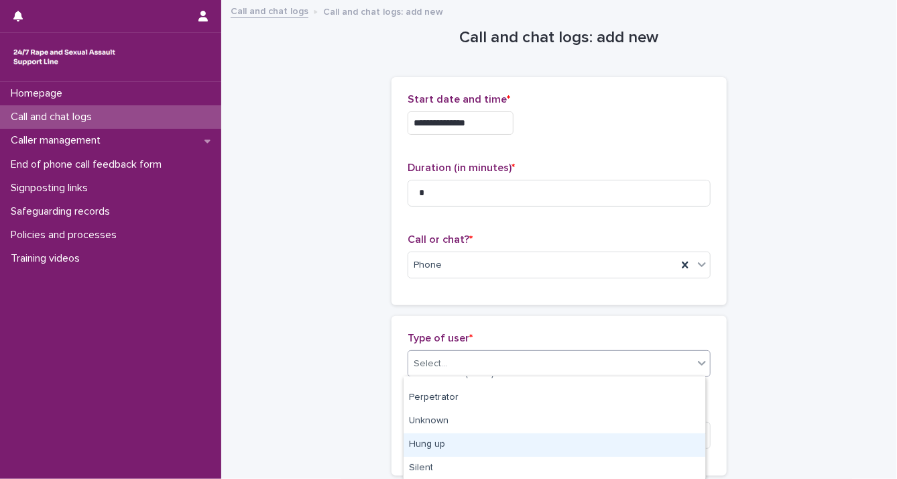
click at [676, 442] on div "Hung up" at bounding box center [555, 444] width 302 height 23
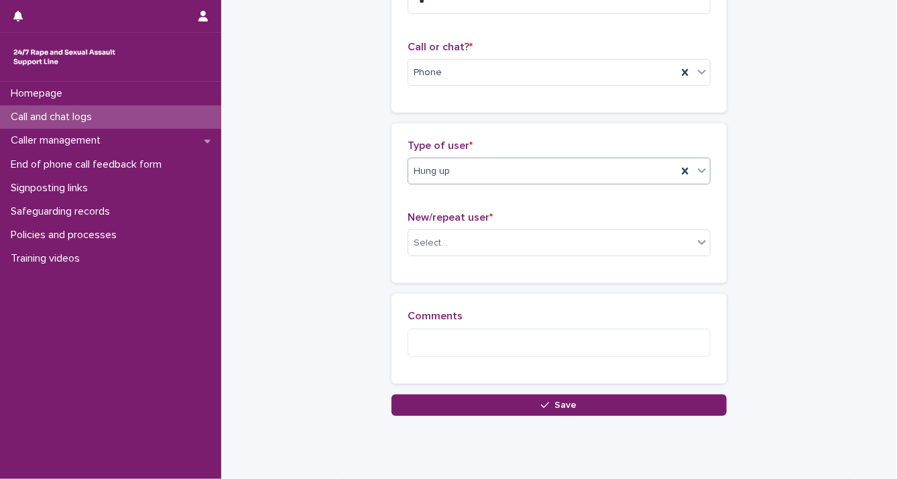
scroll to position [203, 0]
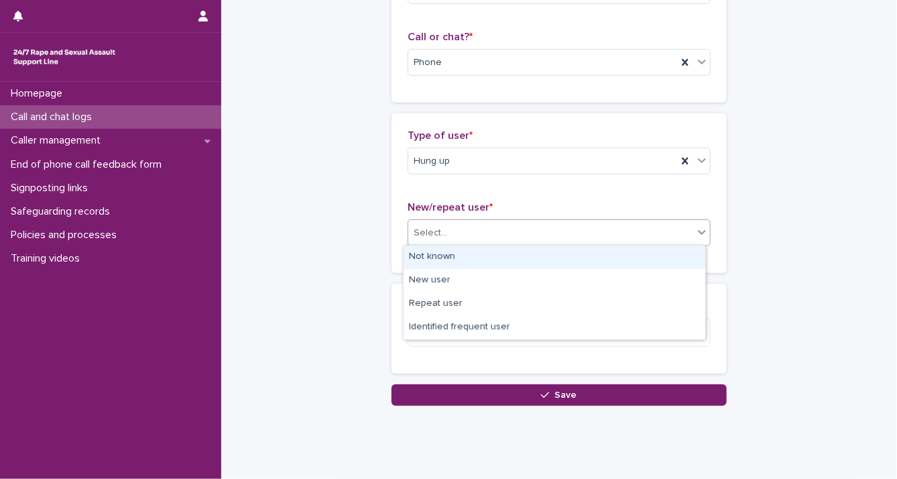
click at [696, 237] on icon at bounding box center [702, 231] width 13 height 13
click at [681, 242] on div "Select..." at bounding box center [550, 233] width 285 height 22
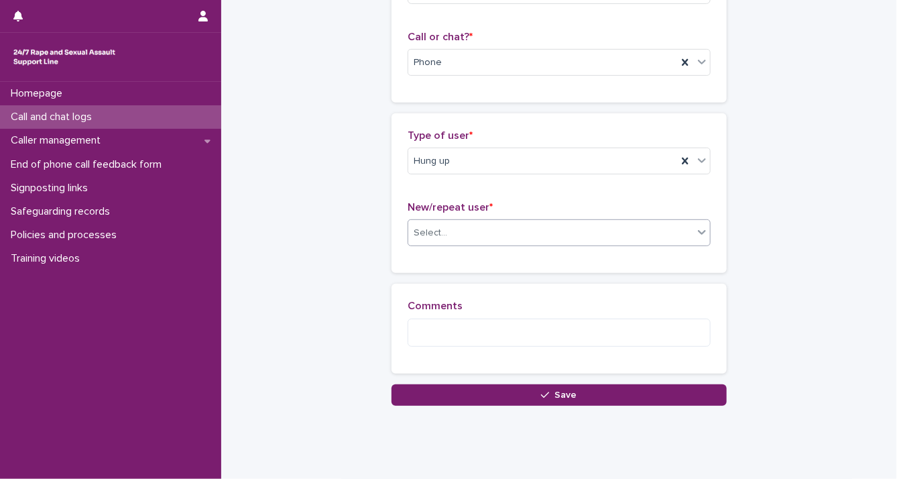
click at [687, 229] on div "Select..." at bounding box center [550, 233] width 285 height 22
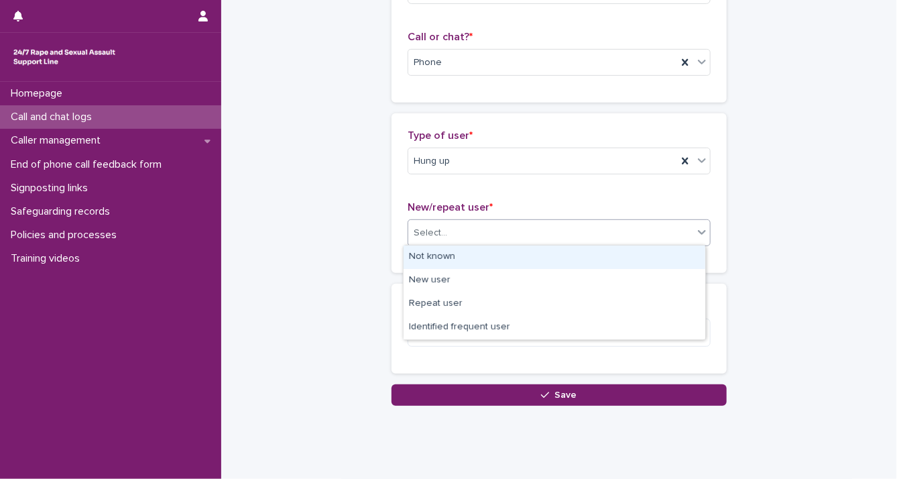
click at [656, 250] on div "Not known" at bounding box center [555, 256] width 302 height 23
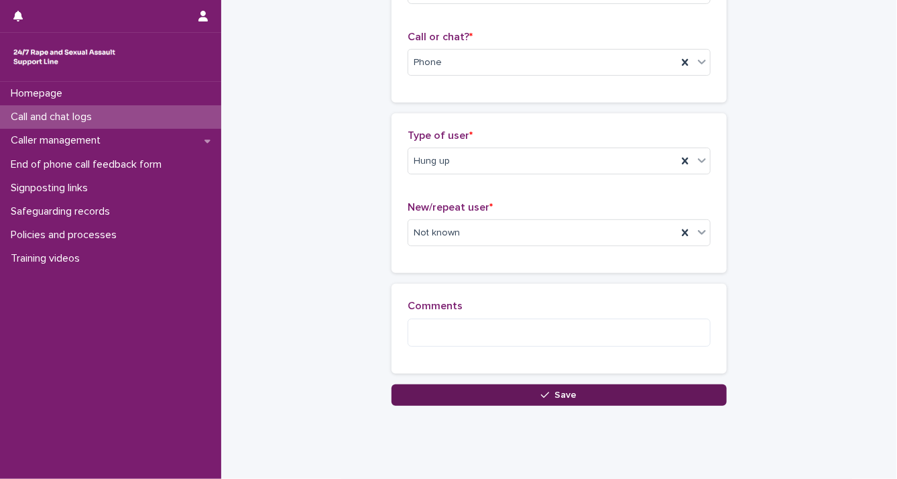
click at [636, 394] on button "Save" at bounding box center [559, 394] width 335 height 21
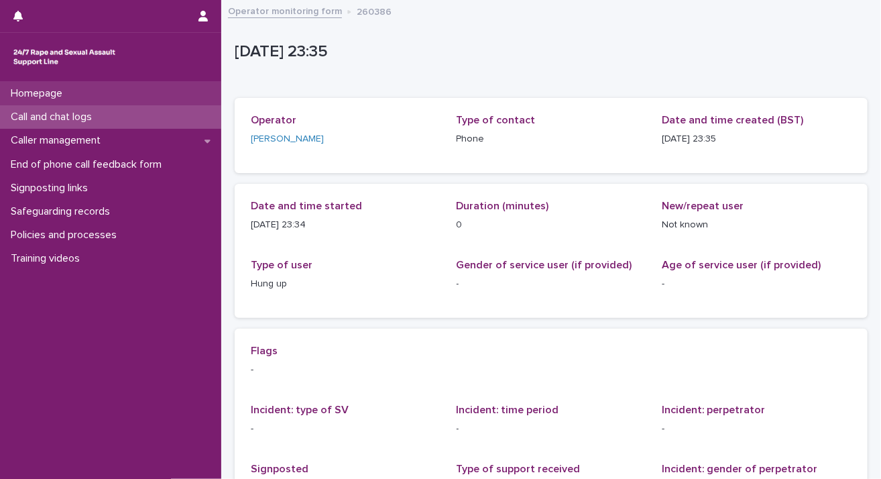
click at [102, 101] on div "Homepage" at bounding box center [110, 93] width 221 height 23
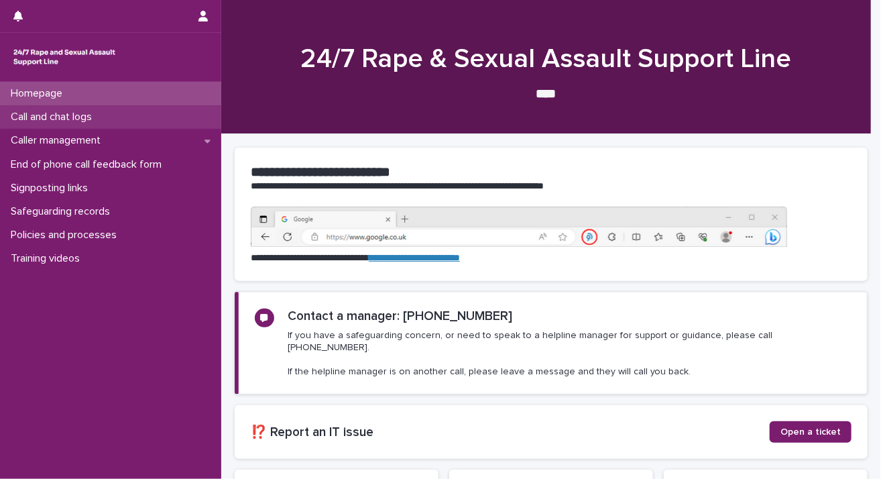
click at [99, 119] on p "Call and chat logs" at bounding box center [53, 117] width 97 height 13
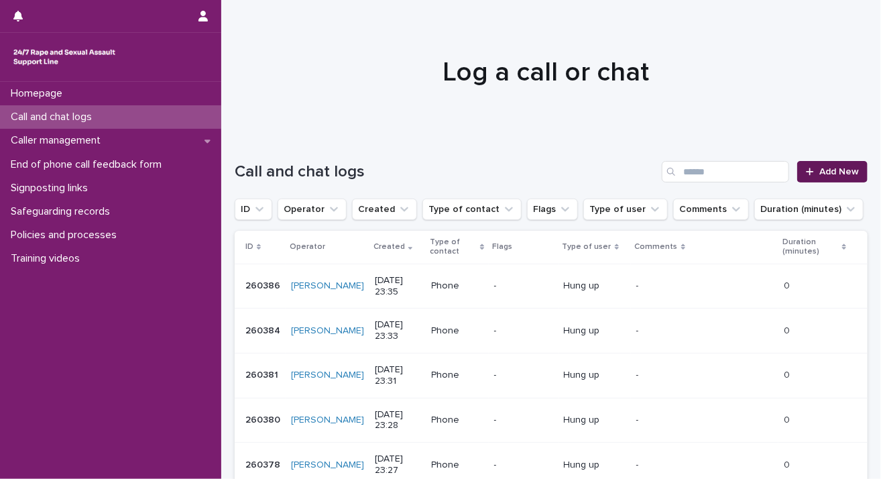
click at [810, 166] on link "Add New" at bounding box center [832, 171] width 70 height 21
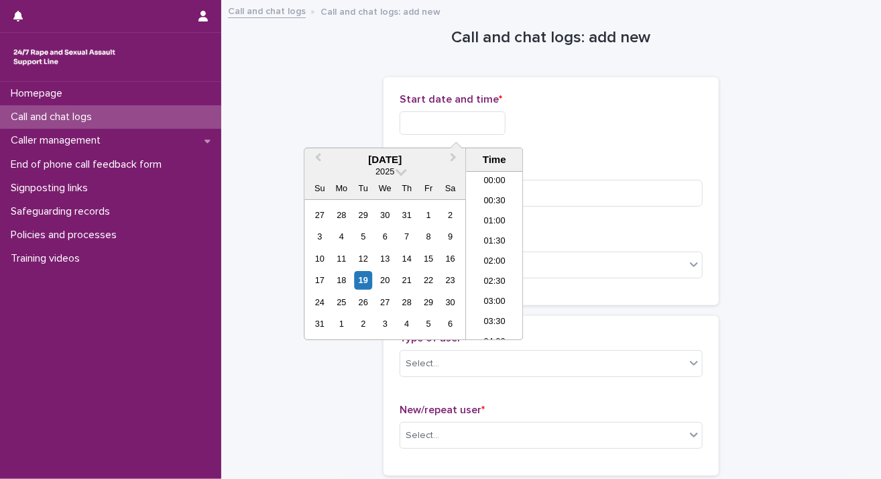
click at [494, 123] on input "text" at bounding box center [453, 122] width 106 height 23
click at [365, 278] on div "19" at bounding box center [363, 280] width 18 height 18
drag, startPoint x: 445, startPoint y: 118, endPoint x: 554, endPoint y: 107, distance: 109.2
click at [554, 107] on div "**********" at bounding box center [551, 119] width 303 height 52
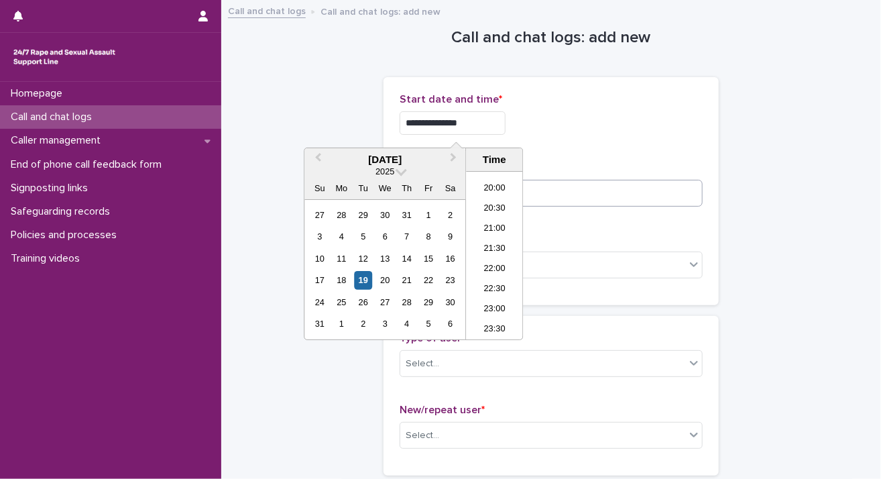
type input "**********"
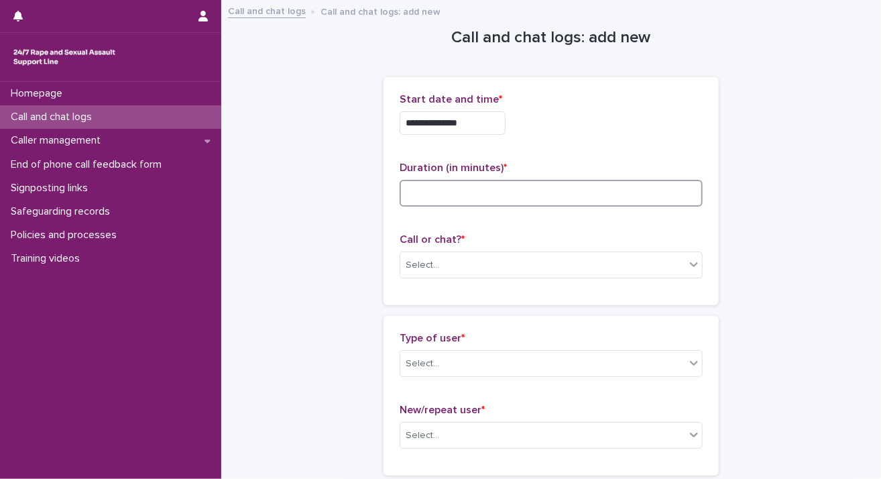
click at [561, 194] on input at bounding box center [551, 193] width 303 height 27
type input "*"
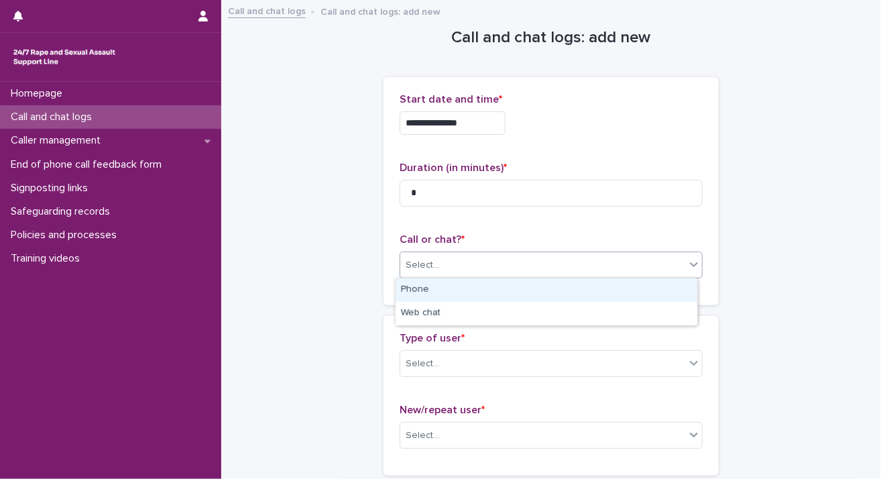
click at [691, 269] on icon at bounding box center [693, 264] width 13 height 13
click at [678, 288] on div "Phone" at bounding box center [547, 289] width 302 height 23
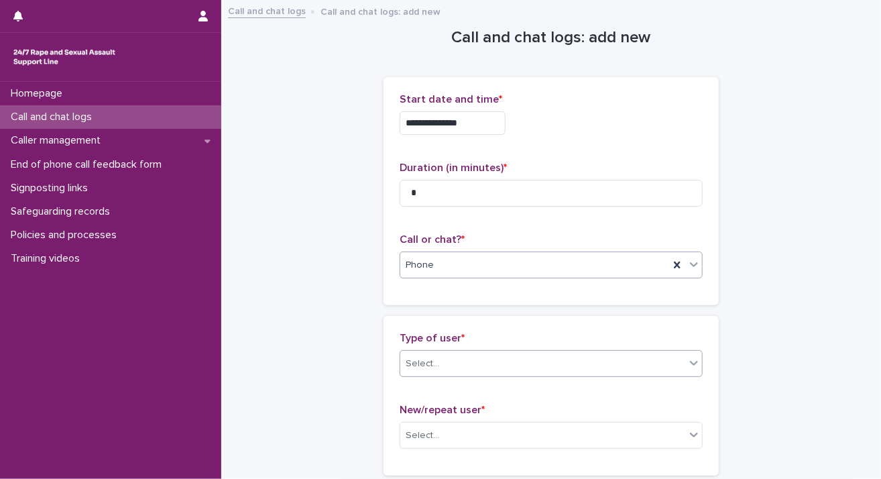
click at [687, 366] on icon at bounding box center [693, 362] width 13 height 13
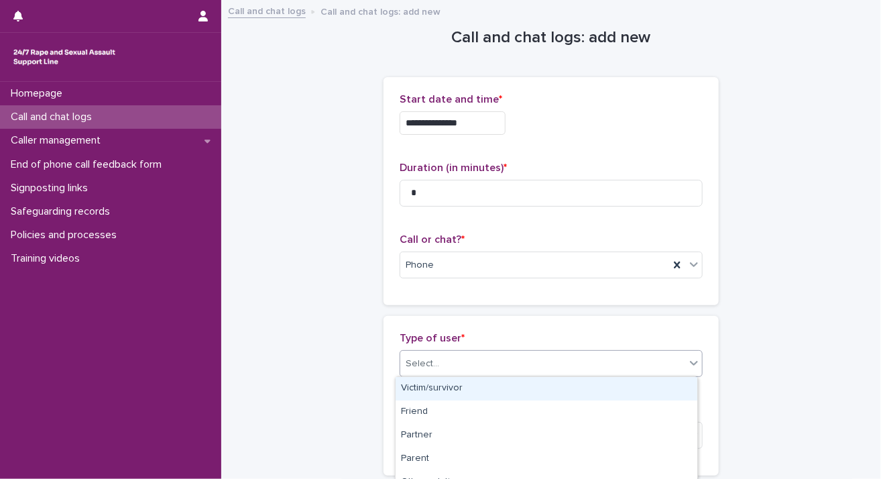
scroll to position [249, 0]
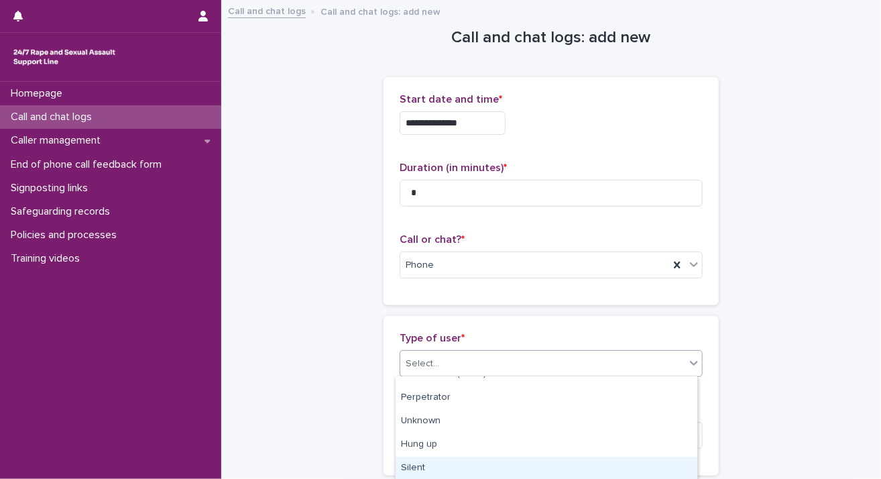
click at [649, 463] on div "Silent" at bounding box center [547, 468] width 302 height 23
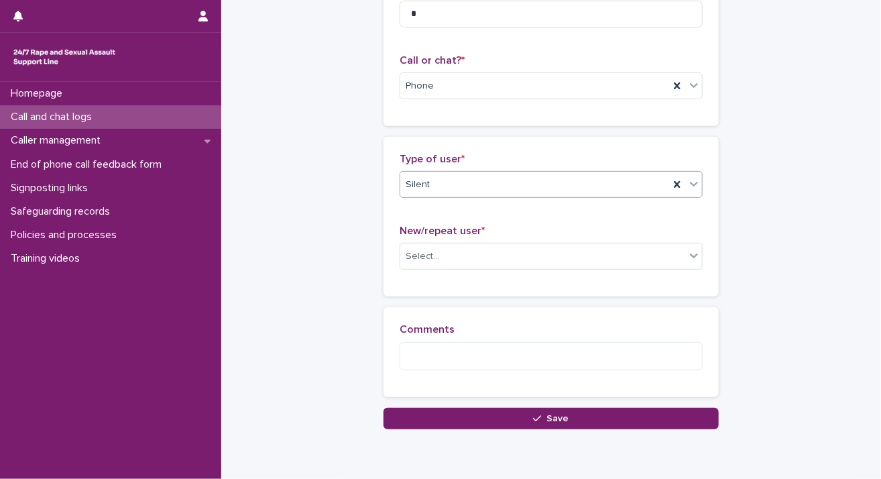
scroll to position [219, 0]
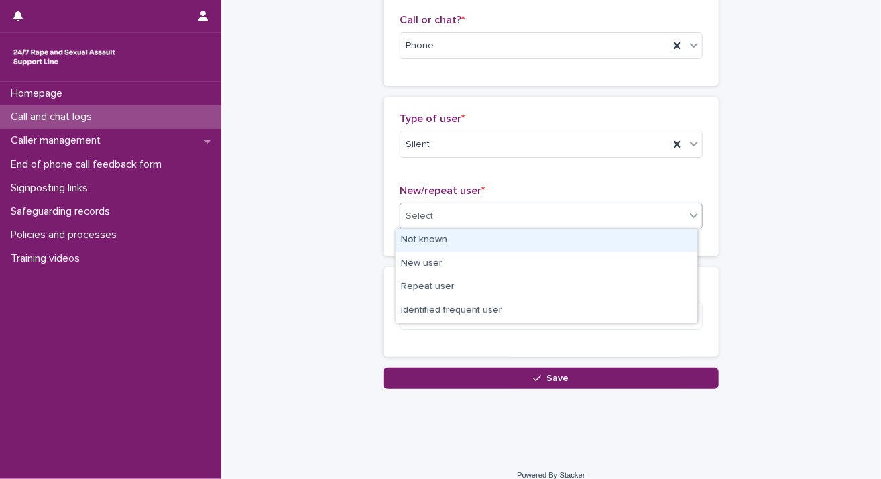
click at [689, 219] on icon at bounding box center [693, 215] width 13 height 13
click at [671, 236] on div "Not known" at bounding box center [547, 240] width 302 height 23
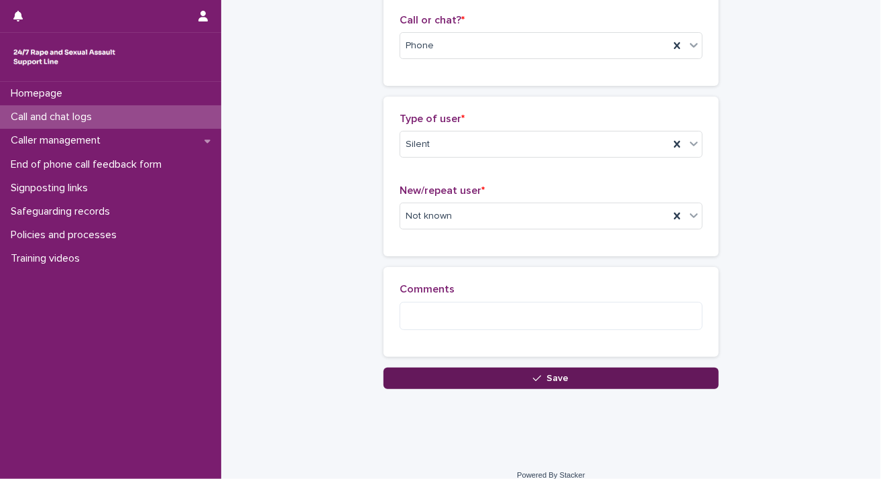
click at [653, 376] on button "Save" at bounding box center [551, 378] width 335 height 21
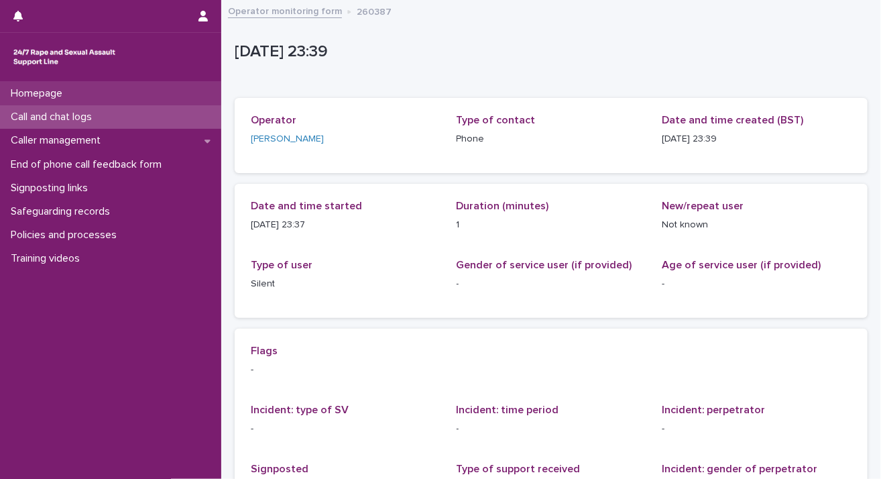
click at [160, 91] on div "Homepage" at bounding box center [110, 93] width 221 height 23
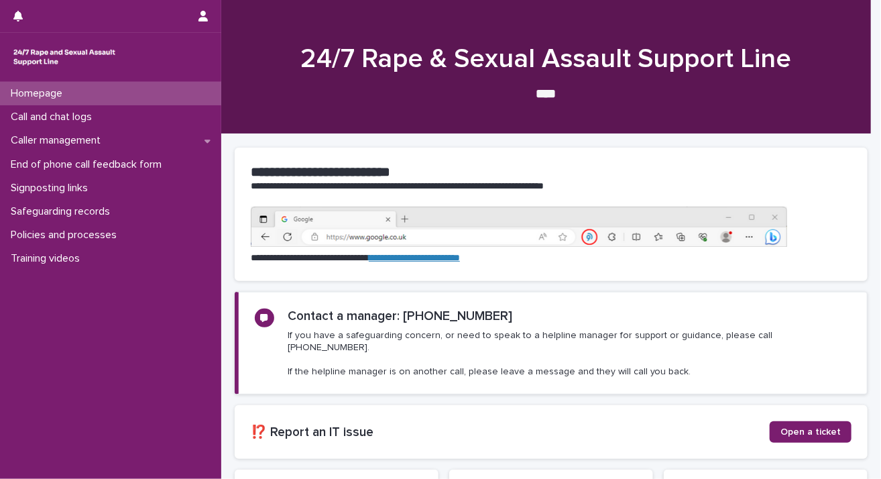
click at [596, 151] on section "**********" at bounding box center [551, 214] width 633 height 133
click at [74, 119] on p "Call and chat logs" at bounding box center [53, 117] width 97 height 13
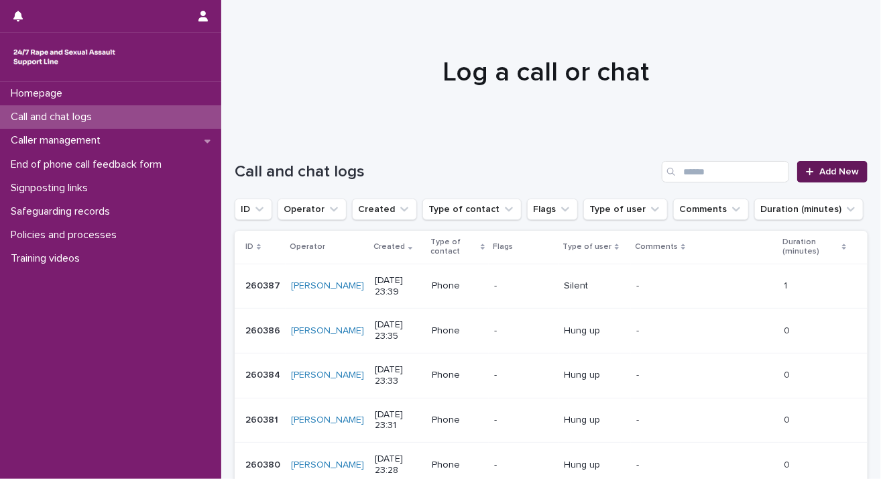
click at [799, 181] on link "Add New" at bounding box center [832, 171] width 70 height 21
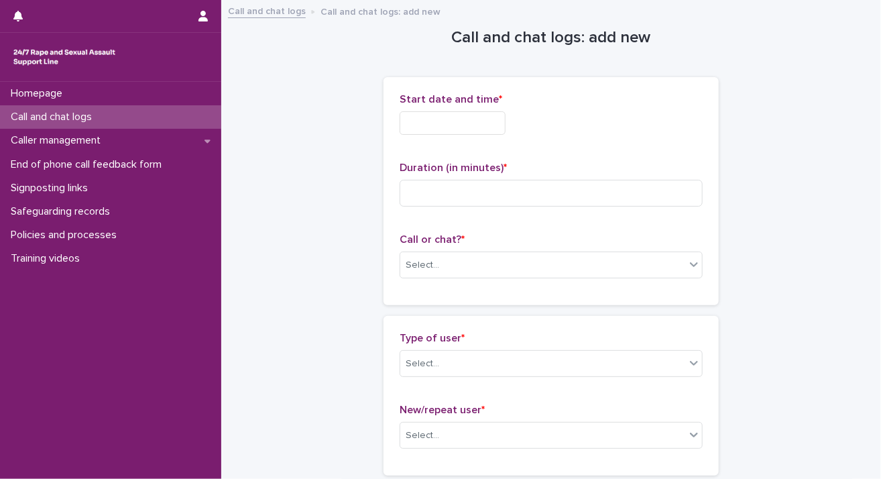
click at [442, 104] on span "Start date and time *" at bounding box center [451, 99] width 103 height 11
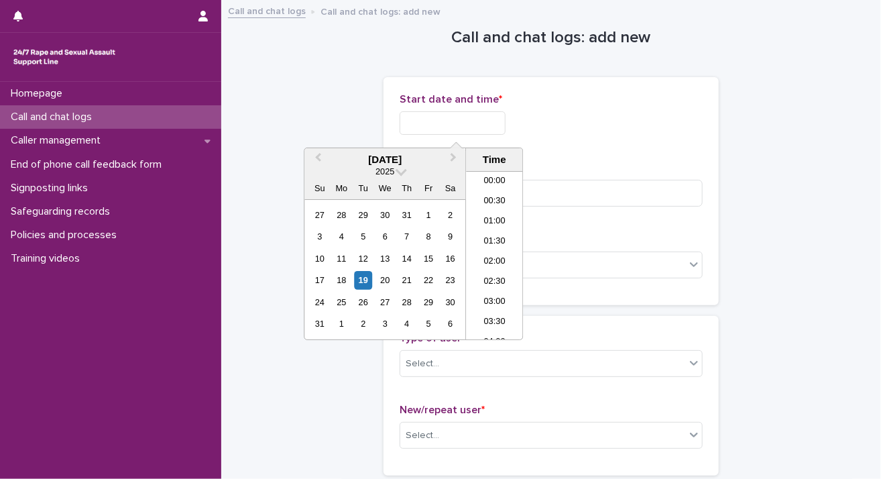
click at [429, 128] on input "text" at bounding box center [453, 122] width 106 height 23
click at [361, 285] on div "19" at bounding box center [363, 280] width 18 height 18
drag, startPoint x: 445, startPoint y: 119, endPoint x: 808, endPoint y: 99, distance: 362.8
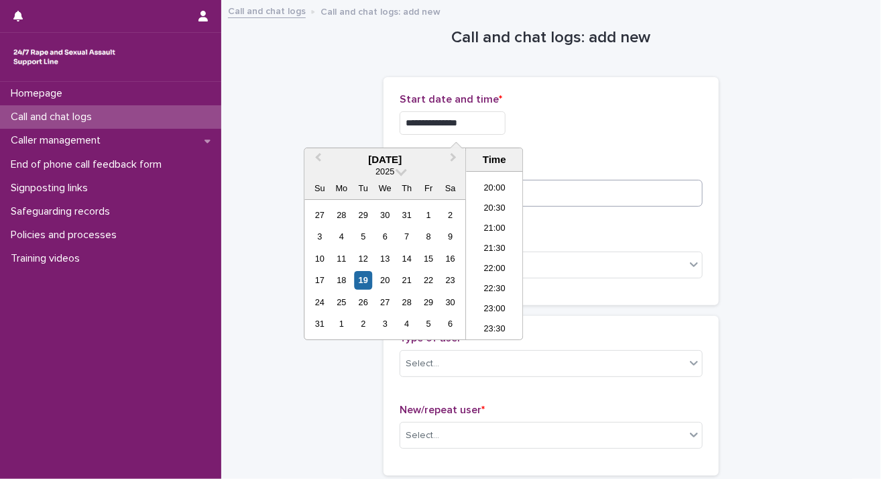
type input "**********"
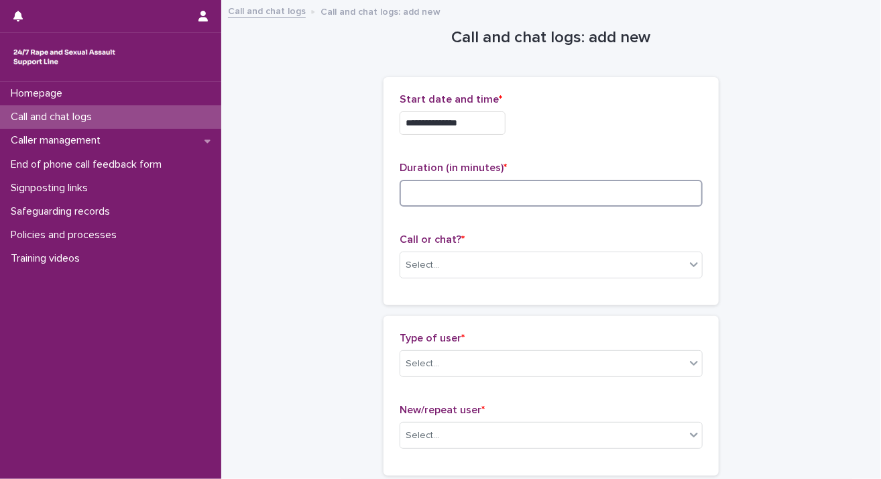
click at [678, 188] on input at bounding box center [551, 193] width 303 height 27
type input "*"
click at [671, 261] on div "Select..." at bounding box center [542, 265] width 285 height 22
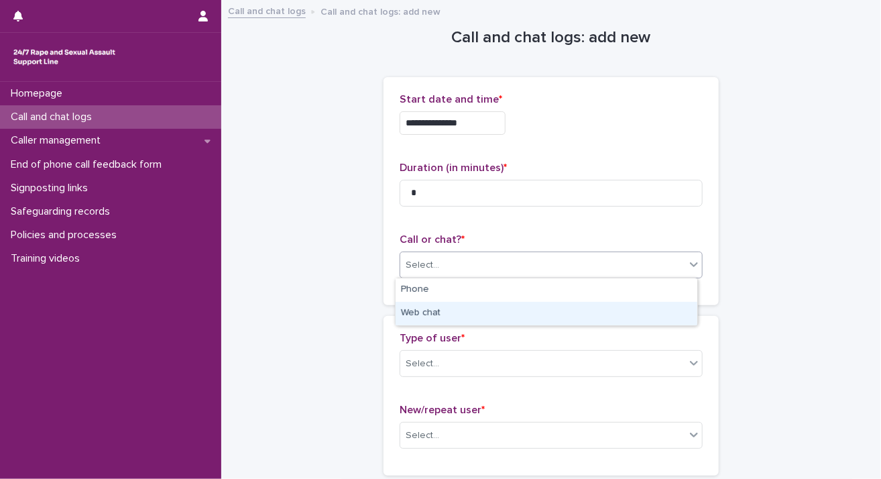
click at [642, 304] on div "Web chat" at bounding box center [547, 313] width 302 height 23
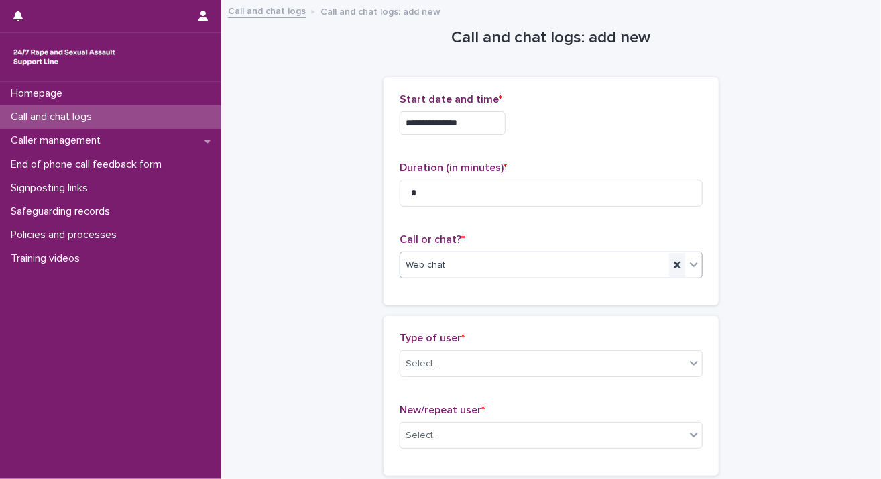
click at [675, 268] on icon at bounding box center [677, 264] width 13 height 13
click at [687, 266] on icon at bounding box center [693, 264] width 13 height 13
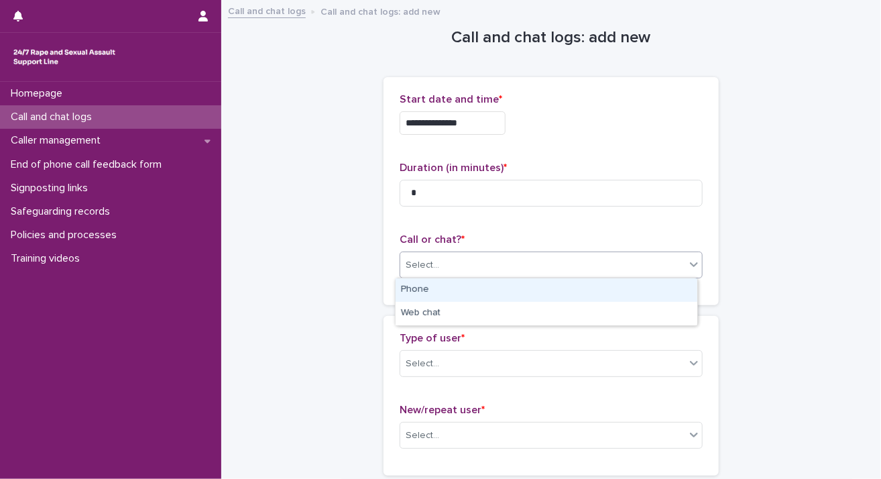
click at [659, 287] on div "Phone" at bounding box center [547, 289] width 302 height 23
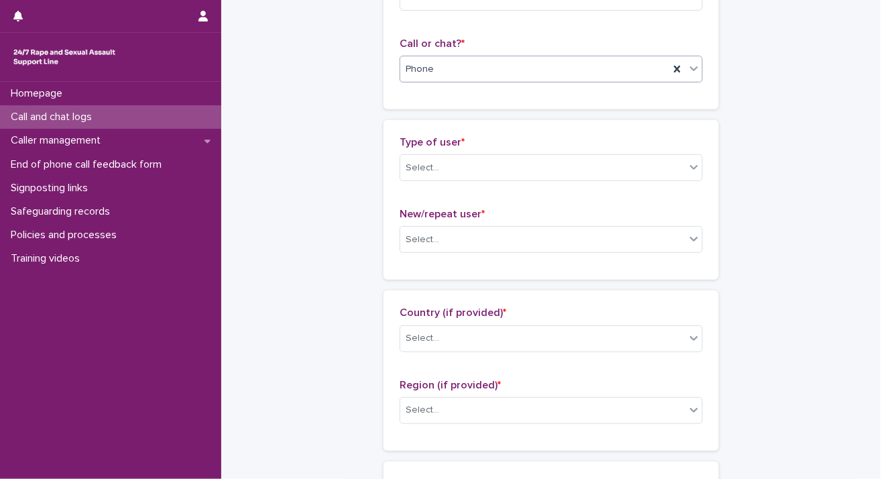
scroll to position [223, 0]
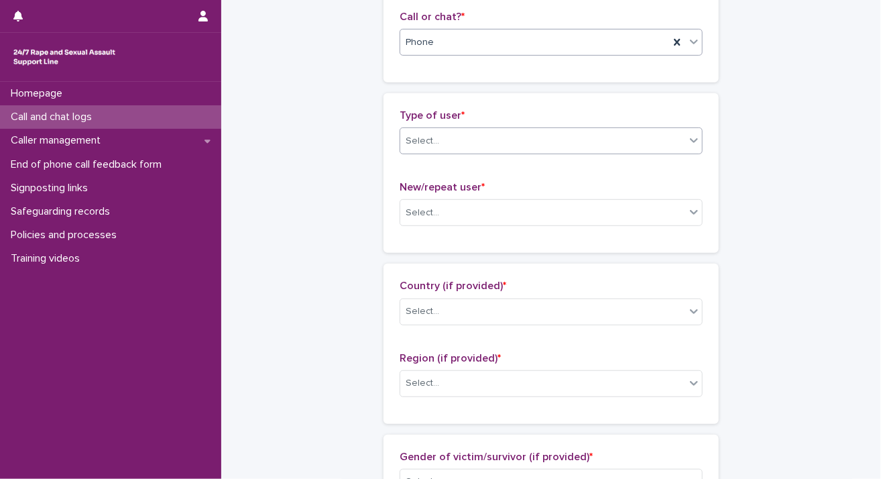
click at [690, 138] on icon at bounding box center [694, 140] width 8 height 5
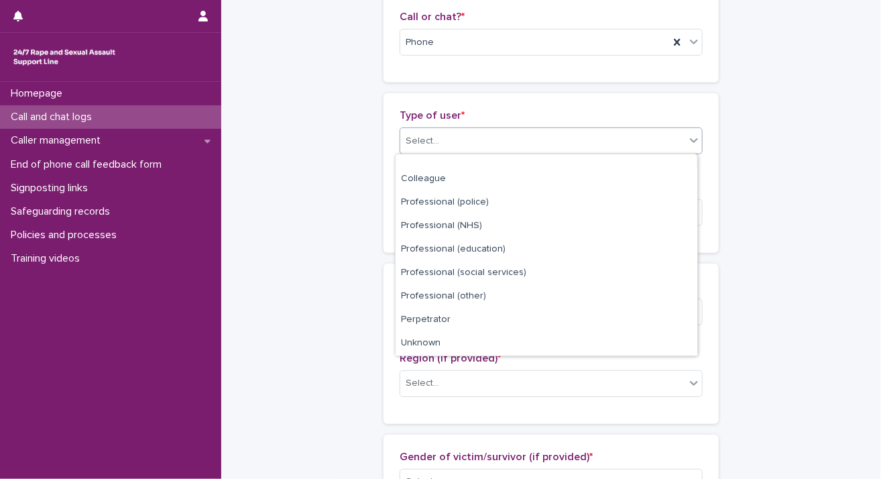
scroll to position [150, 0]
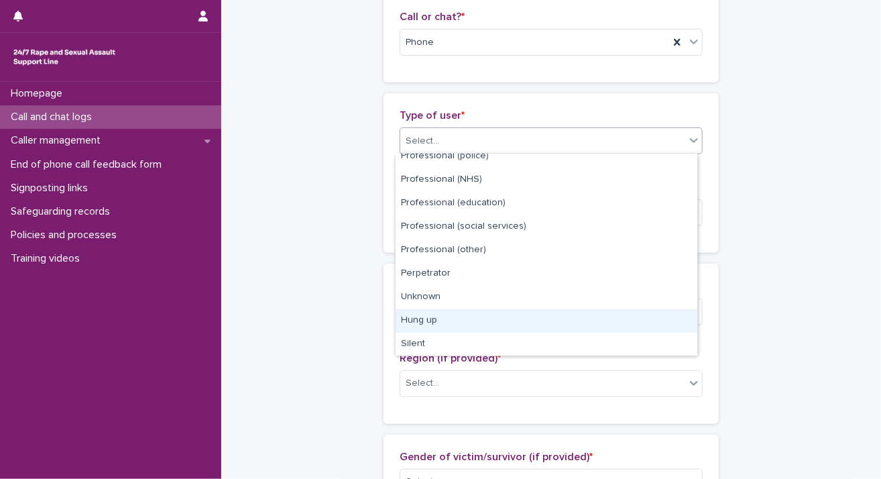
click at [641, 323] on div "Hung up" at bounding box center [547, 320] width 302 height 23
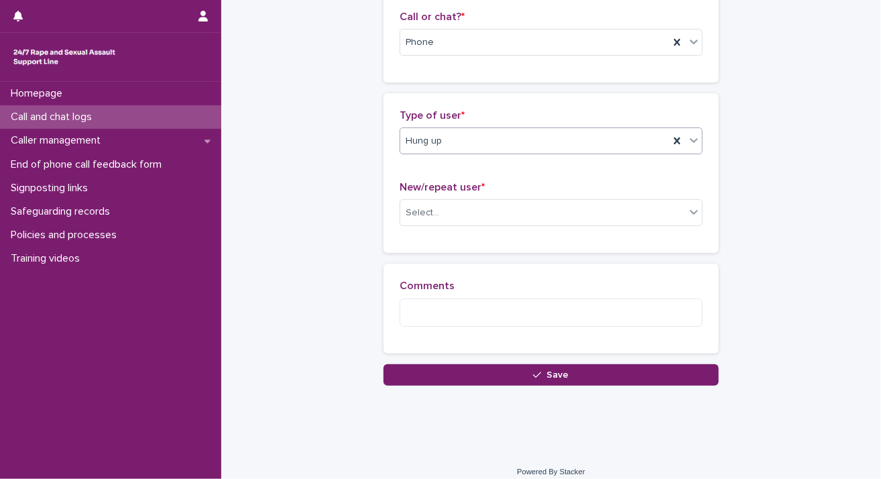
scroll to position [223, 0]
click at [671, 137] on icon at bounding box center [677, 140] width 13 height 13
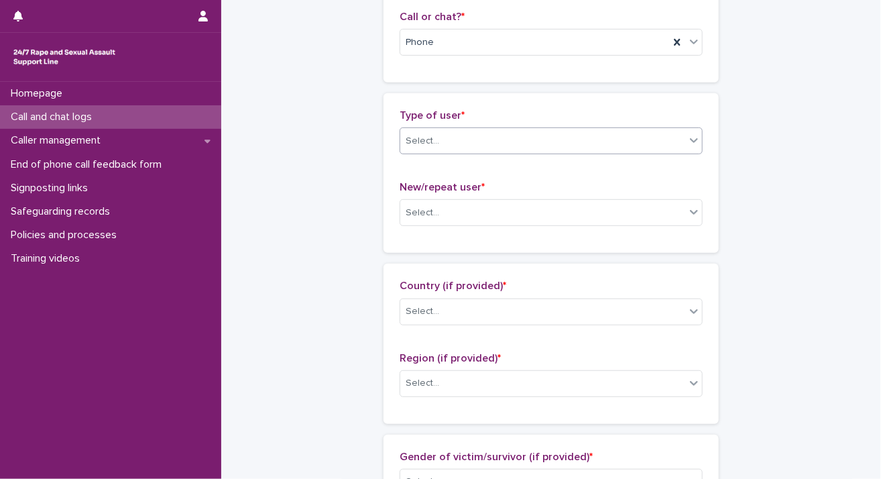
scroll to position [189, 0]
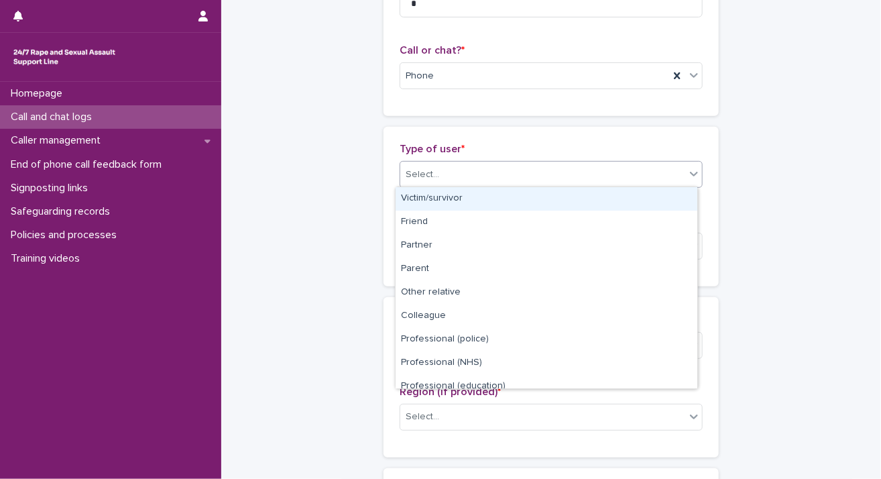
click at [686, 175] on div at bounding box center [694, 174] width 16 height 24
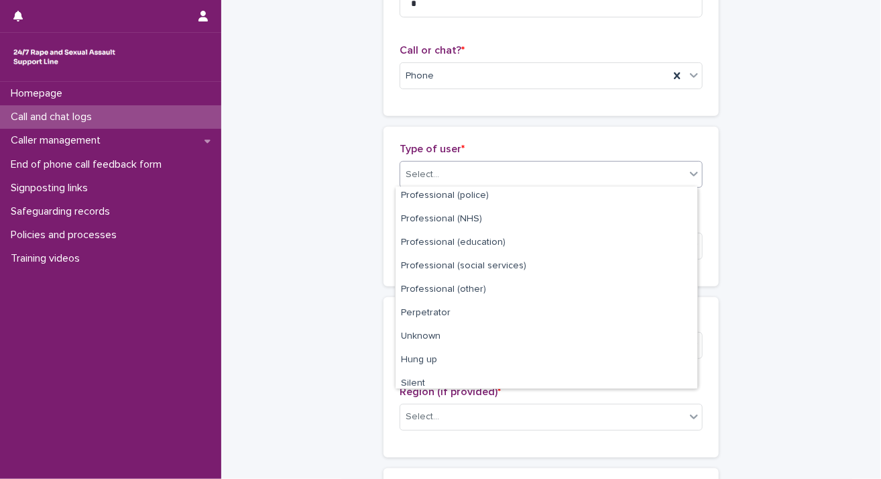
scroll to position [150, 0]
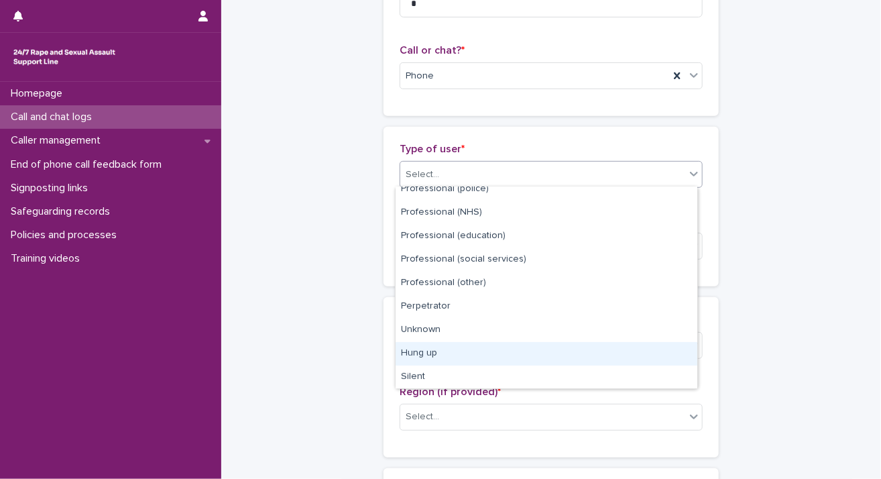
click at [647, 352] on div "Hung up" at bounding box center [547, 353] width 302 height 23
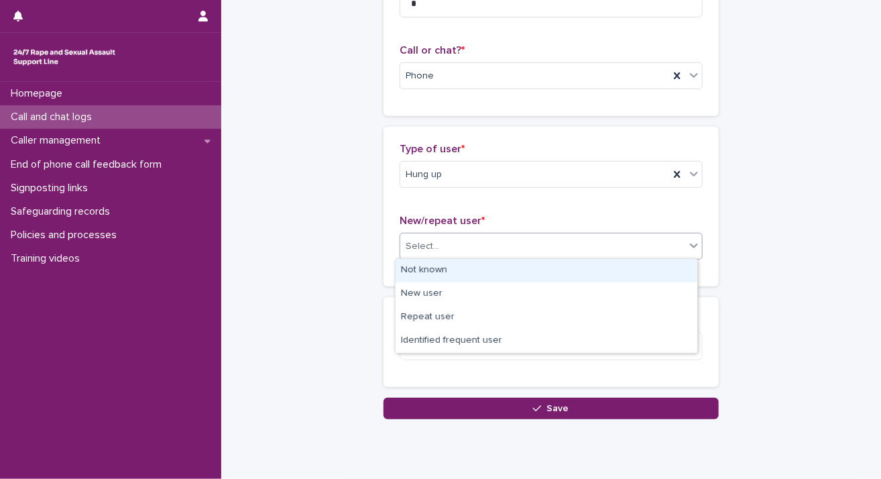
click at [691, 249] on icon at bounding box center [693, 245] width 13 height 13
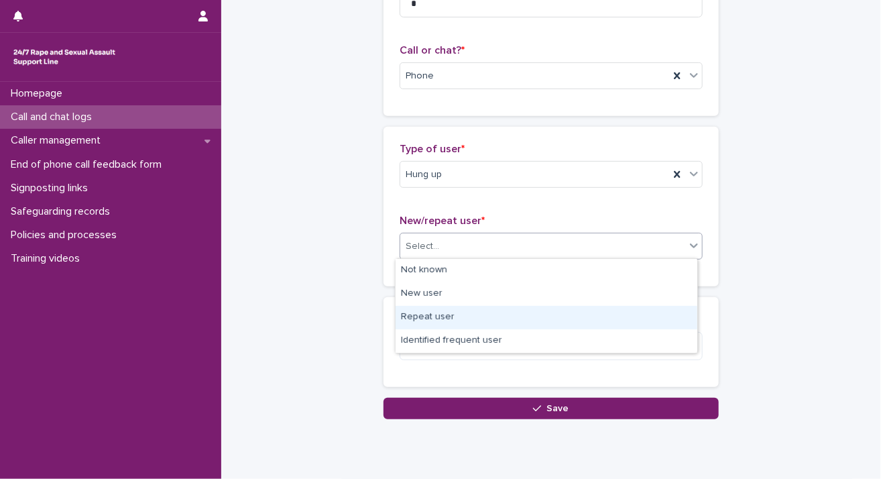
click at [665, 318] on div "Repeat user" at bounding box center [547, 317] width 302 height 23
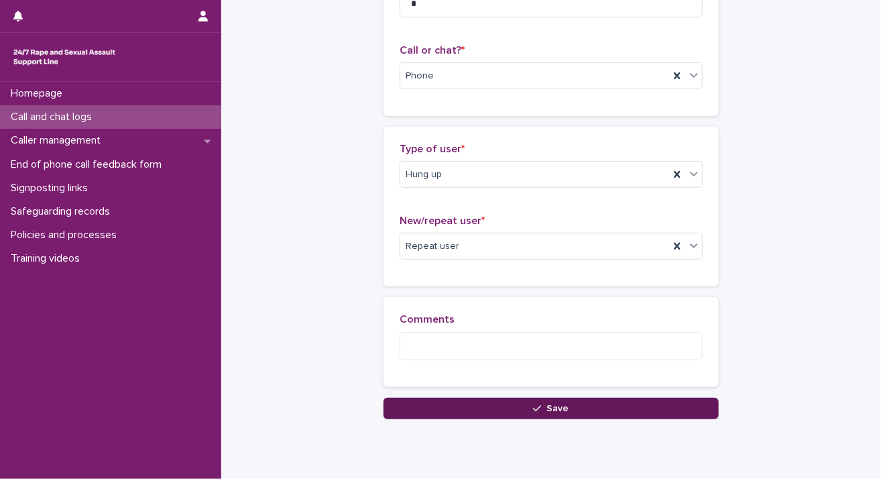
click at [659, 408] on button "Save" at bounding box center [551, 408] width 335 height 21
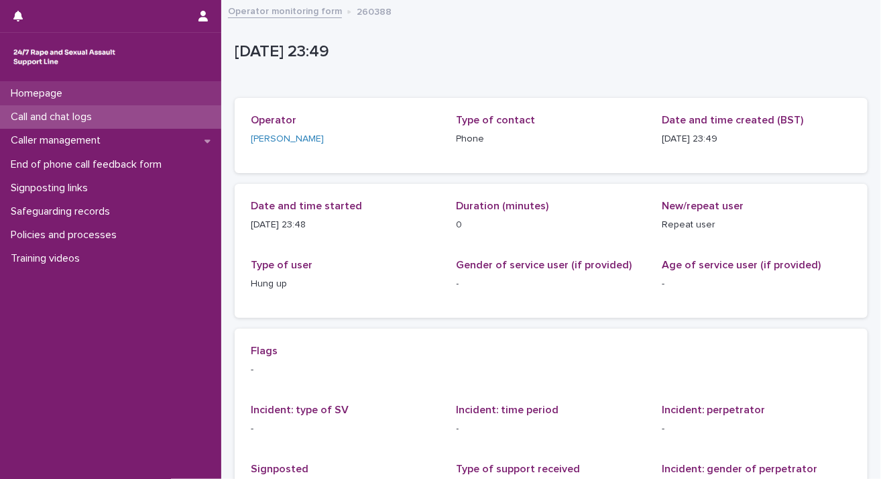
click at [58, 97] on p "Homepage" at bounding box center [39, 93] width 68 height 13
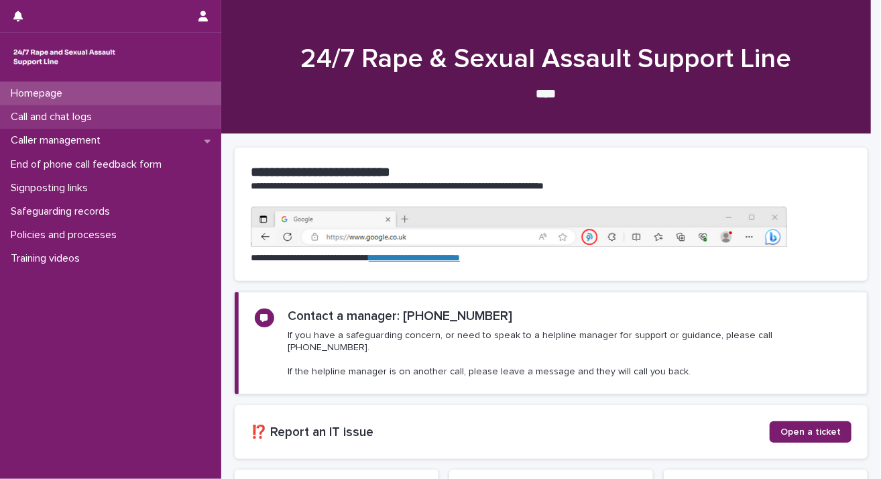
click at [59, 116] on p "Call and chat logs" at bounding box center [53, 117] width 97 height 13
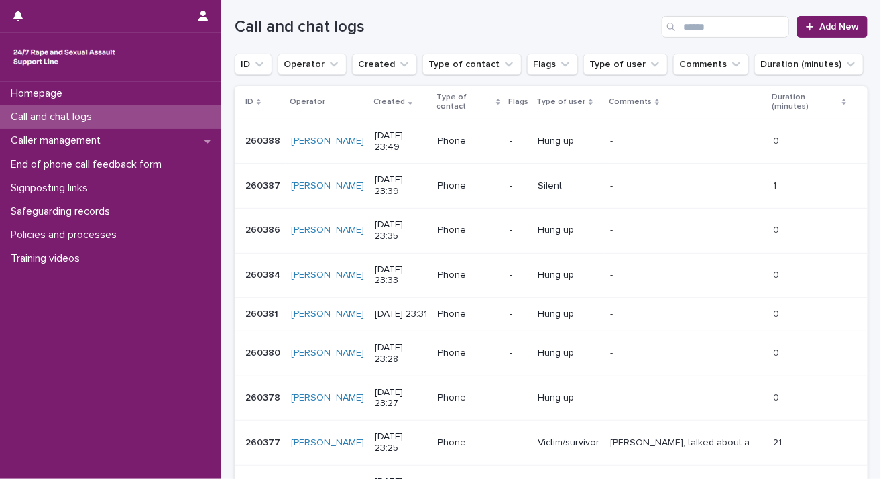
scroll to position [317, 0]
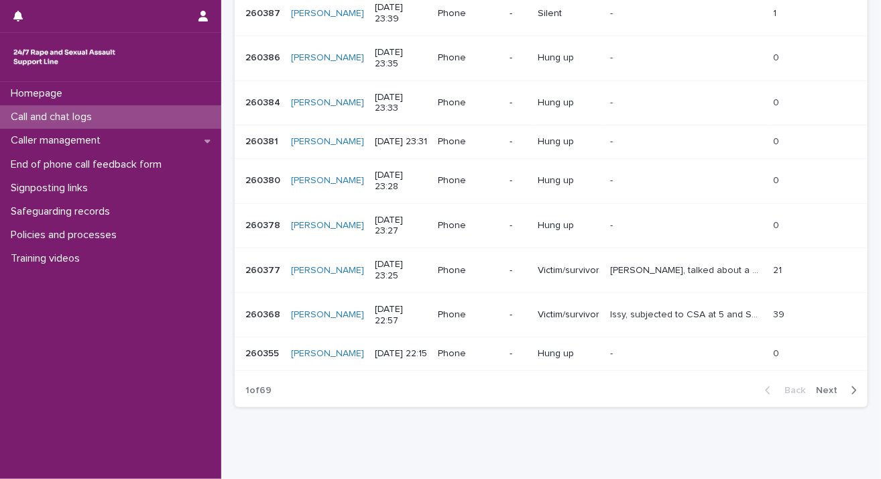
click at [818, 395] on span "Next" at bounding box center [831, 390] width 30 height 9
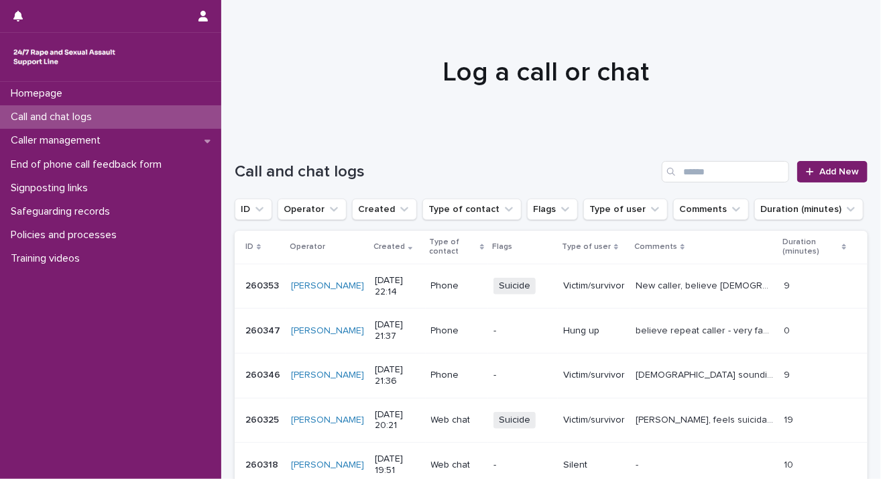
scroll to position [382, 0]
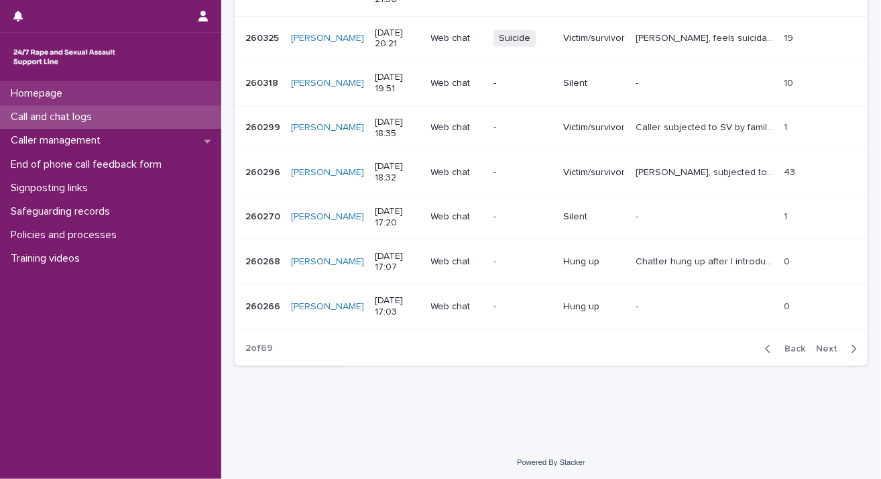
click at [140, 101] on div "Homepage" at bounding box center [110, 93] width 221 height 23
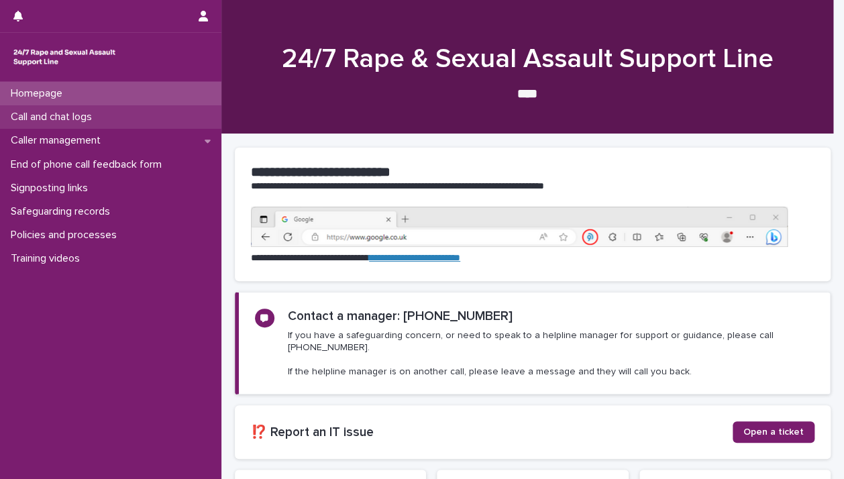
click at [93, 119] on p "Call and chat logs" at bounding box center [53, 117] width 97 height 13
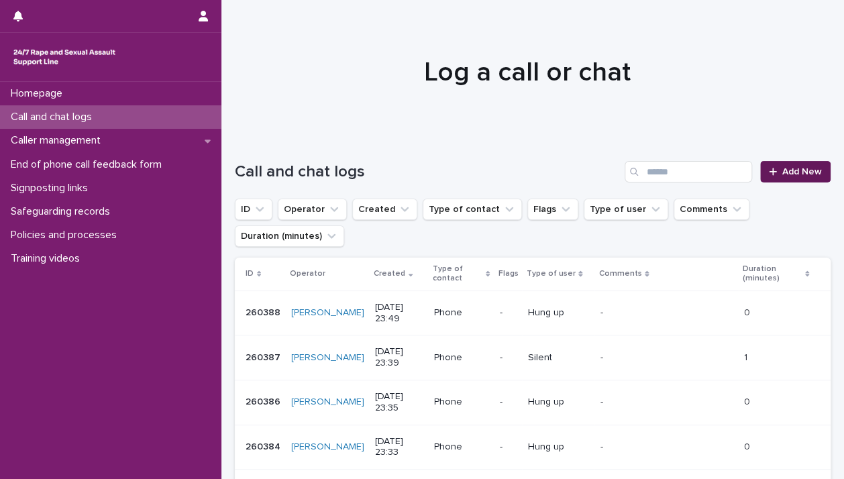
click at [784, 174] on span "Add New" at bounding box center [802, 171] width 40 height 9
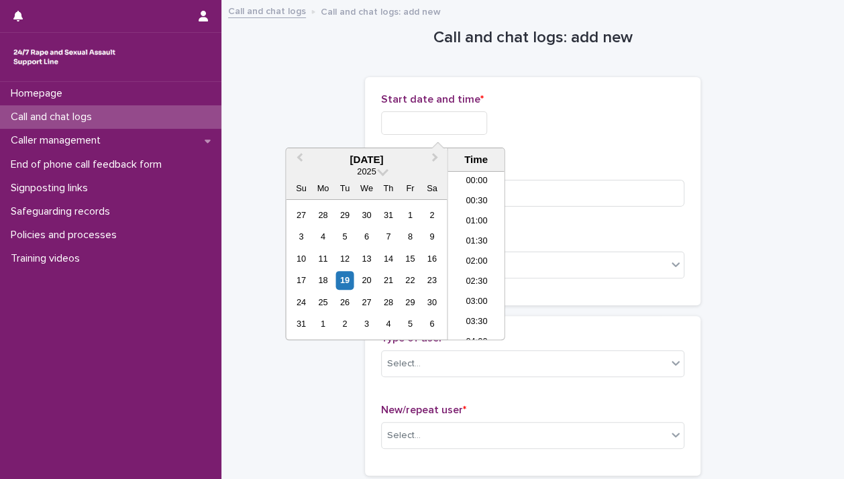
click at [441, 127] on input "text" at bounding box center [434, 122] width 106 height 23
click at [341, 278] on div "19" at bounding box center [344, 280] width 18 height 18
drag, startPoint x: 427, startPoint y: 124, endPoint x: 595, endPoint y: 136, distance: 168.8
click at [592, 140] on div "**********" at bounding box center [532, 119] width 303 height 52
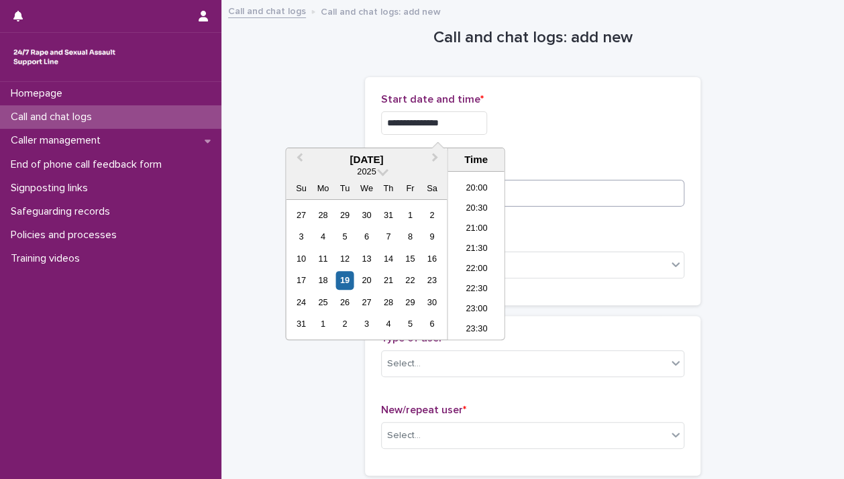
type input "**********"
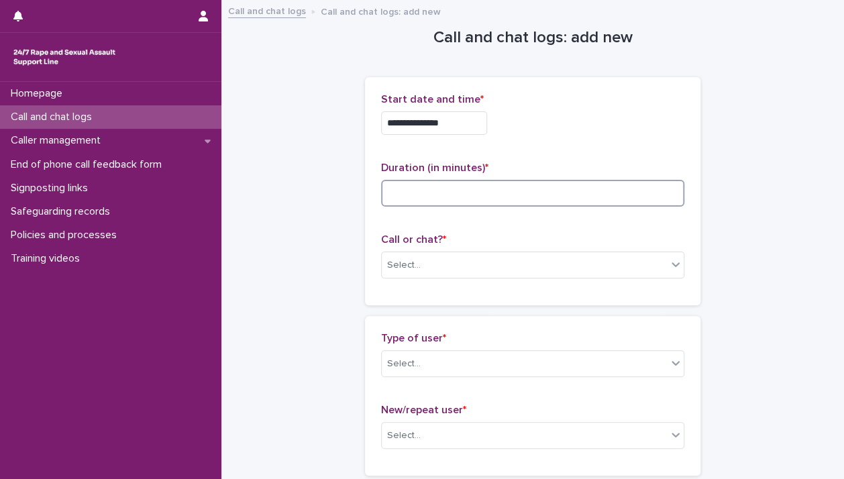
click at [592, 184] on input at bounding box center [532, 193] width 303 height 27
type input "*"
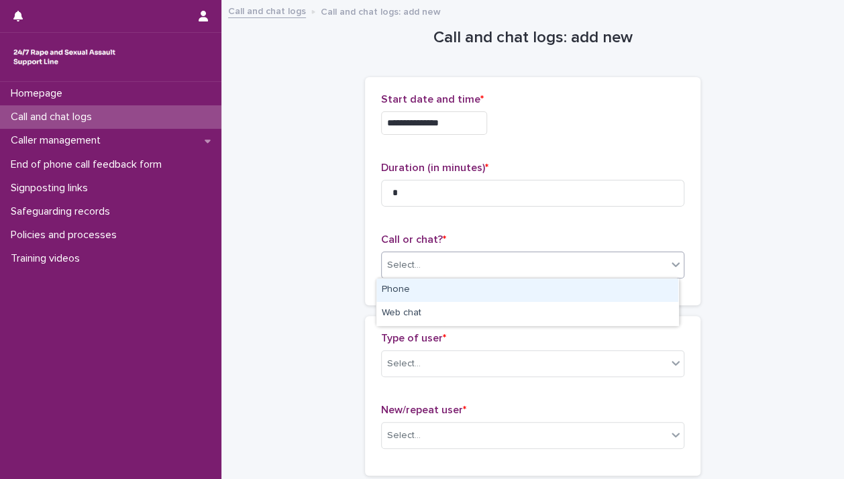
click at [669, 268] on icon at bounding box center [675, 264] width 13 height 13
click at [649, 294] on div "Phone" at bounding box center [527, 289] width 302 height 23
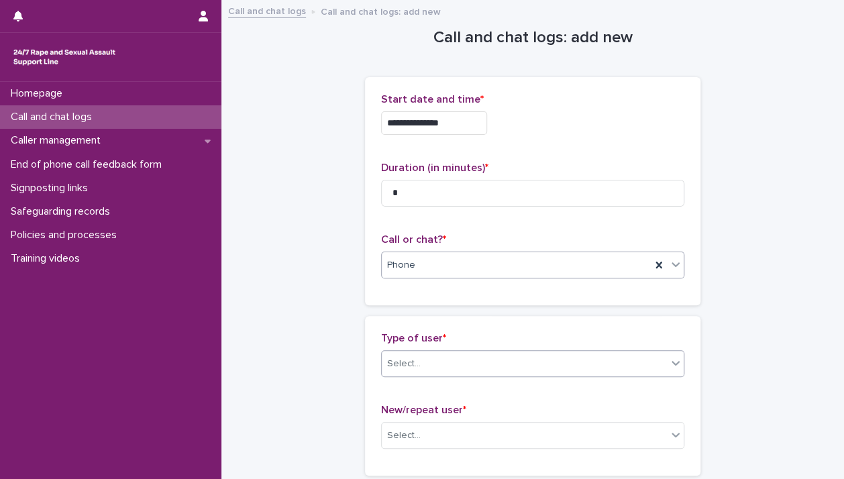
click at [669, 366] on icon at bounding box center [675, 362] width 13 height 13
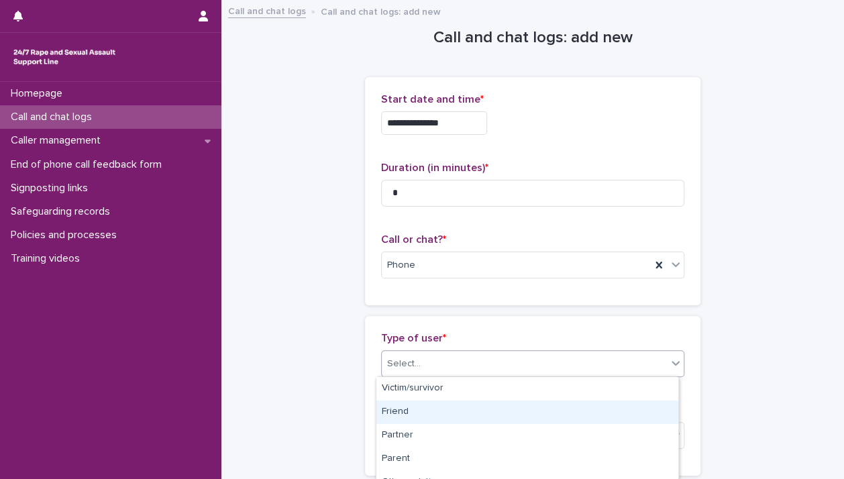
scroll to position [249, 0]
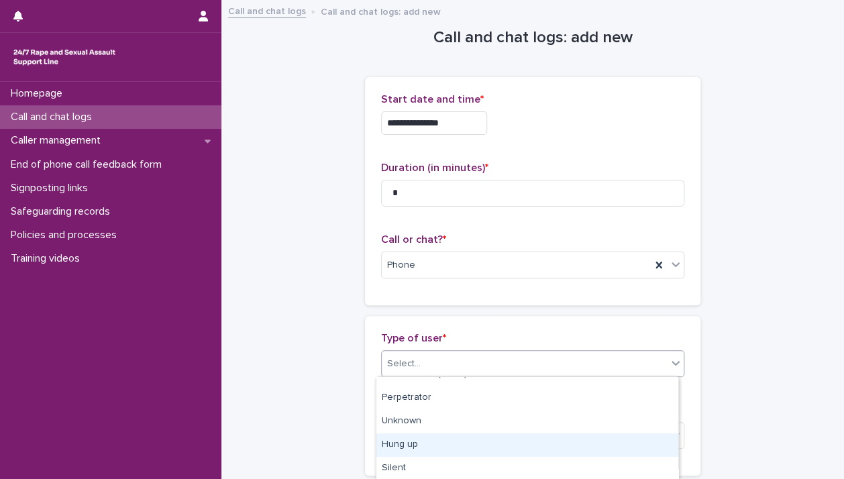
click at [624, 435] on div "Hung up" at bounding box center [527, 444] width 302 height 23
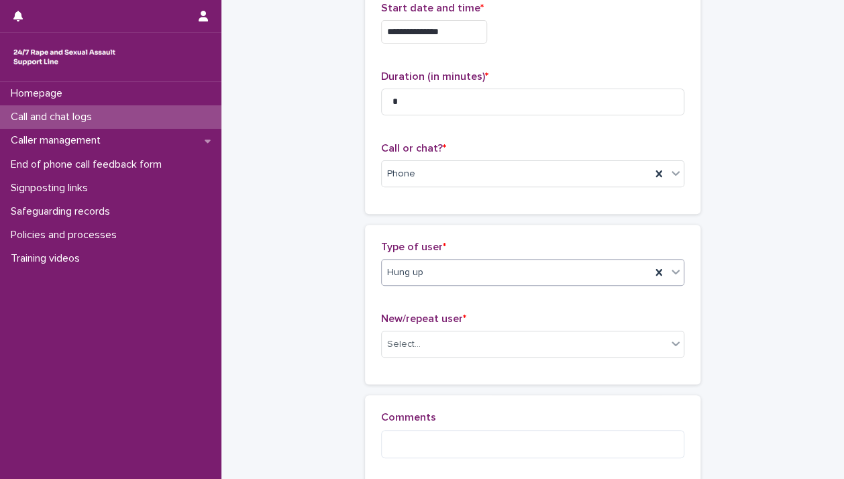
scroll to position [233, 0]
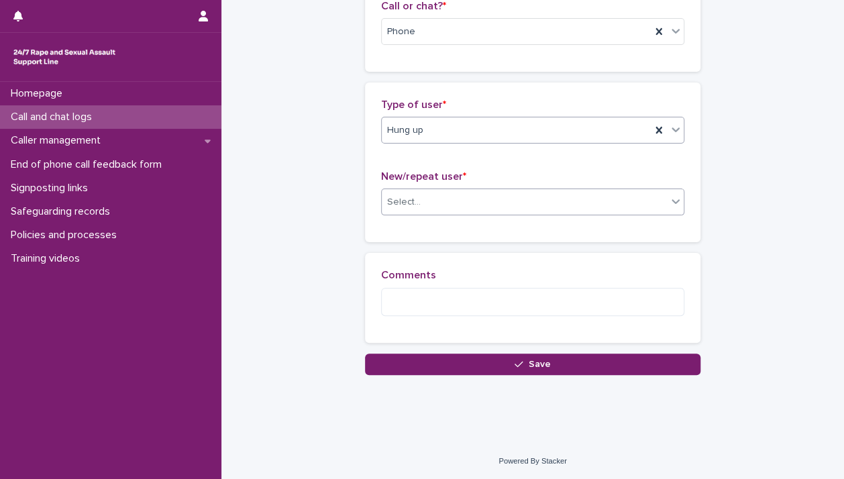
click at [669, 205] on icon at bounding box center [675, 200] width 13 height 13
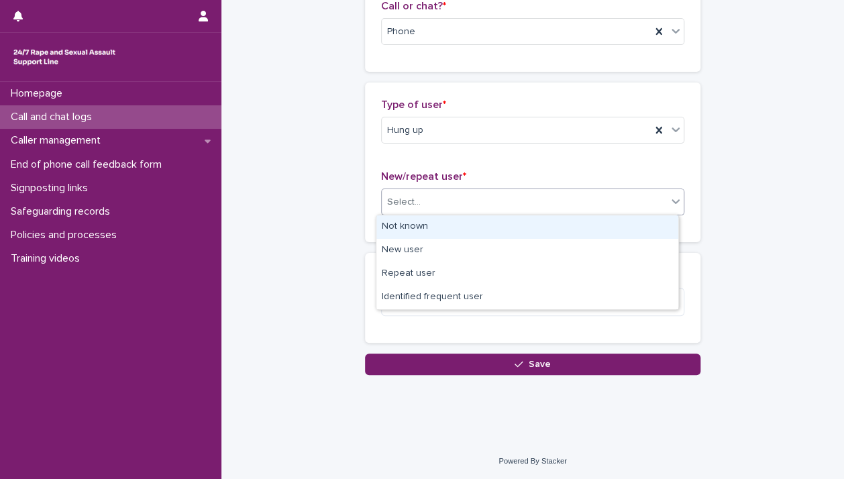
click at [622, 225] on div "Not known" at bounding box center [527, 226] width 302 height 23
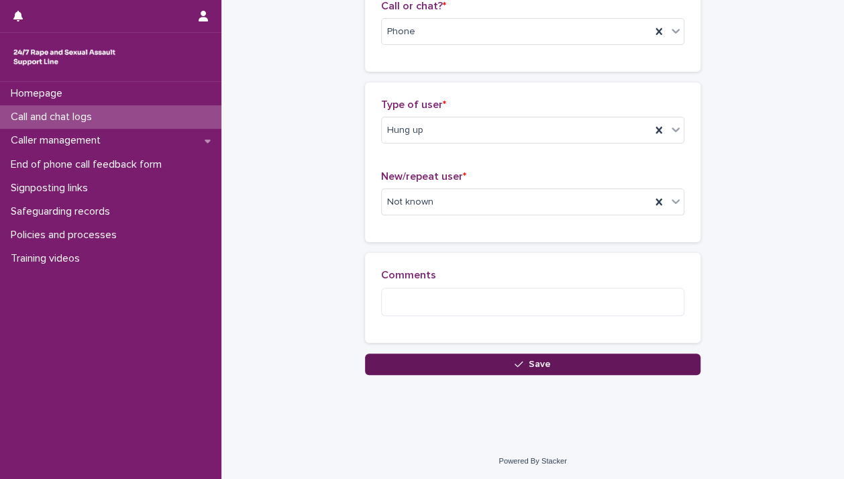
click at [601, 359] on button "Save" at bounding box center [532, 363] width 335 height 21
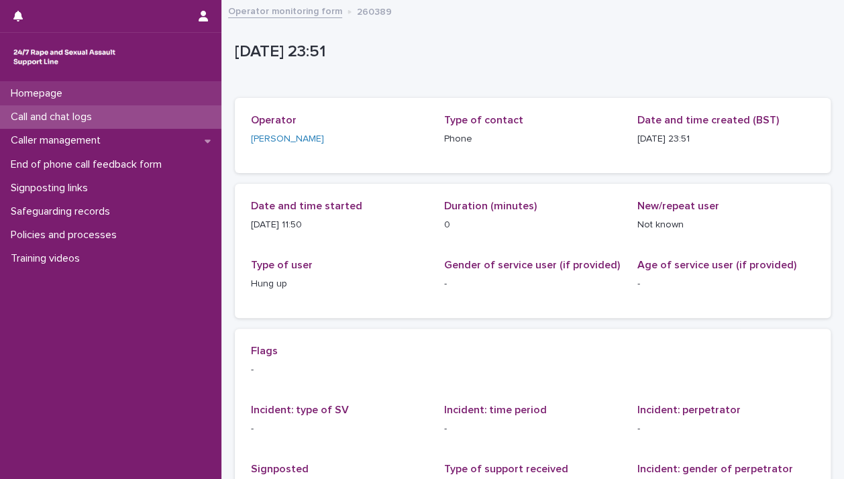
click at [40, 99] on p "Homepage" at bounding box center [39, 93] width 68 height 13
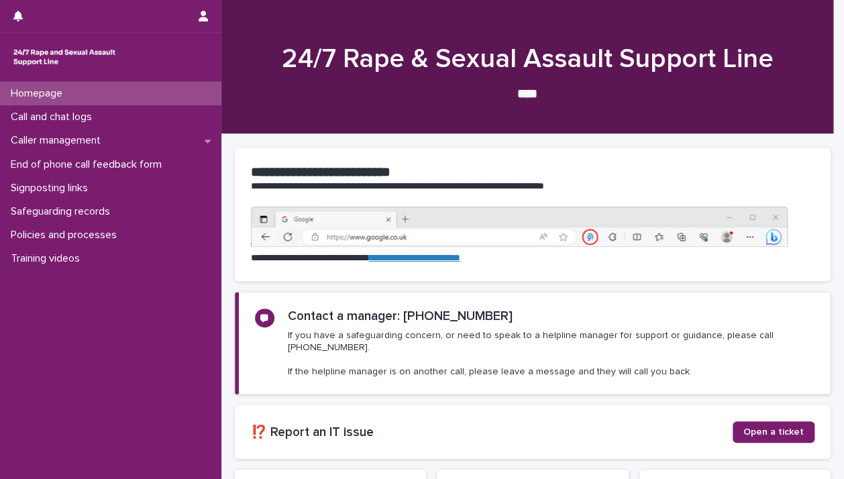
click at [47, 122] on p "Call and chat logs" at bounding box center [53, 117] width 97 height 13
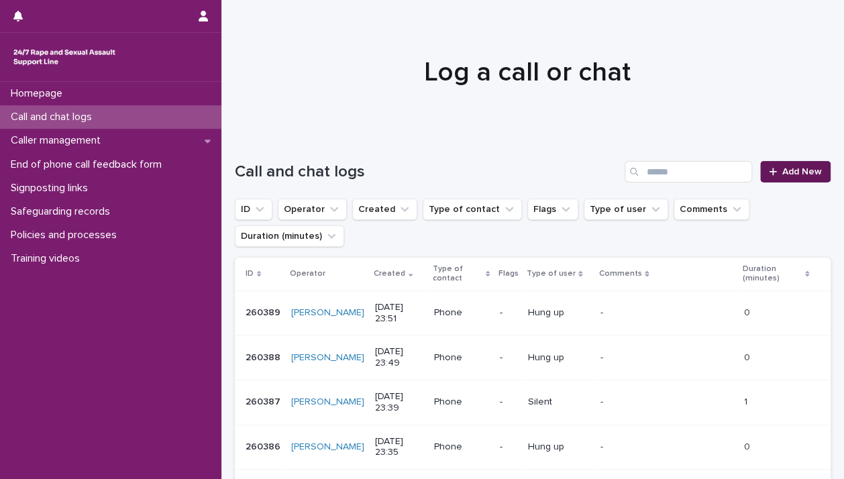
click at [769, 173] on icon at bounding box center [773, 171] width 8 height 9
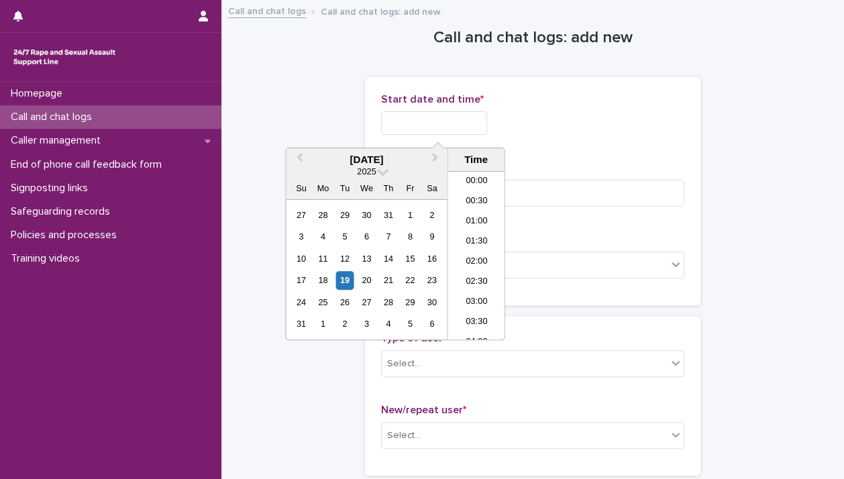
click at [463, 118] on input "text" at bounding box center [434, 122] width 106 height 23
click at [341, 280] on div "19" at bounding box center [344, 280] width 18 height 18
drag, startPoint x: 427, startPoint y: 123, endPoint x: 611, endPoint y: 151, distance: 185.8
click at [607, 150] on div "**********" at bounding box center [532, 191] width 303 height 196
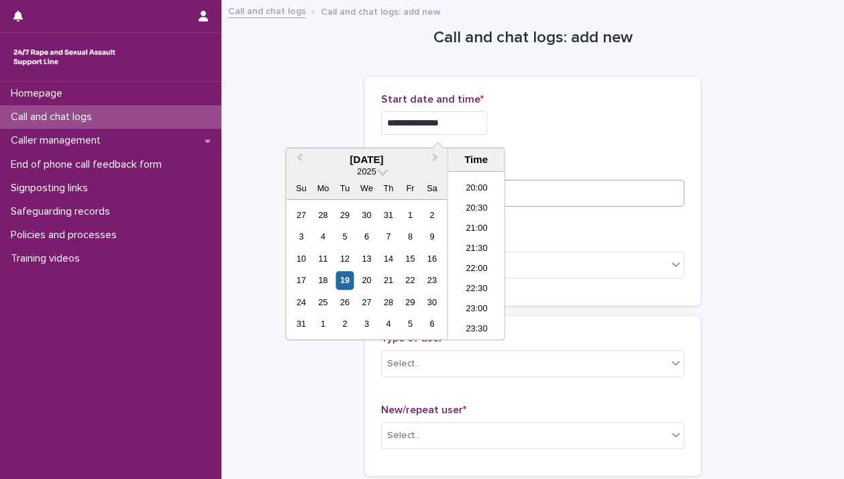
type input "**********"
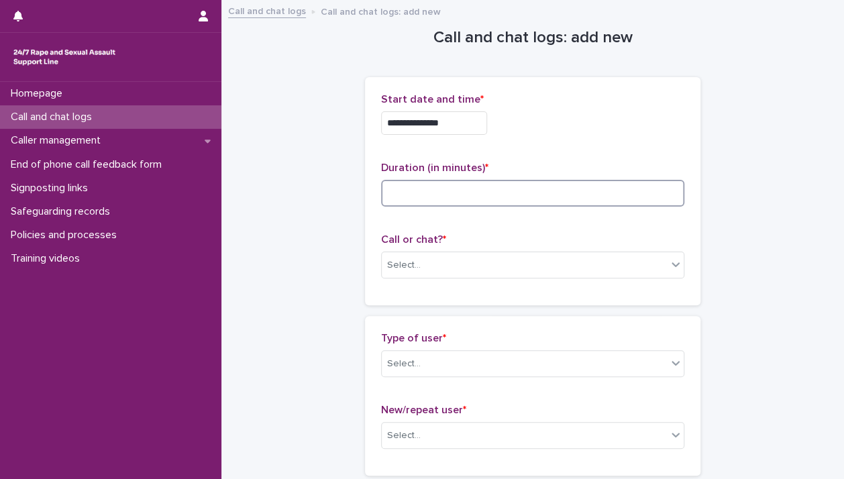
click at [598, 188] on input at bounding box center [532, 193] width 303 height 27
type input "*"
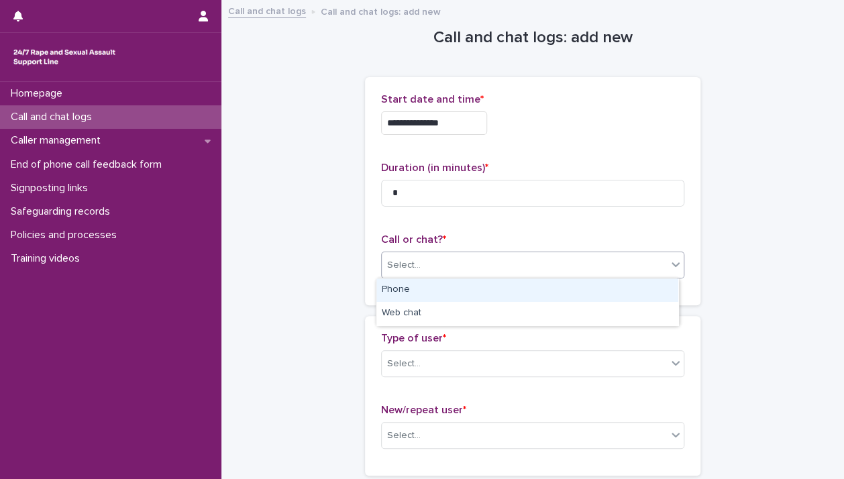
click at [661, 264] on div "Select..." at bounding box center [524, 265] width 285 height 22
click at [645, 295] on div "Phone" at bounding box center [527, 289] width 302 height 23
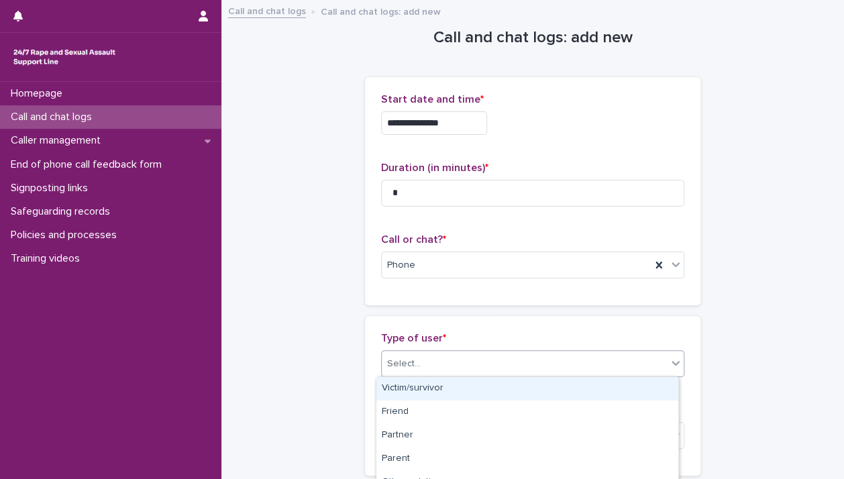
click at [669, 366] on icon at bounding box center [675, 362] width 13 height 13
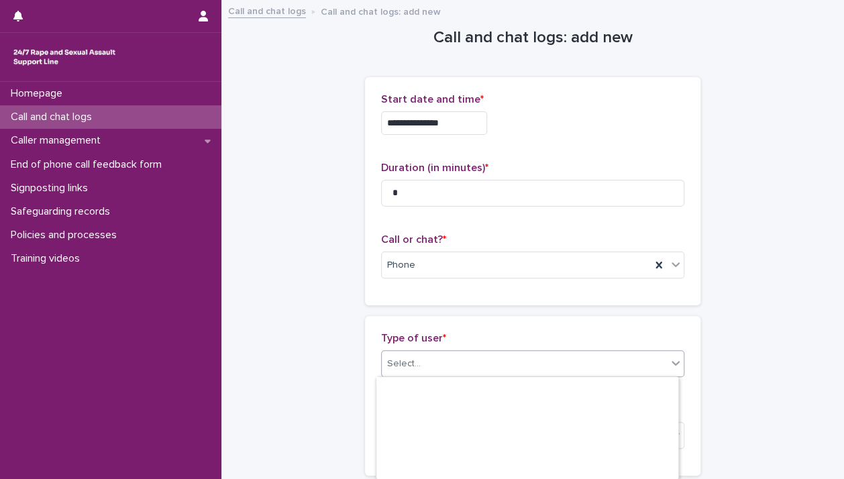
scroll to position [249, 0]
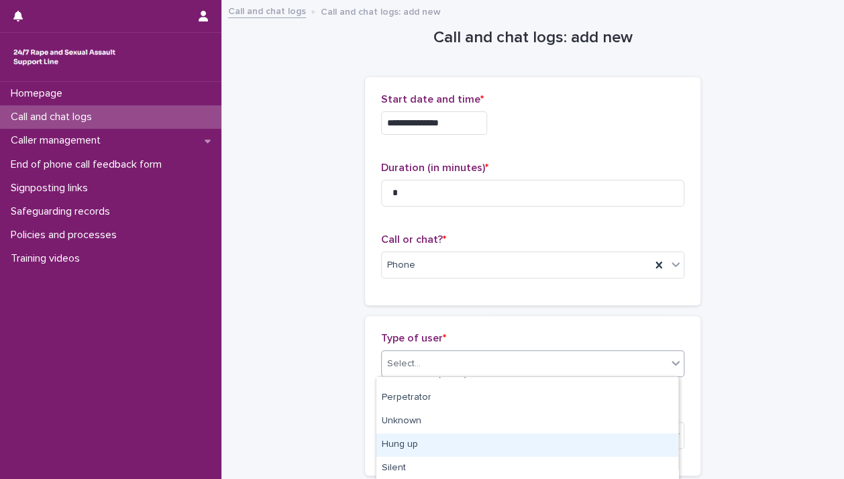
click at [617, 441] on div "Hung up" at bounding box center [527, 444] width 302 height 23
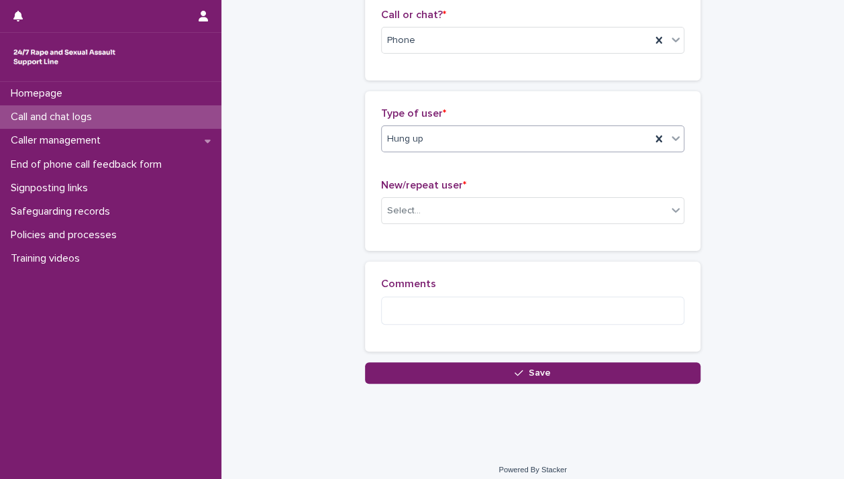
scroll to position [233, 0]
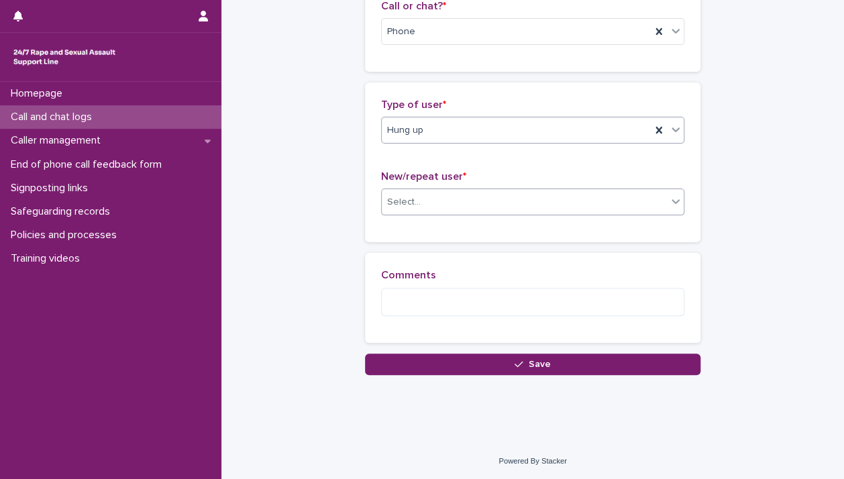
click at [674, 204] on icon at bounding box center [675, 200] width 13 height 13
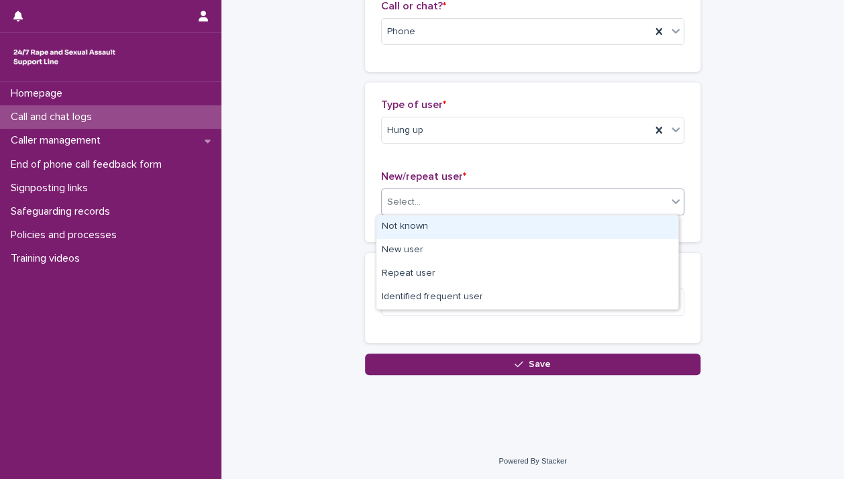
click at [639, 223] on div "Not known" at bounding box center [527, 226] width 302 height 23
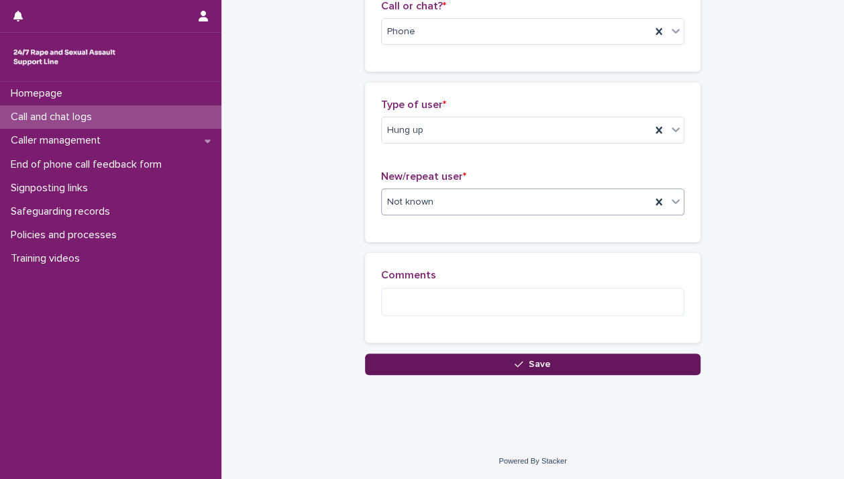
click at [624, 358] on button "Save" at bounding box center [532, 363] width 335 height 21
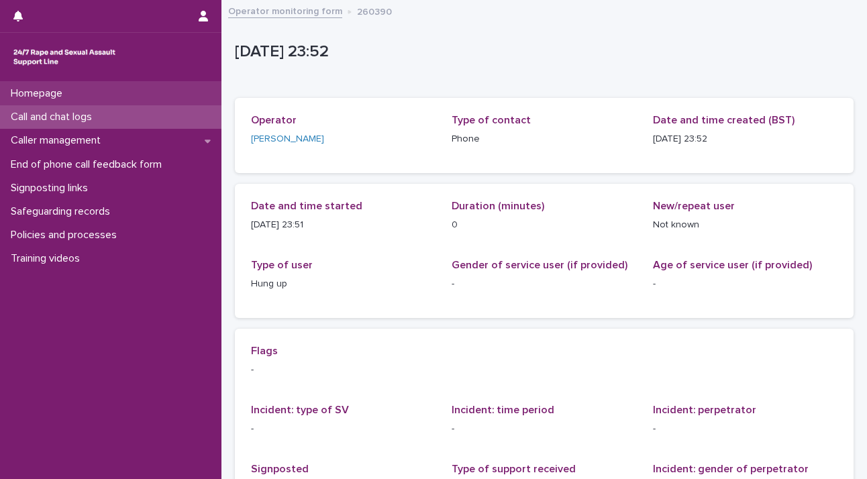
click at [48, 95] on p "Homepage" at bounding box center [39, 93] width 68 height 13
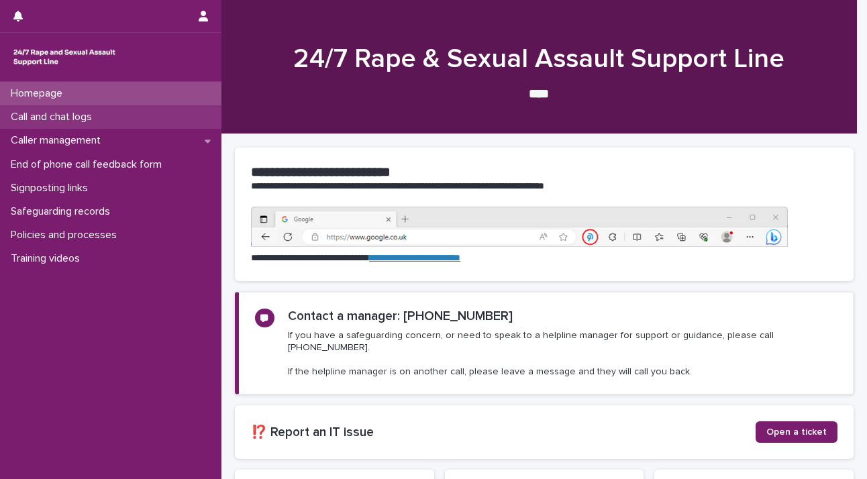
click at [46, 124] on div "Call and chat logs" at bounding box center [110, 116] width 221 height 23
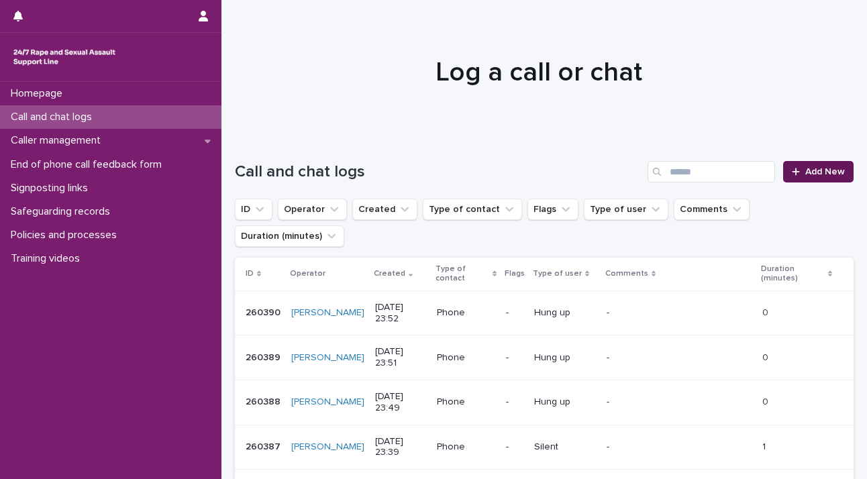
click at [791, 166] on link "Add New" at bounding box center [818, 171] width 70 height 21
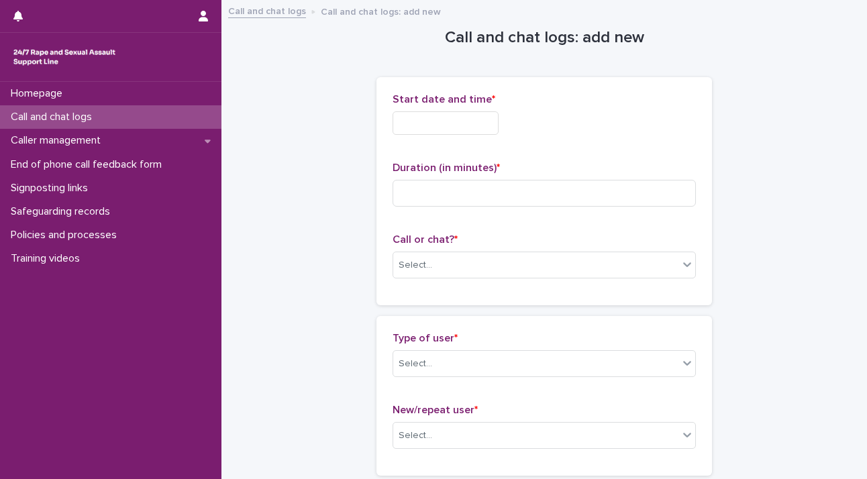
click at [422, 121] on input "text" at bounding box center [445, 122] width 106 height 23
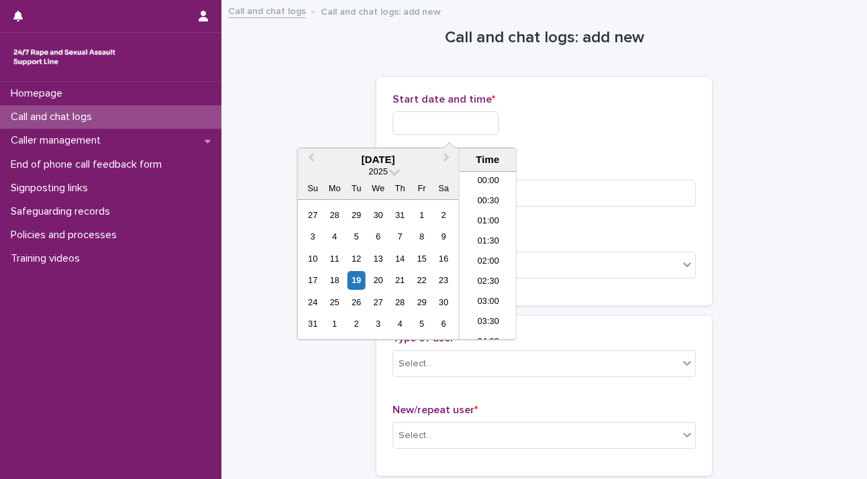
scroll to position [797, 0]
click at [355, 280] on div "19" at bounding box center [356, 280] width 18 height 18
drag, startPoint x: 437, startPoint y: 118, endPoint x: 571, endPoint y: 132, distance: 134.9
click at [571, 132] on div "**********" at bounding box center [543, 122] width 303 height 23
type input "**********"
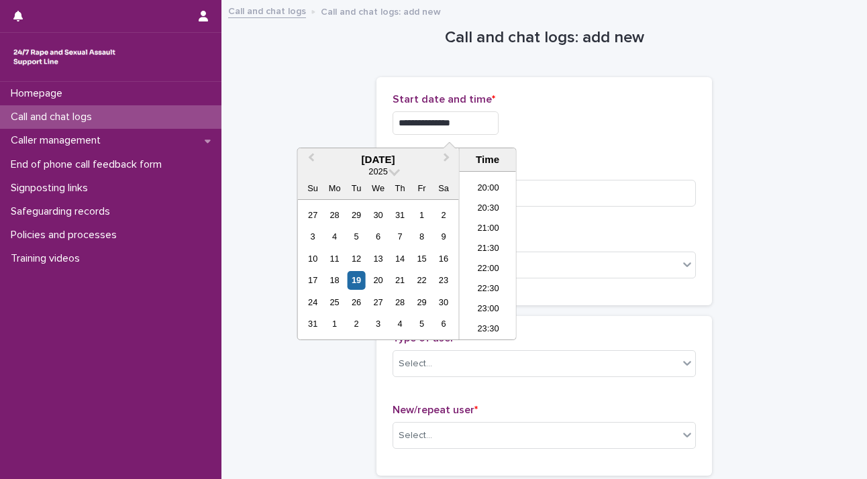
click at [572, 176] on div "Duration (in minutes) *" at bounding box center [543, 190] width 303 height 56
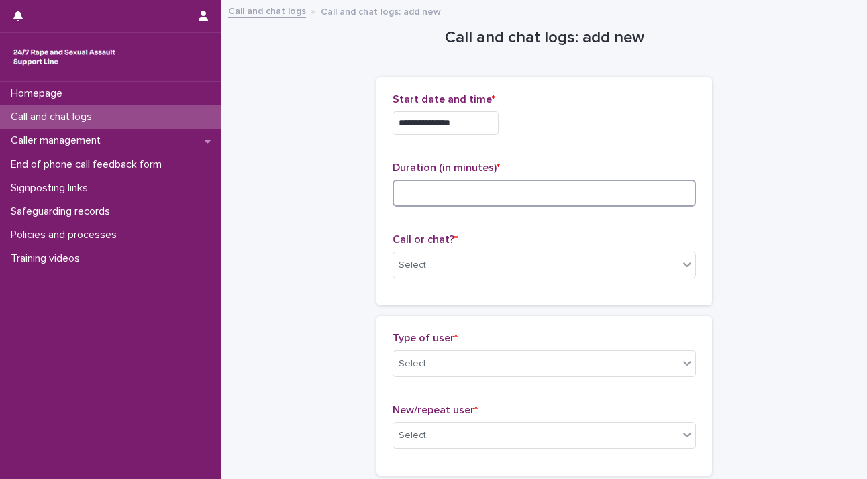
click at [492, 190] on input at bounding box center [543, 193] width 303 height 27
type input "*"
click at [680, 266] on icon at bounding box center [686, 264] width 13 height 13
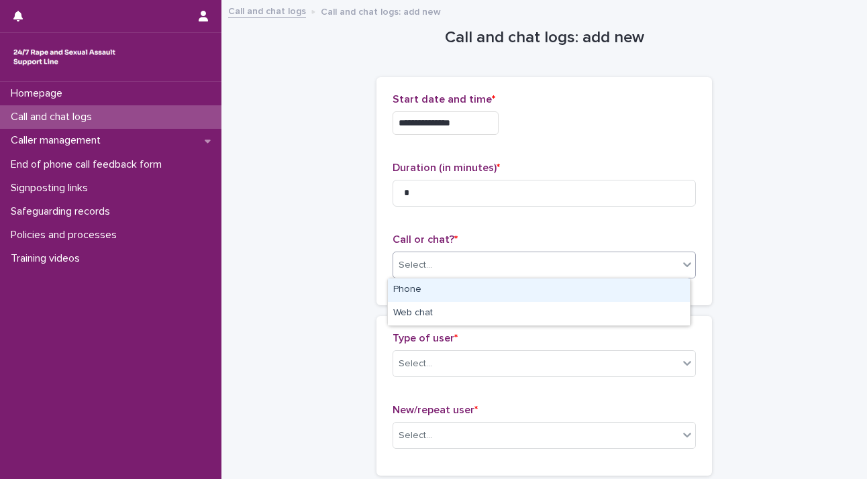
click at [647, 296] on div "Phone" at bounding box center [539, 289] width 302 height 23
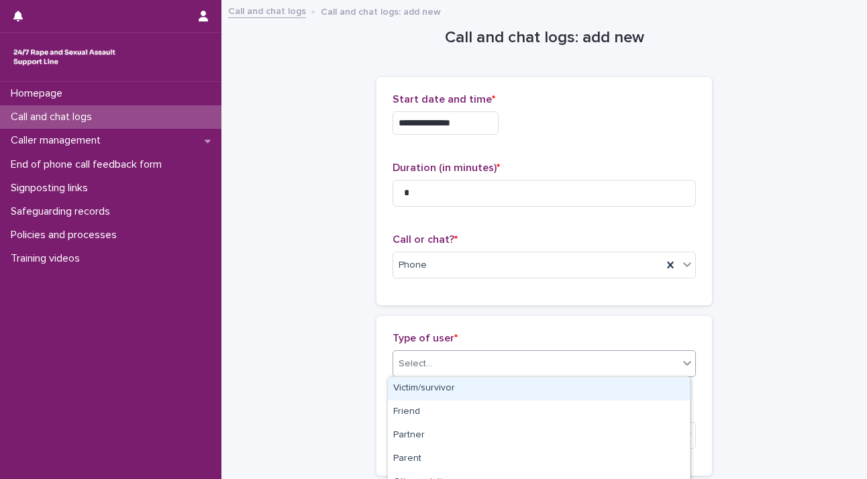
click at [680, 363] on icon at bounding box center [686, 362] width 13 height 13
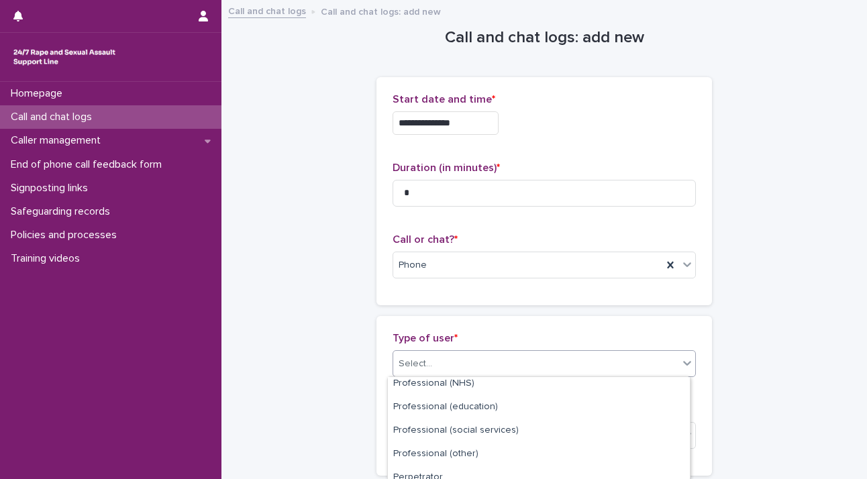
scroll to position [249, 0]
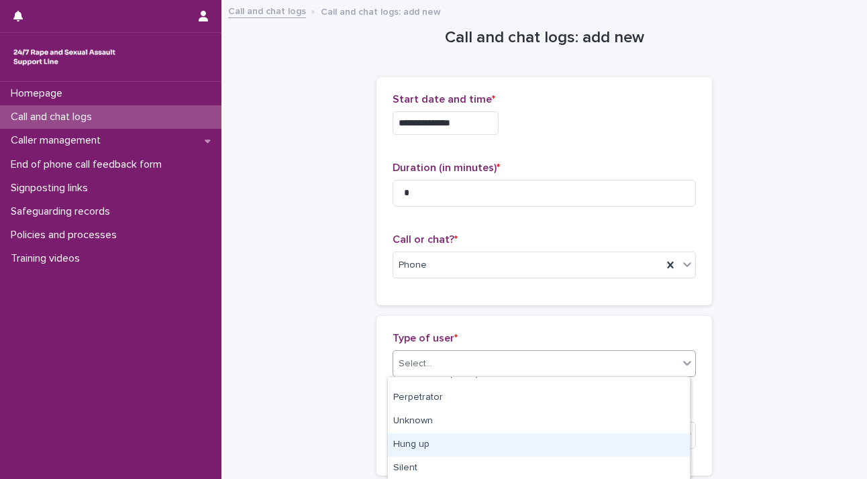
click at [575, 446] on div "Hung up" at bounding box center [539, 444] width 302 height 23
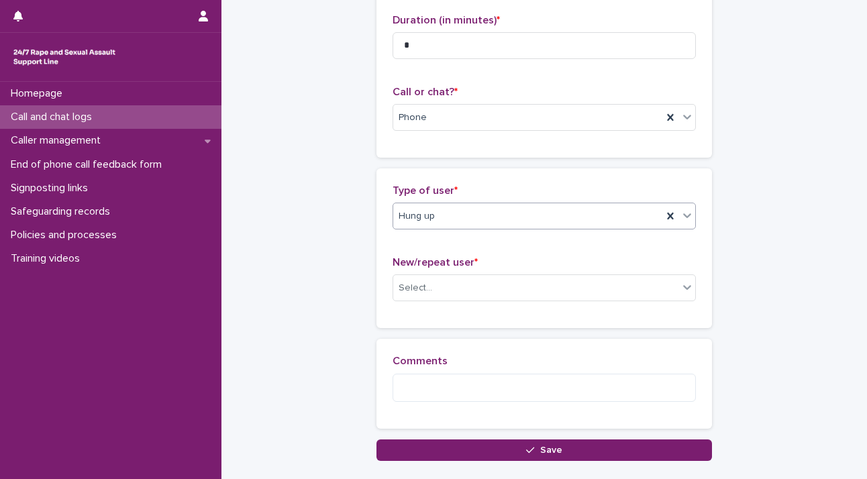
scroll to position [177, 0]
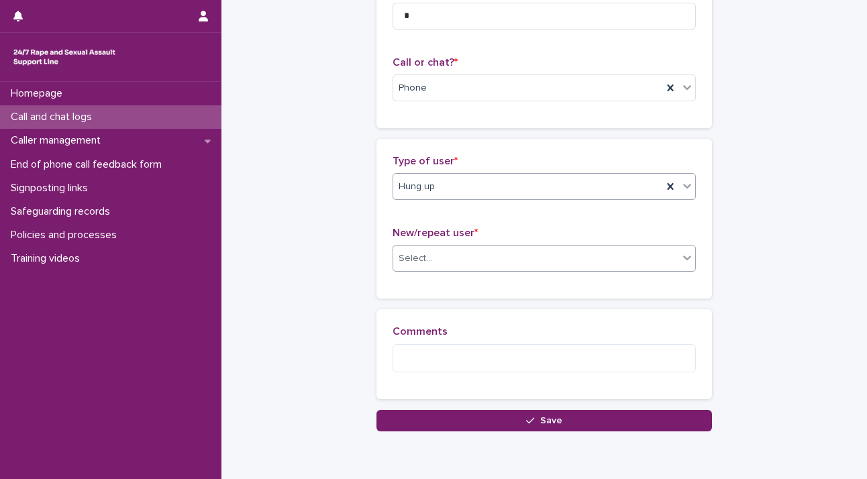
click at [619, 249] on div "Select..." at bounding box center [535, 258] width 285 height 22
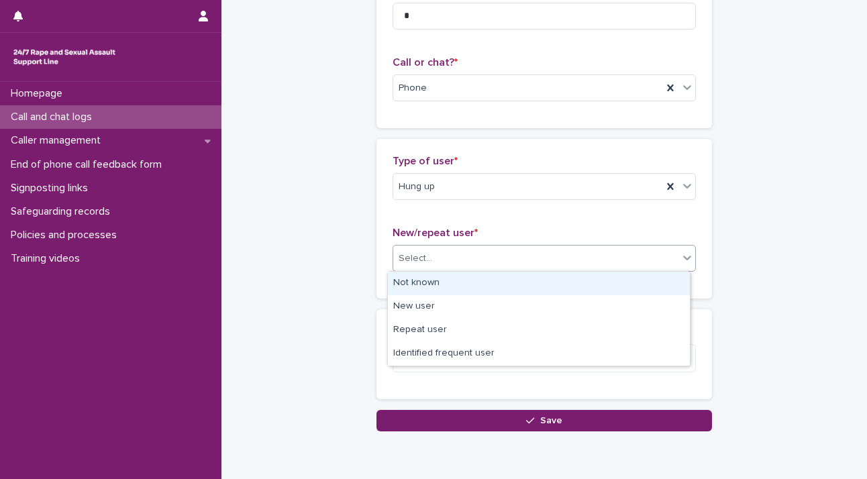
click at [578, 294] on div "Not known" at bounding box center [539, 283] width 302 height 23
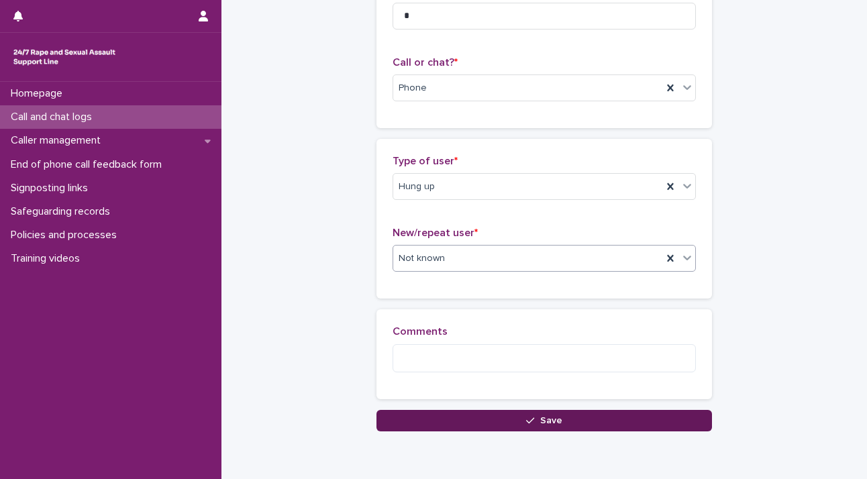
click at [588, 419] on button "Save" at bounding box center [543, 420] width 335 height 21
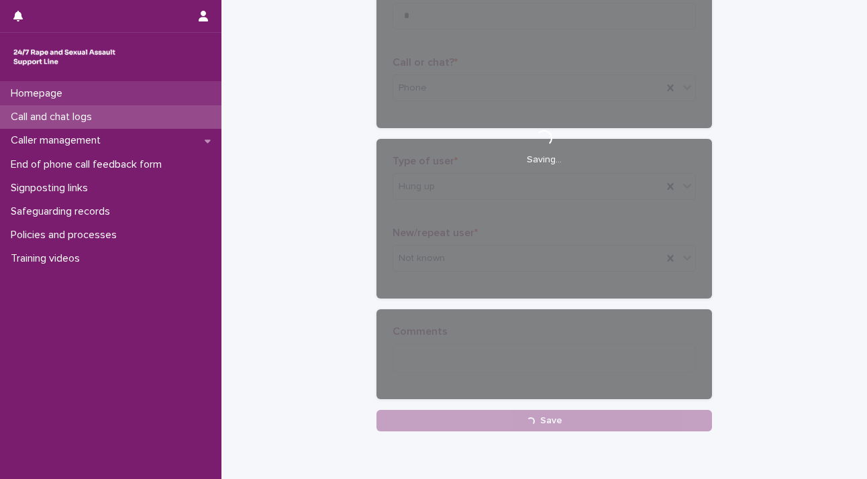
click at [64, 95] on p "Homepage" at bounding box center [39, 93] width 68 height 13
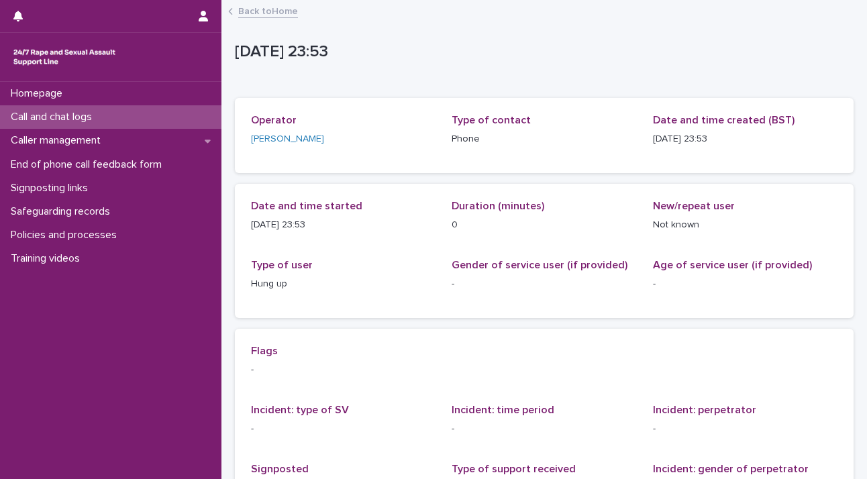
click at [64, 121] on p "Call and chat logs" at bounding box center [53, 117] width 97 height 13
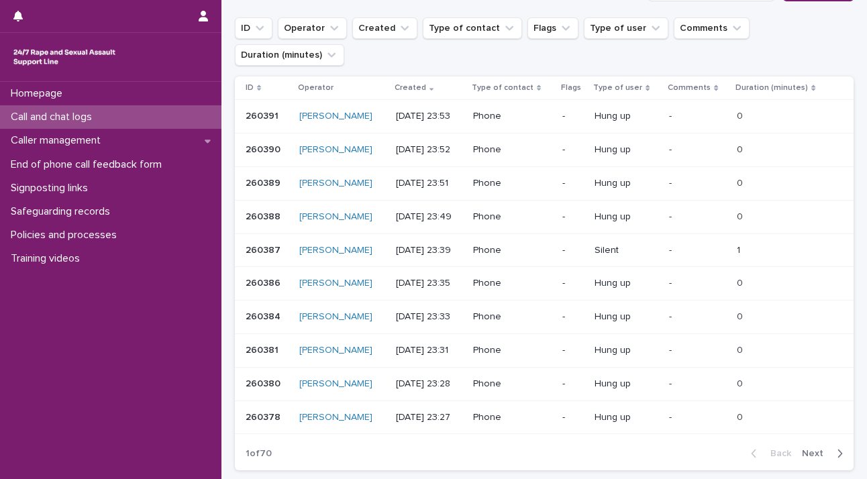
scroll to position [180, 0]
click at [804, 450] on span "Next" at bounding box center [816, 454] width 30 height 9
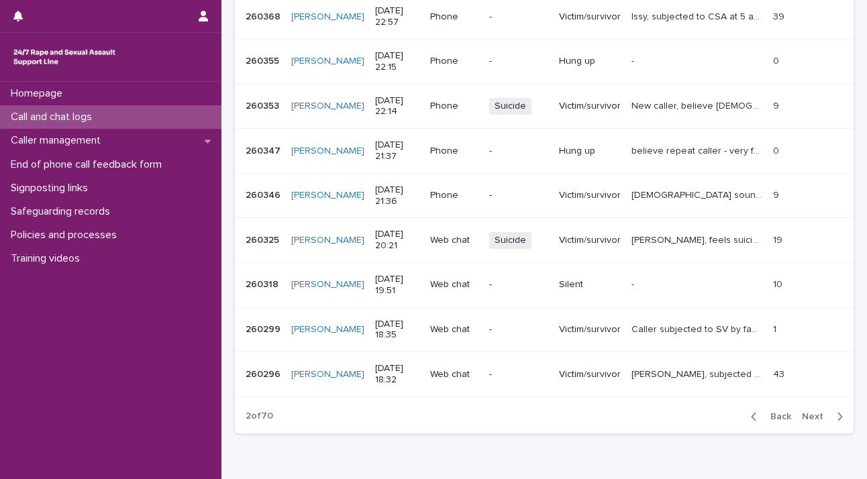
scroll to position [382, 0]
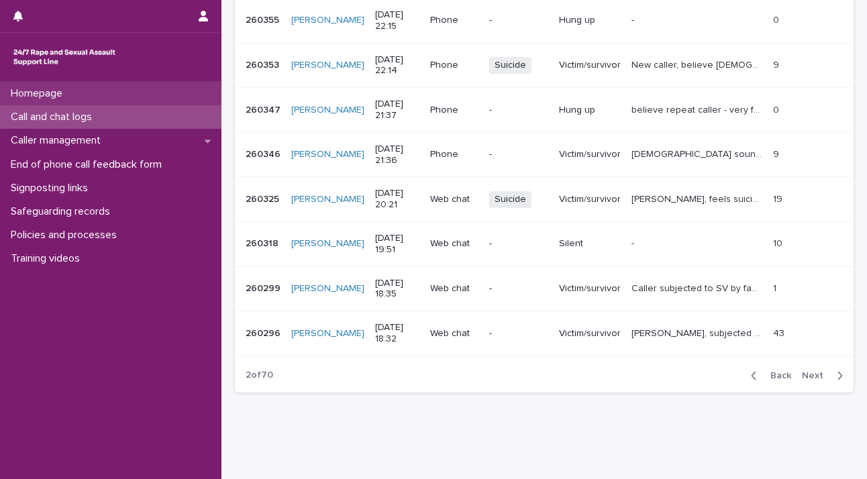
click at [72, 91] on p "Homepage" at bounding box center [39, 93] width 68 height 13
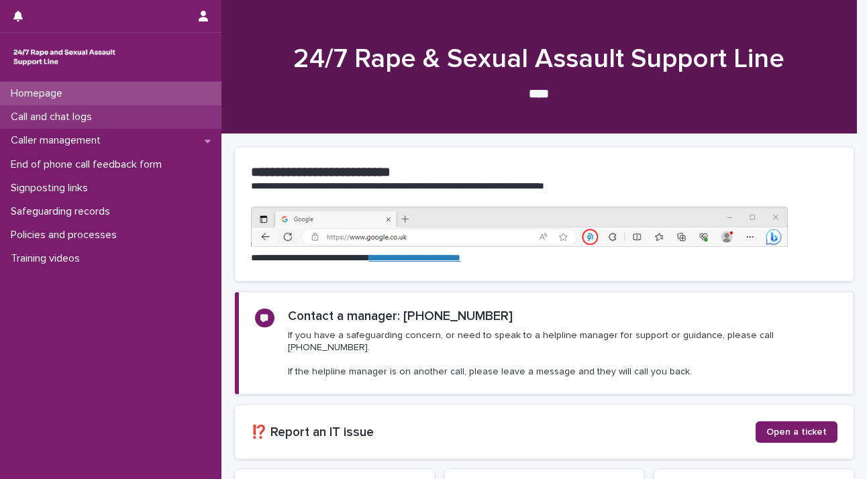
click at [72, 125] on div "Call and chat logs" at bounding box center [110, 116] width 221 height 23
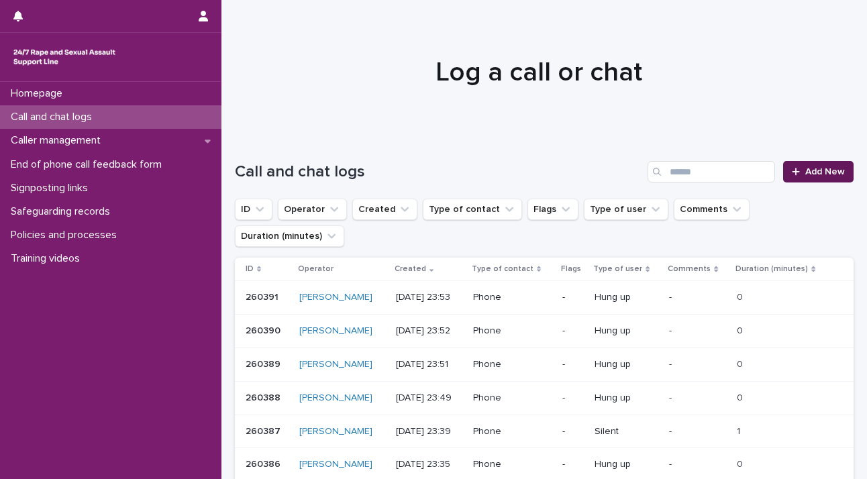
click at [817, 164] on link "Add New" at bounding box center [818, 171] width 70 height 21
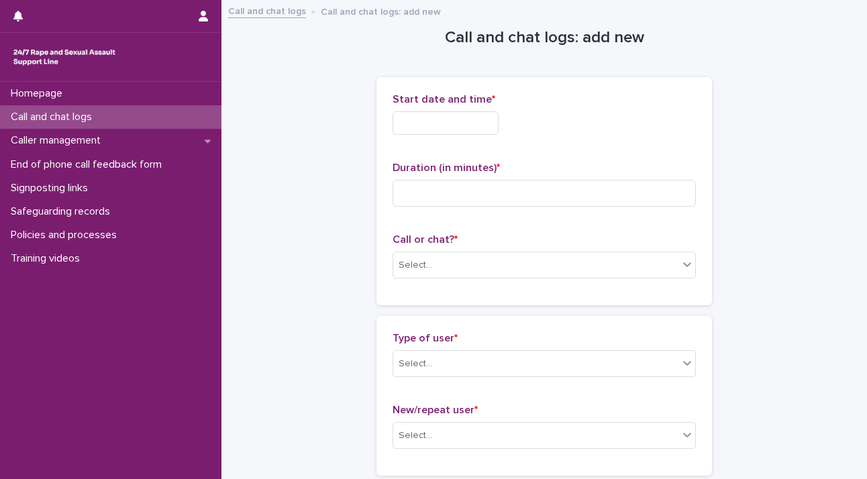
click at [443, 121] on input "text" at bounding box center [445, 122] width 106 height 23
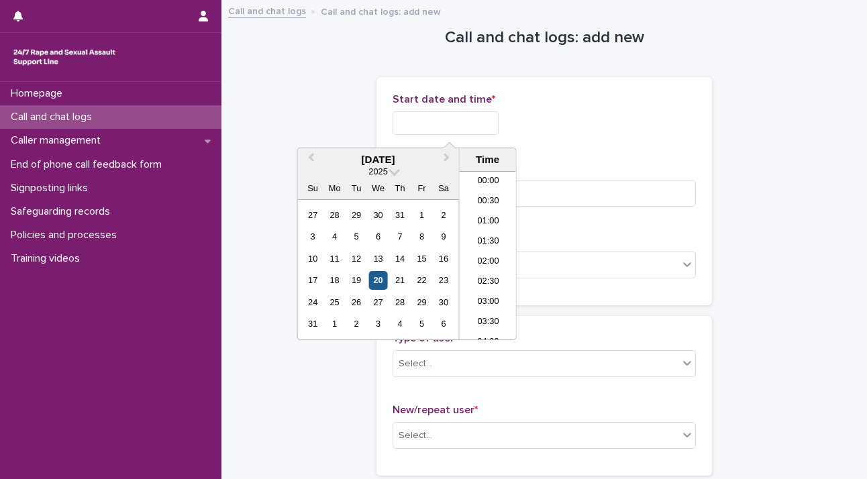
click at [380, 277] on div "20" at bounding box center [378, 280] width 18 height 18
drag, startPoint x: 438, startPoint y: 119, endPoint x: 762, endPoint y: 148, distance: 325.3
type input "**********"
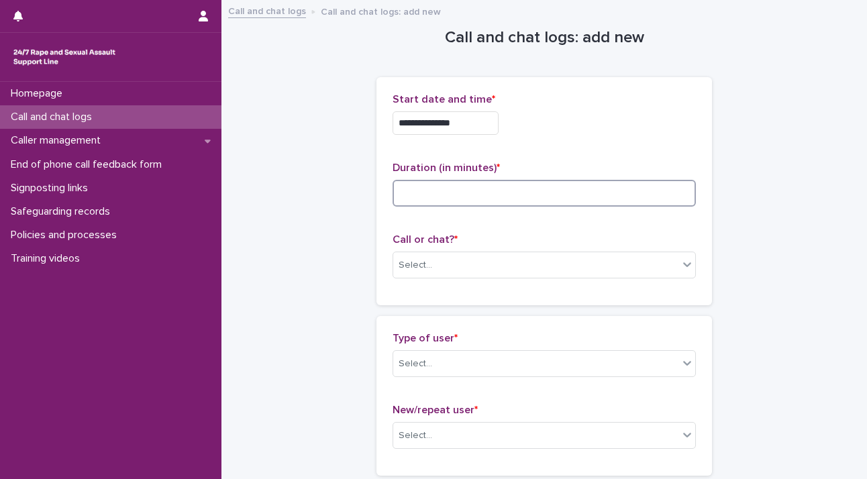
click at [617, 197] on input at bounding box center [543, 193] width 303 height 27
type input "*"
click at [664, 269] on div "Select..." at bounding box center [535, 265] width 285 height 22
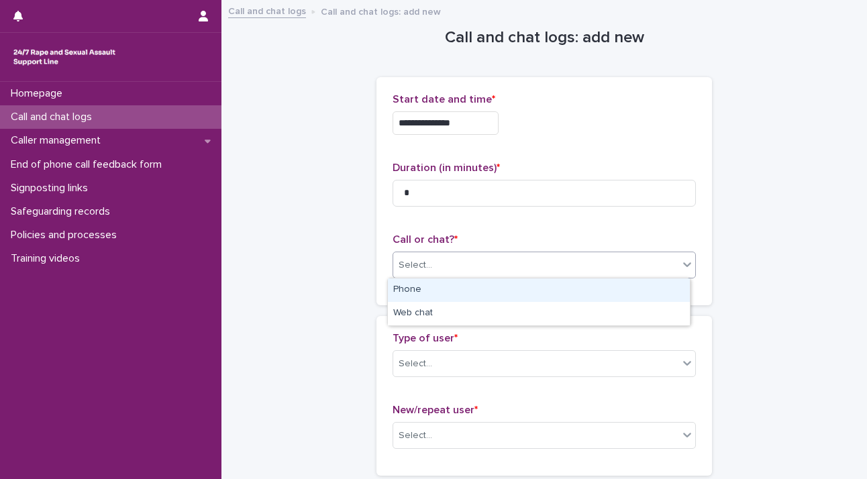
click at [638, 298] on div "Phone" at bounding box center [539, 289] width 302 height 23
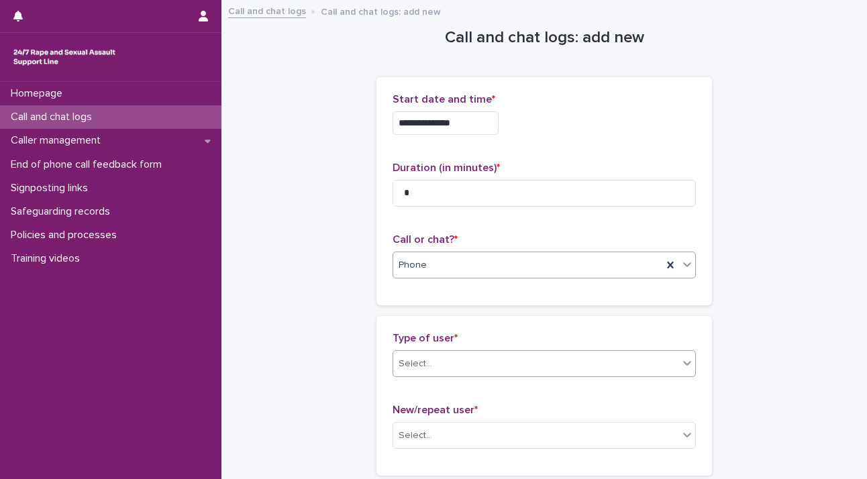
click at [667, 366] on div "Select..." at bounding box center [535, 364] width 285 height 22
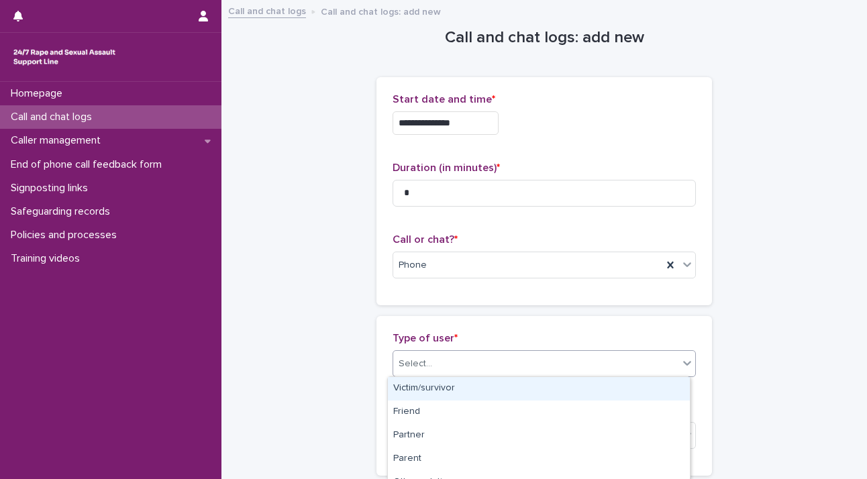
click at [652, 393] on div "Victim/survivor" at bounding box center [539, 388] width 302 height 23
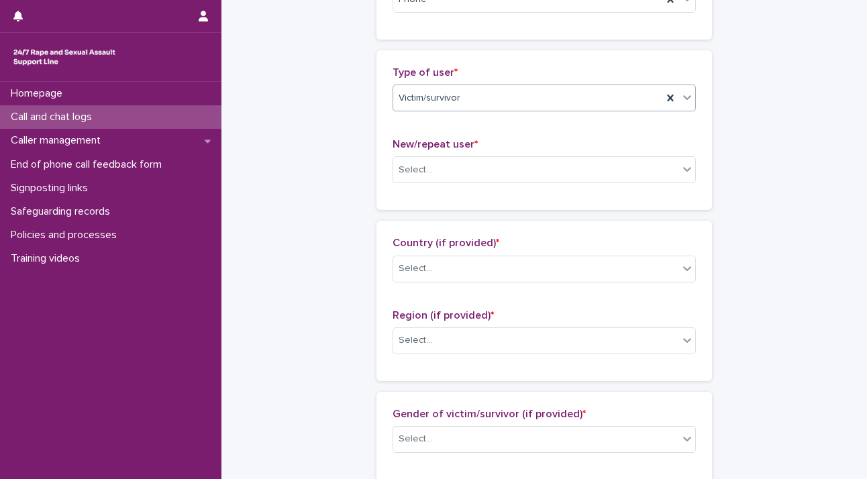
scroll to position [297, 0]
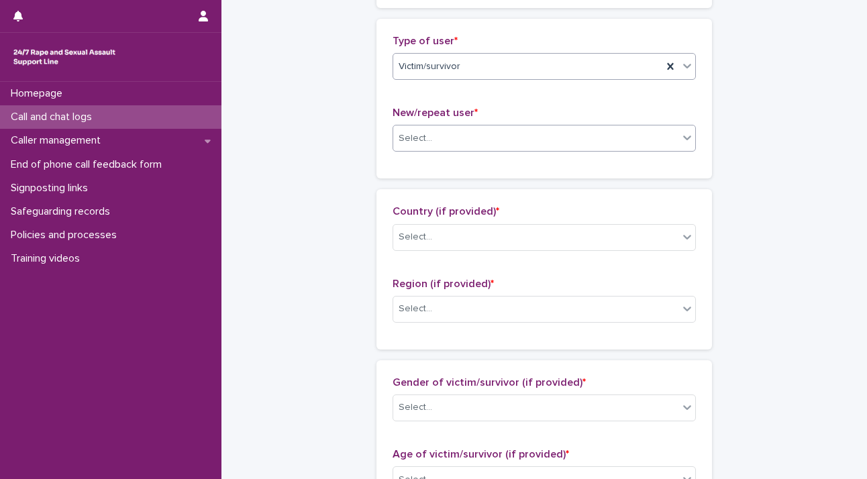
click at [684, 137] on icon at bounding box center [686, 137] width 13 height 13
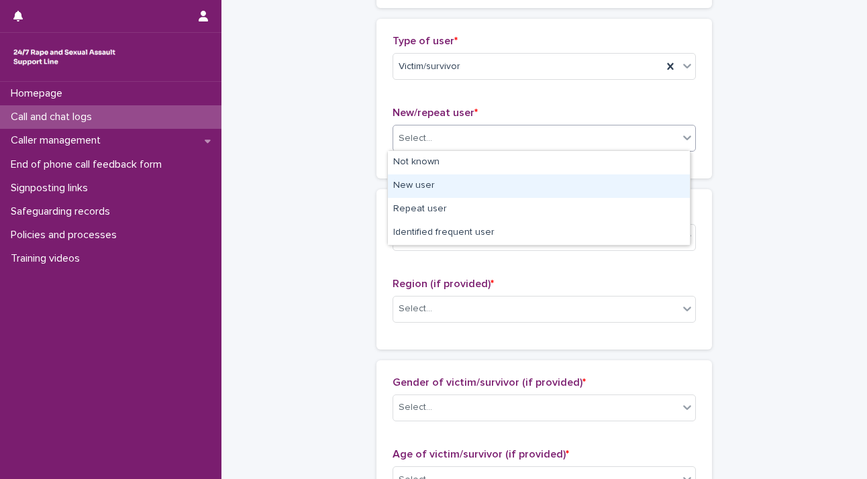
click at [651, 190] on div "New user" at bounding box center [539, 185] width 302 height 23
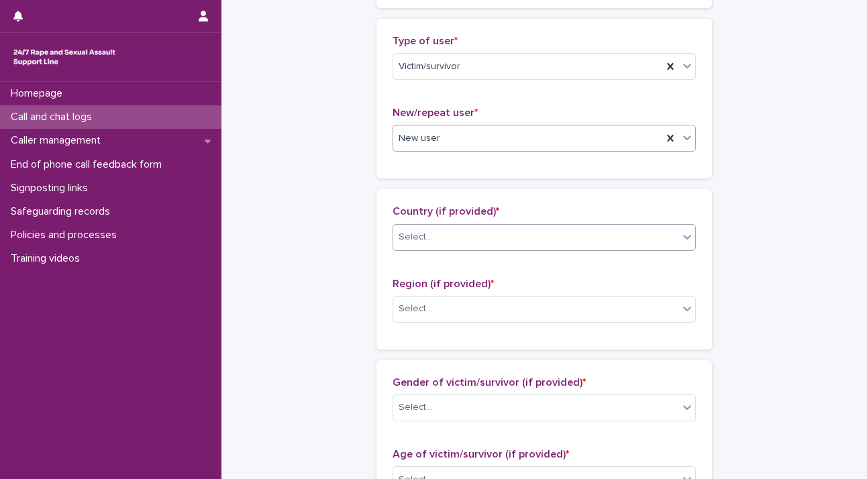
click at [680, 231] on icon at bounding box center [686, 236] width 13 height 13
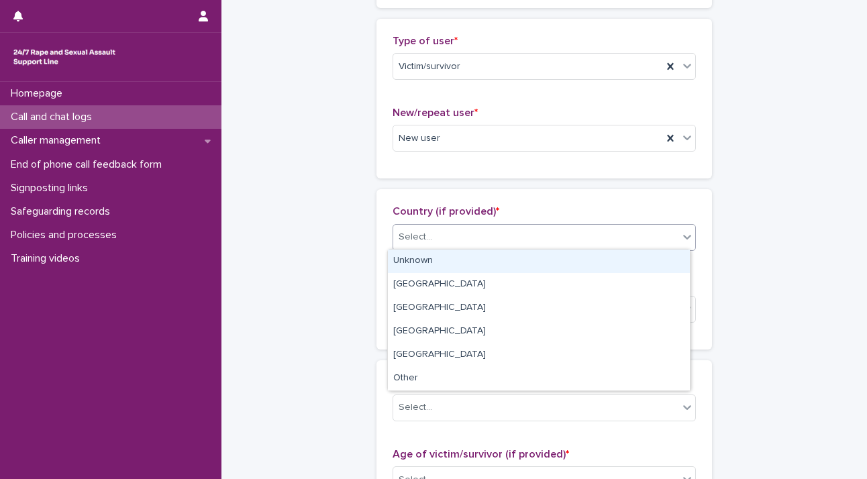
click at [661, 260] on div "Unknown" at bounding box center [539, 260] width 302 height 23
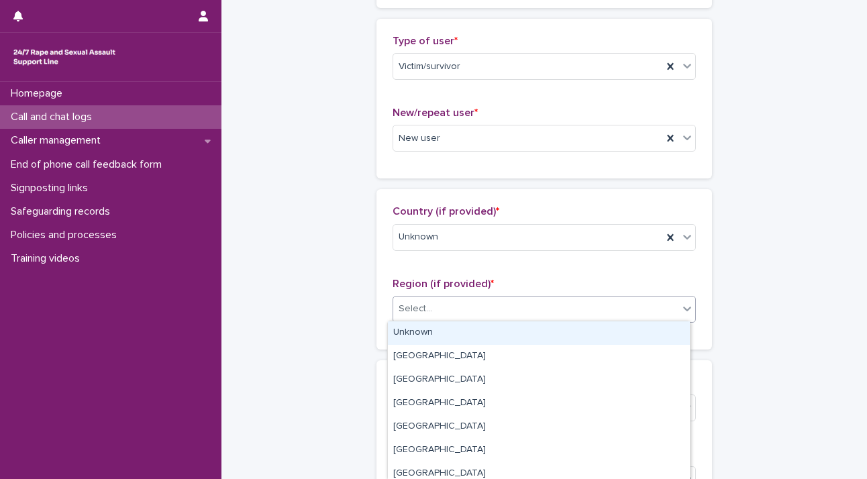
click at [680, 309] on icon at bounding box center [686, 308] width 13 height 13
click at [658, 328] on div "Unknown" at bounding box center [539, 332] width 302 height 23
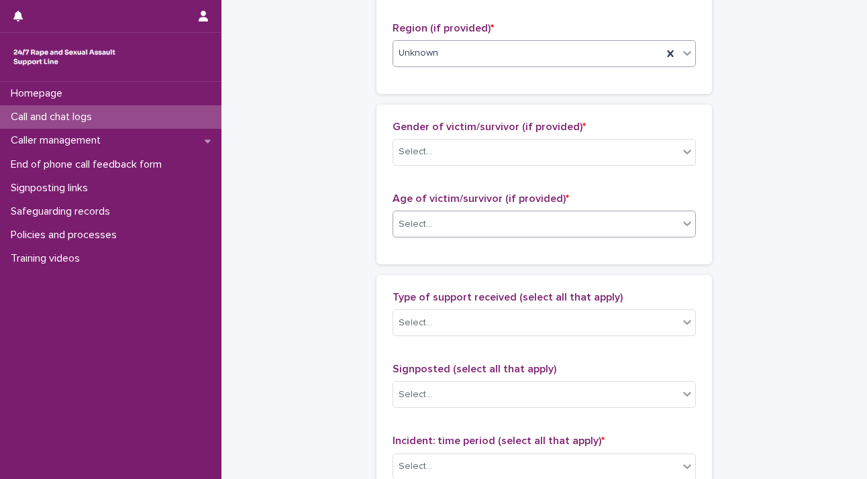
scroll to position [564, 0]
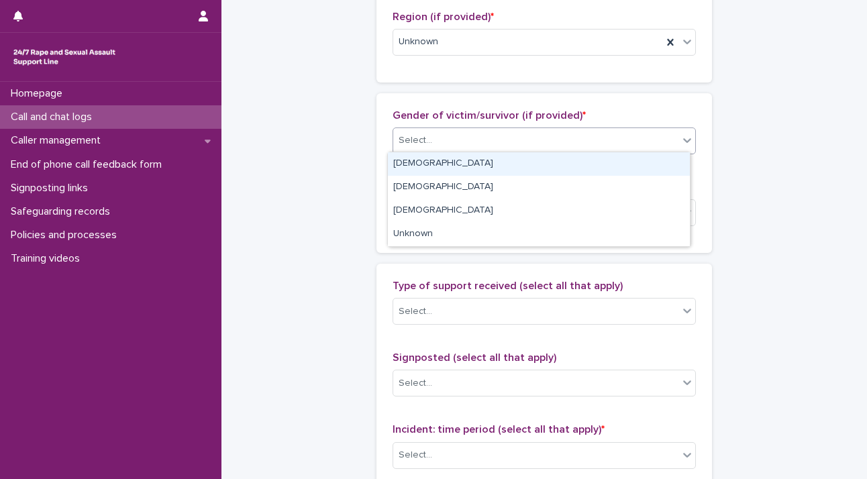
click at [644, 144] on div "Select..." at bounding box center [535, 140] width 285 height 22
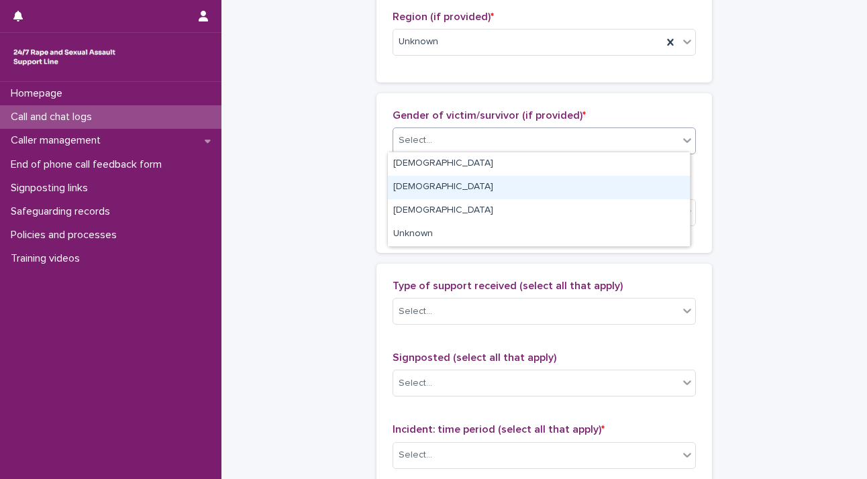
click at [634, 186] on div "[DEMOGRAPHIC_DATA]" at bounding box center [539, 187] width 302 height 23
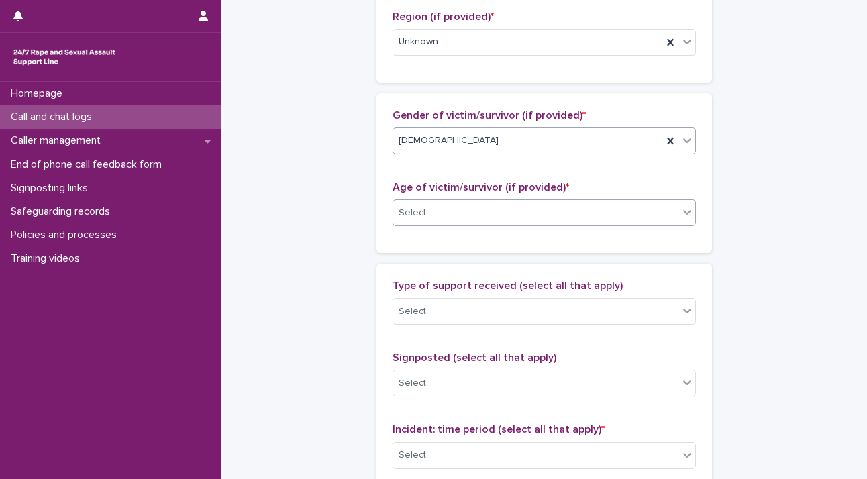
click at [683, 219] on div at bounding box center [687, 212] width 16 height 24
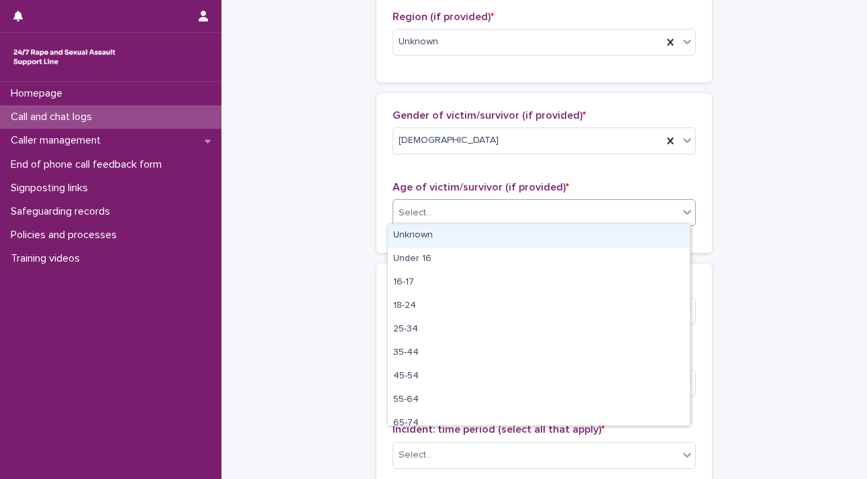
click at [674, 233] on div "Unknown" at bounding box center [539, 235] width 302 height 23
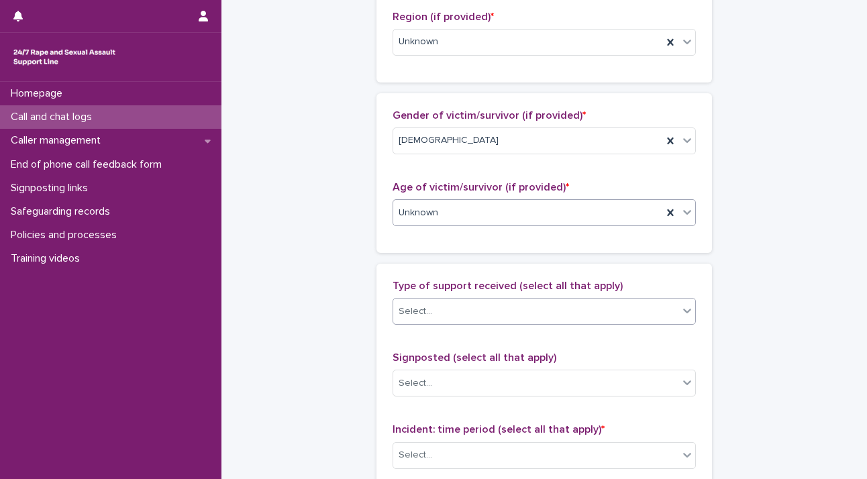
click at [680, 312] on icon at bounding box center [686, 310] width 13 height 13
click at [649, 320] on div "Select..." at bounding box center [543, 311] width 303 height 27
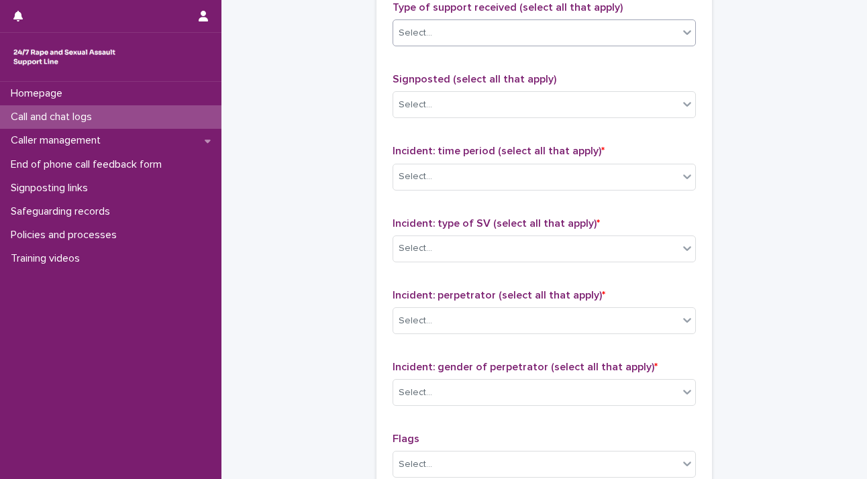
scroll to position [852, 0]
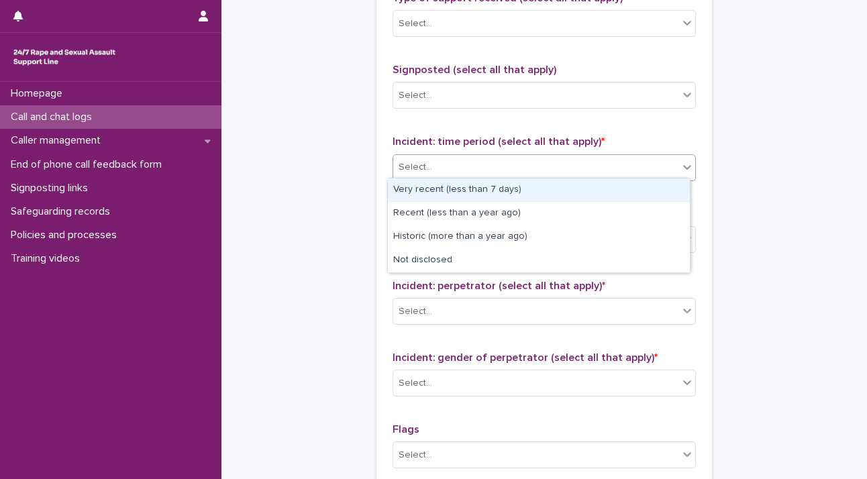
click at [680, 160] on icon at bounding box center [686, 166] width 13 height 13
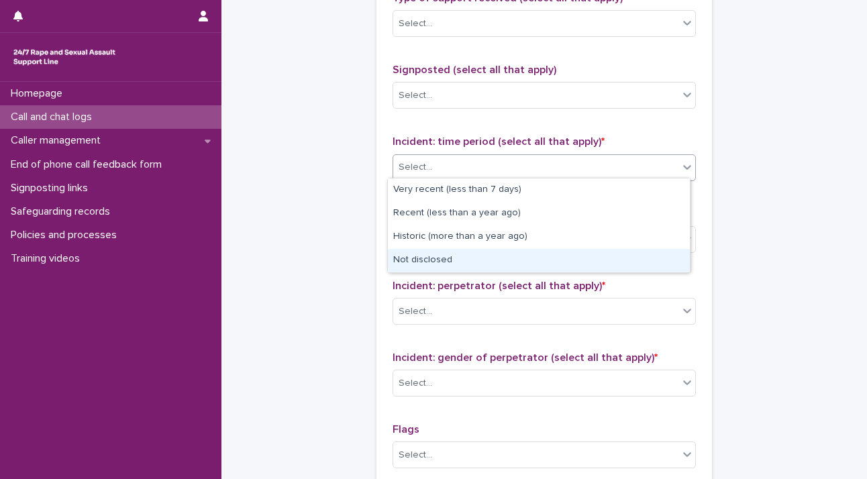
drag, startPoint x: 660, startPoint y: 223, endPoint x: 659, endPoint y: 243, distance: 20.1
click at [660, 257] on div "Not disclosed" at bounding box center [539, 260] width 302 height 23
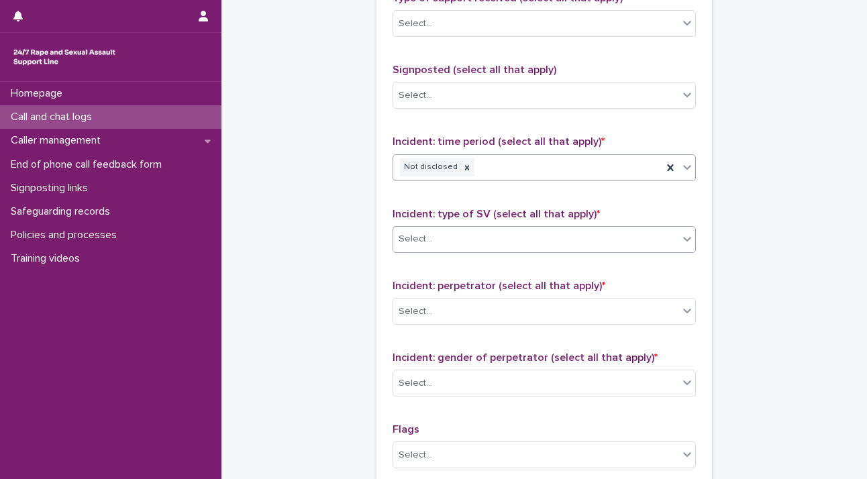
click at [680, 235] on icon at bounding box center [686, 238] width 13 height 13
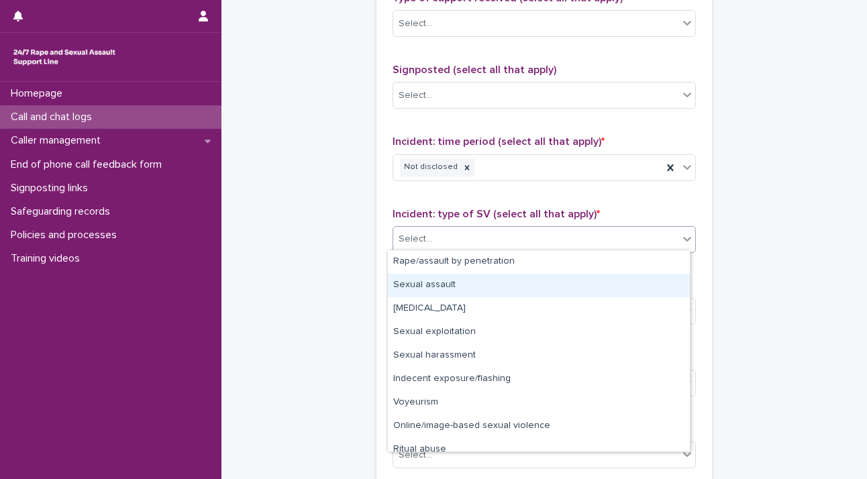
click at [651, 285] on div "Sexual assault" at bounding box center [539, 285] width 302 height 23
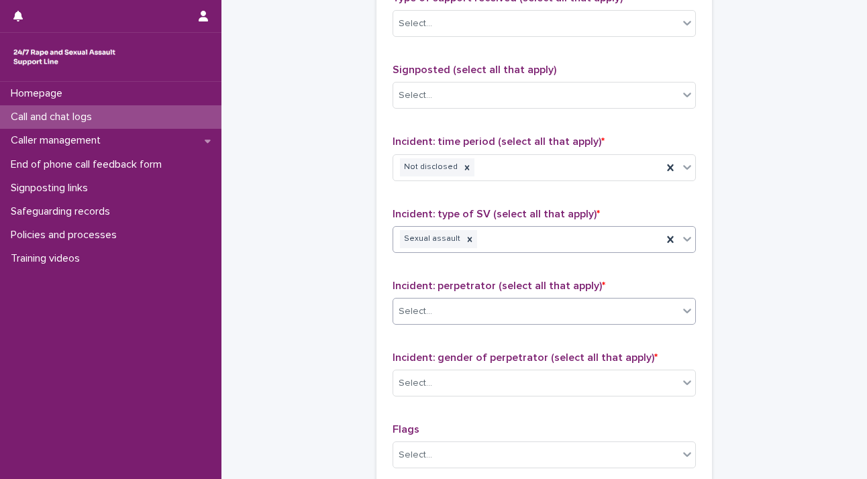
click at [670, 300] on div "Select..." at bounding box center [535, 311] width 285 height 22
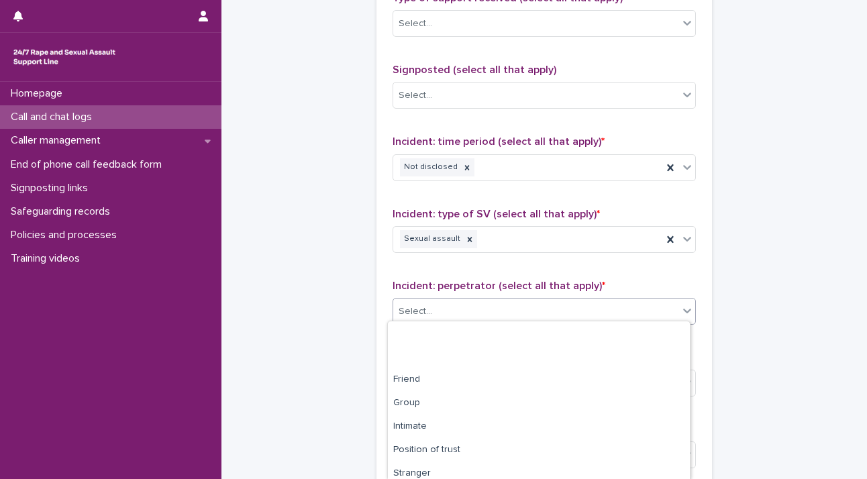
scroll to position [99, 0]
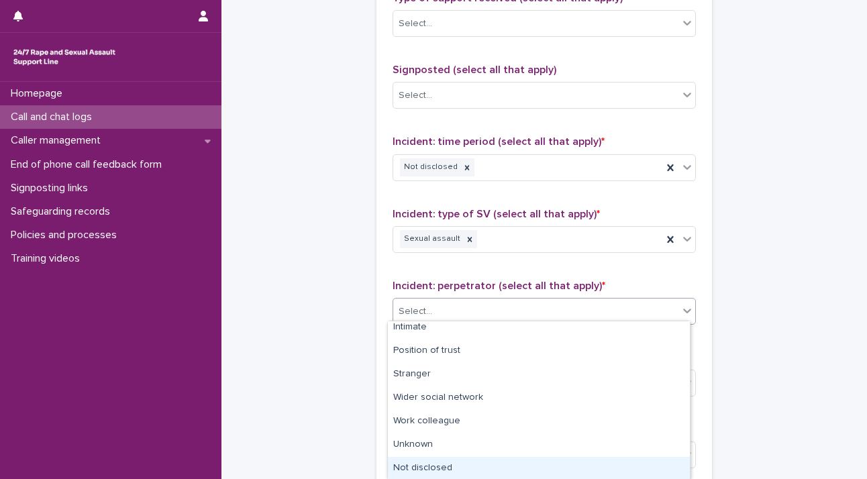
drag, startPoint x: 624, startPoint y: 457, endPoint x: 625, endPoint y: 468, distance: 11.4
click at [625, 468] on div "Not disclosed" at bounding box center [539, 468] width 302 height 23
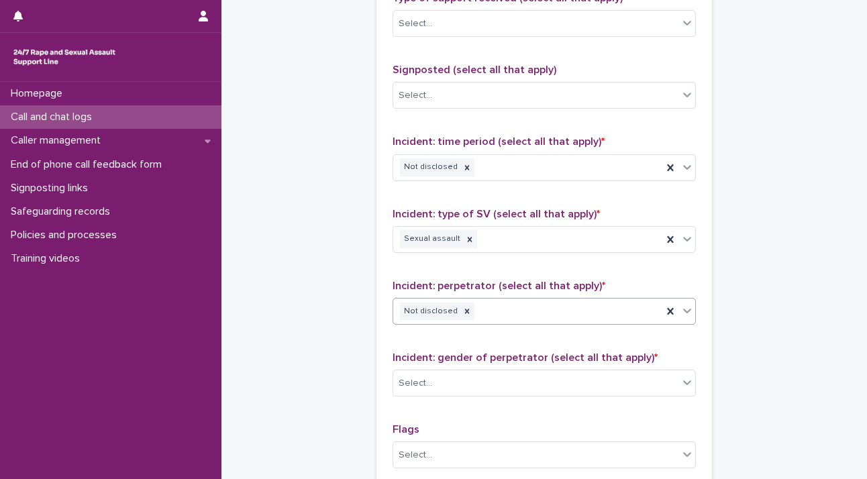
scroll to position [1074, 0]
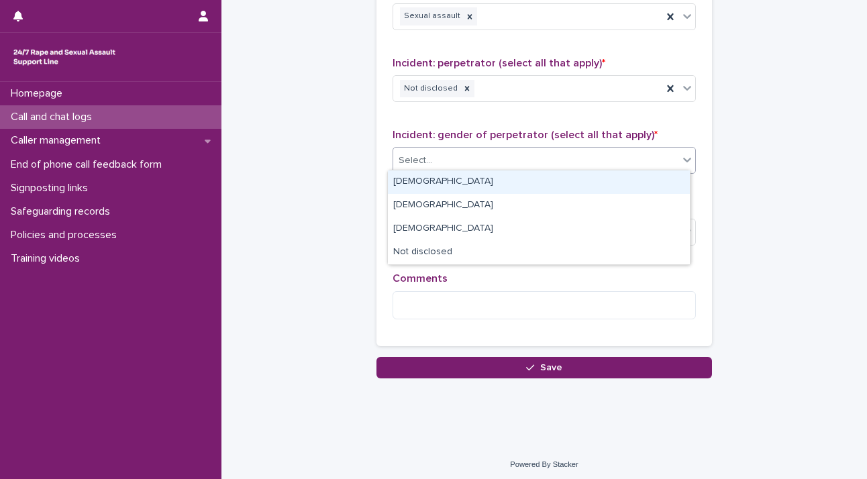
click at [679, 161] on div at bounding box center [687, 160] width 16 height 24
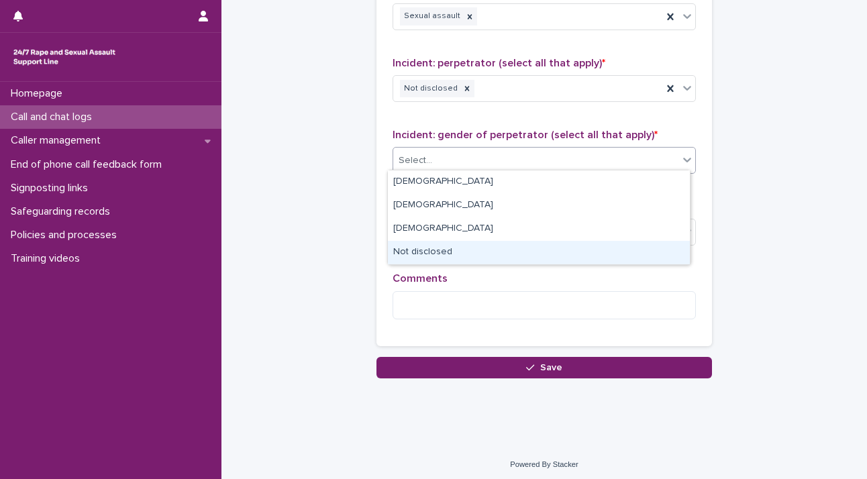
click at [609, 253] on div "Not disclosed" at bounding box center [539, 252] width 302 height 23
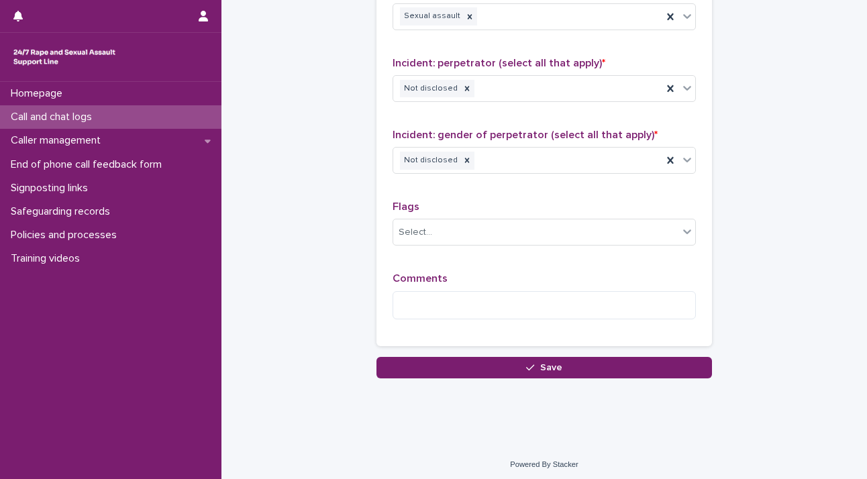
click at [576, 316] on div "Comments" at bounding box center [543, 301] width 303 height 58
click at [556, 309] on textarea at bounding box center [543, 305] width 303 height 29
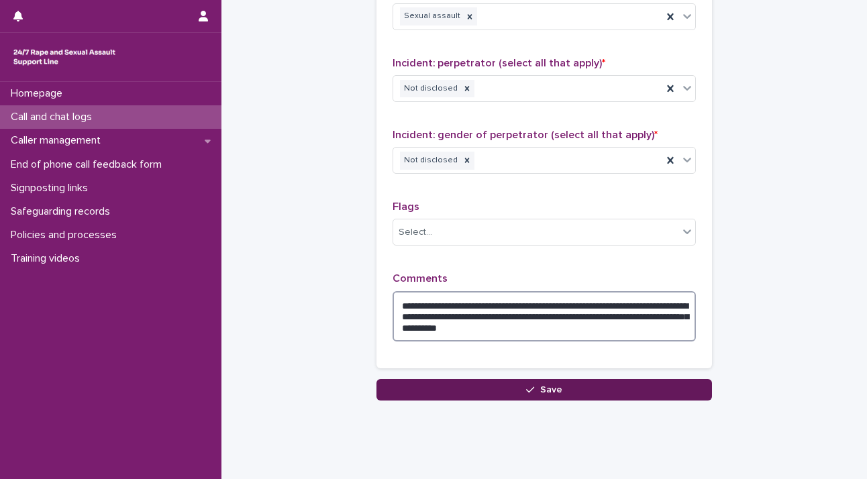
type textarea "**********"
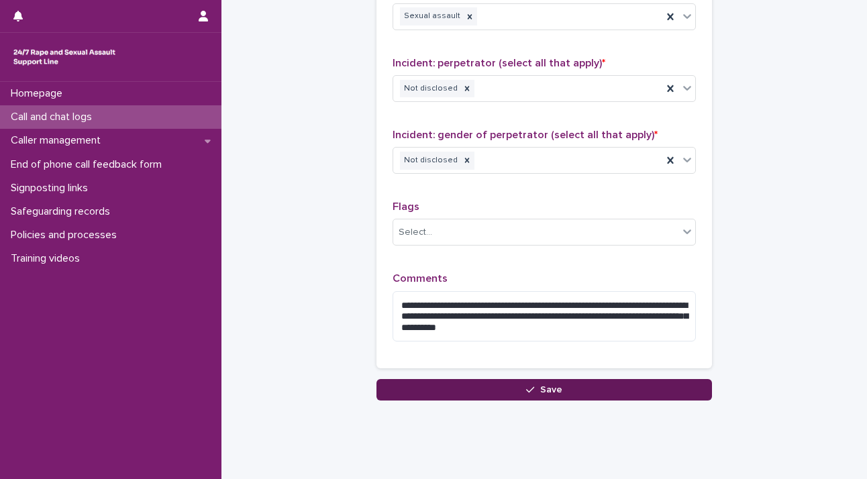
click at [514, 380] on button "Save" at bounding box center [543, 389] width 335 height 21
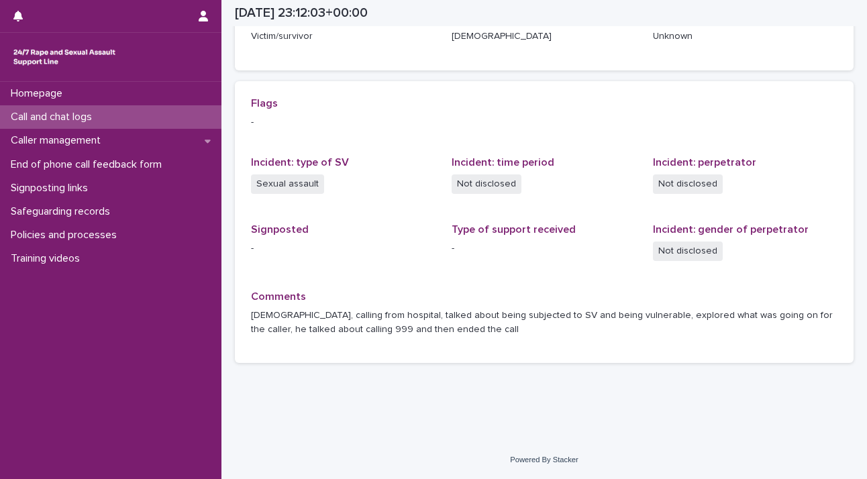
scroll to position [247, 0]
click at [193, 12] on button "button" at bounding box center [202, 16] width 25 height 32
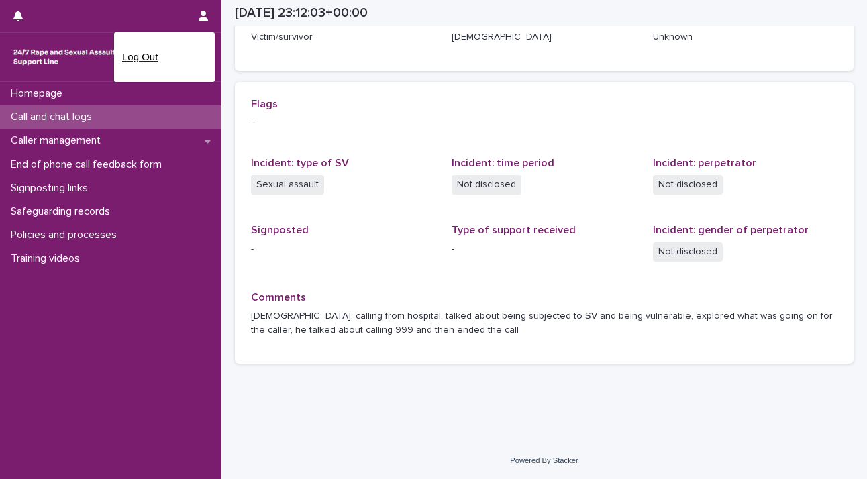
click at [162, 55] on p "Log Out" at bounding box center [164, 57] width 85 height 23
